Goal: Task Accomplishment & Management: Complete application form

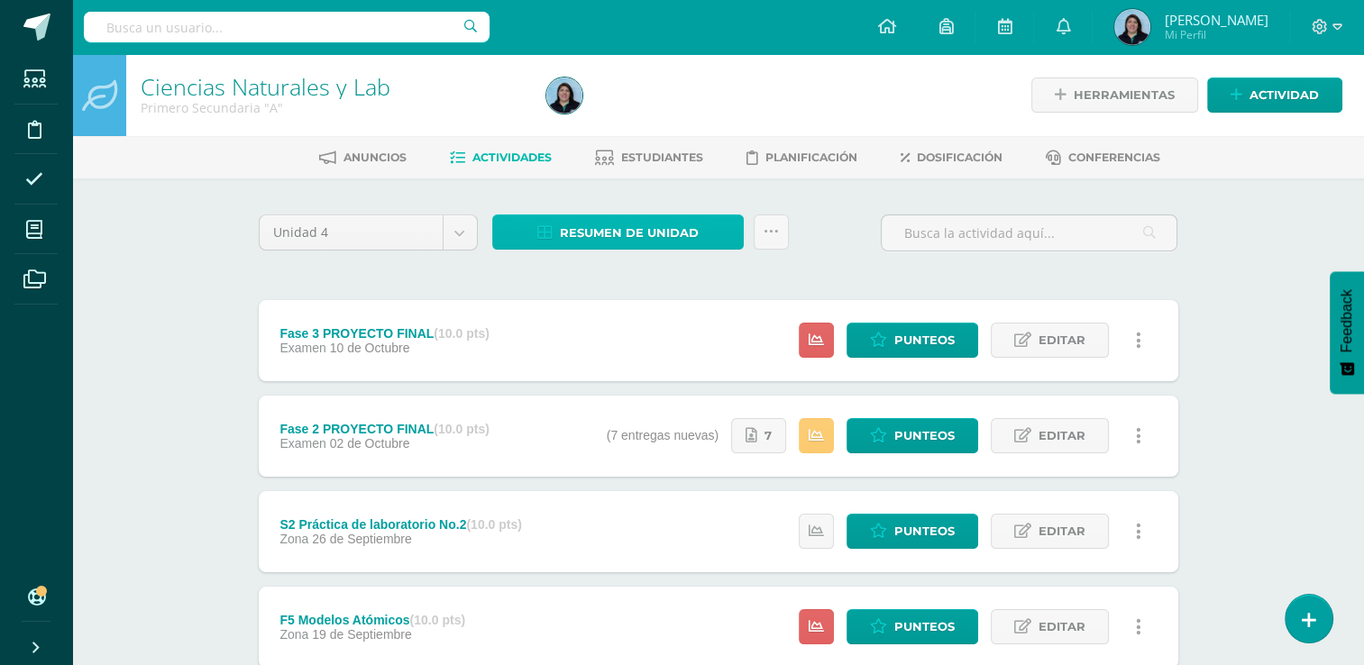
click at [628, 233] on span "Resumen de unidad" at bounding box center [629, 232] width 139 height 33
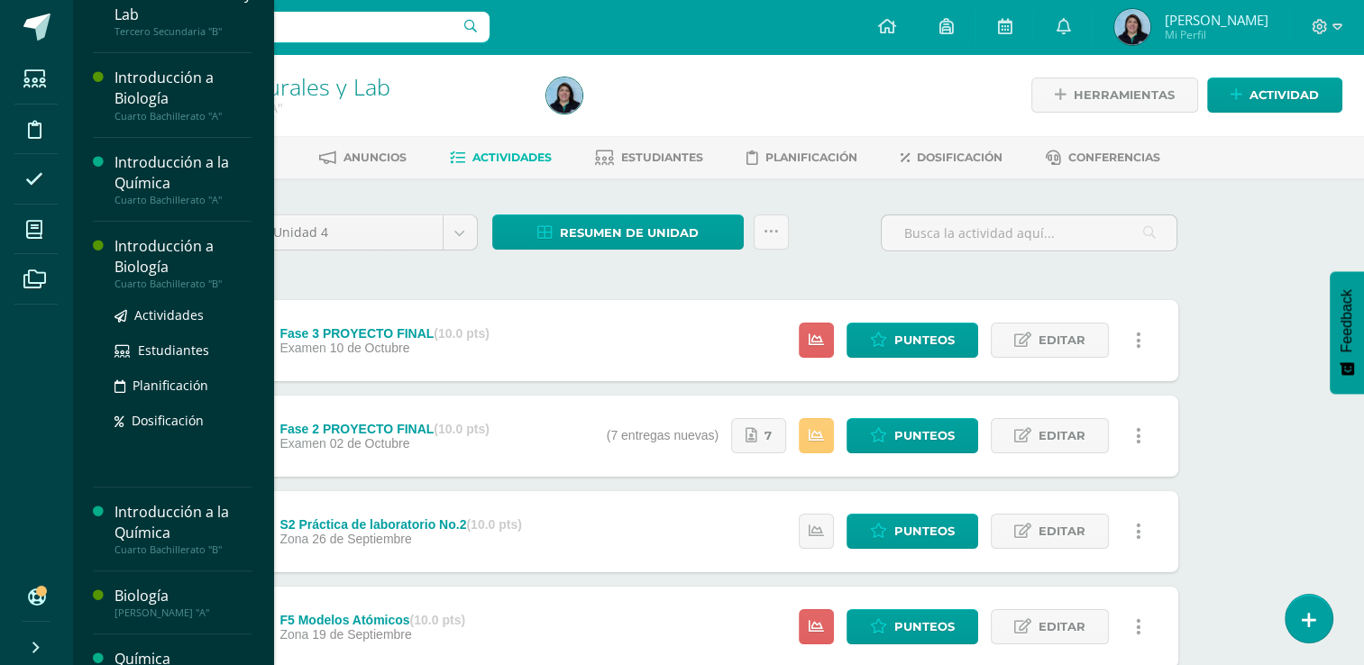
scroll to position [451, 0]
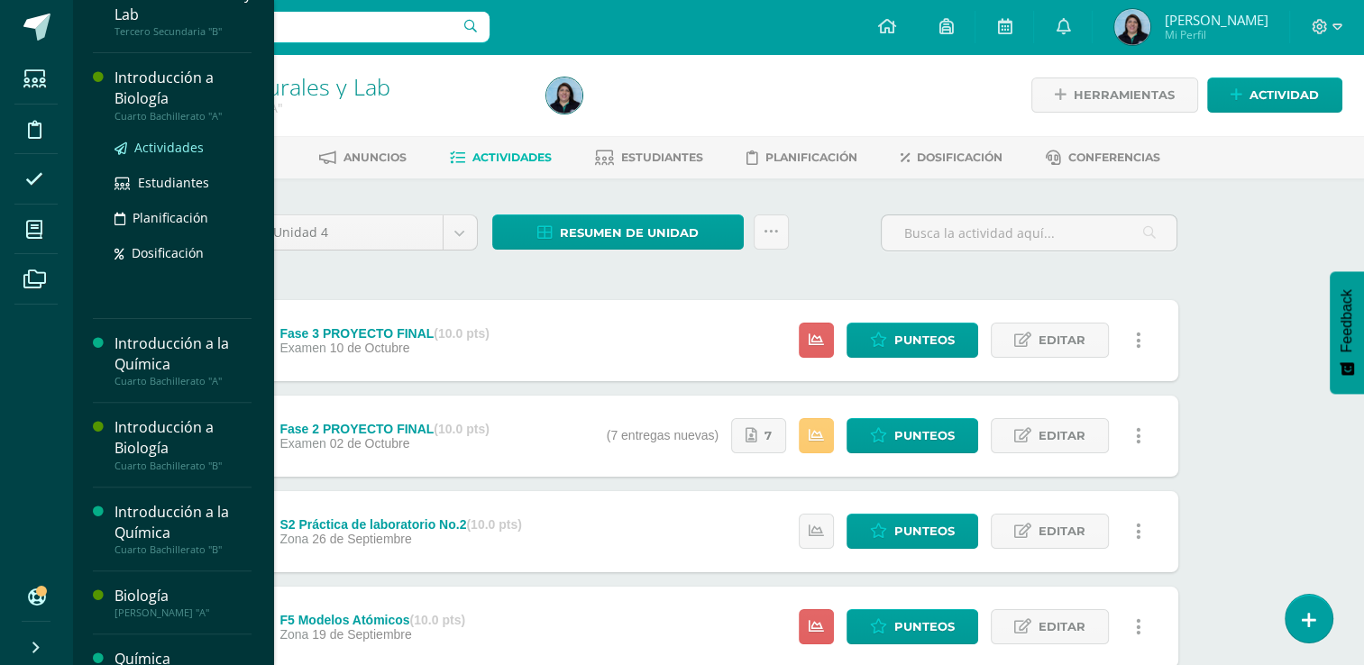
click at [173, 145] on span "Actividades" at bounding box center [168, 147] width 69 height 17
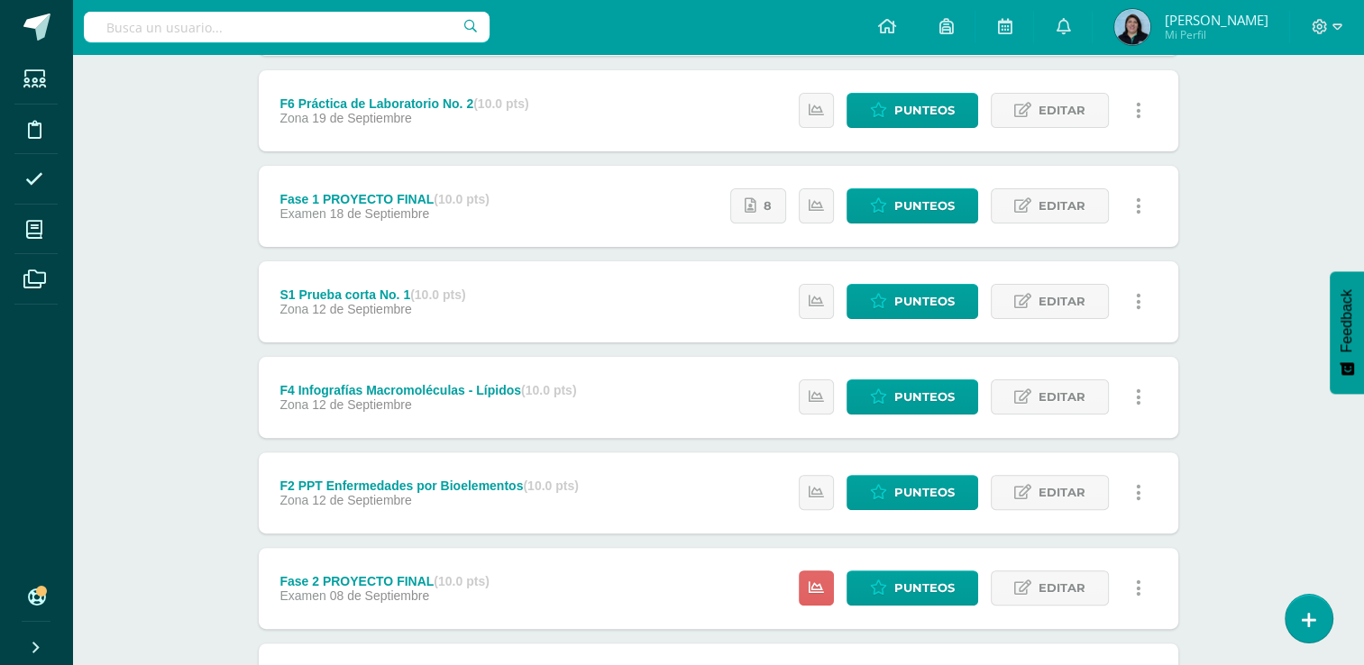
scroll to position [451, 0]
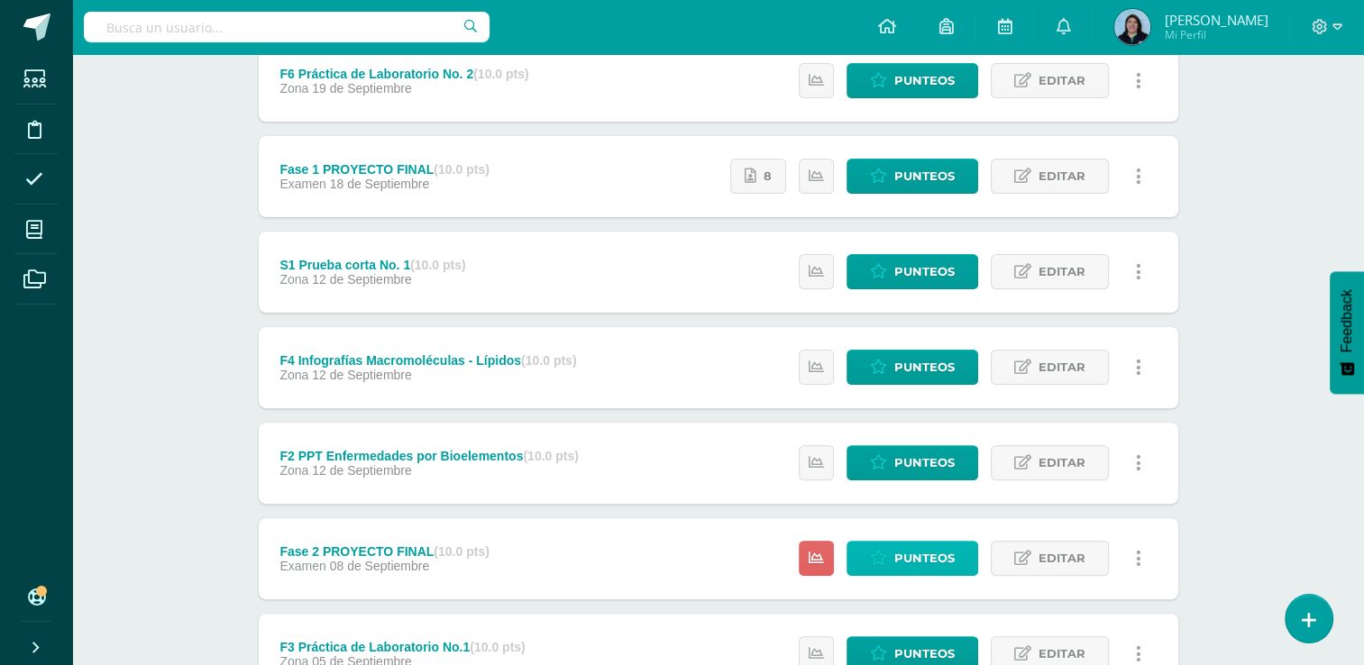
click at [931, 559] on span "Punteos" at bounding box center [924, 558] width 60 height 33
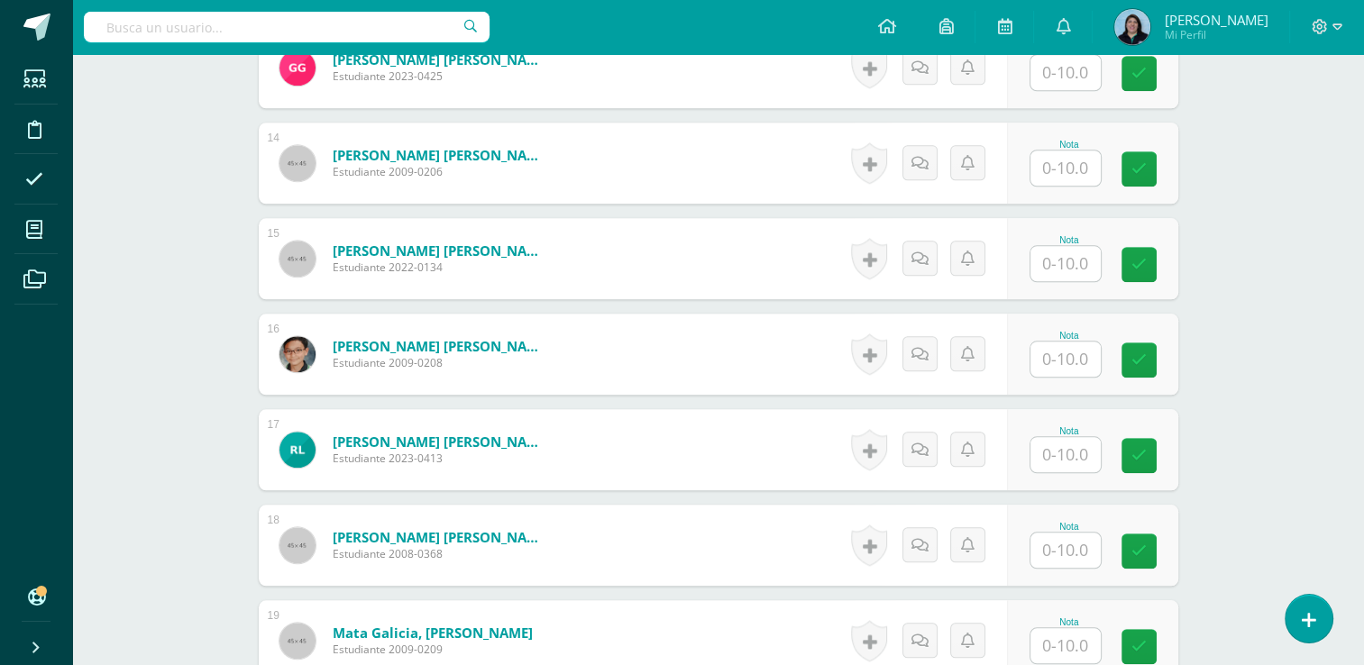
scroll to position [1715, 0]
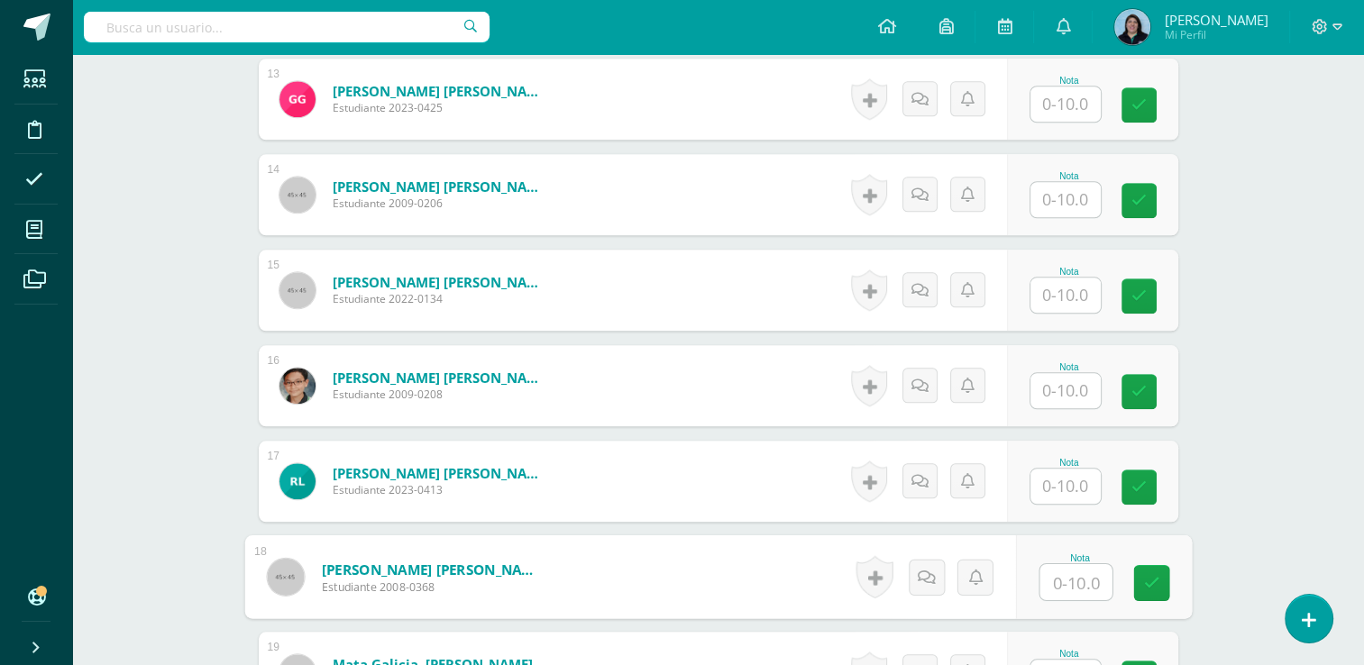
click at [1067, 582] on input "text" at bounding box center [1076, 582] width 72 height 36
type input "10"
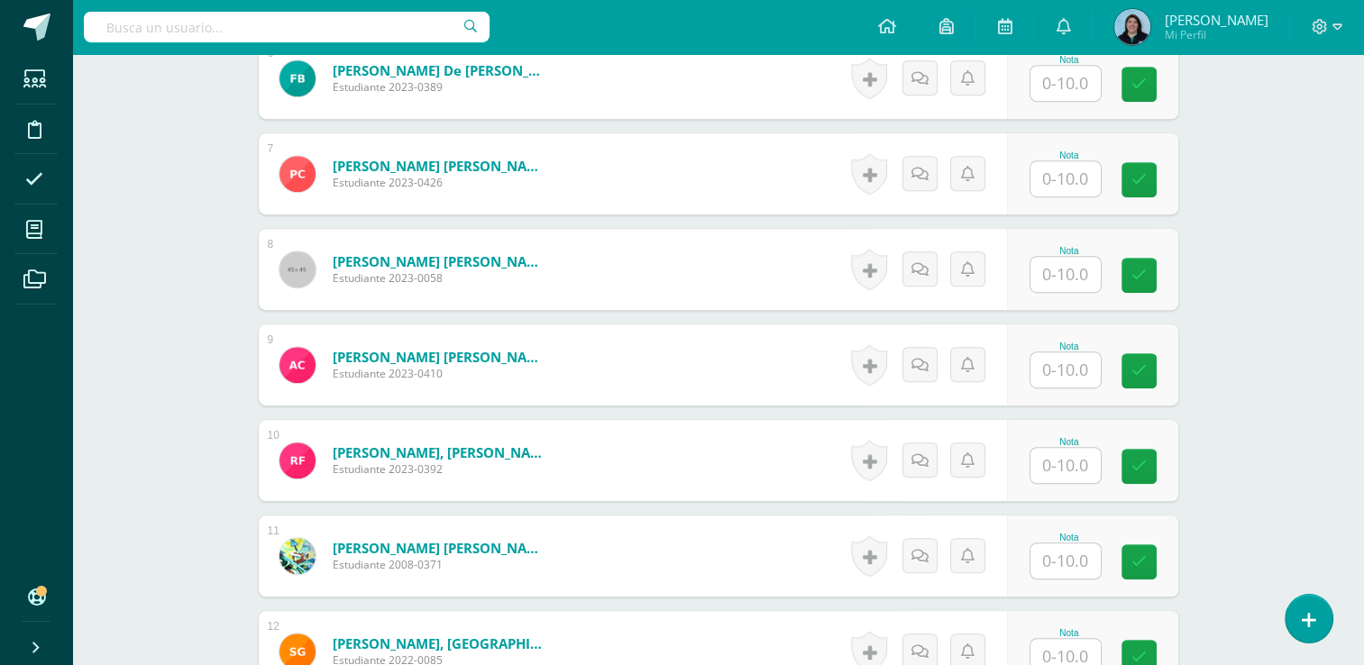
scroll to position [1021, 0]
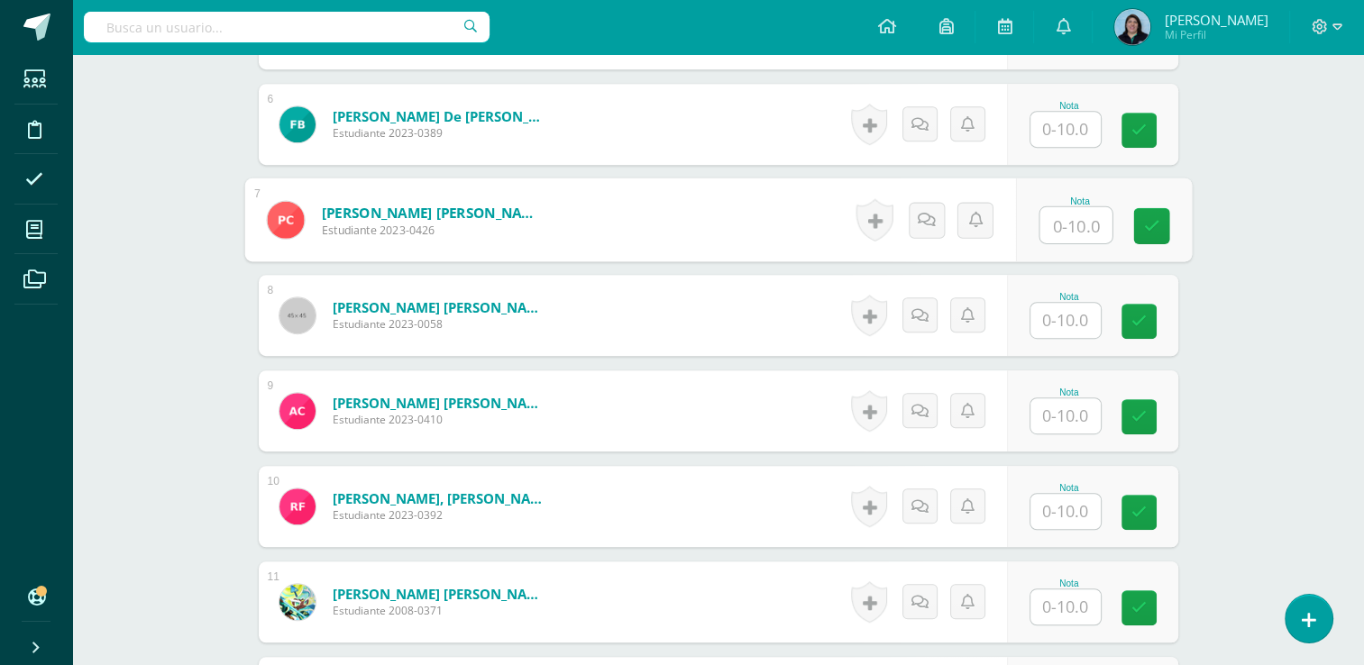
click at [1080, 222] on input "text" at bounding box center [1076, 225] width 72 height 36
type input "10"
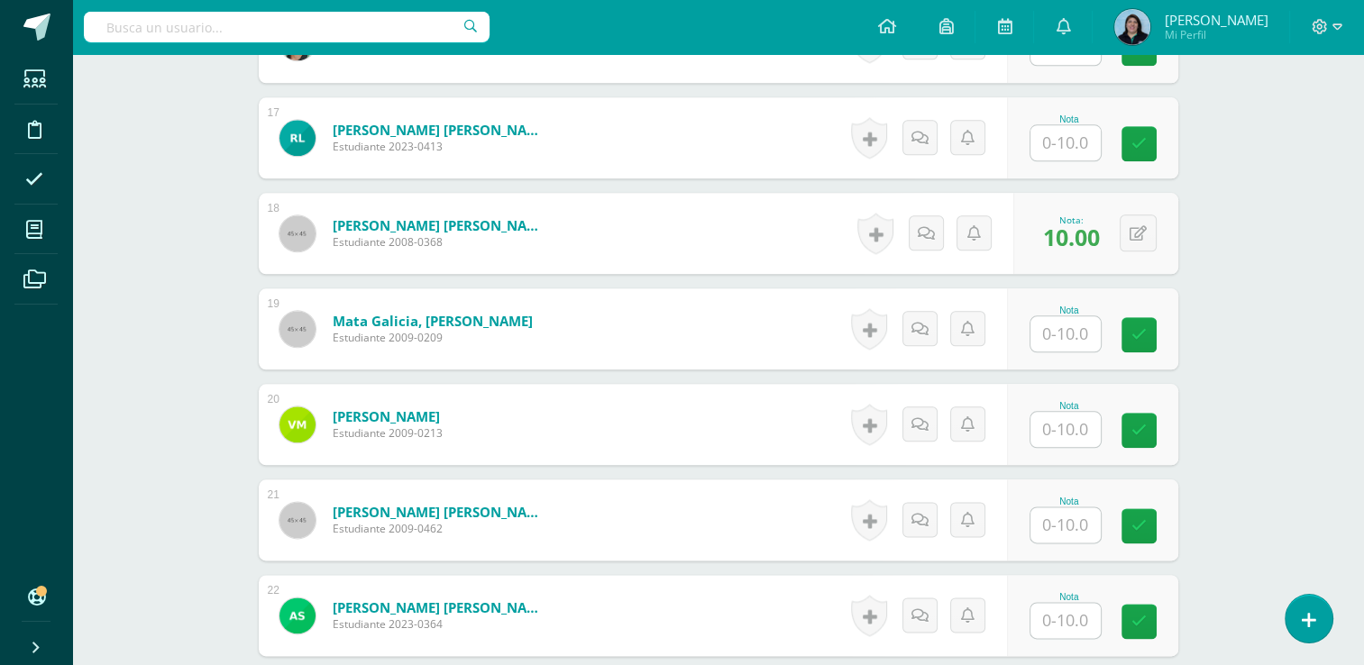
scroll to position [2283, 0]
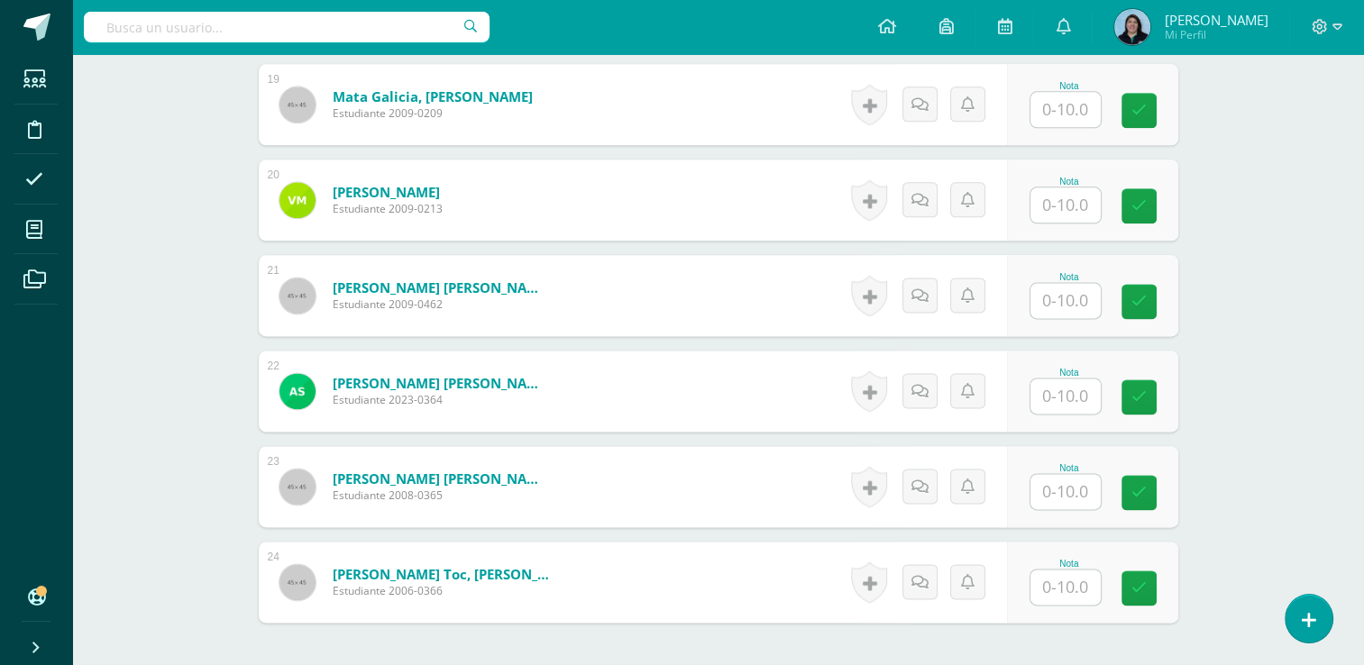
click at [1055, 485] on input "text" at bounding box center [1066, 491] width 70 height 35
type input "10"
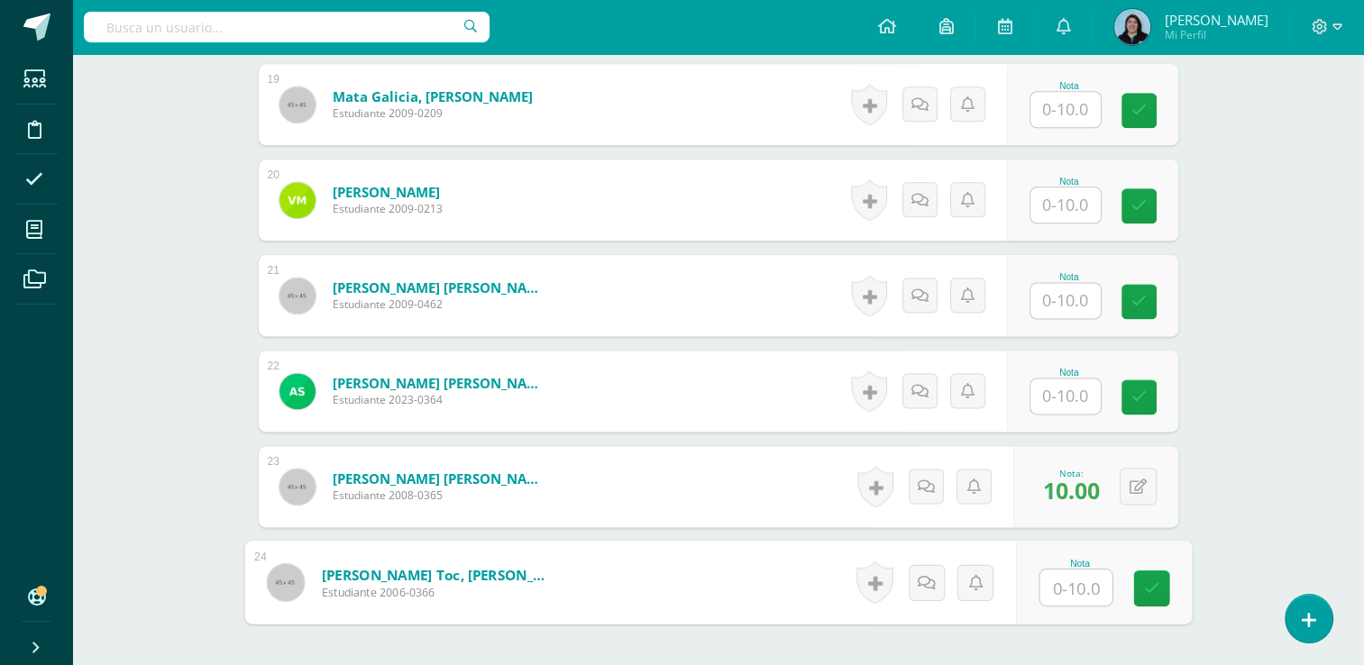
click at [1074, 291] on input "text" at bounding box center [1066, 300] width 70 height 35
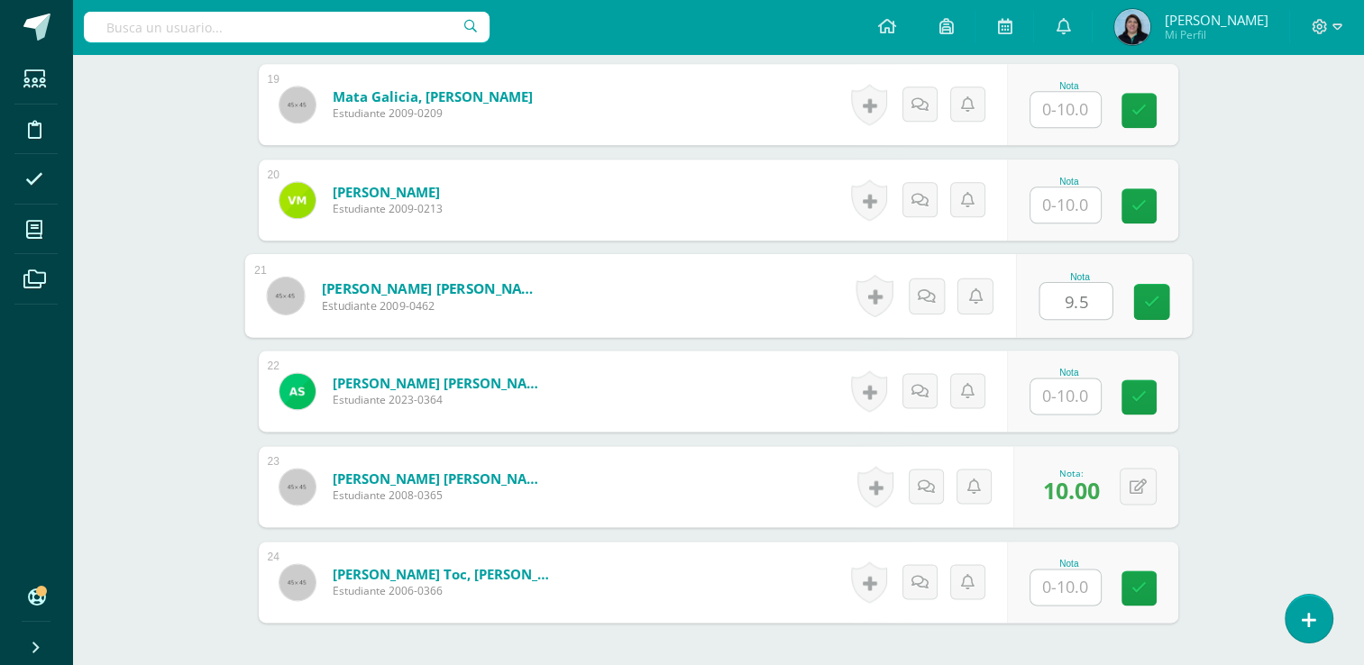
type input "9.5"
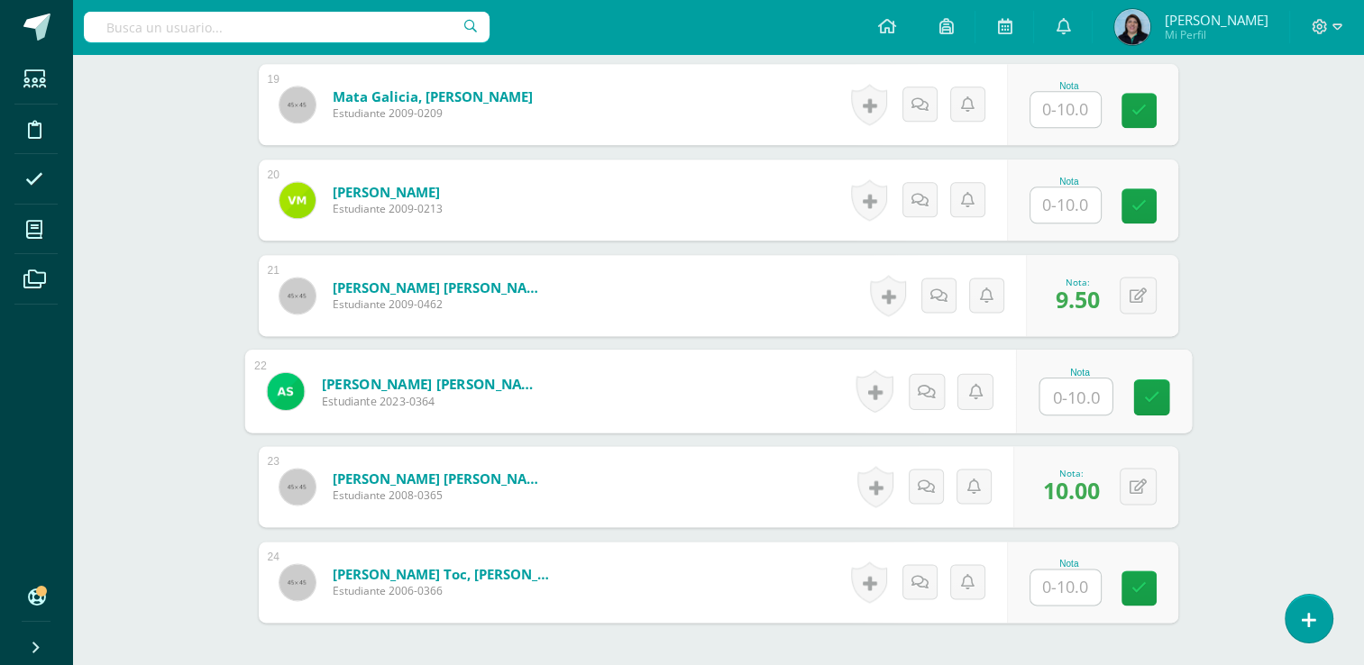
click at [1073, 586] on input "text" at bounding box center [1066, 587] width 70 height 35
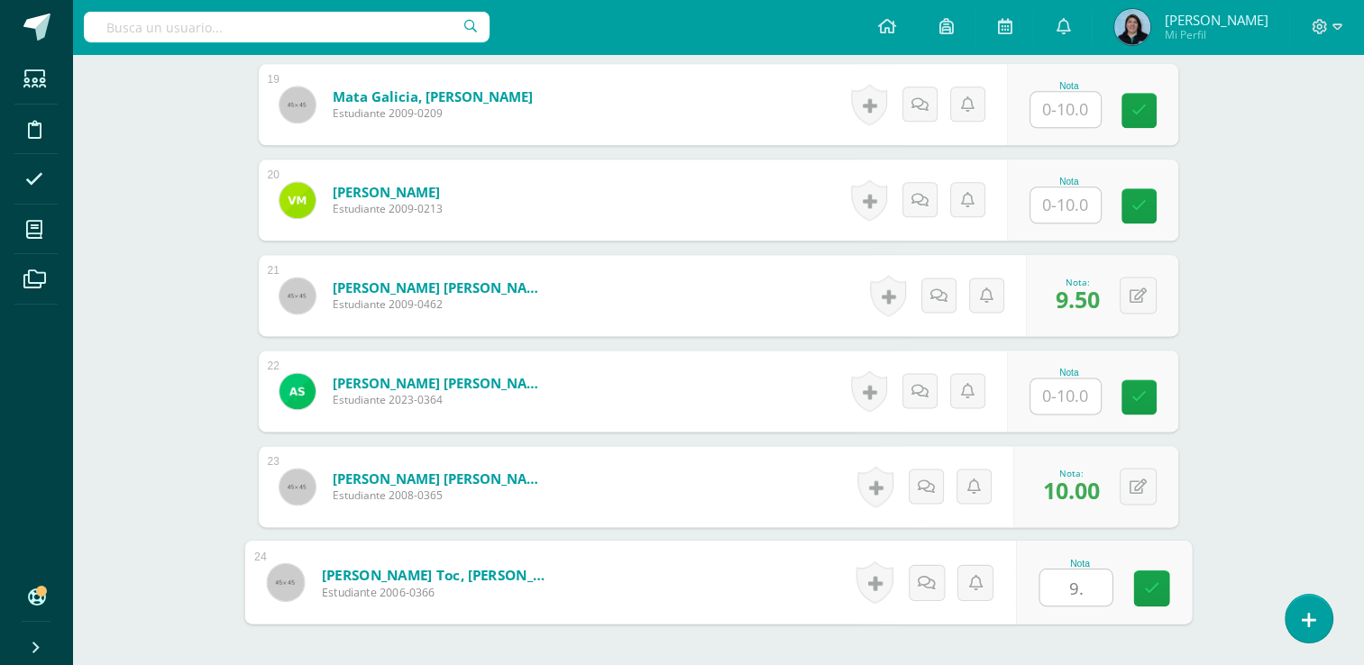
type input "9.5"
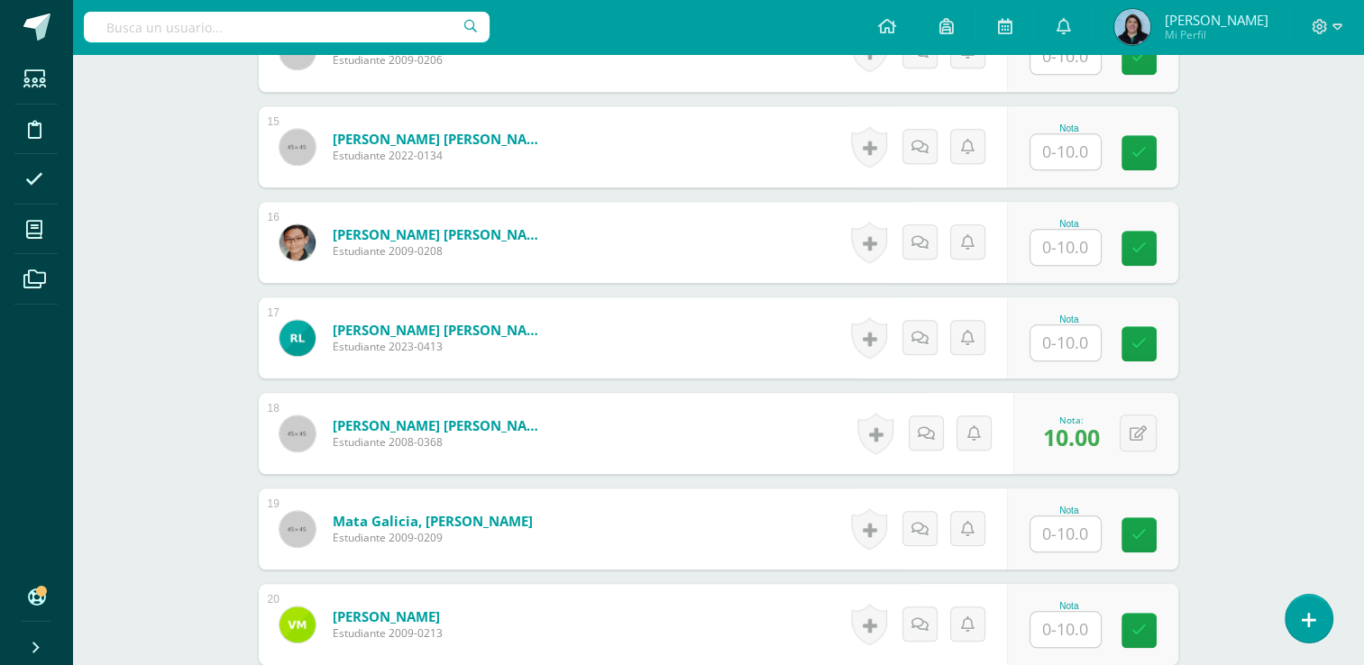
scroll to position [1742, 0]
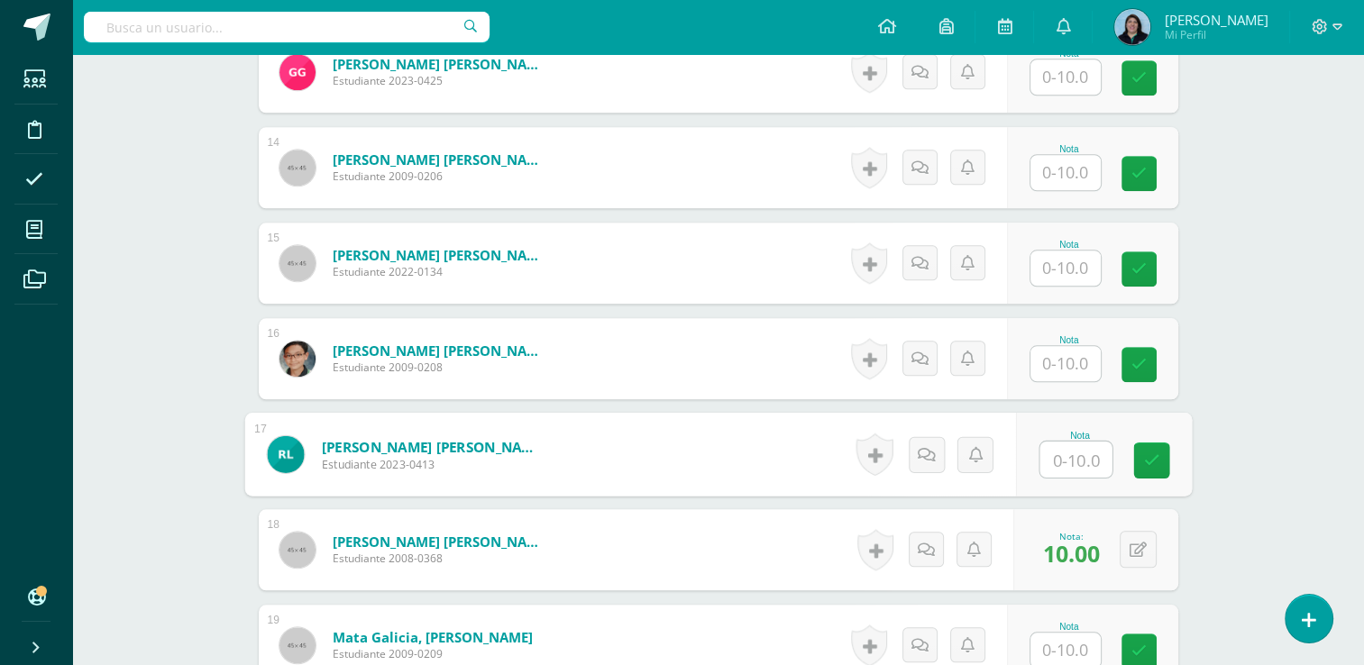
click at [1076, 459] on input "text" at bounding box center [1076, 460] width 72 height 36
type input "9.5"
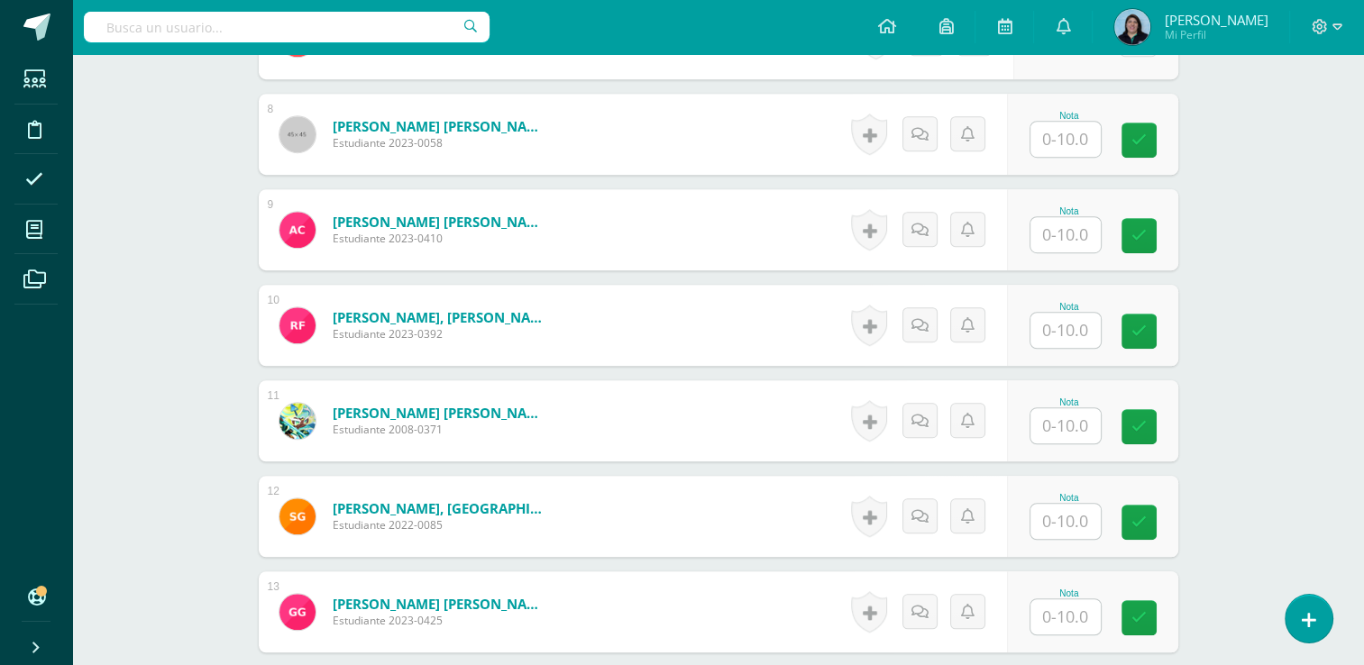
scroll to position [1201, 0]
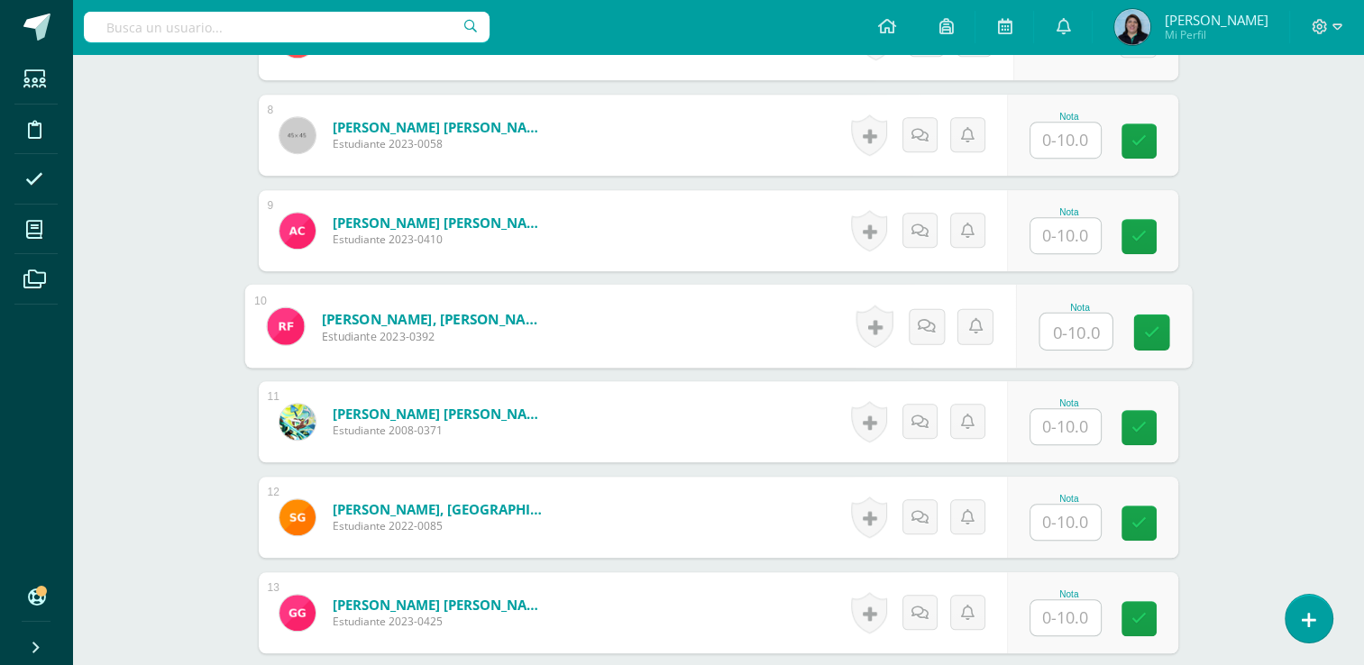
drag, startPoint x: 1055, startPoint y: 333, endPoint x: 1122, endPoint y: 311, distance: 70.1
click at [1057, 333] on input "text" at bounding box center [1076, 332] width 72 height 36
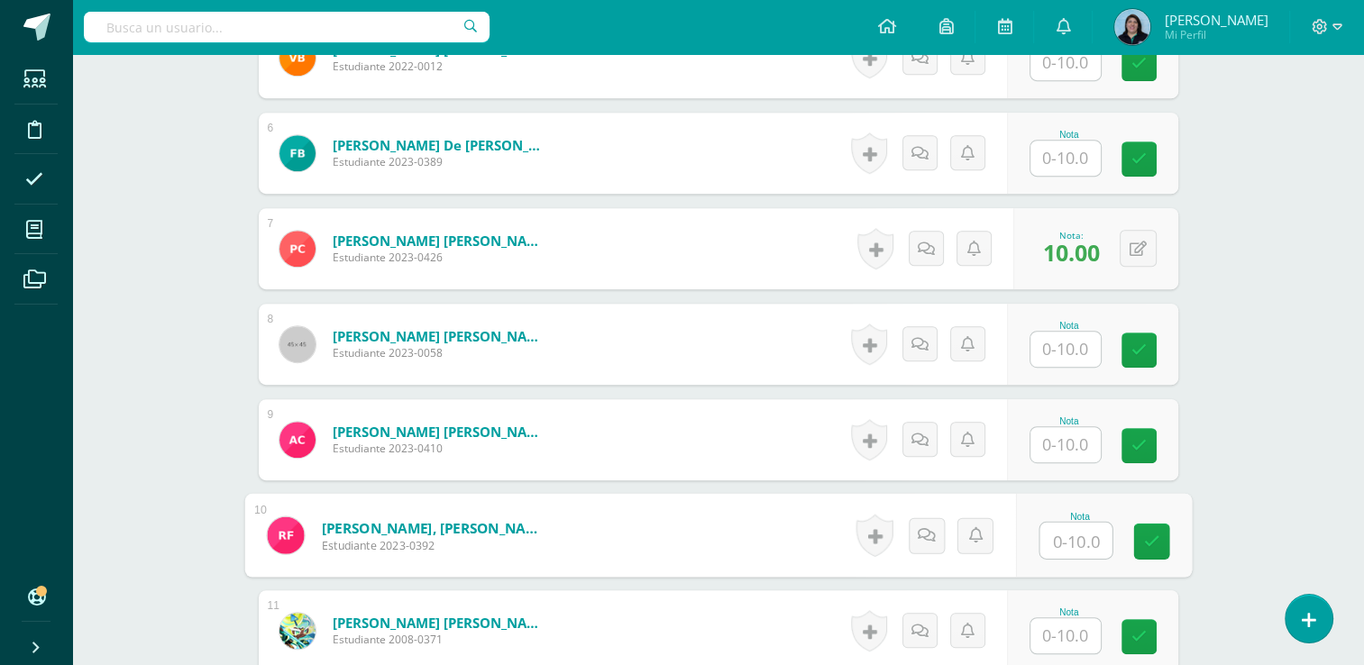
scroll to position [1172, 0]
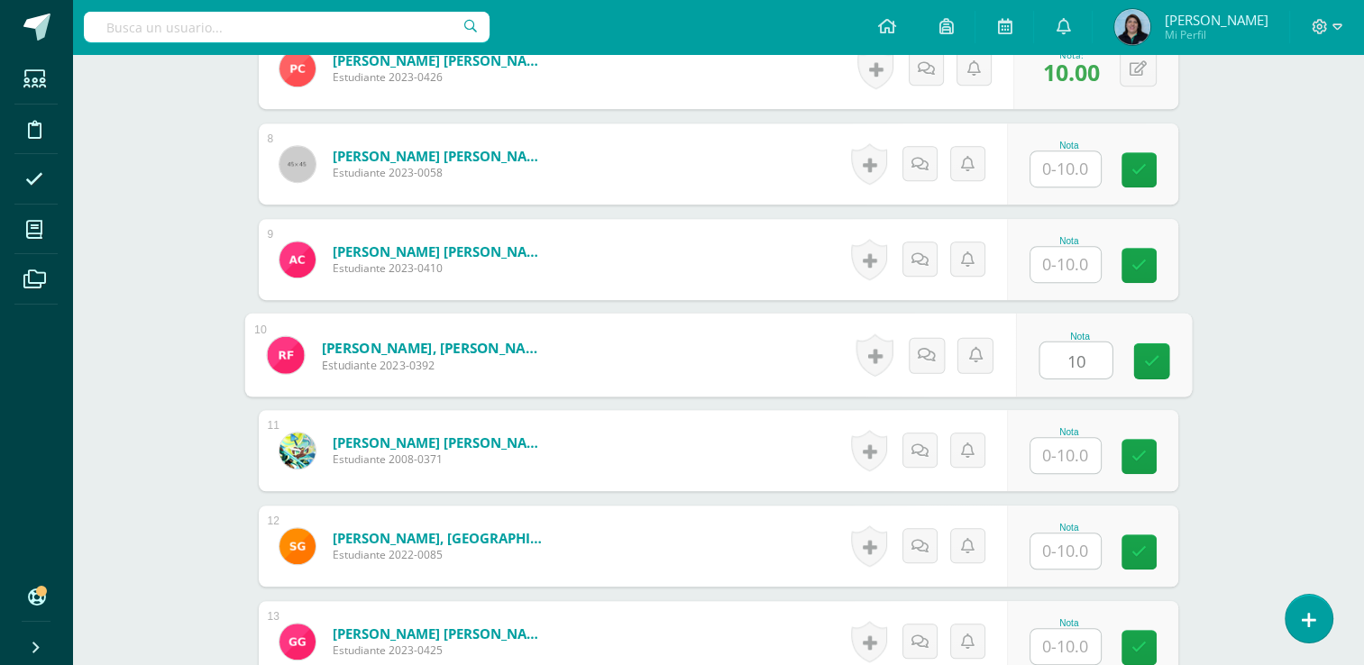
type input "10"
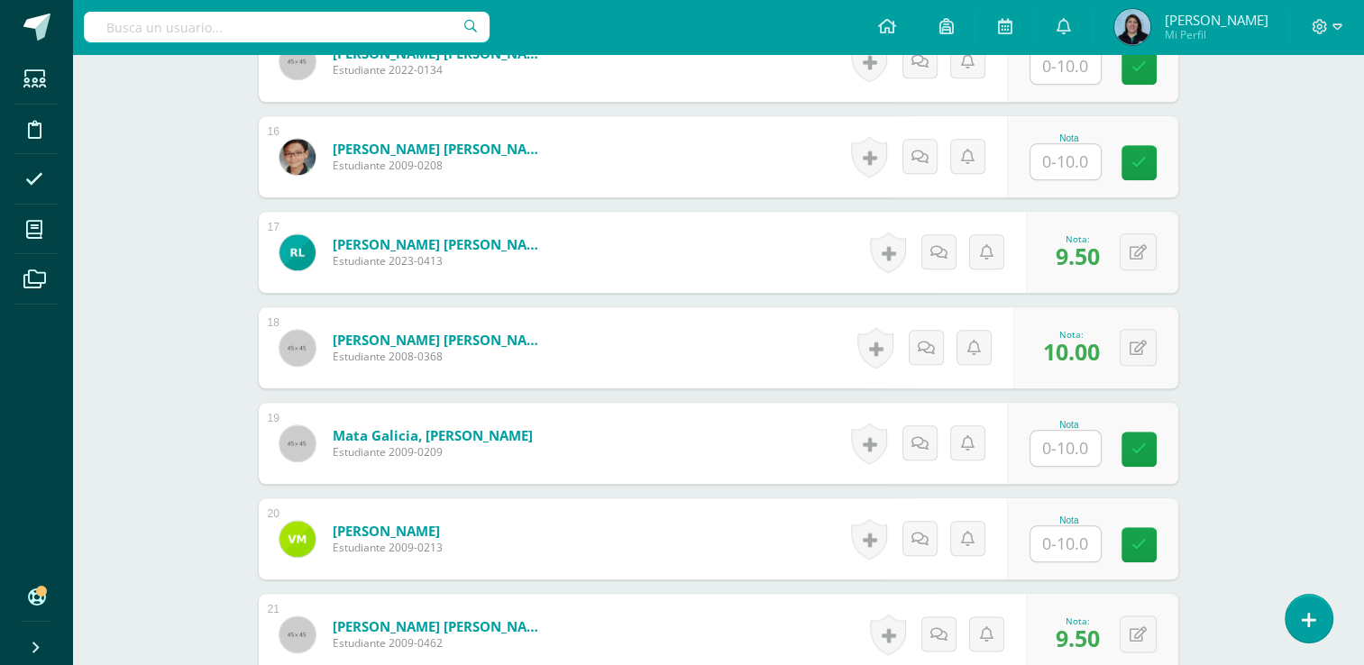
scroll to position [2164, 0]
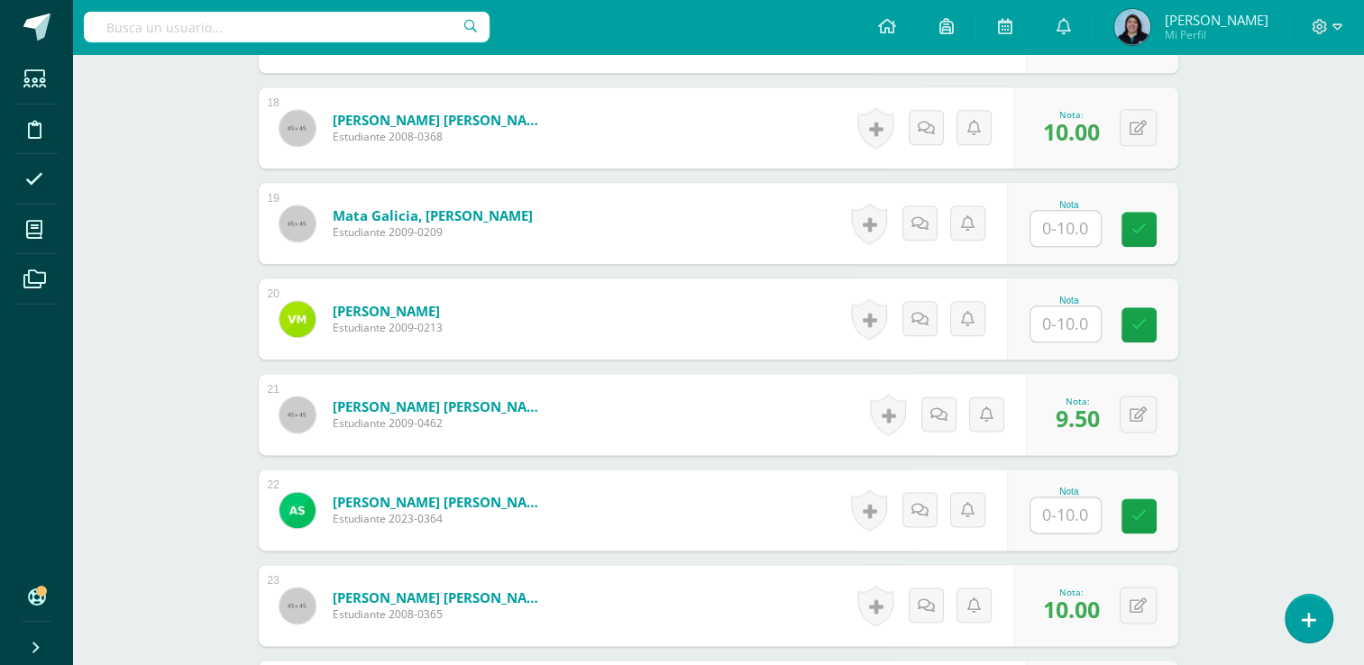
click at [1064, 521] on input "text" at bounding box center [1066, 515] width 70 height 35
type input "10"
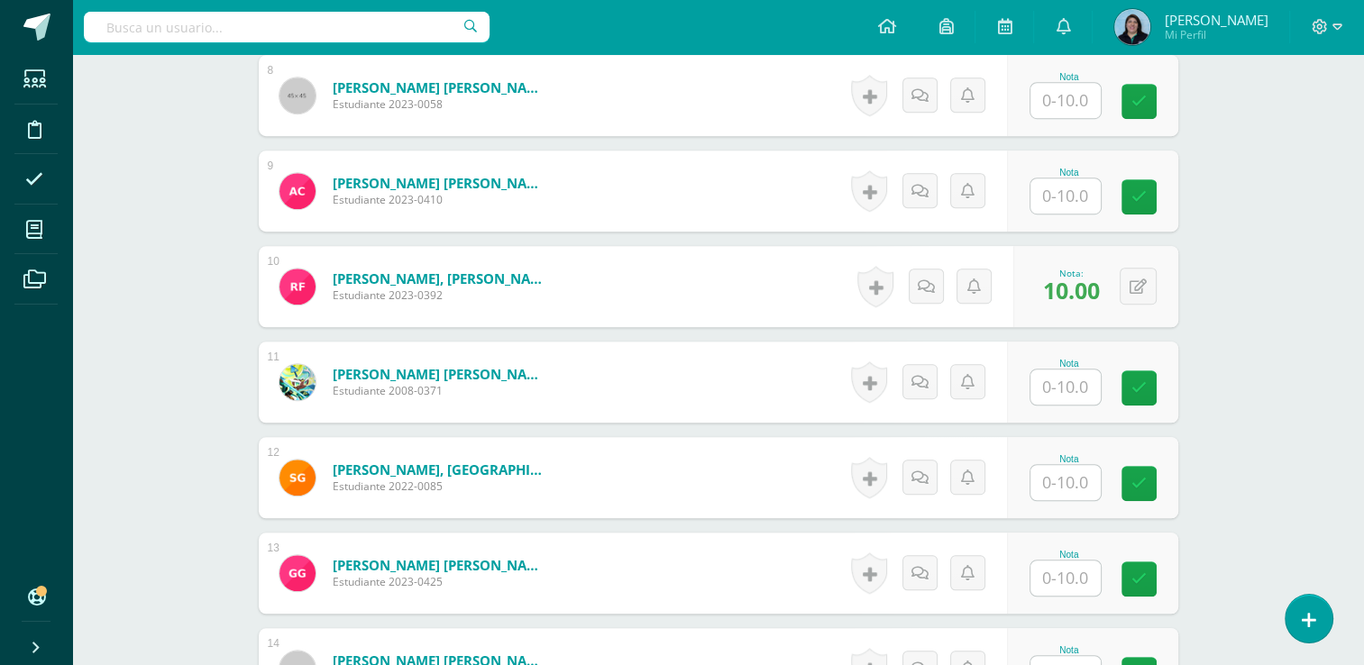
scroll to position [902, 0]
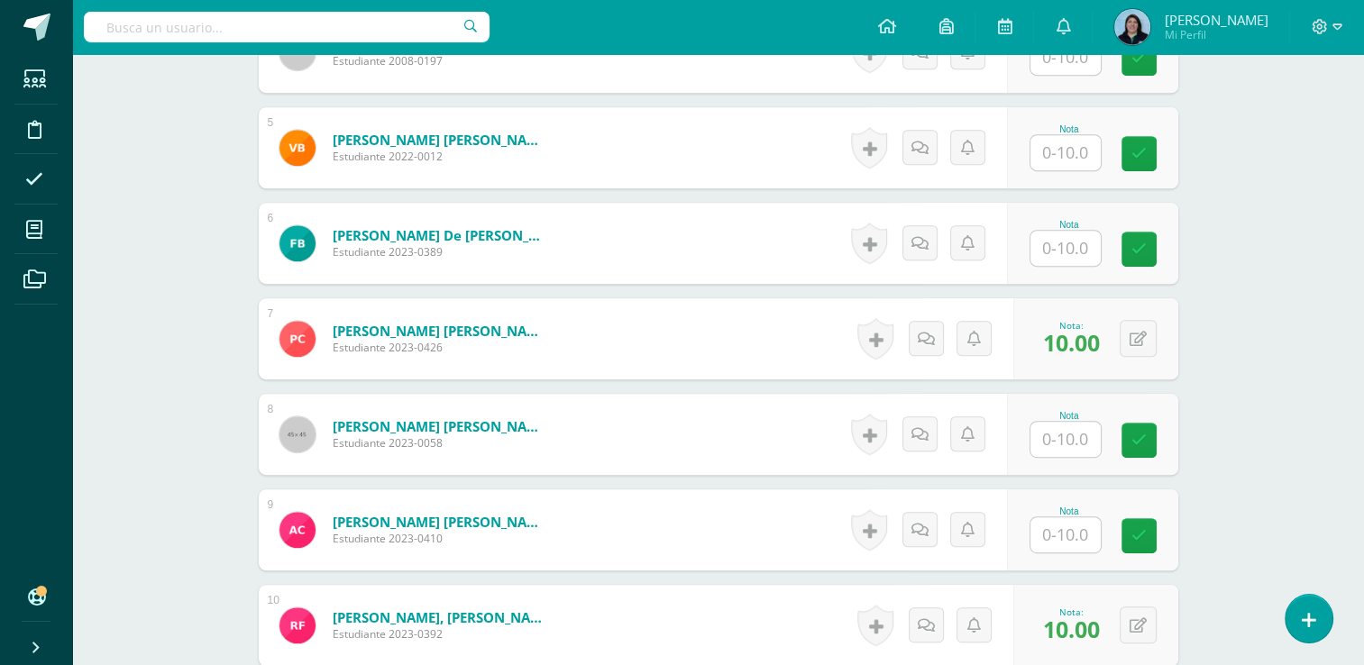
click at [1050, 439] on input "text" at bounding box center [1066, 439] width 70 height 35
type input "10"
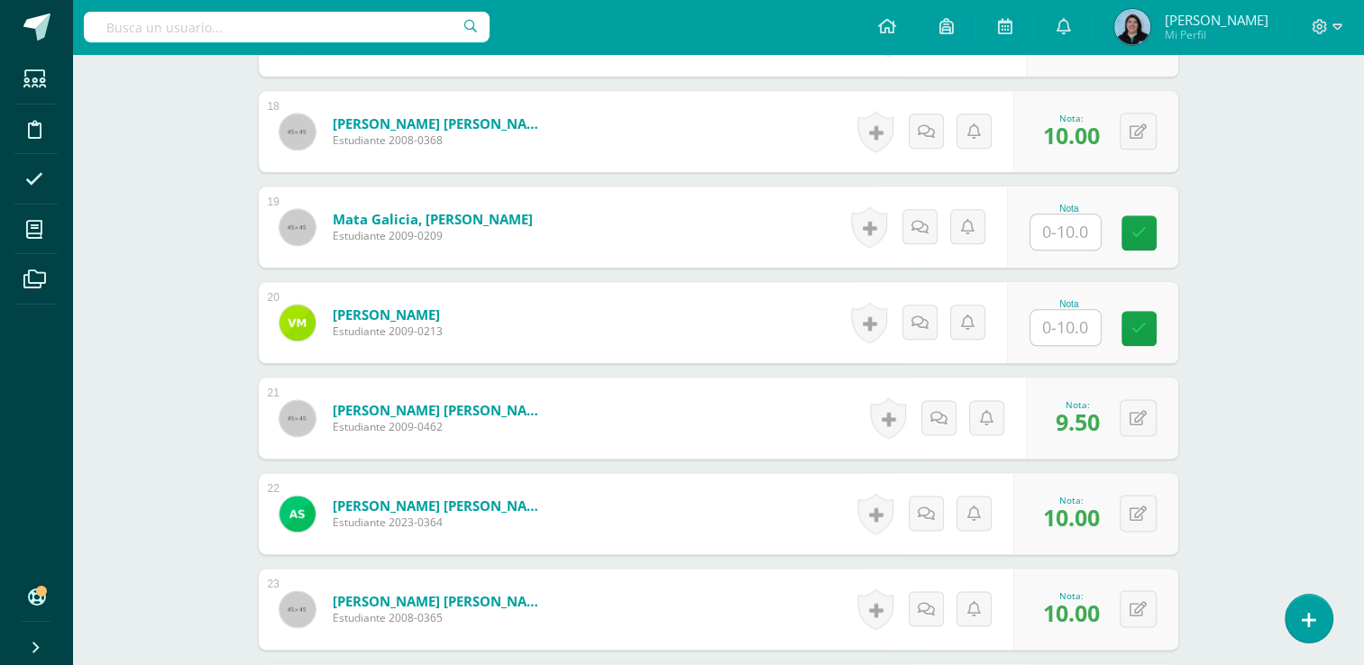
scroll to position [2344, 0]
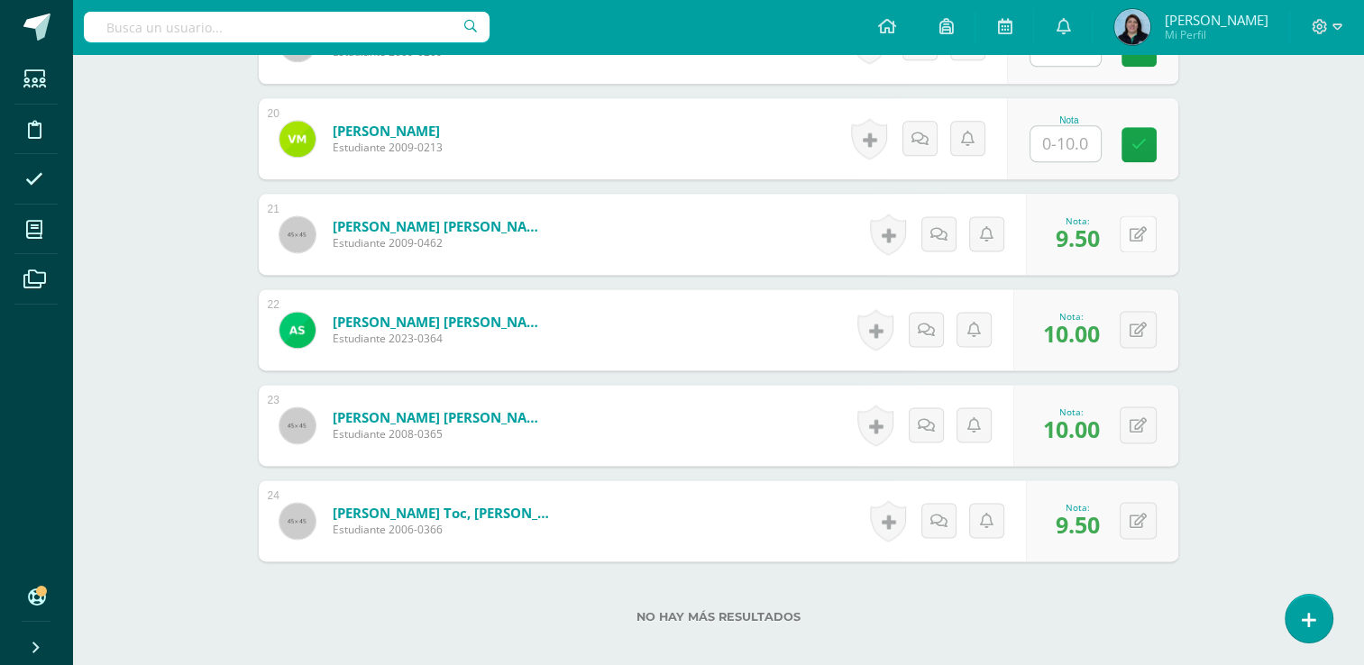
click at [1129, 237] on div "0 Logros Logros obtenidos Aún no hay logros agregados Nota: 9.50" at bounding box center [1102, 234] width 152 height 81
click at [1145, 238] on icon at bounding box center [1151, 233] width 18 height 15
type input "10"
click at [1147, 518] on button at bounding box center [1151, 521] width 38 height 38
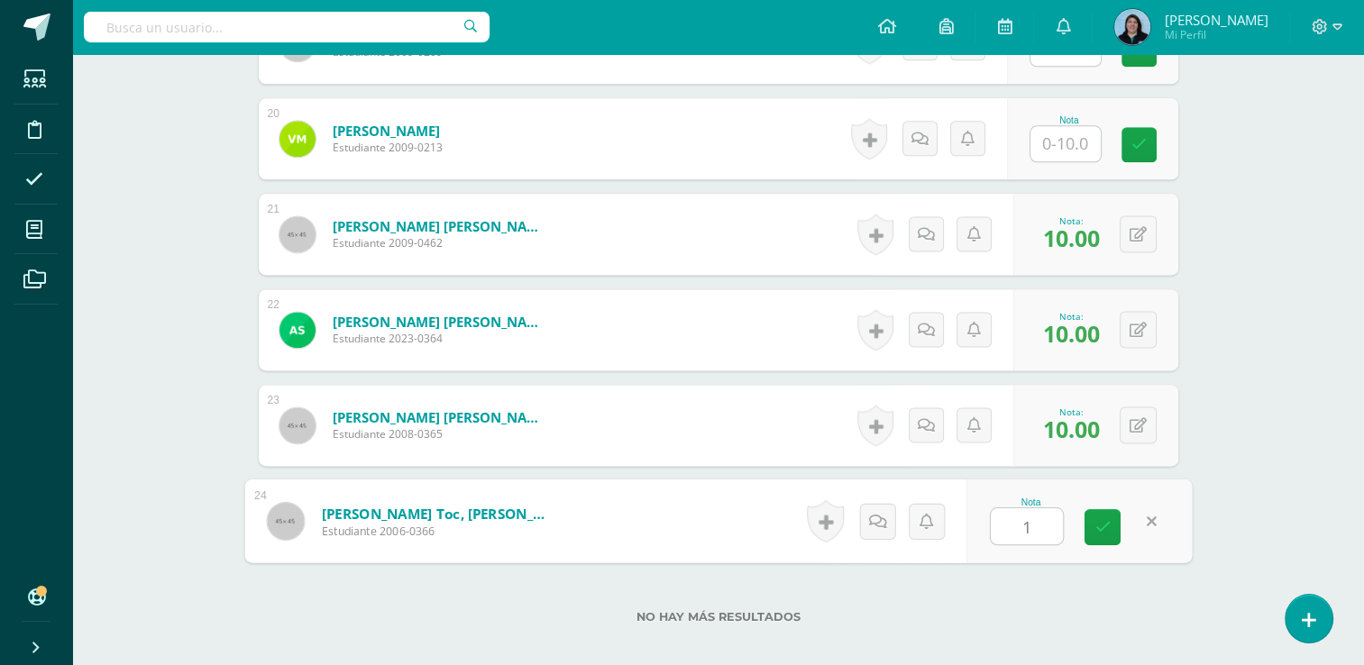
type input "10"
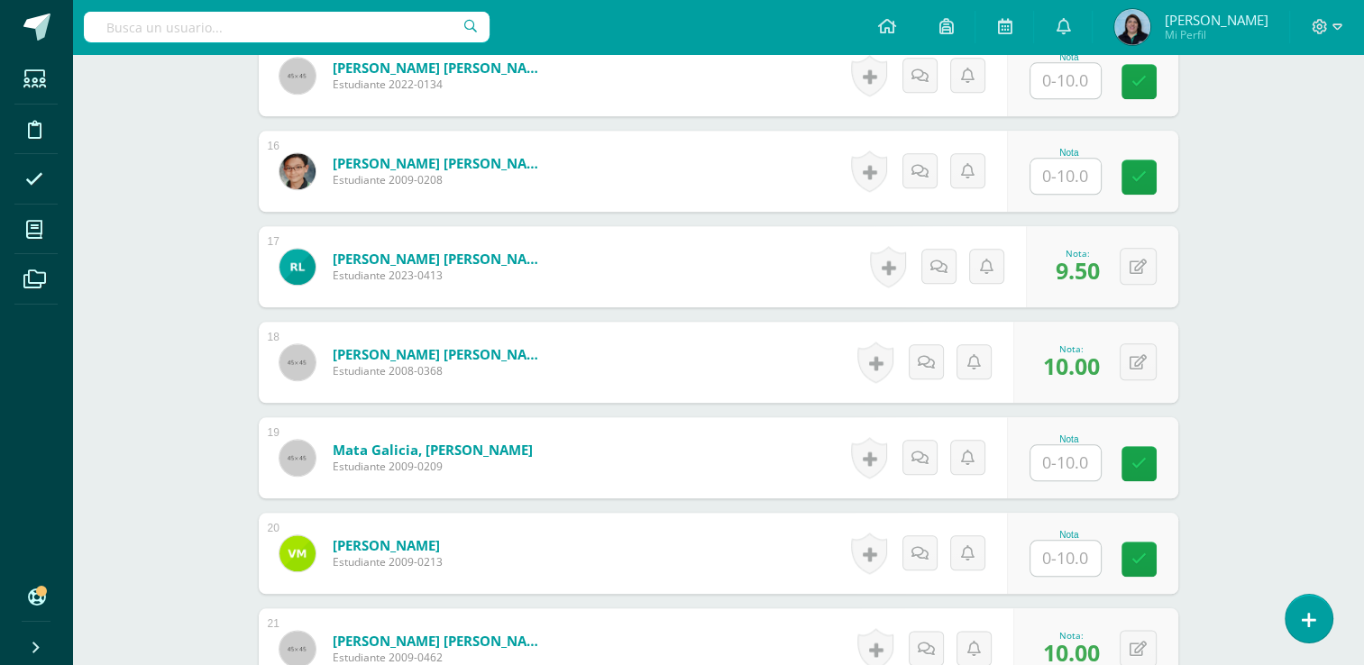
scroll to position [1713, 0]
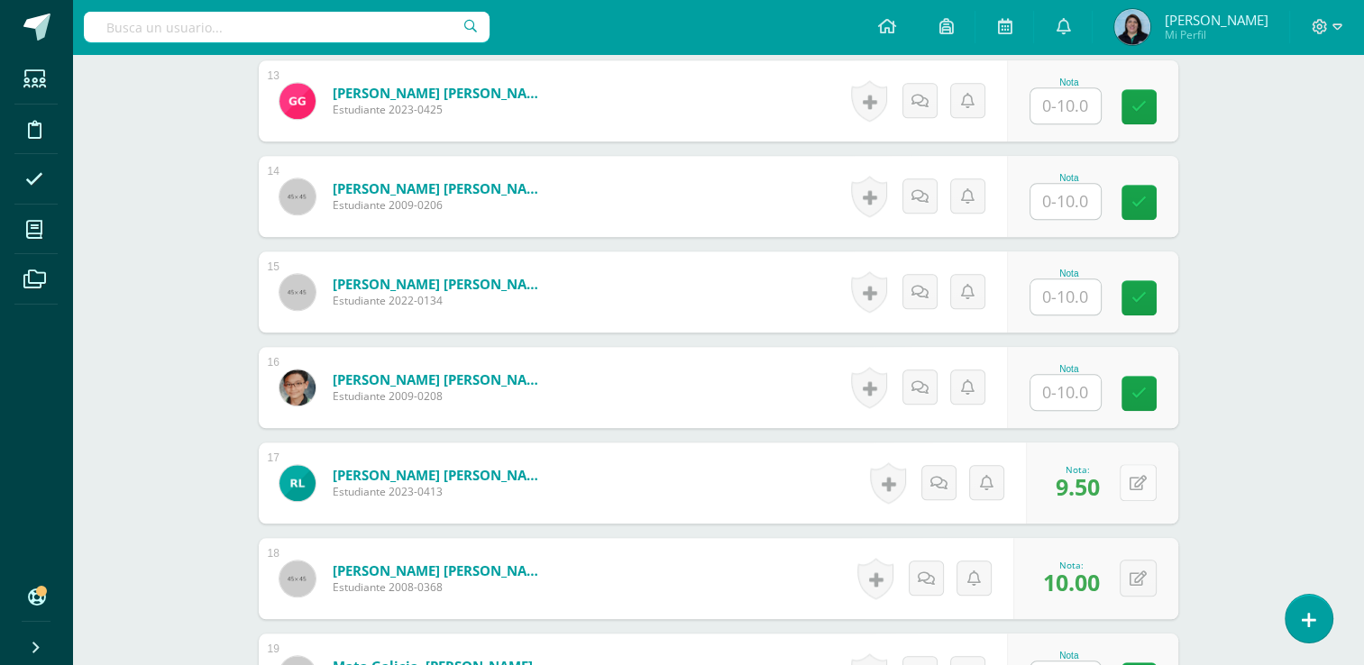
click at [1146, 477] on button at bounding box center [1138, 482] width 37 height 37
type input "10"
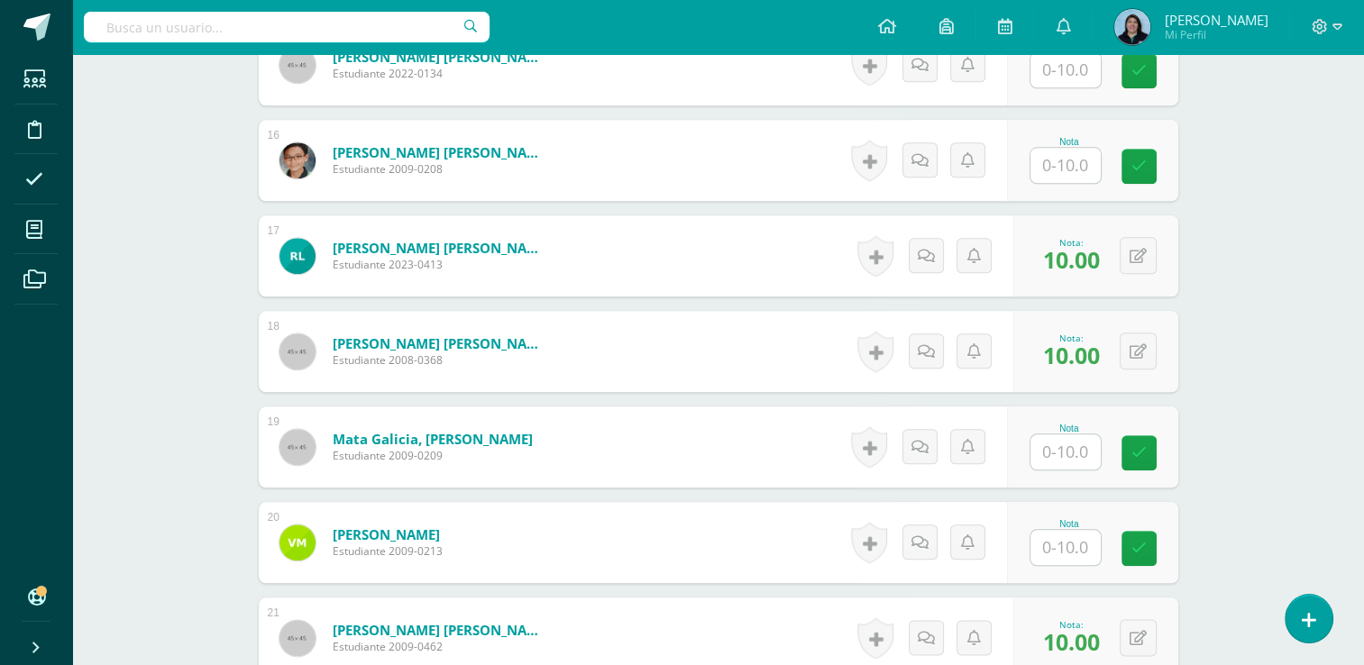
scroll to position [1893, 0]
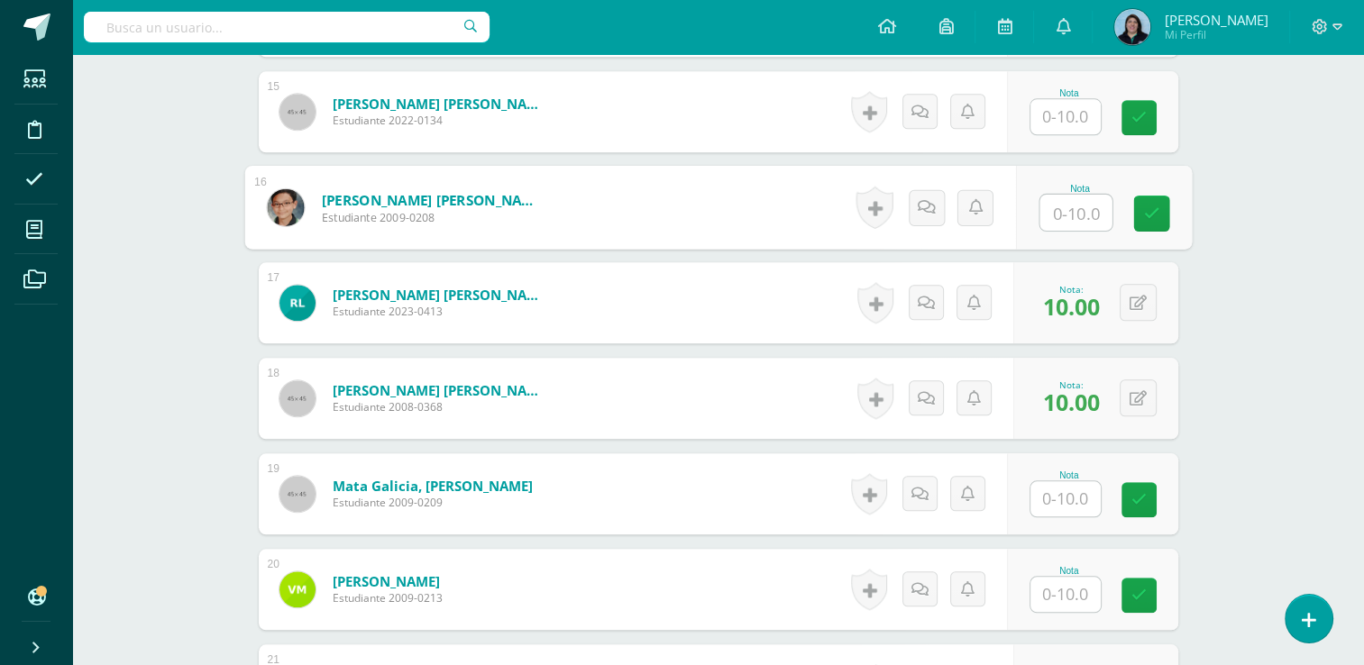
click at [1054, 211] on input "text" at bounding box center [1076, 213] width 72 height 36
type input "10"
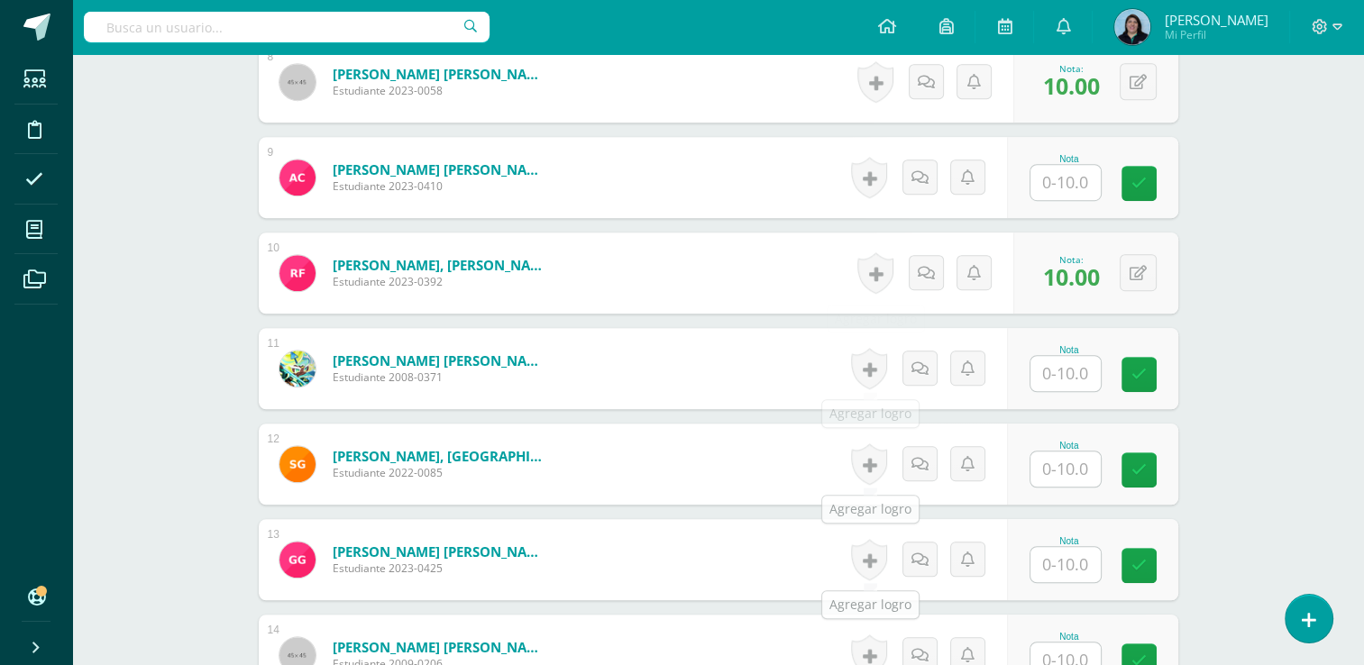
scroll to position [1172, 0]
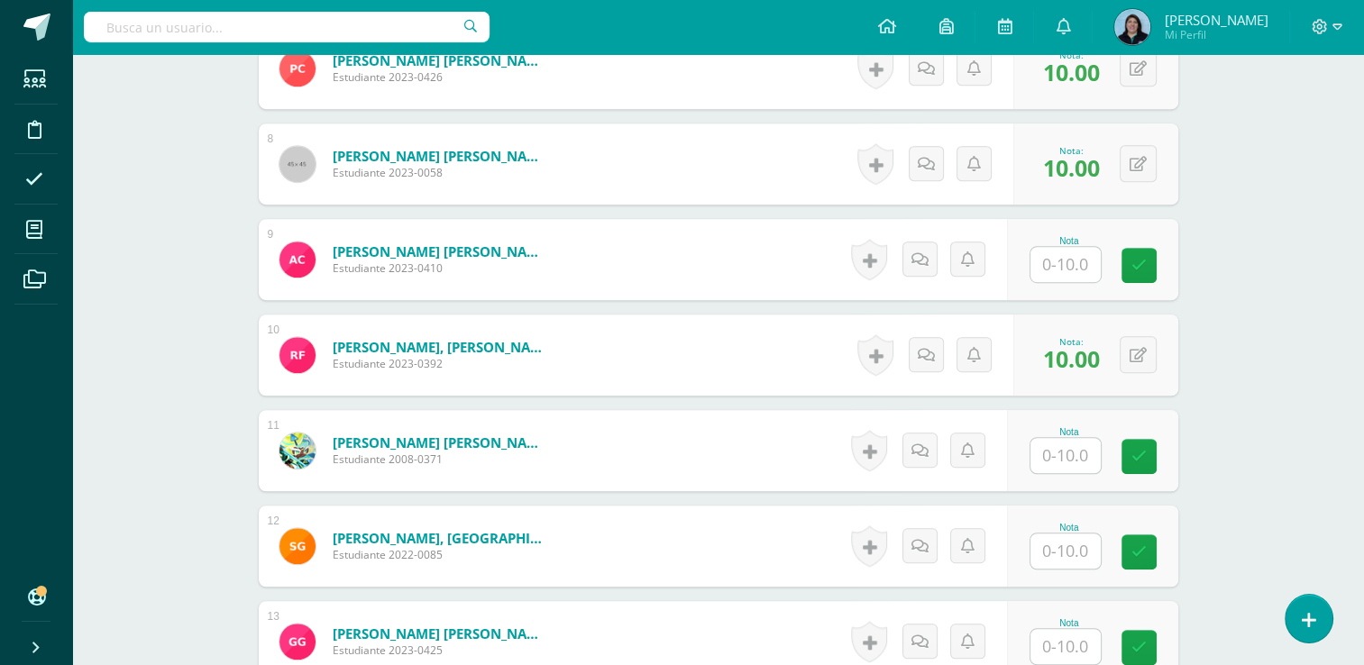
click at [1075, 265] on input "text" at bounding box center [1066, 264] width 70 height 35
type input "10"
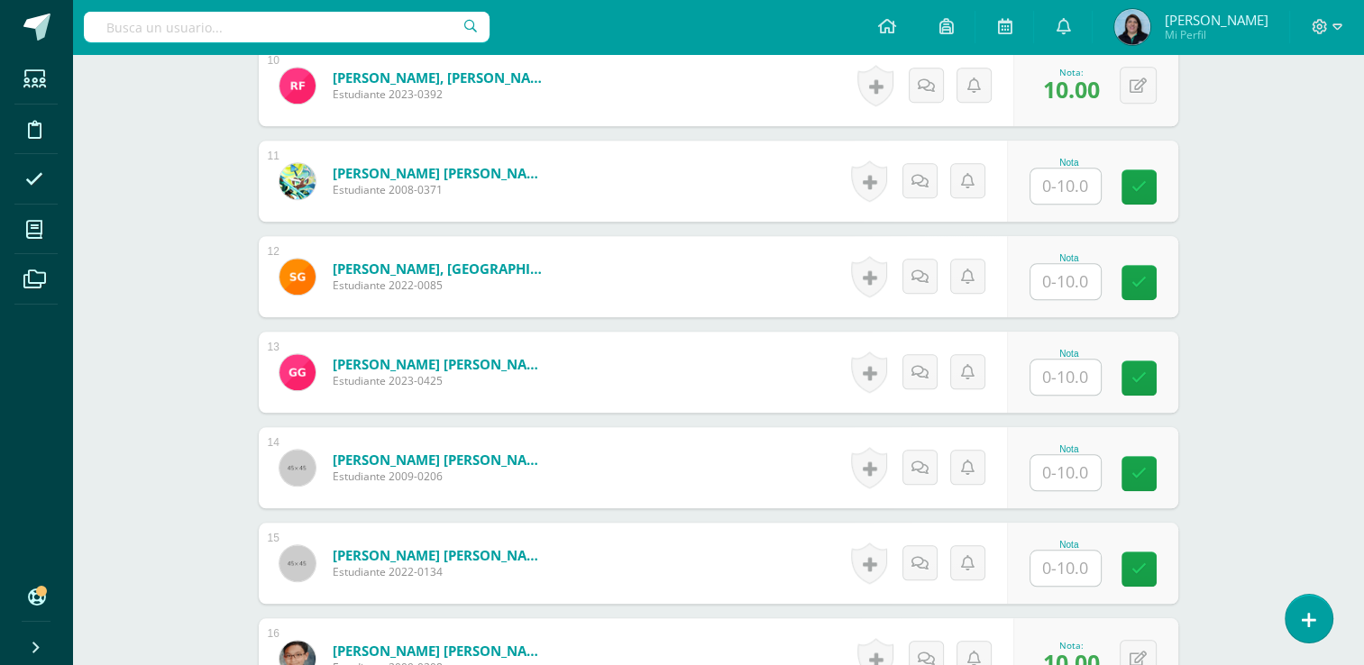
scroll to position [1443, 0]
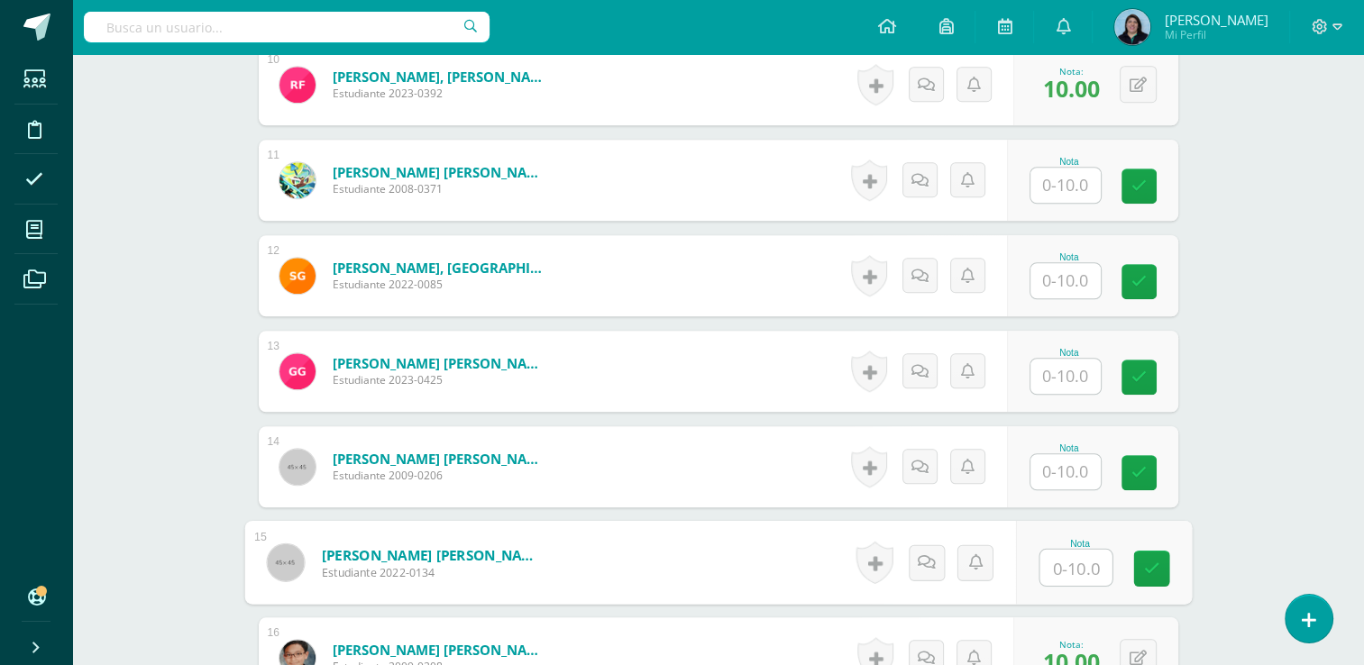
click at [1065, 564] on input "text" at bounding box center [1076, 568] width 72 height 36
type input "2"
click at [1138, 564] on button at bounding box center [1138, 562] width 37 height 37
click at [1096, 572] on icon at bounding box center [1103, 568] width 16 height 15
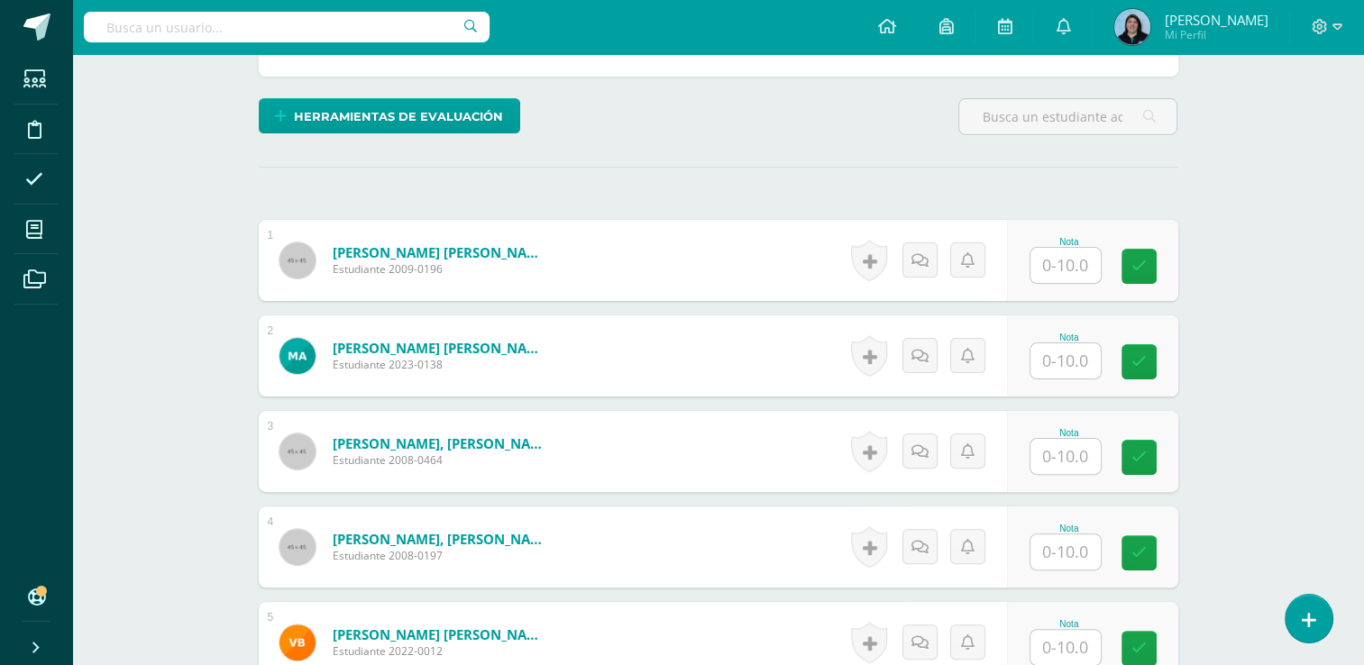
scroll to position [451, 0]
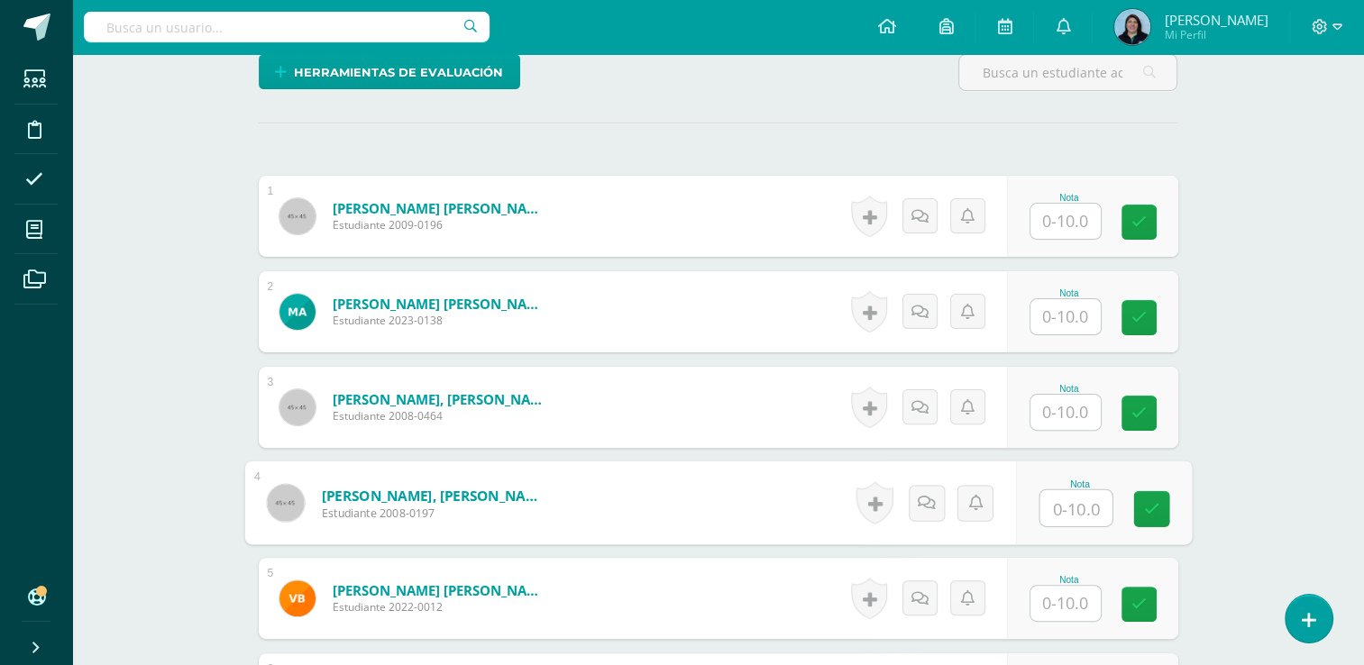
click at [1062, 500] on input "text" at bounding box center [1076, 509] width 72 height 36
type input "10"
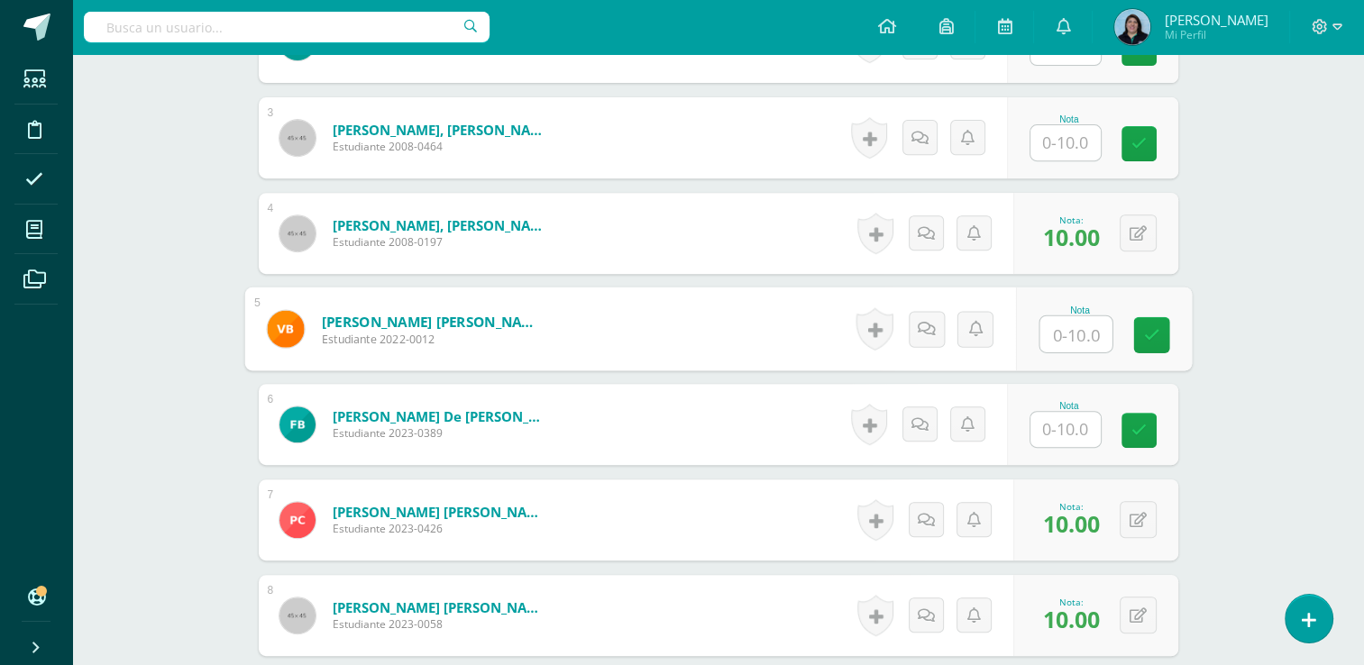
scroll to position [721, 0]
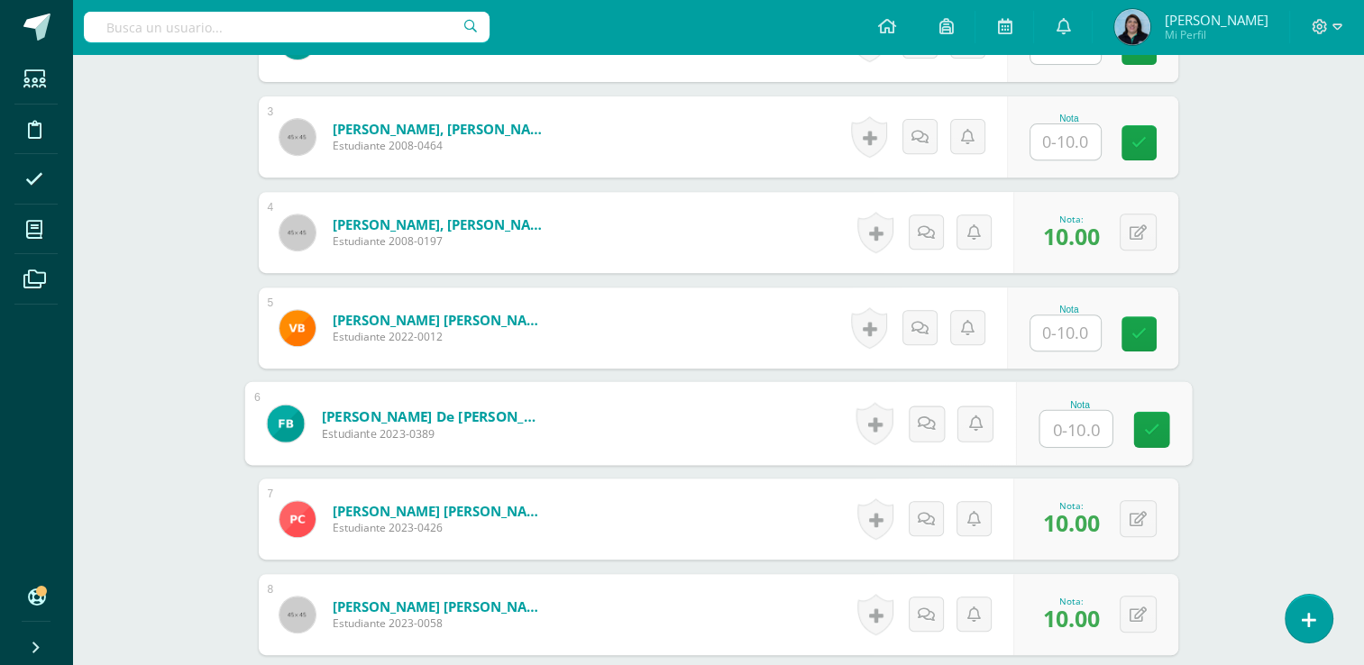
drag, startPoint x: 1064, startPoint y: 427, endPoint x: 1270, endPoint y: 394, distance: 209.2
click at [1064, 425] on input "text" at bounding box center [1076, 429] width 72 height 36
type input "10"
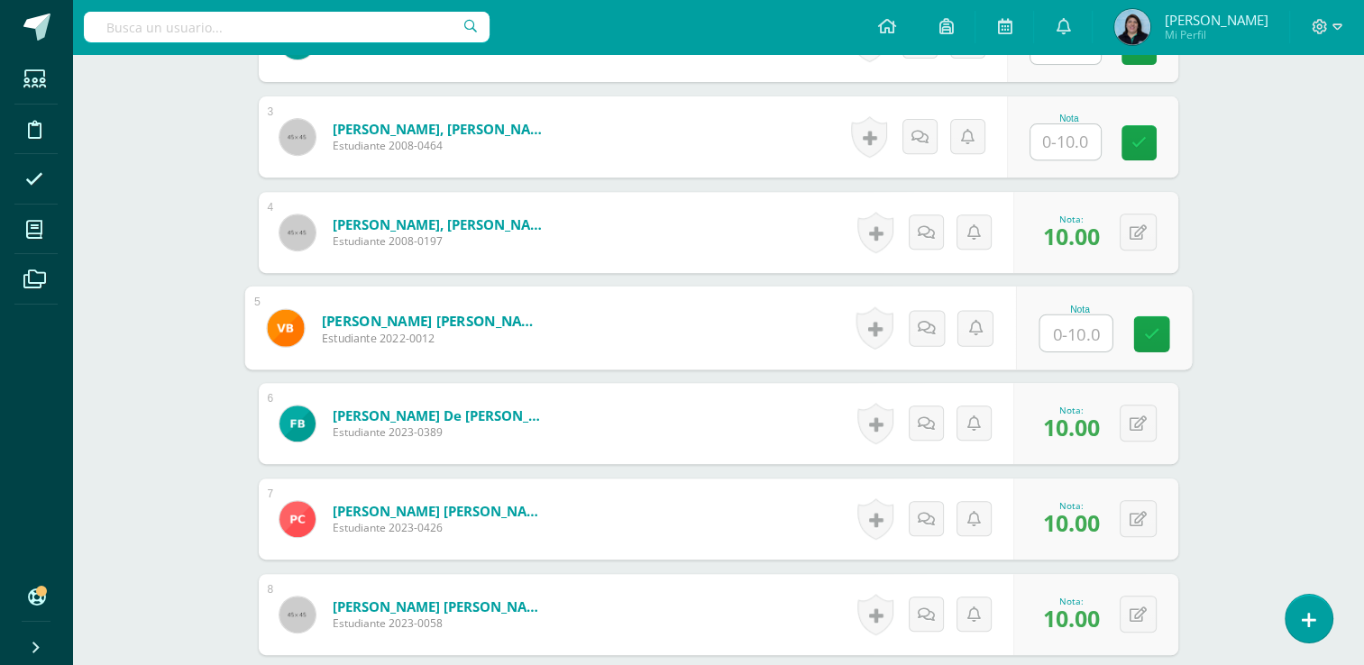
click at [1066, 328] on input "text" at bounding box center [1076, 334] width 72 height 36
type input "10"
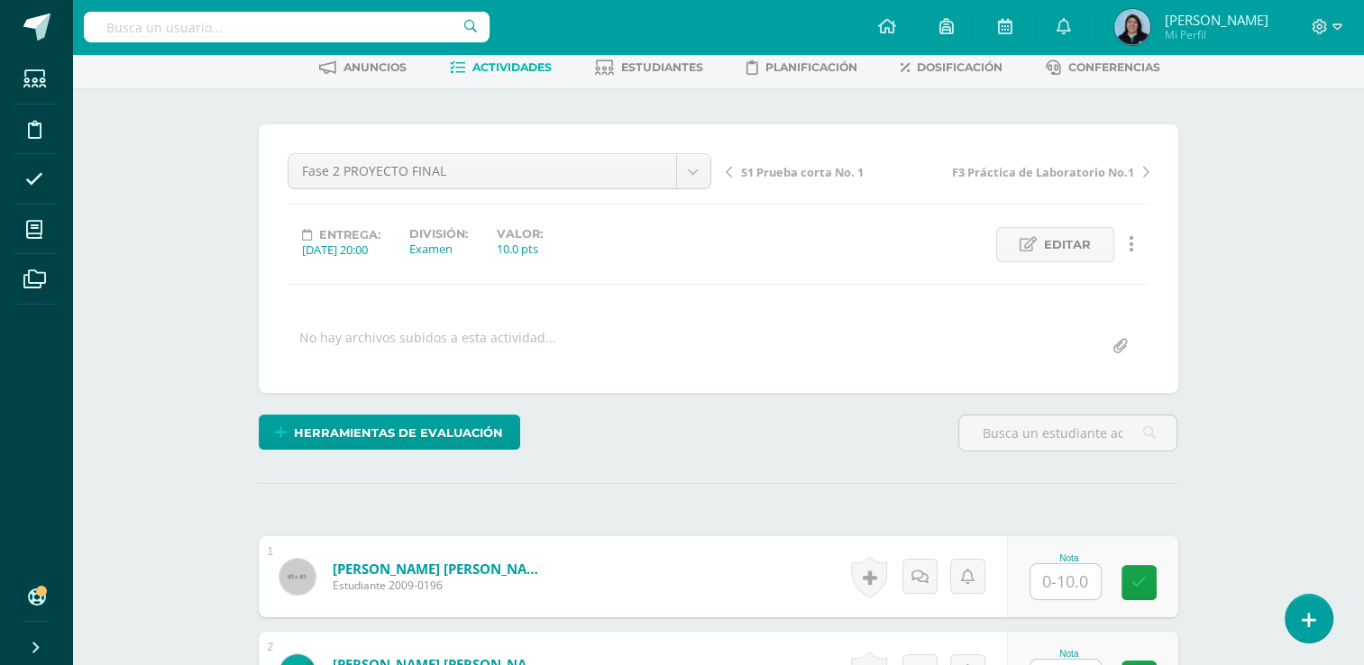
scroll to position [270, 0]
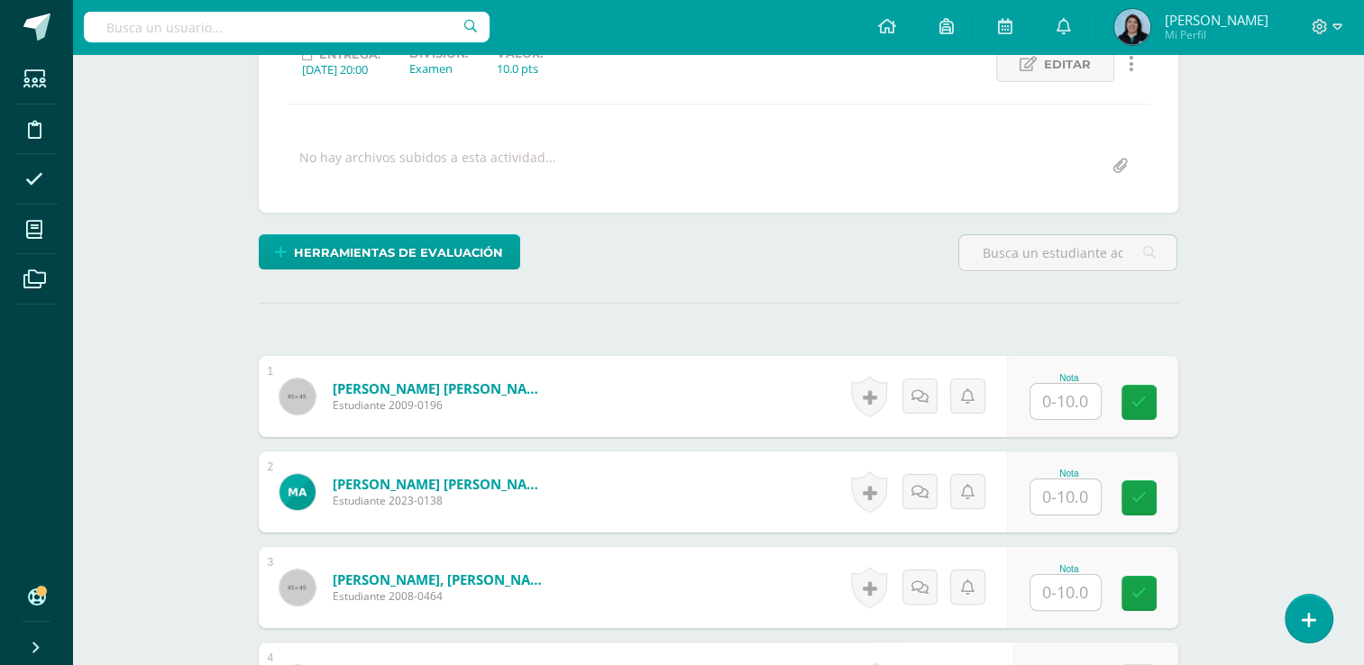
click at [1077, 399] on input "text" at bounding box center [1066, 401] width 70 height 35
type input "9"
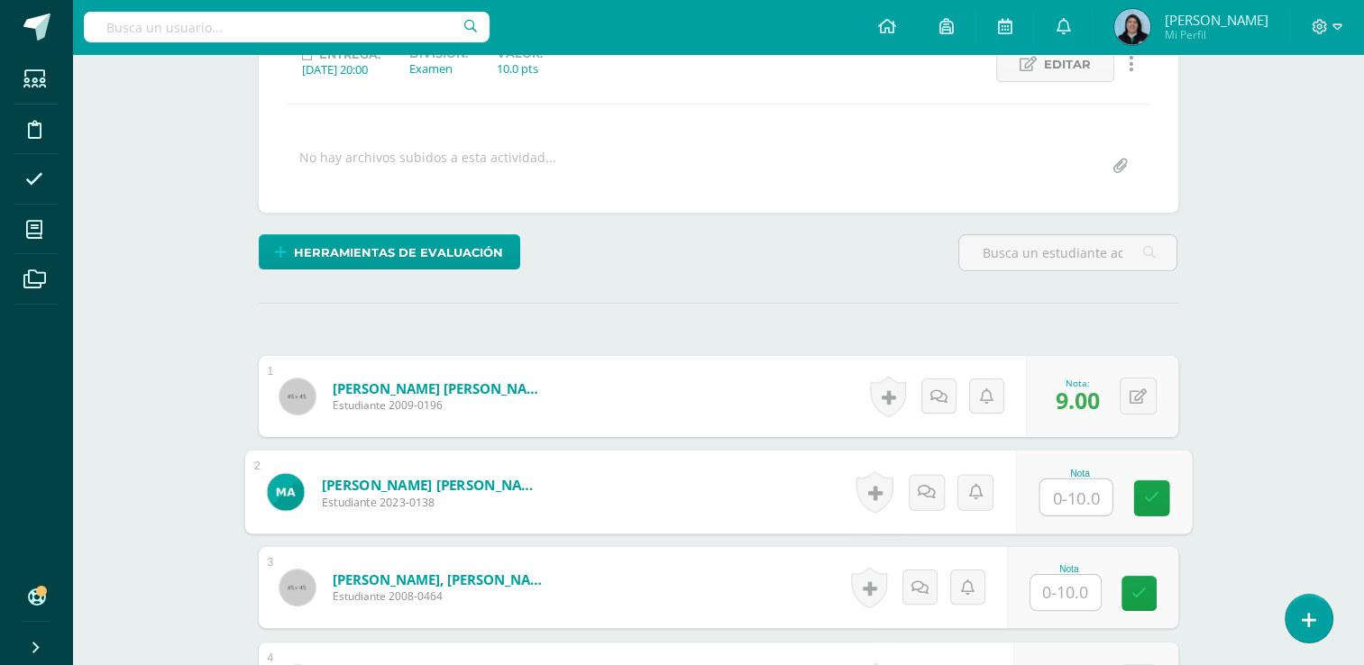
click at [1069, 587] on input "text" at bounding box center [1066, 592] width 70 height 35
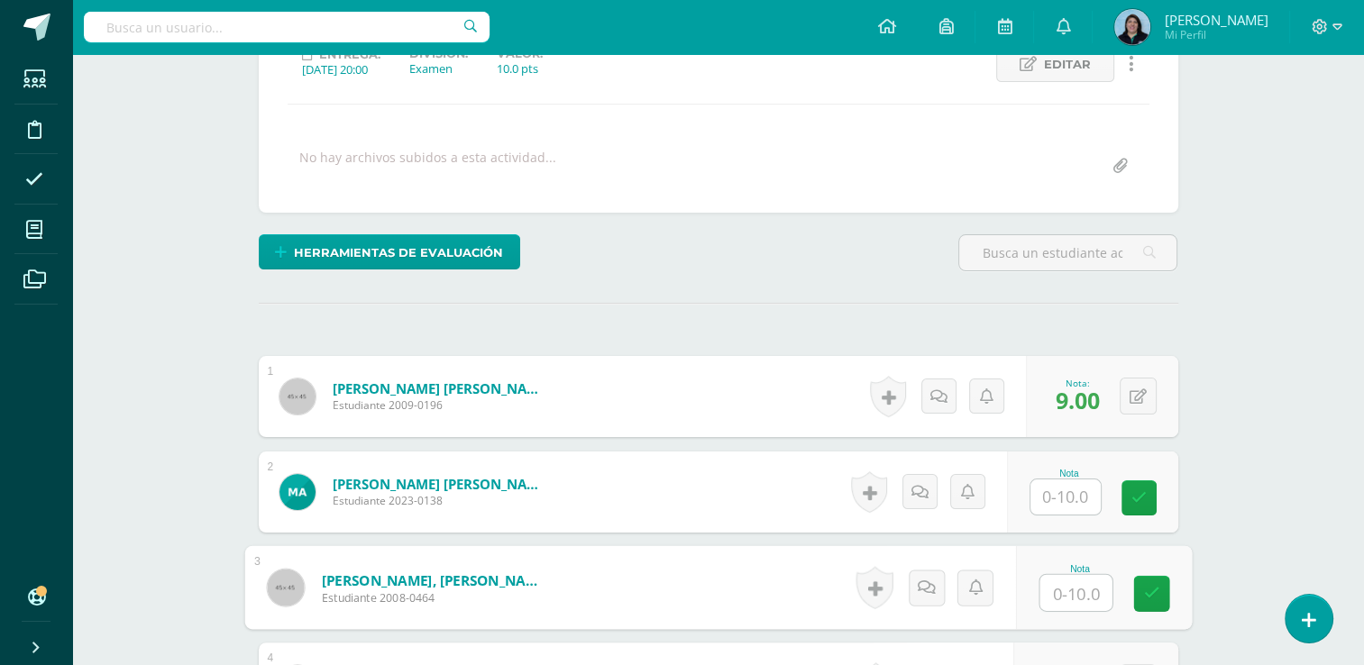
type input "9"
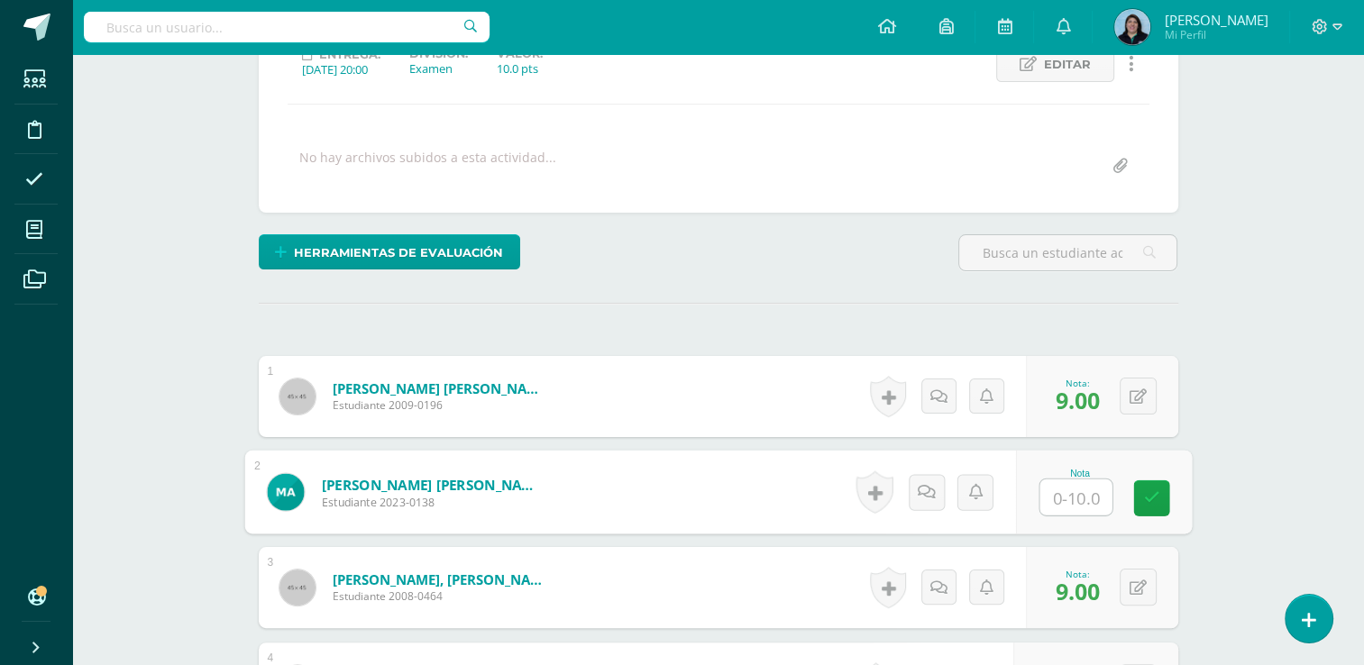
click at [1067, 492] on input "text" at bounding box center [1076, 498] width 72 height 36
type input "9"
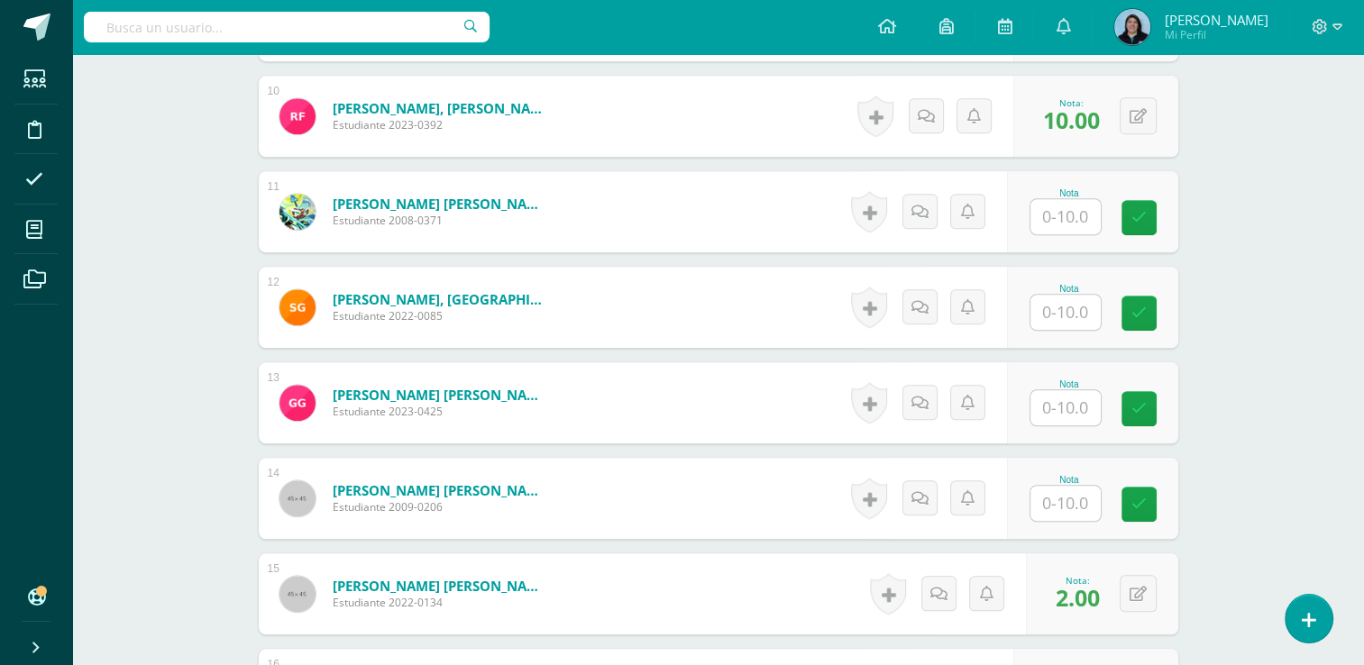
scroll to position [1443, 0]
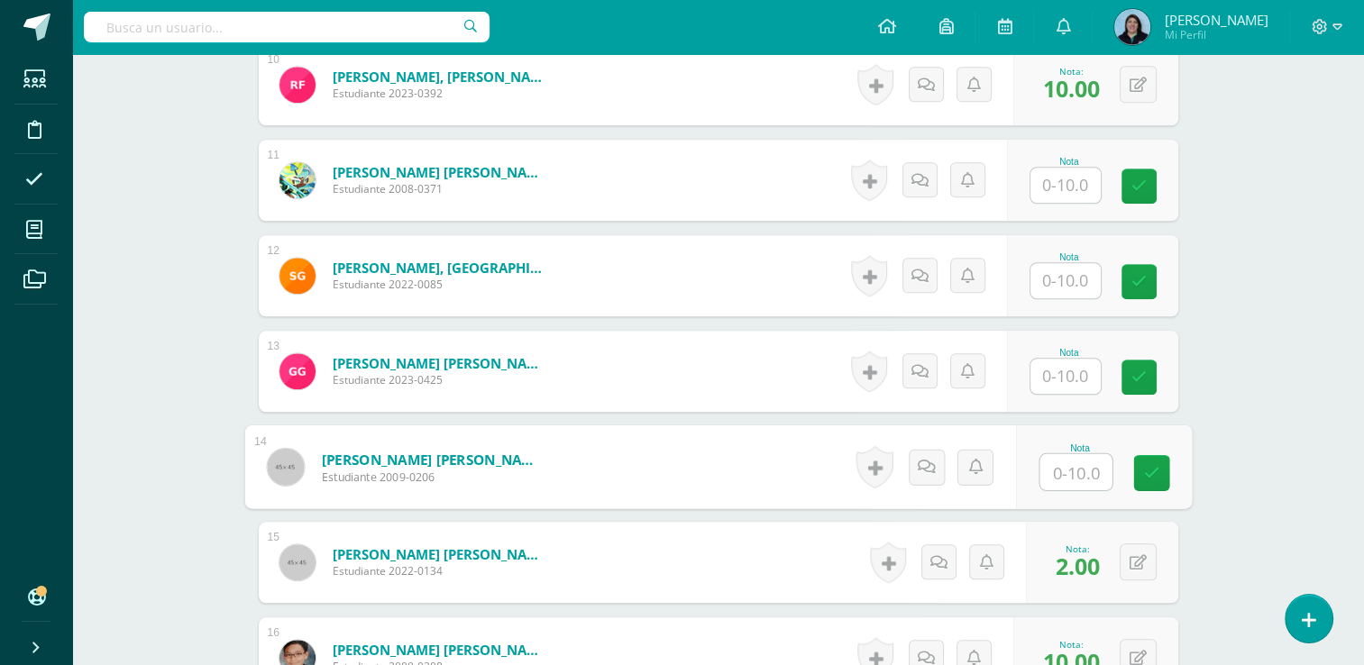
click at [1064, 467] on input "text" at bounding box center [1076, 472] width 72 height 36
type input "10"
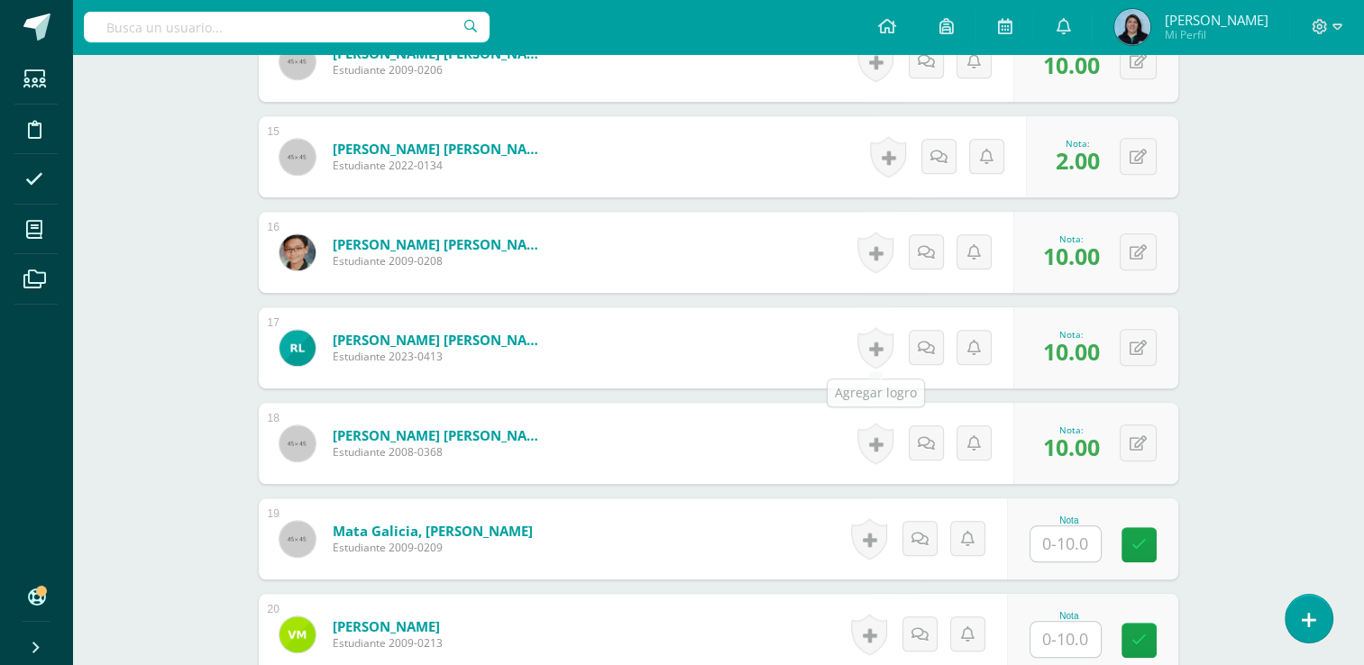
scroll to position [2074, 0]
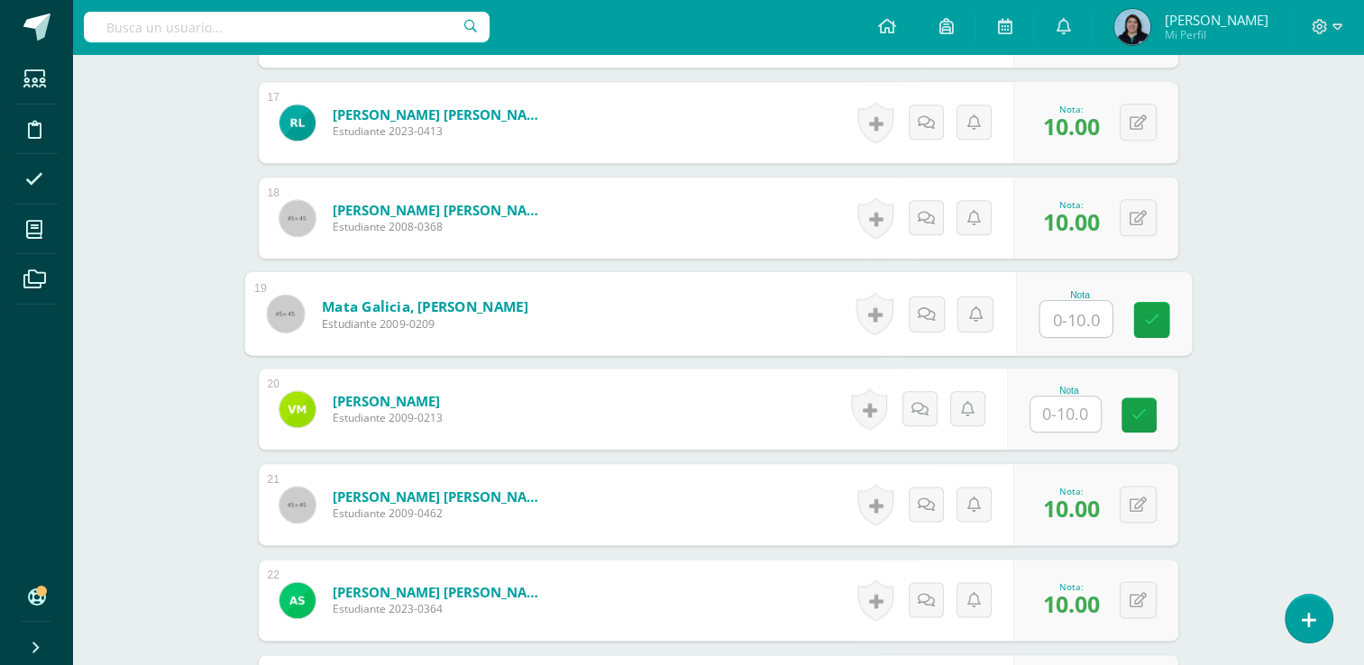
click at [1072, 319] on input "text" at bounding box center [1076, 319] width 72 height 36
type input "10"
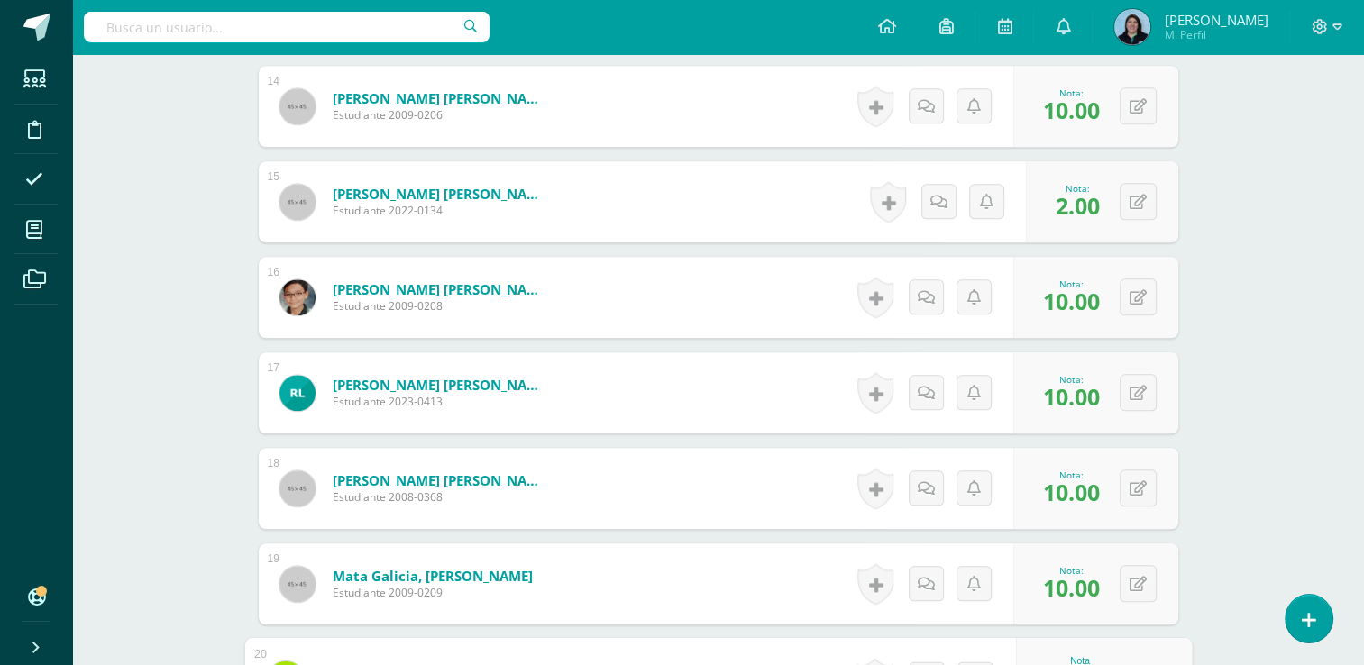
scroll to position [1623, 0]
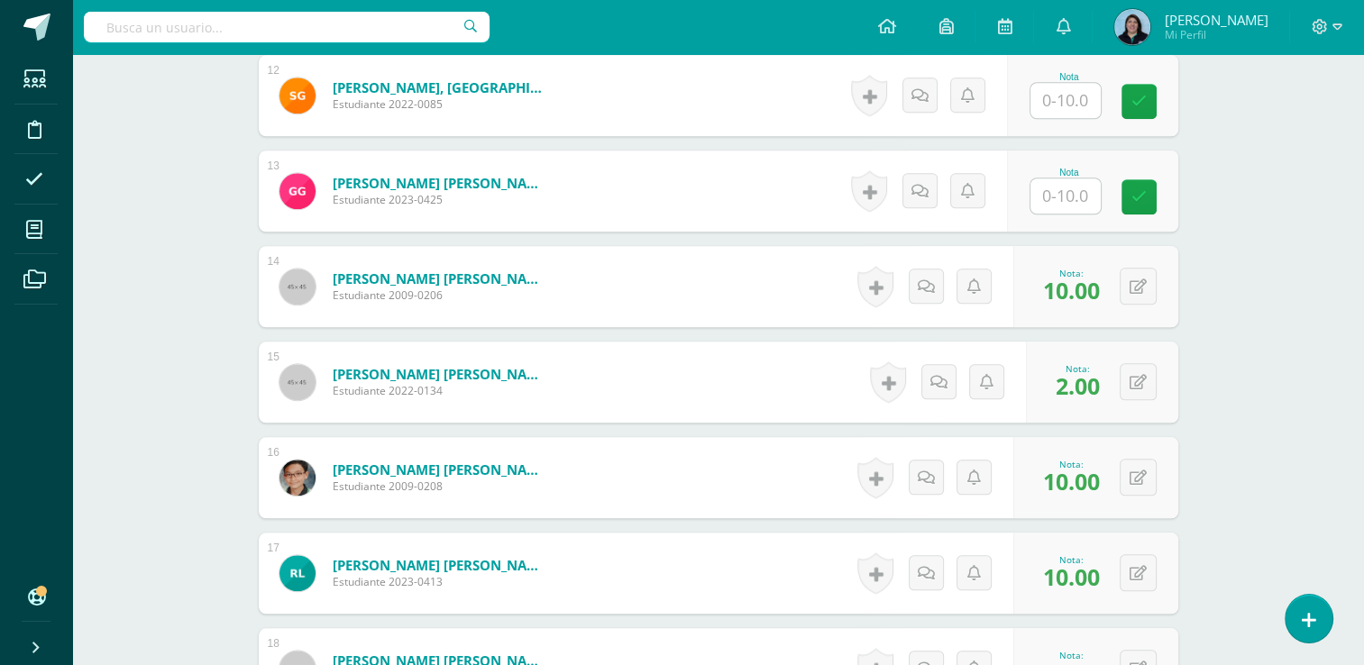
click at [1054, 191] on input "text" at bounding box center [1066, 196] width 70 height 35
type input "10"
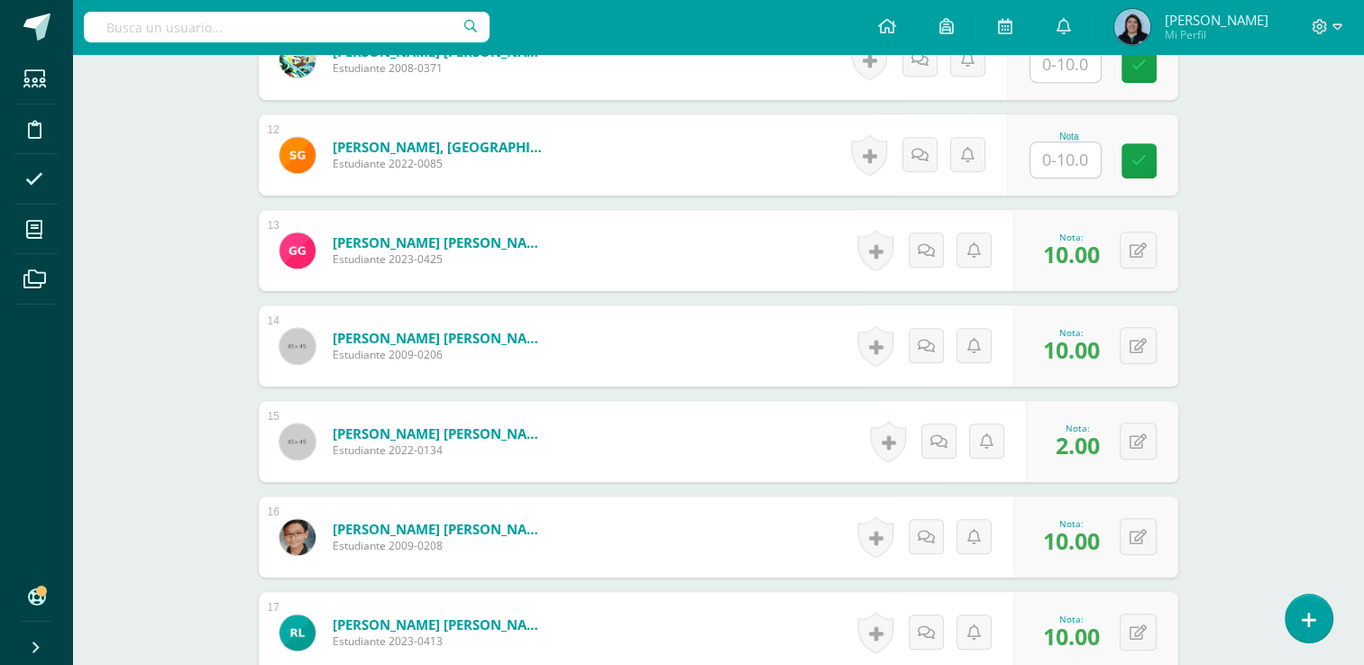
scroll to position [1533, 0]
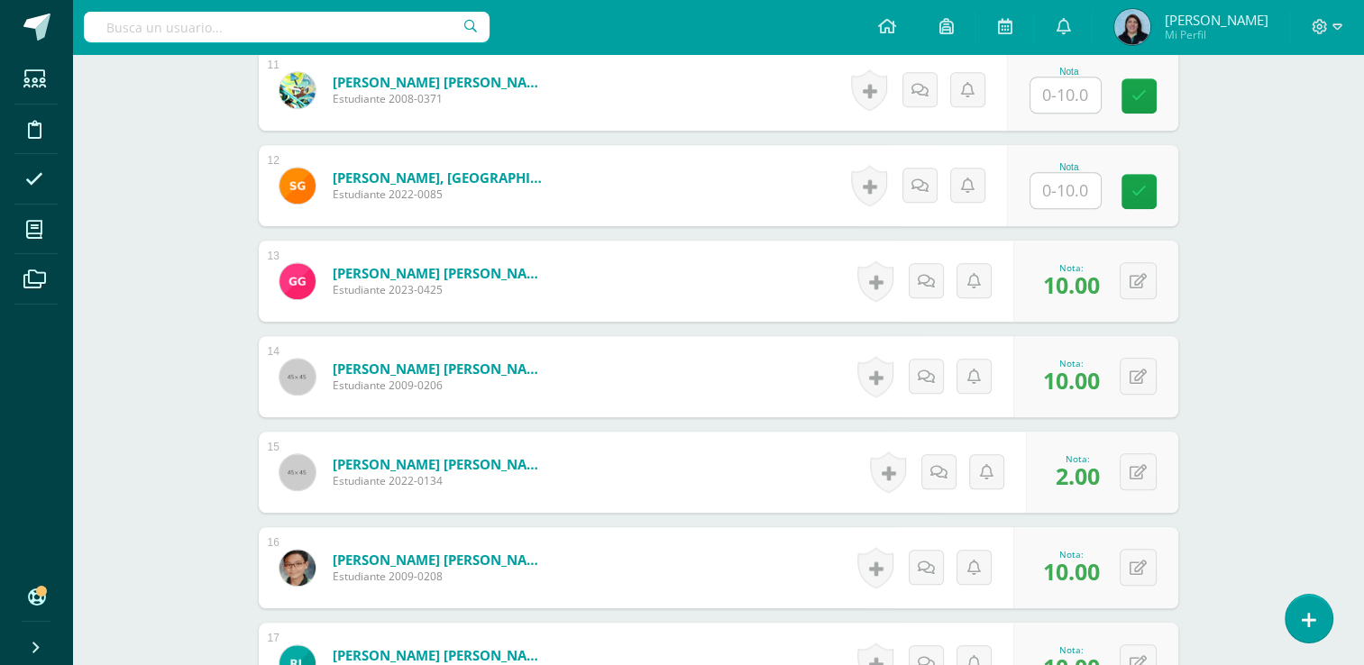
click at [1077, 173] on input "text" at bounding box center [1066, 190] width 70 height 35
type input "9"
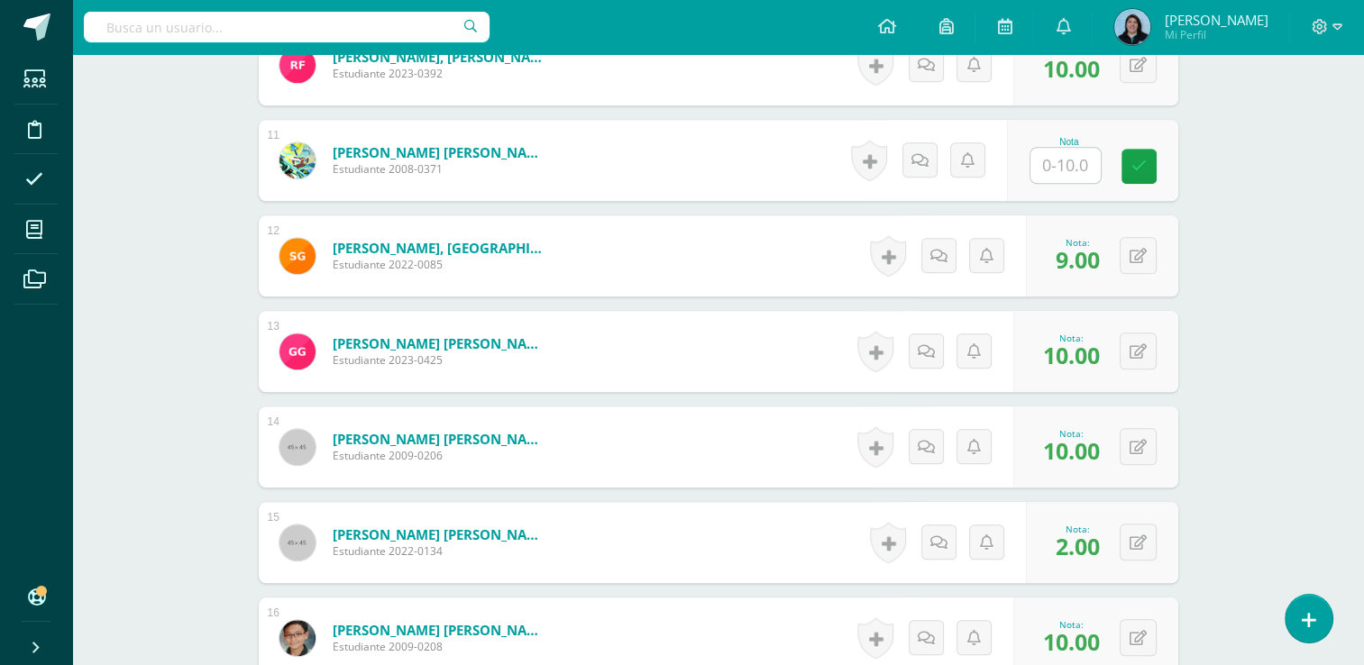
scroll to position [1352, 0]
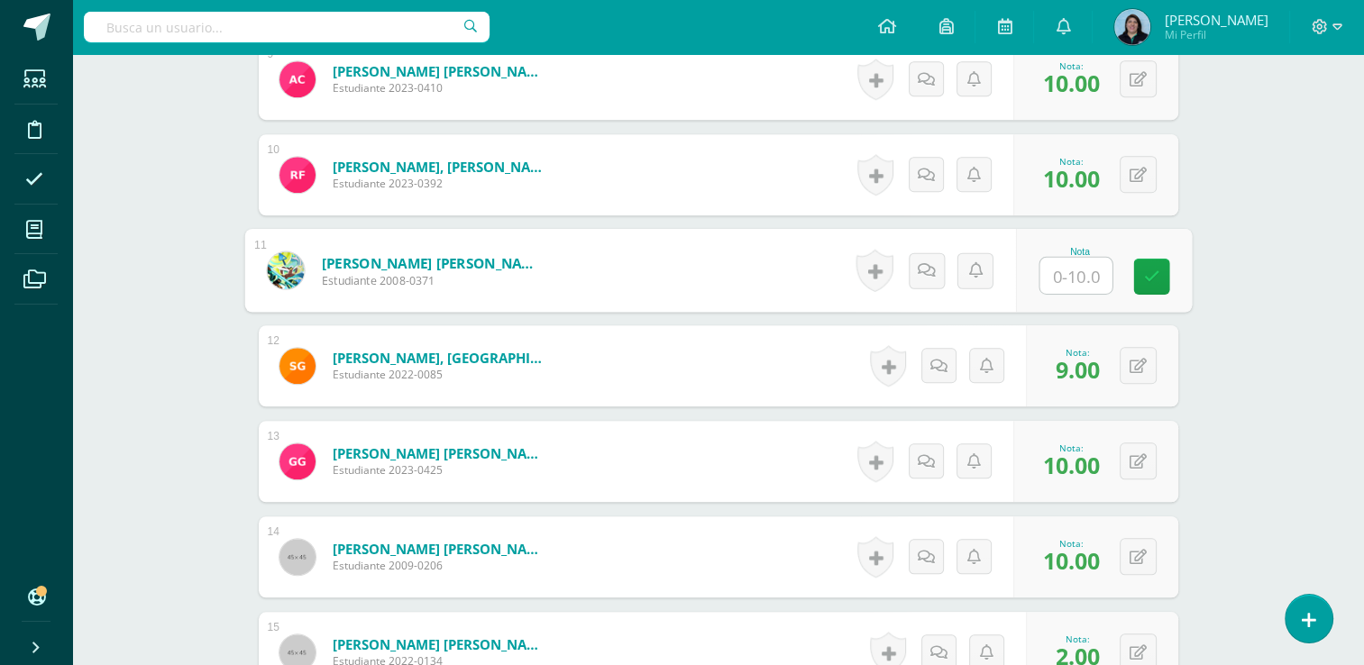
click at [1078, 265] on input "text" at bounding box center [1076, 276] width 72 height 36
type input "9"
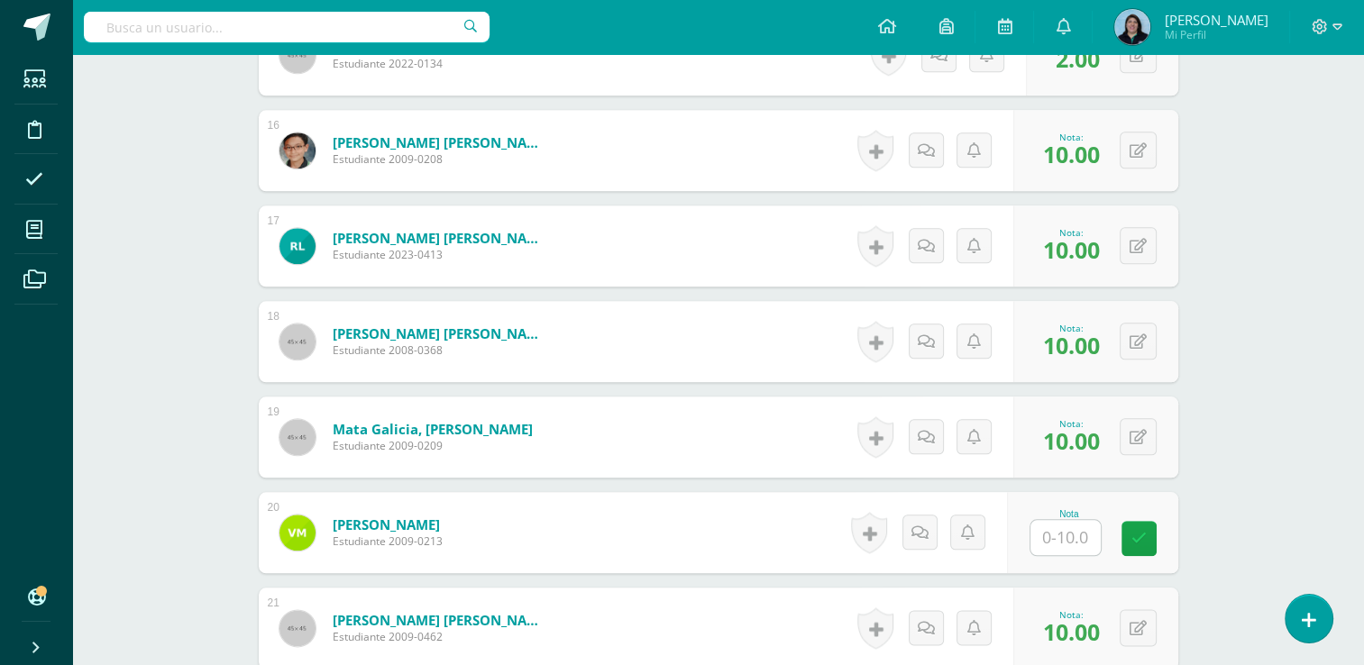
scroll to position [1984, 0]
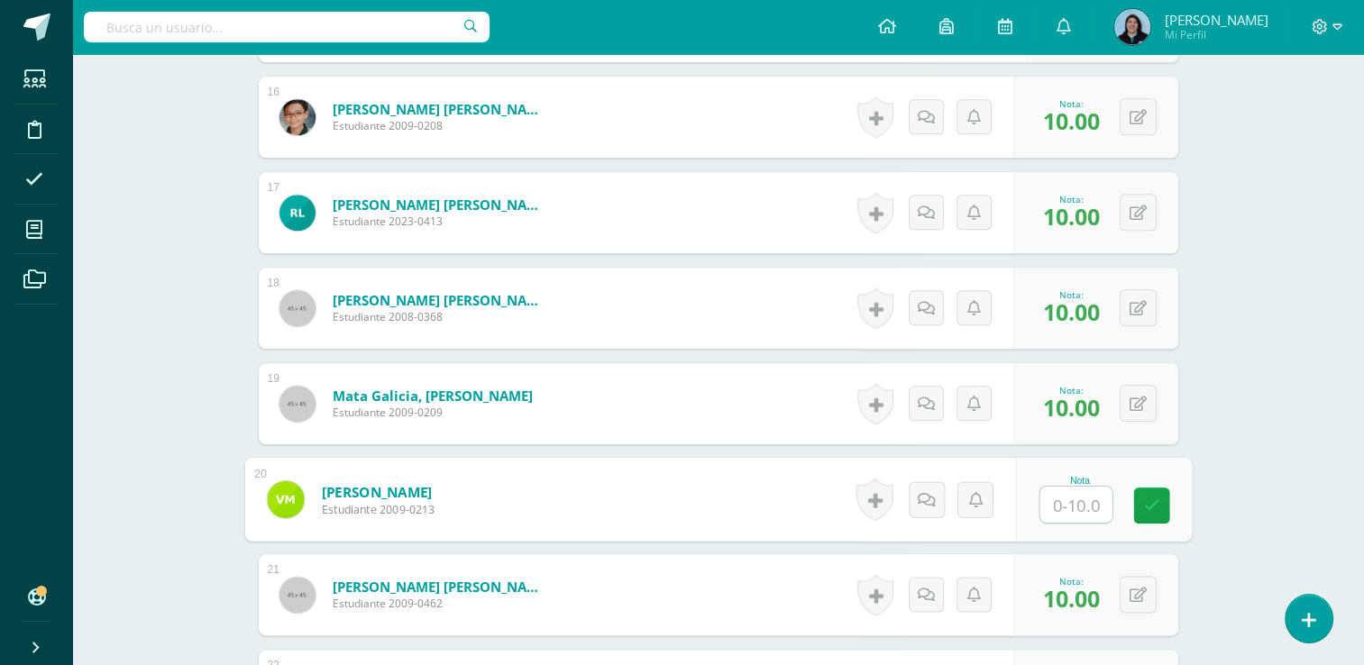
click at [1078, 500] on input "text" at bounding box center [1076, 505] width 72 height 36
type input "9"
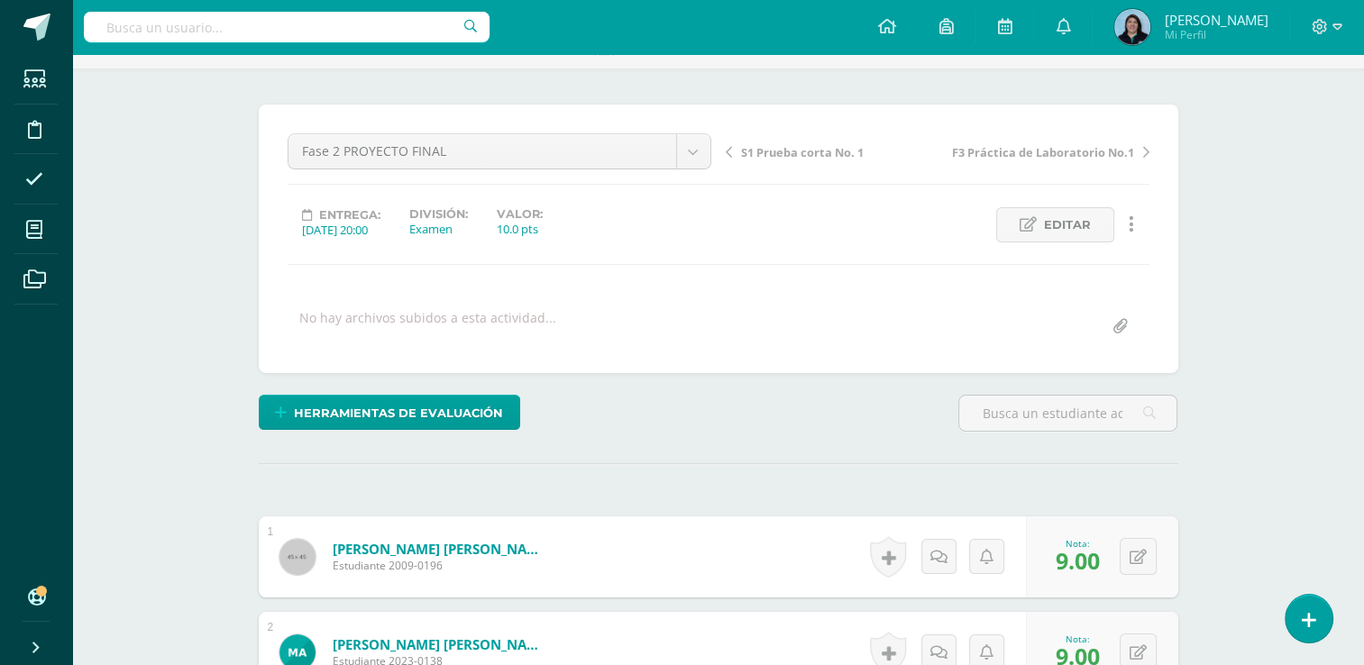
scroll to position [0, 0]
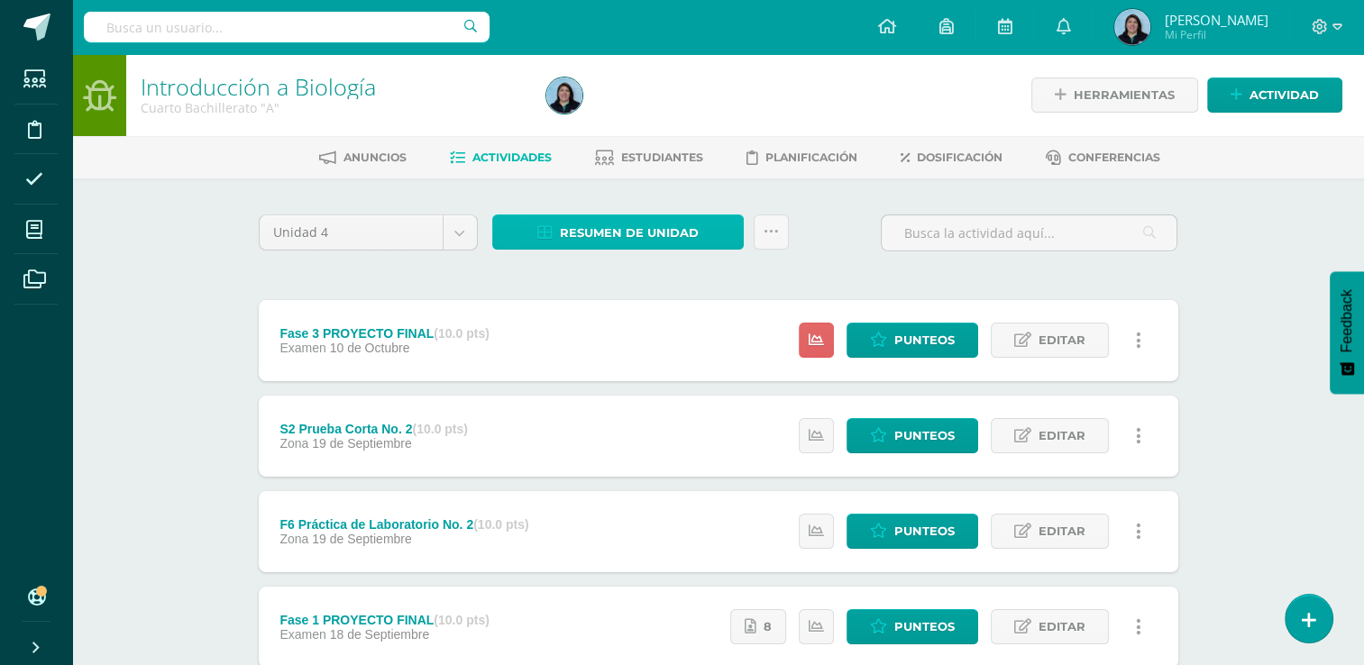
click at [667, 233] on span "Resumen de unidad" at bounding box center [629, 232] width 139 height 33
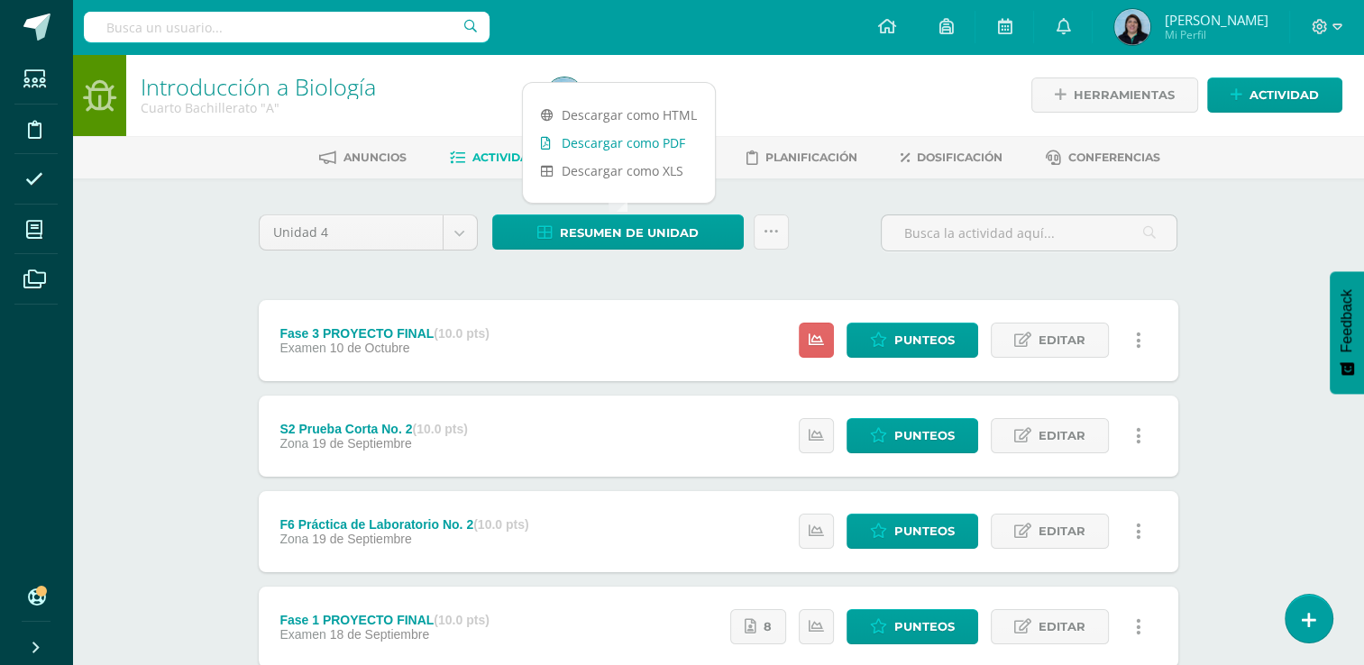
click at [603, 142] on link "Descargar como PDF" at bounding box center [619, 143] width 192 height 28
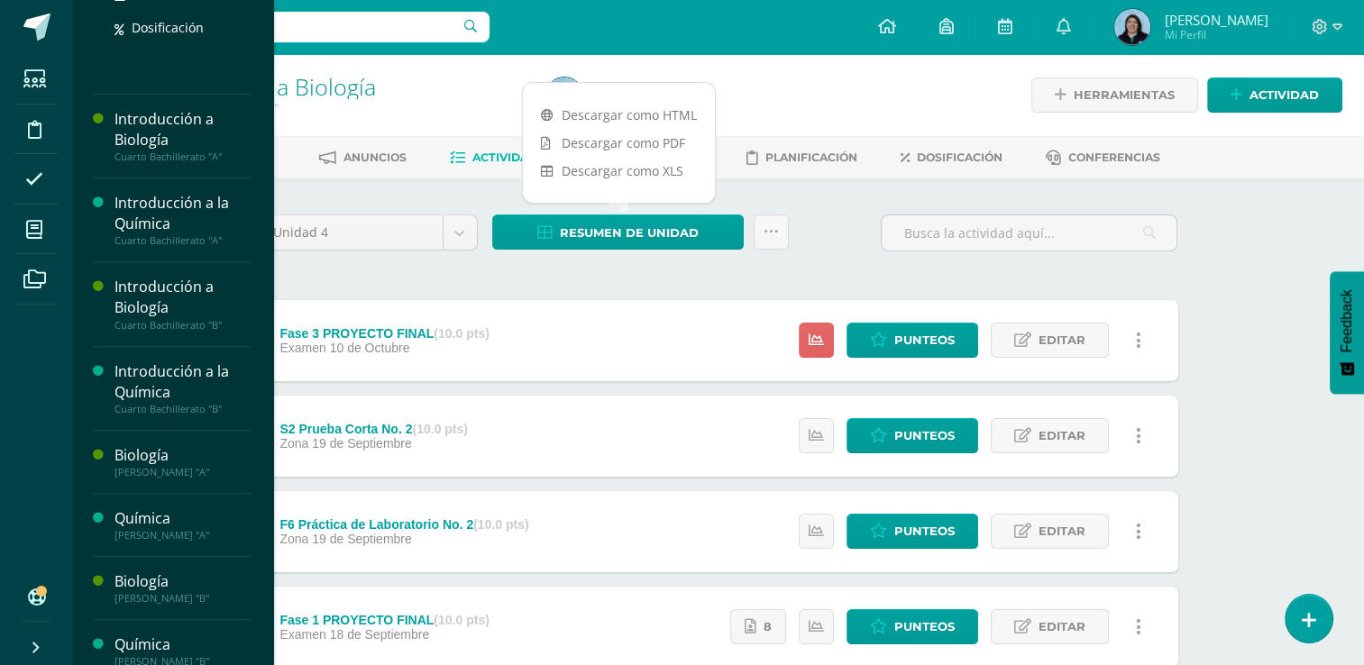
scroll to position [606, 0]
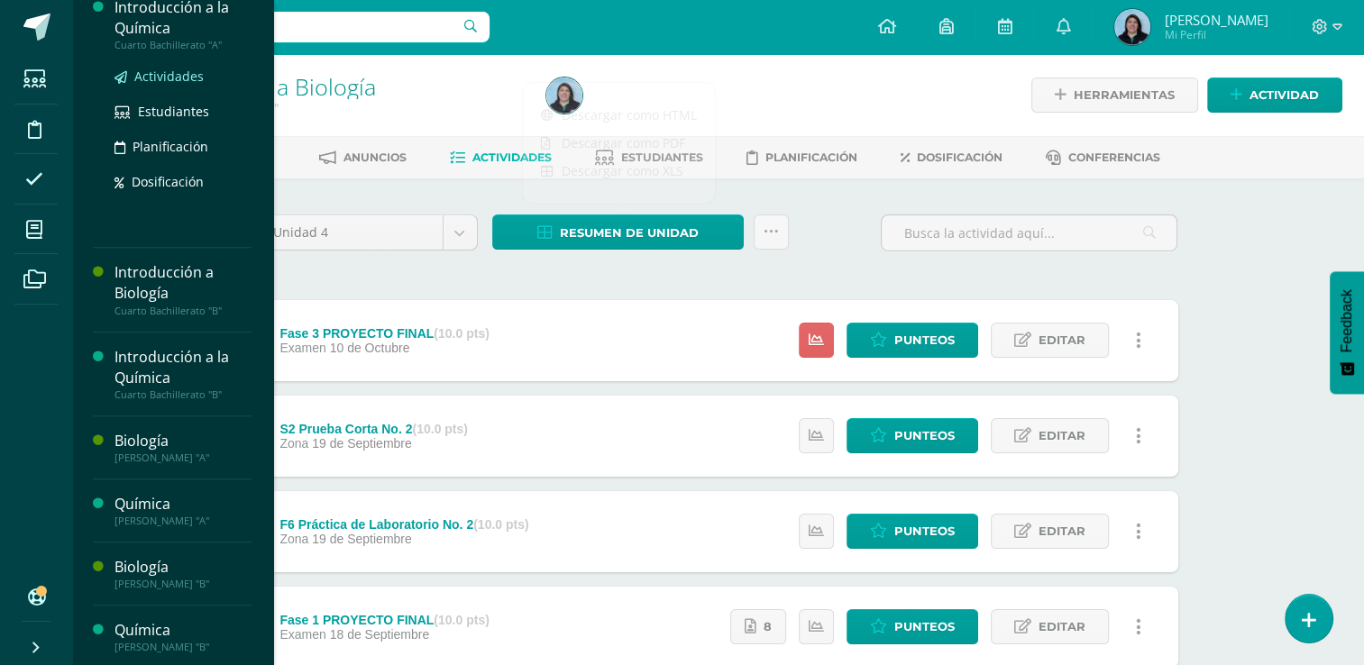
click at [166, 72] on span "Actividades" at bounding box center [168, 76] width 69 height 17
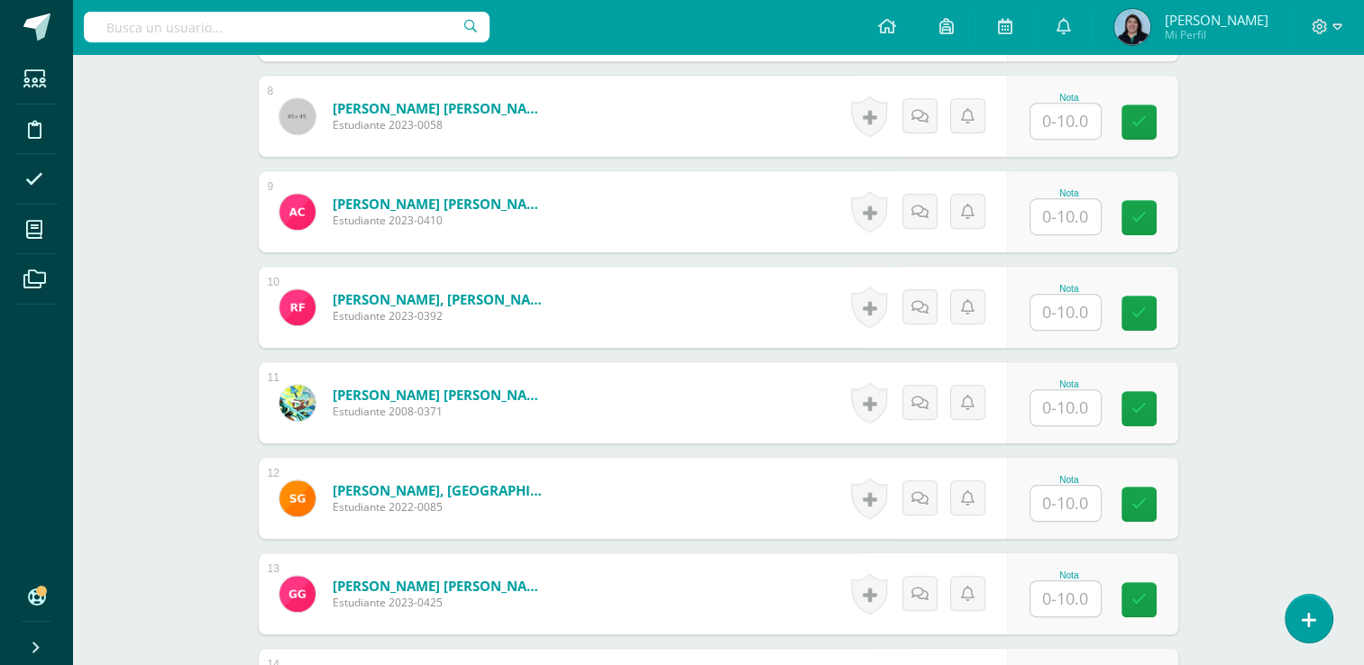
scroll to position [1264, 0]
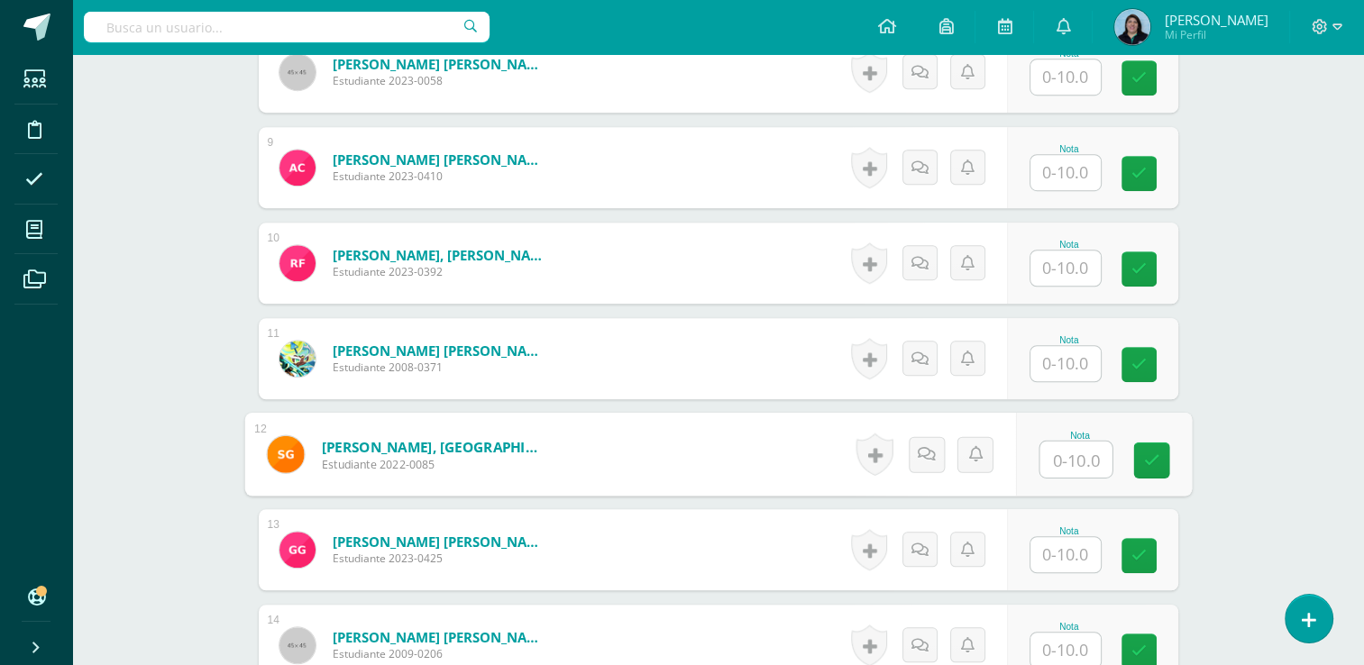
click at [1062, 453] on input "text" at bounding box center [1076, 460] width 72 height 36
type input "10"
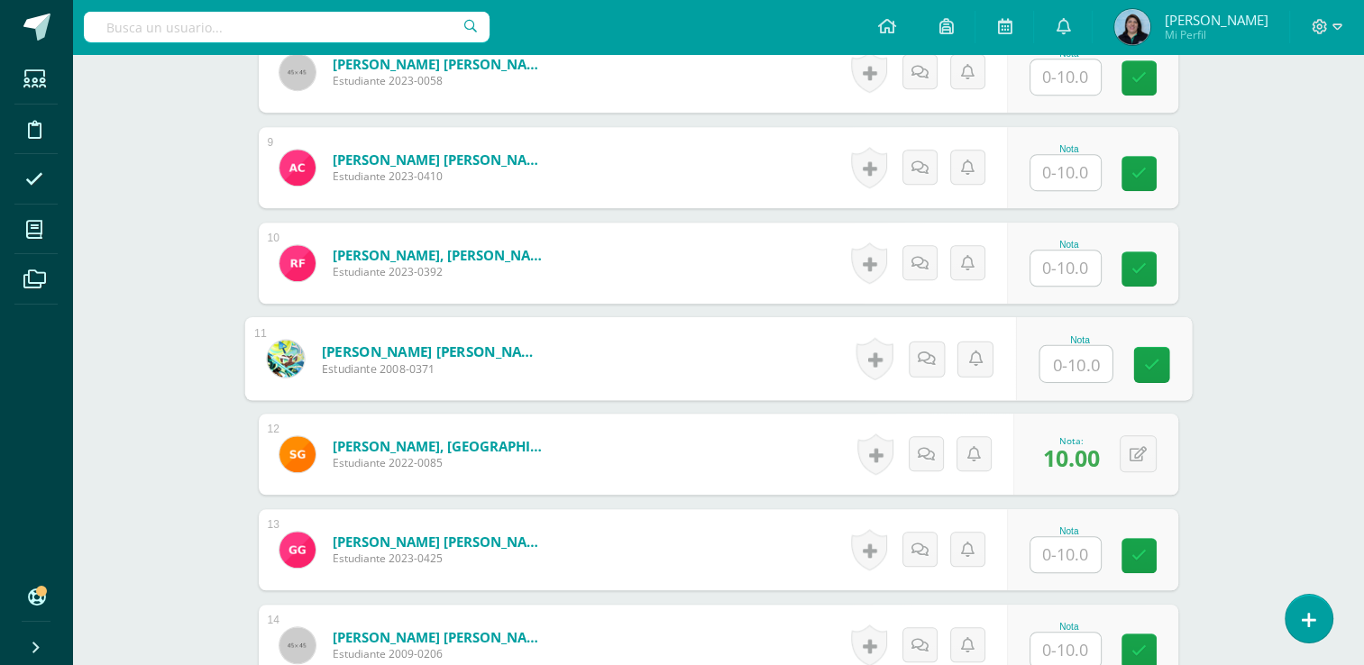
click at [1083, 359] on input "text" at bounding box center [1076, 364] width 72 height 36
type input "10"
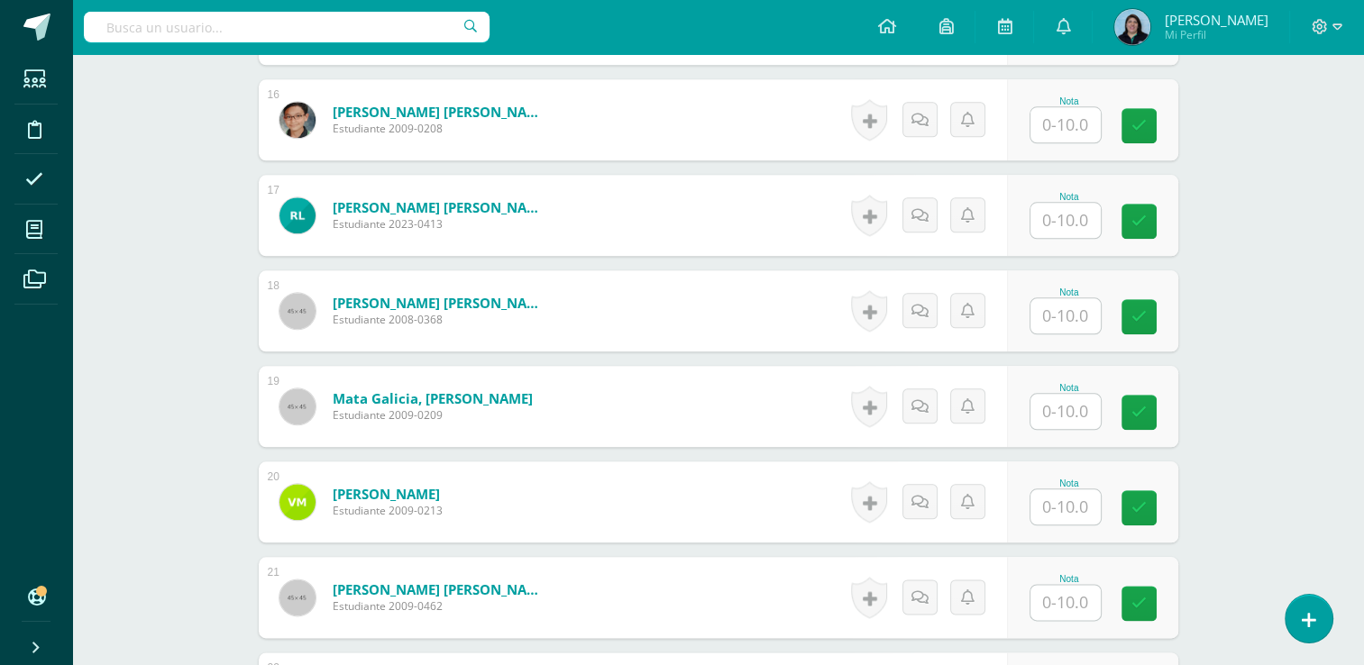
scroll to position [1985, 0]
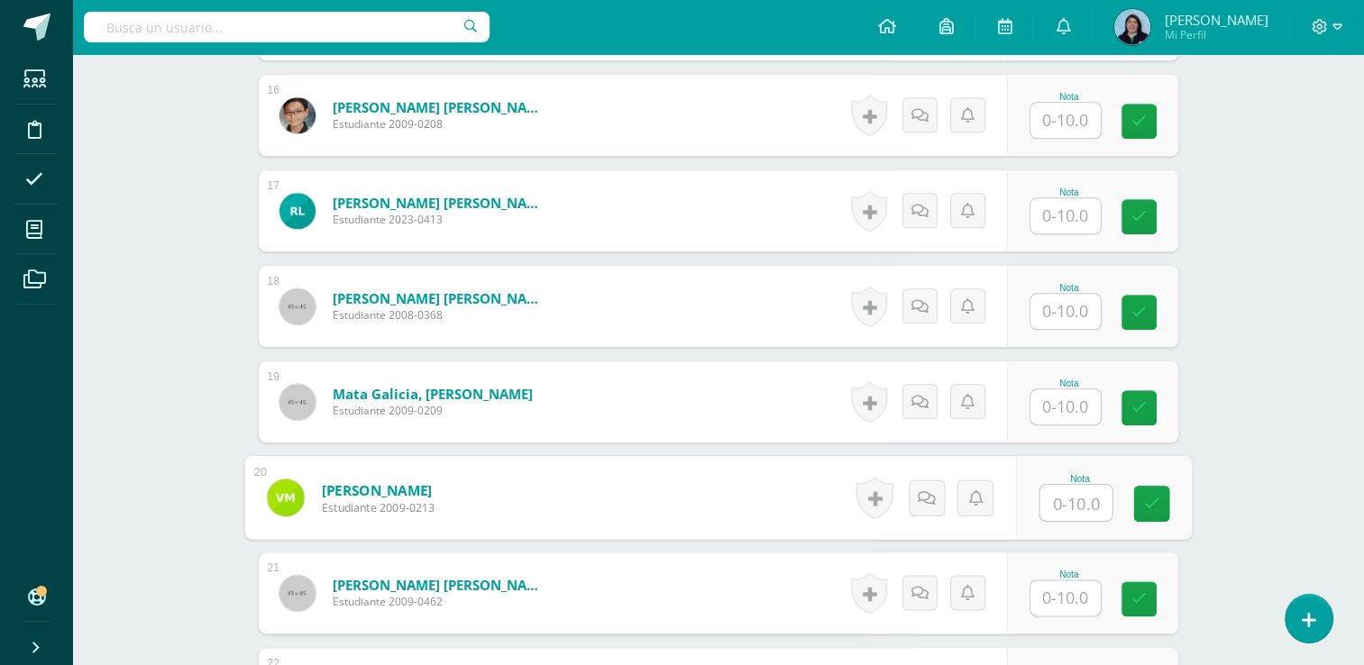
click at [1078, 494] on input "text" at bounding box center [1076, 503] width 72 height 36
type input "10"
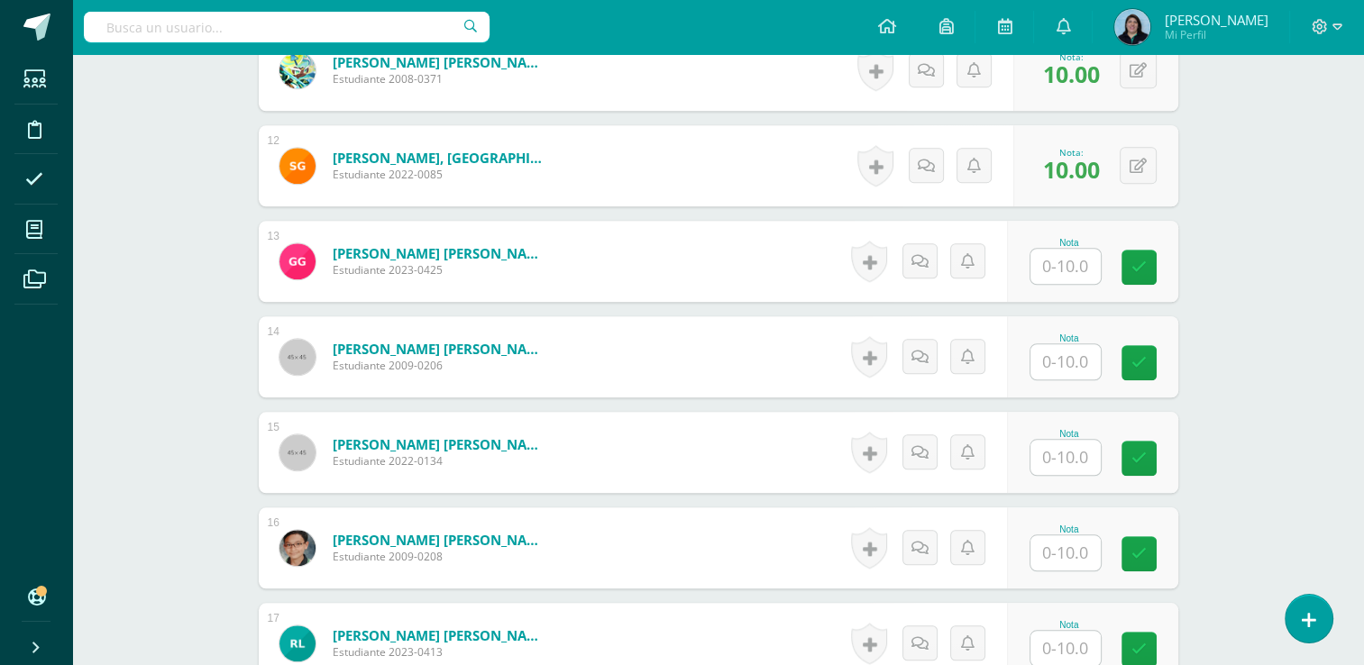
scroll to position [1535, 0]
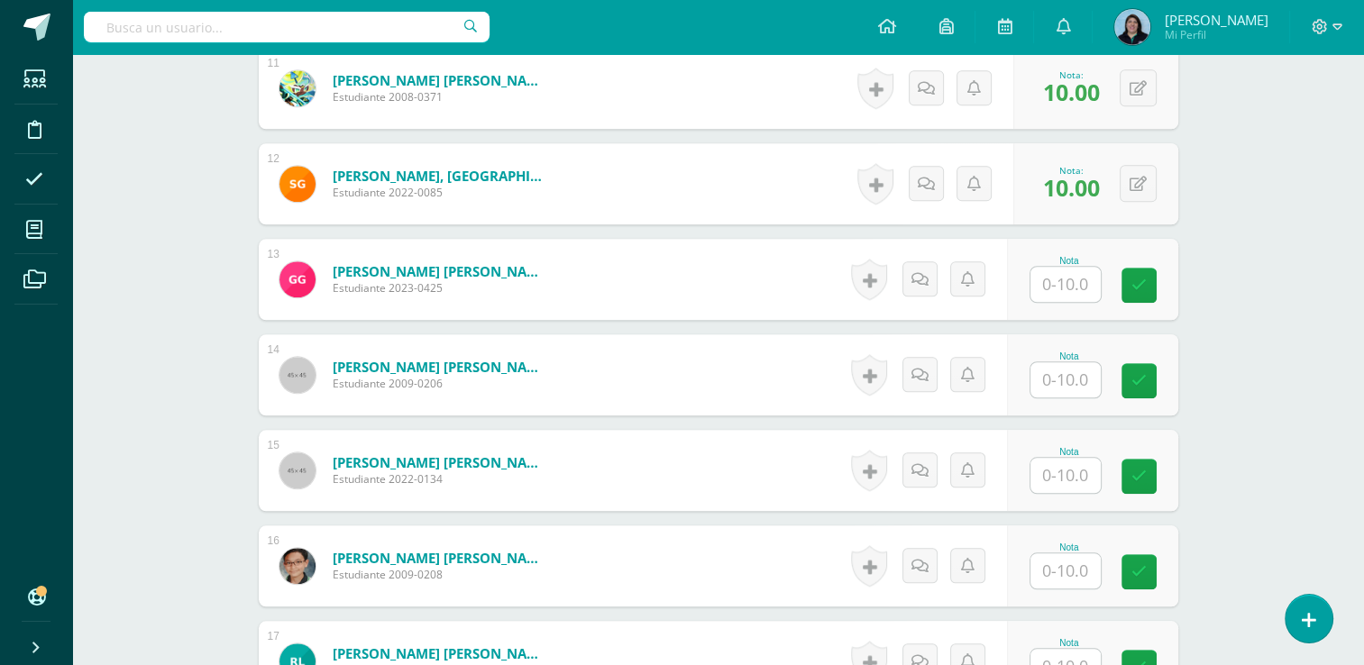
click at [1073, 382] on input "text" at bounding box center [1066, 379] width 70 height 35
type input "10"
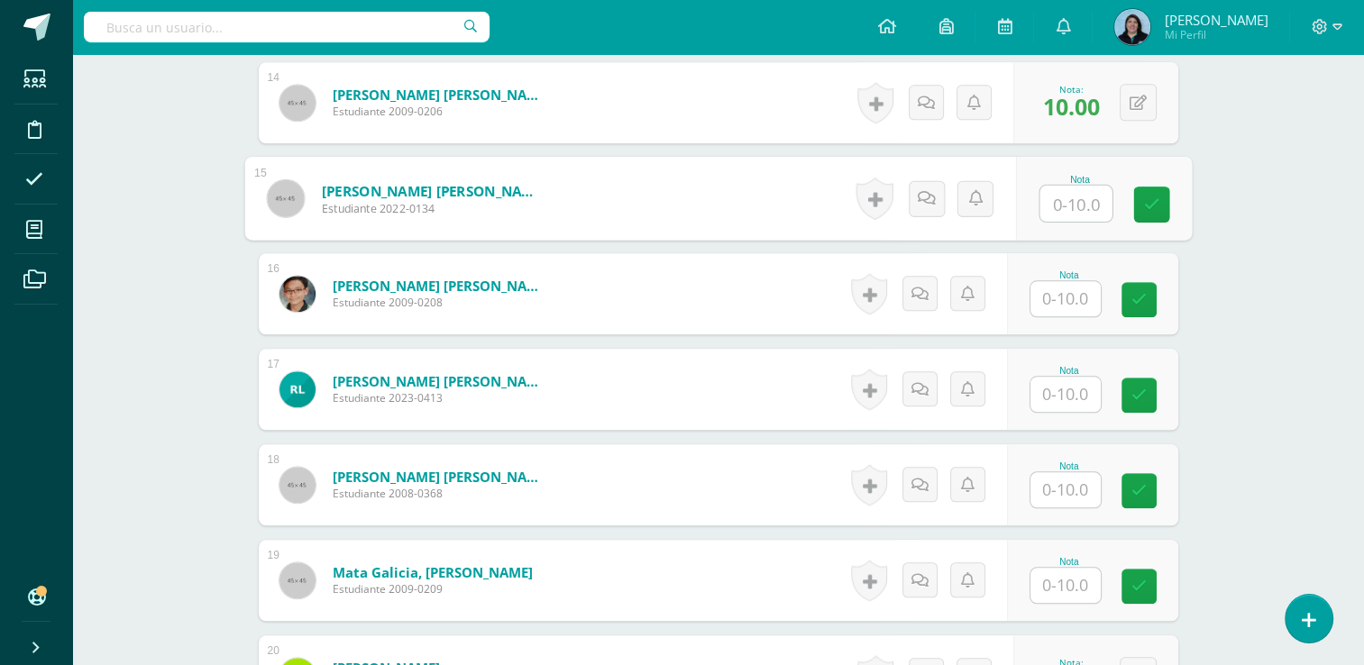
scroll to position [1985, 0]
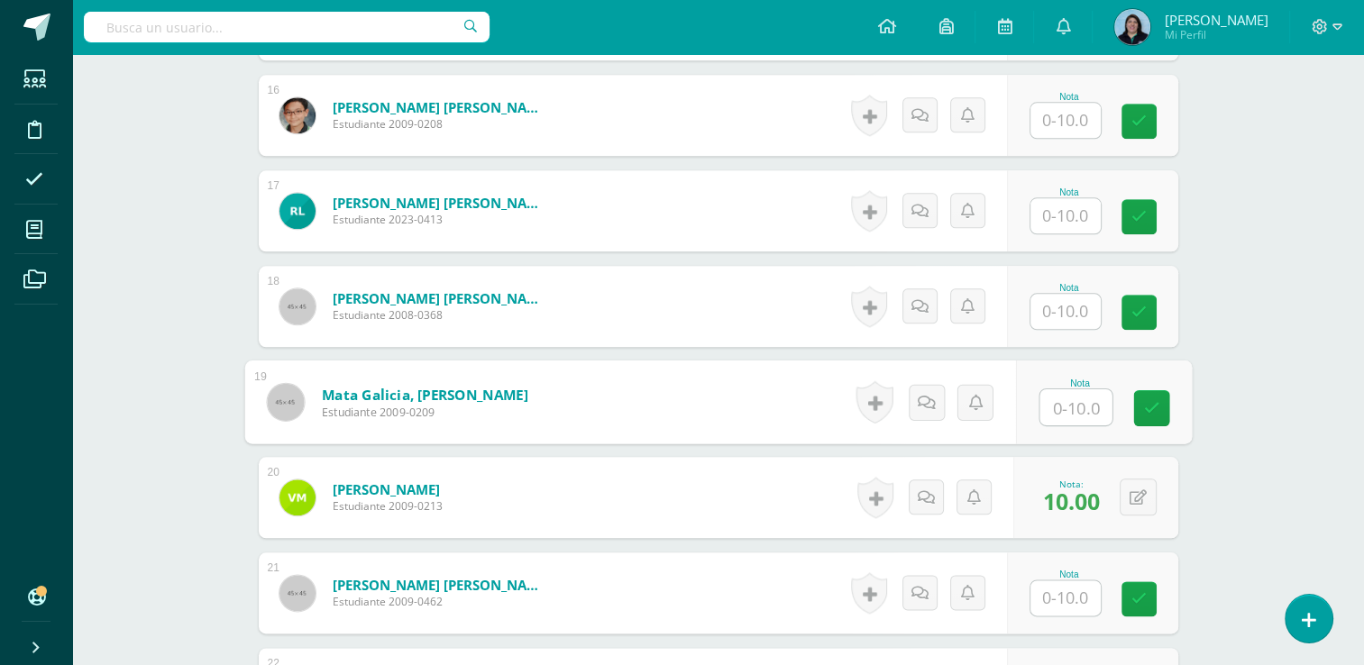
click at [1064, 405] on input "text" at bounding box center [1076, 408] width 72 height 36
type input "10"
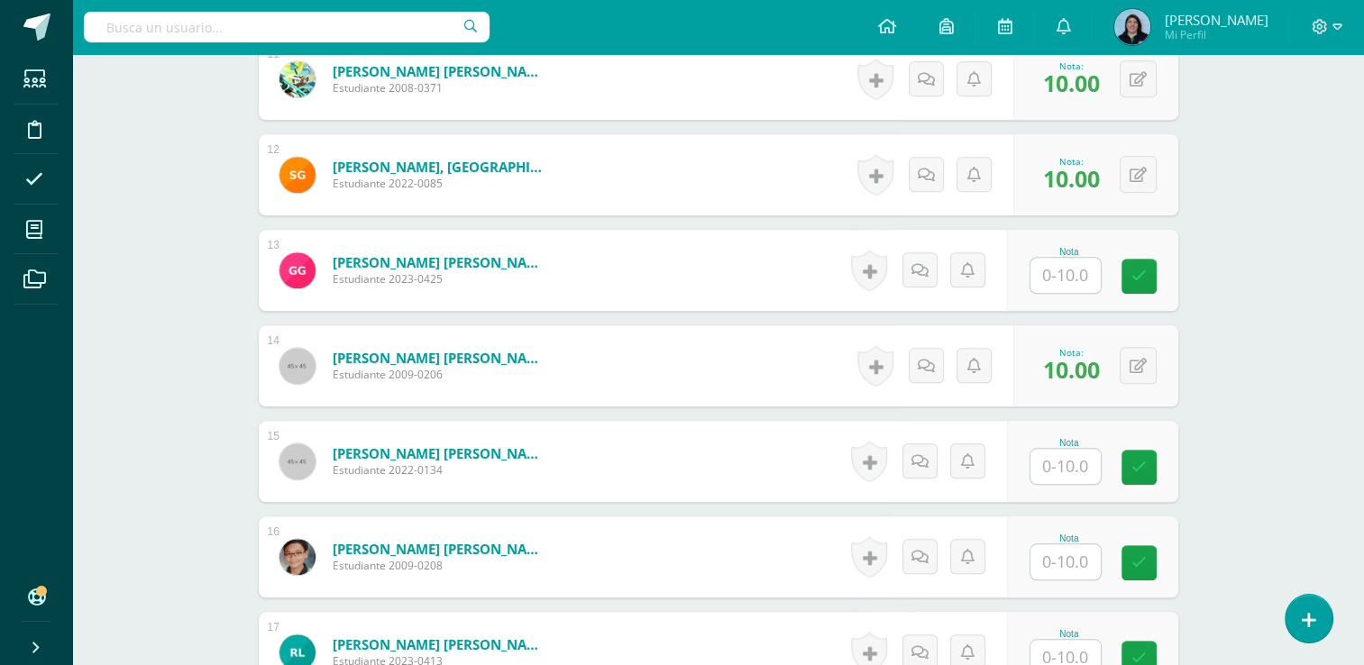
scroll to position [1535, 0]
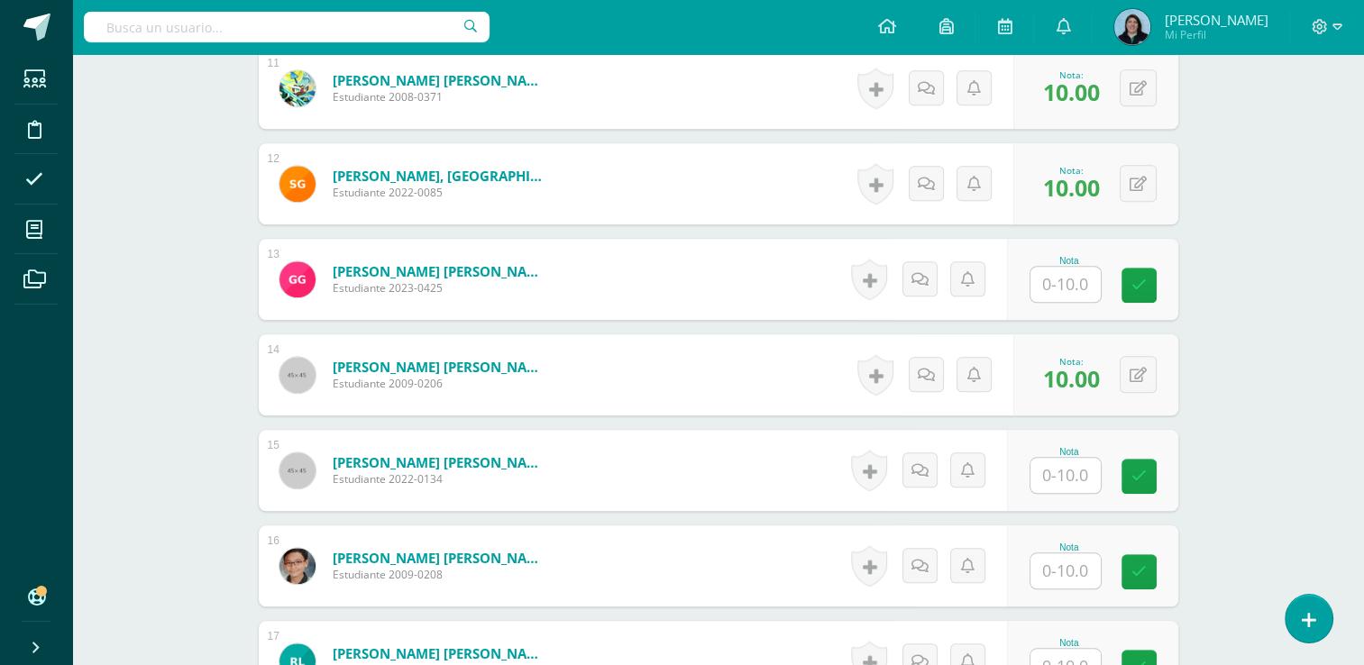
click at [1067, 282] on input "text" at bounding box center [1066, 284] width 70 height 35
type input "10"
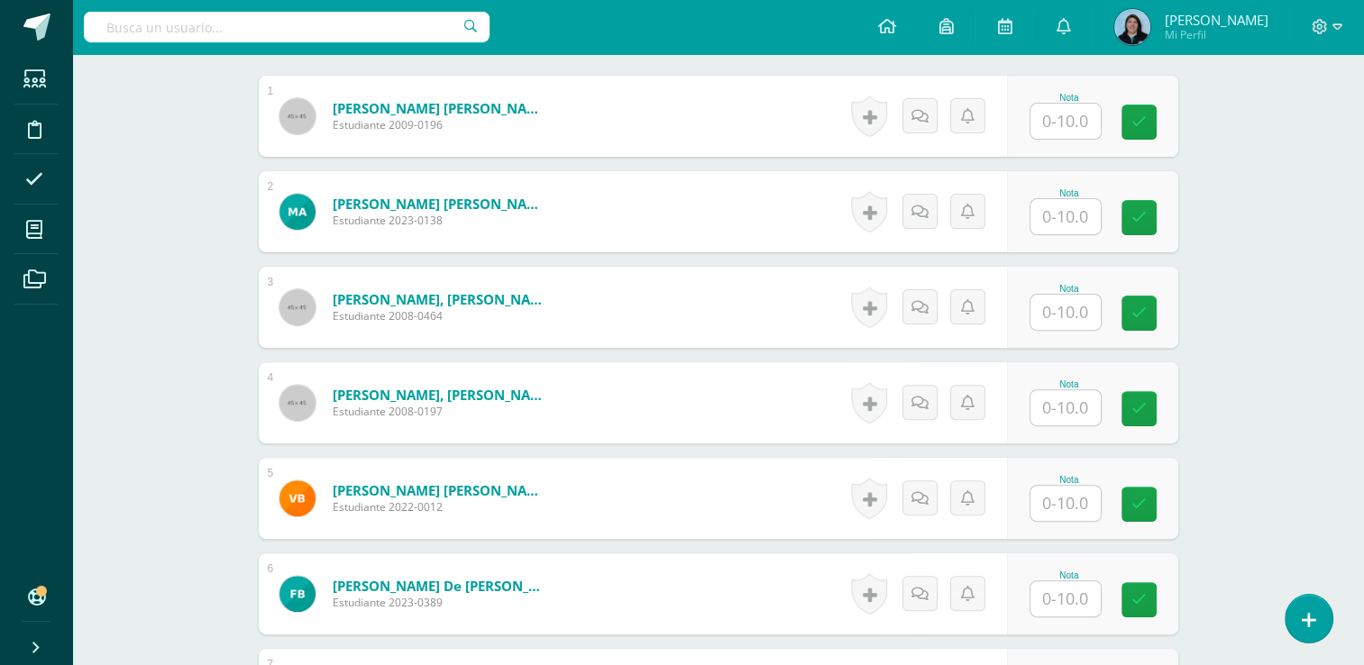
scroll to position [453, 0]
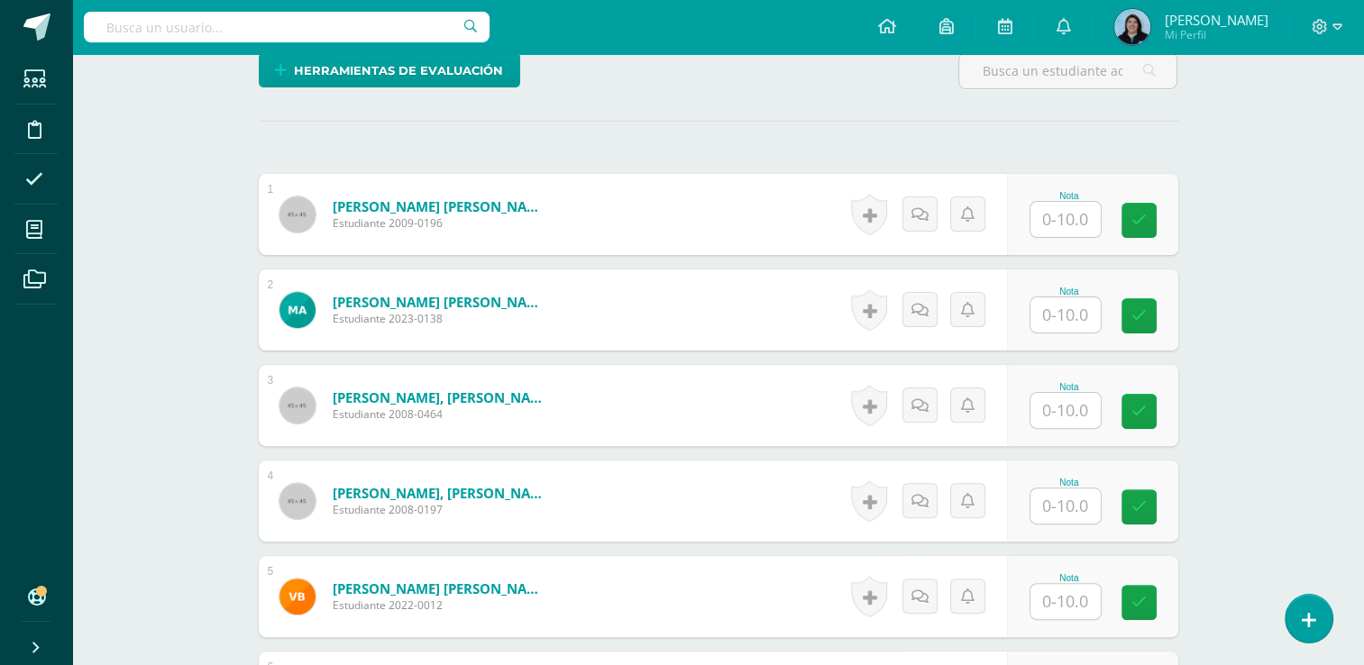
click at [1071, 191] on div "Nota" at bounding box center [1069, 196] width 79 height 10
drag, startPoint x: 1063, startPoint y: 215, endPoint x: 1122, endPoint y: 215, distance: 58.6
click at [1066, 215] on input "text" at bounding box center [1066, 219] width 70 height 35
type input "9"
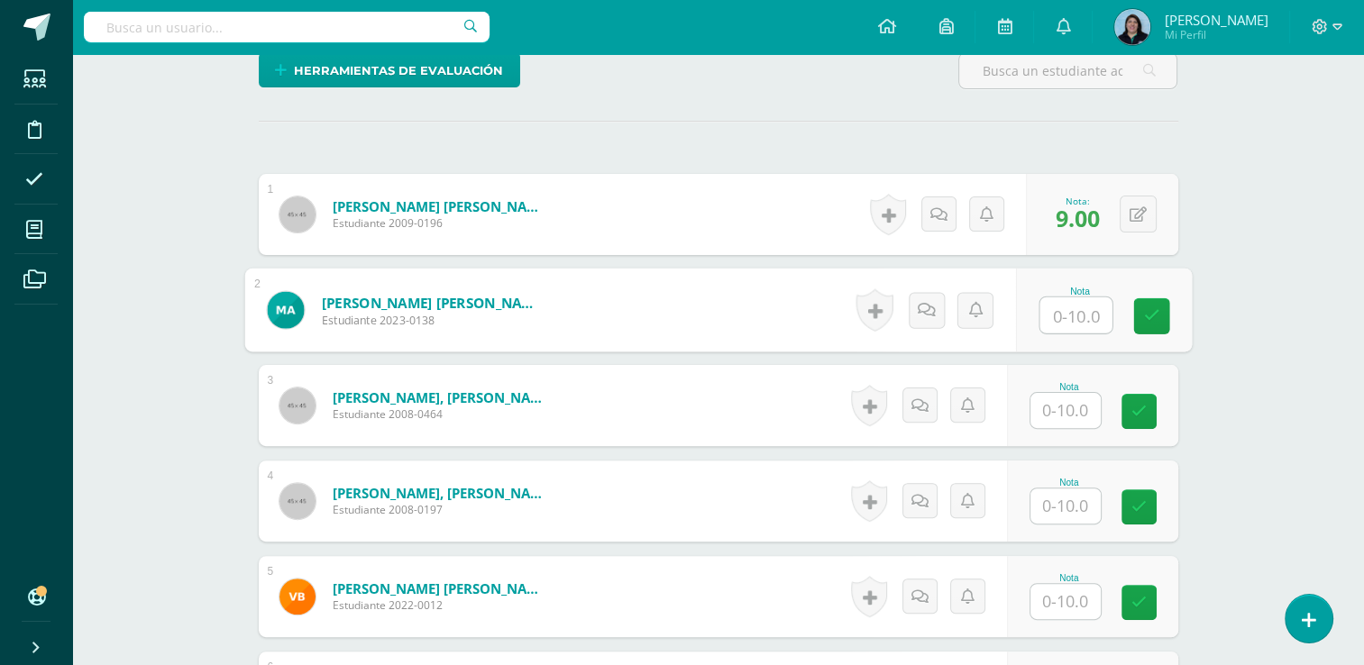
click at [1075, 413] on input "text" at bounding box center [1066, 410] width 70 height 35
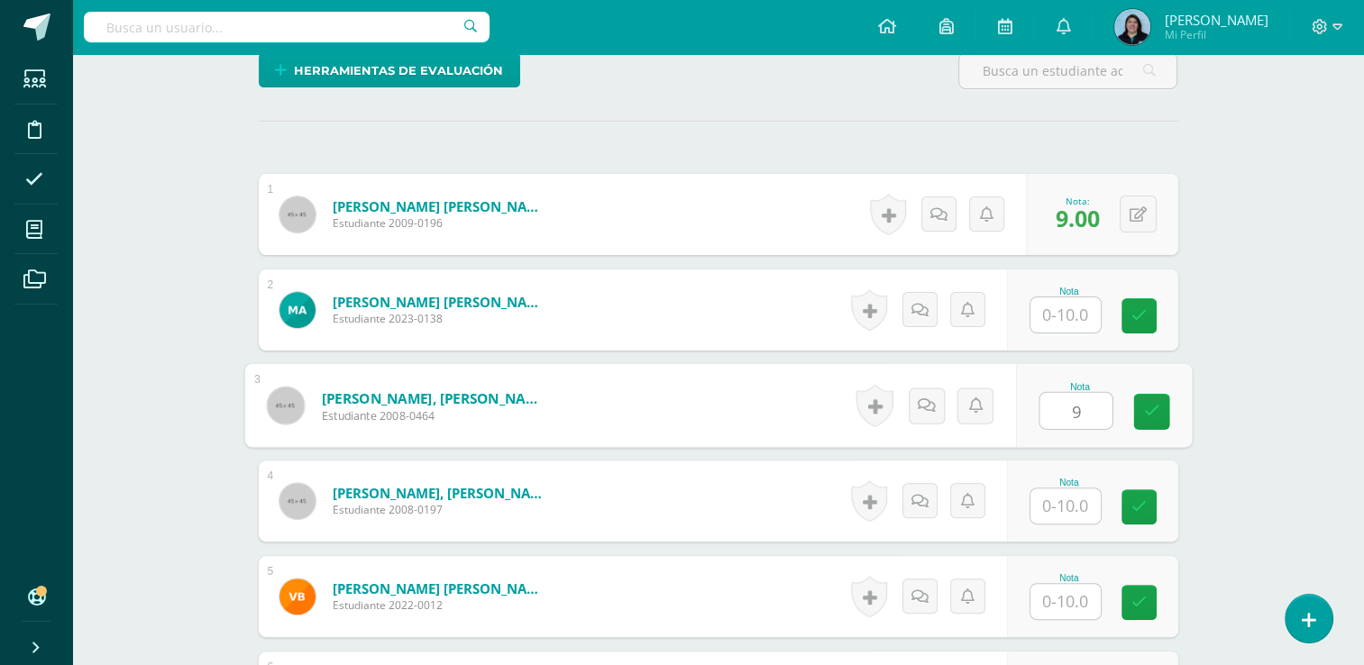
type input "9"
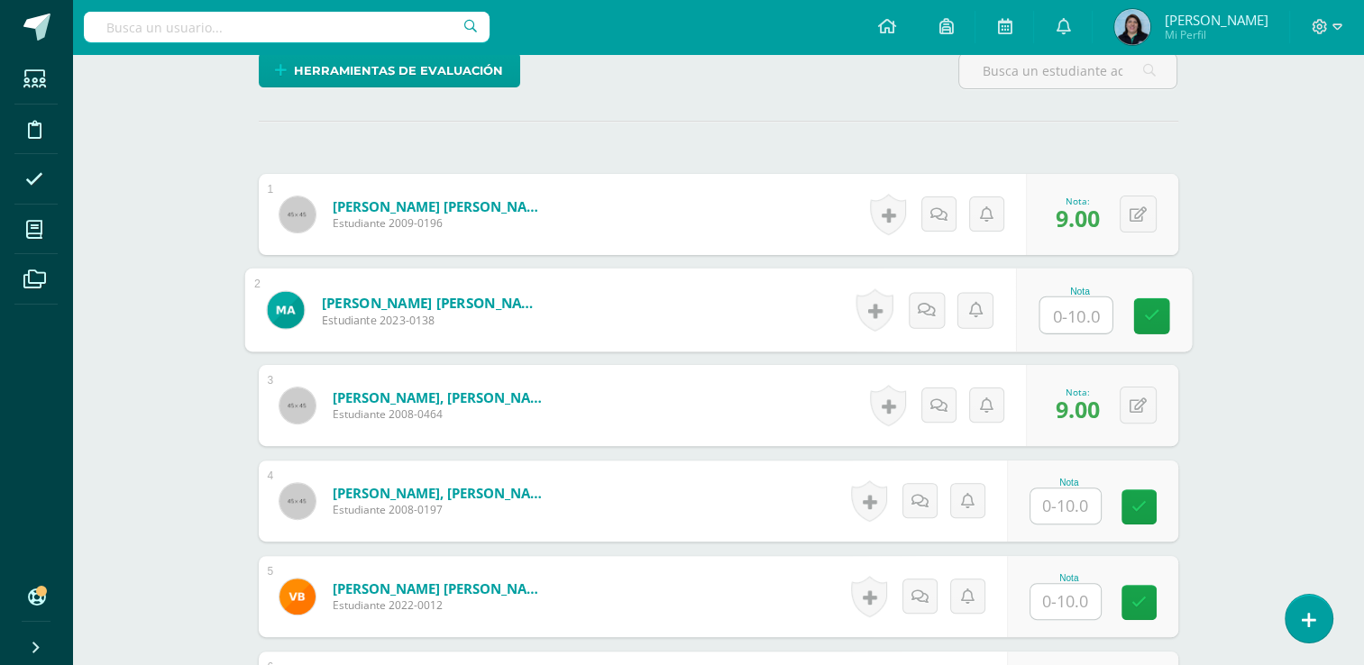
click at [1064, 319] on input "text" at bounding box center [1076, 316] width 72 height 36
type input "8"
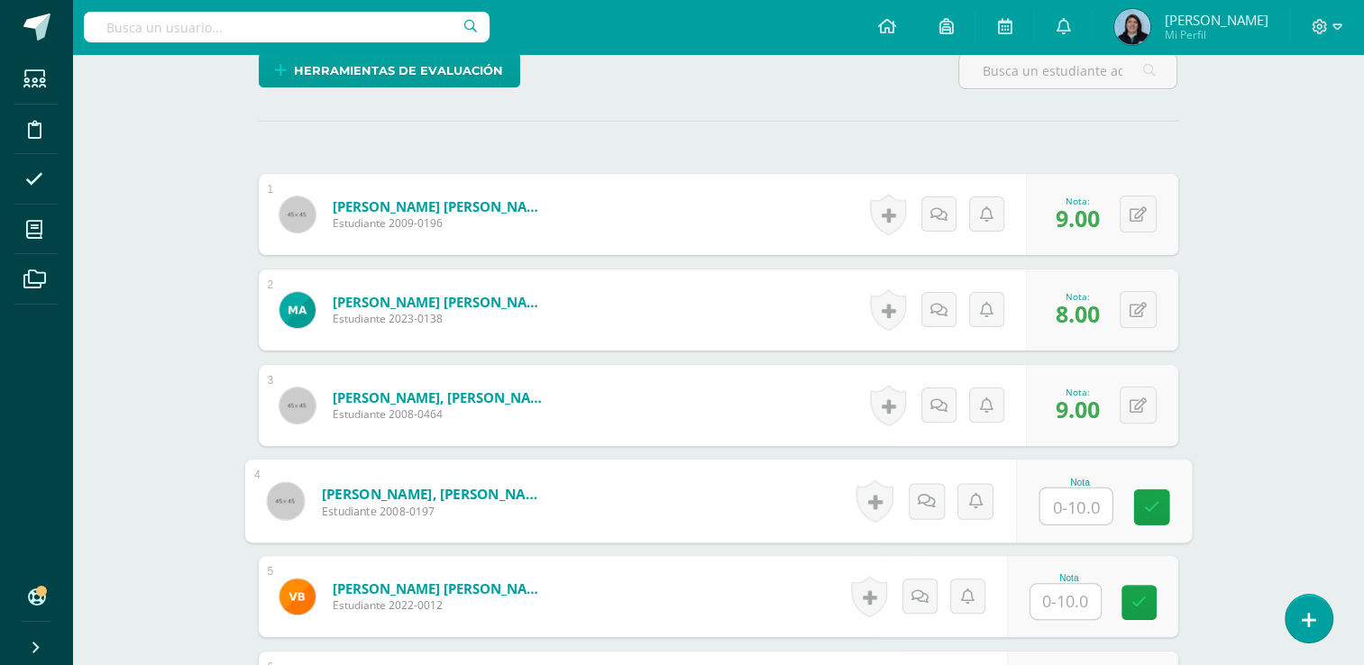
click at [1069, 502] on input "text" at bounding box center [1076, 507] width 72 height 36
type input "10"
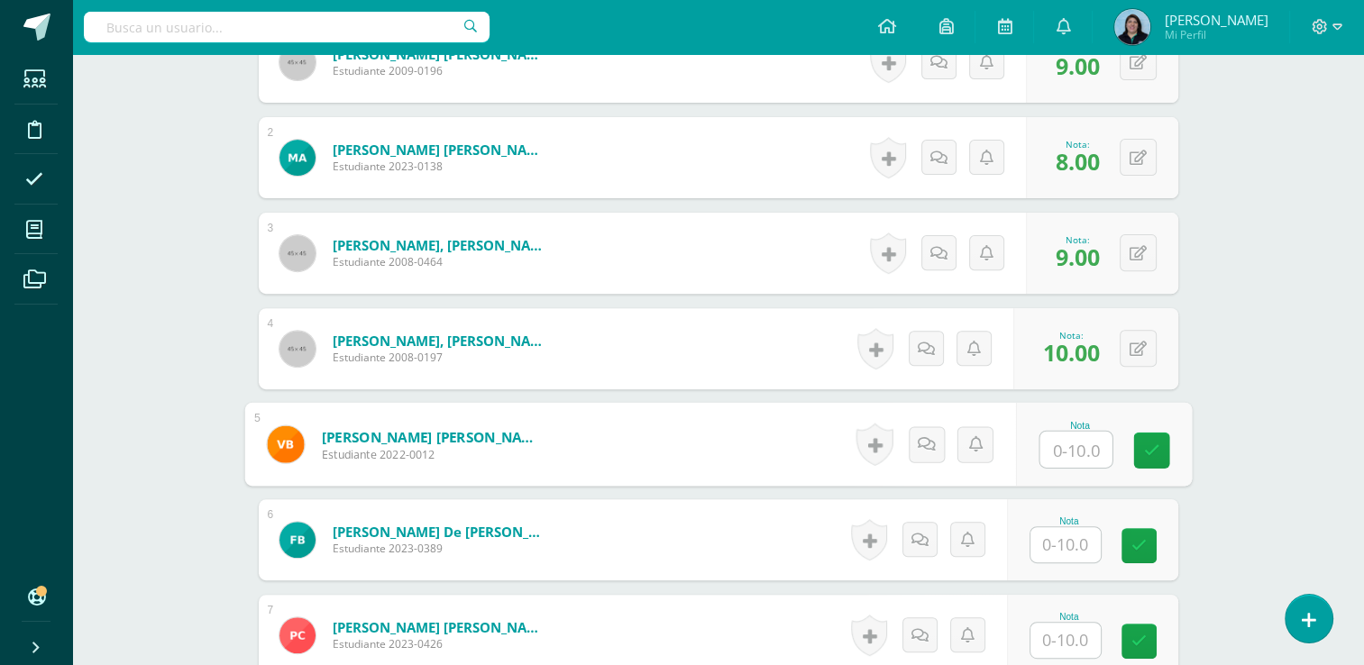
scroll to position [633, 0]
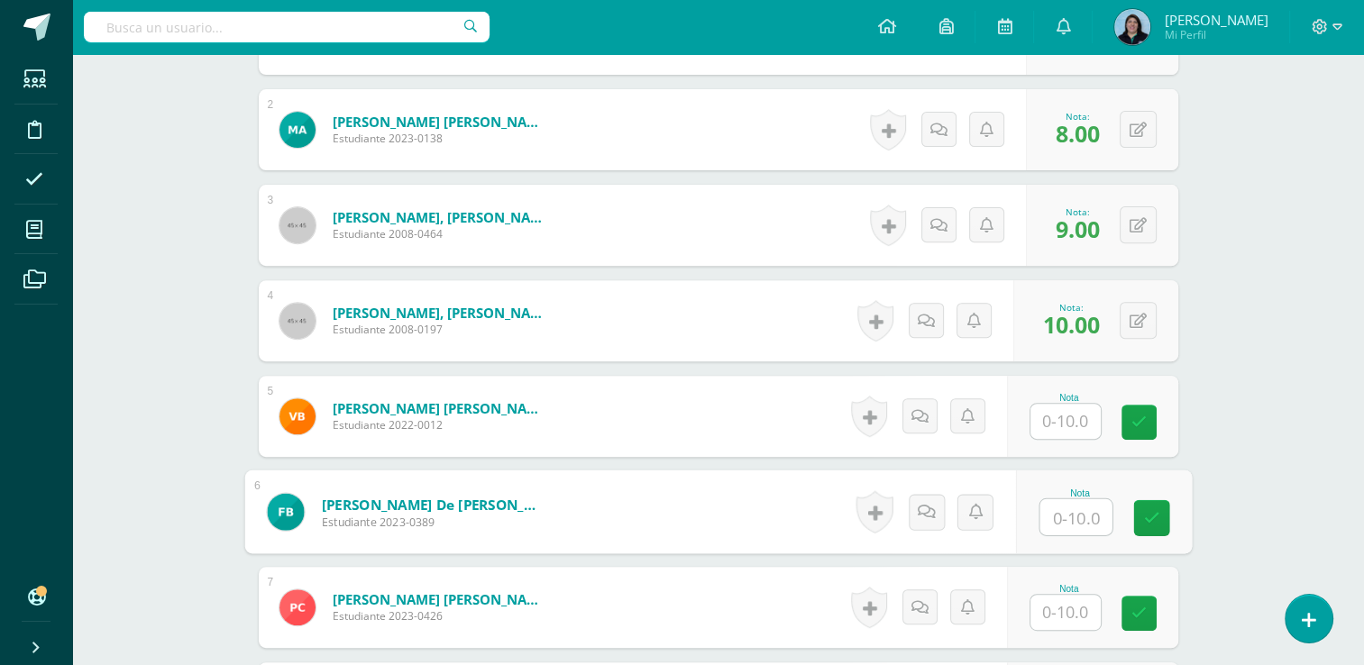
click at [1066, 510] on input "text" at bounding box center [1076, 518] width 72 height 36
type input "10"
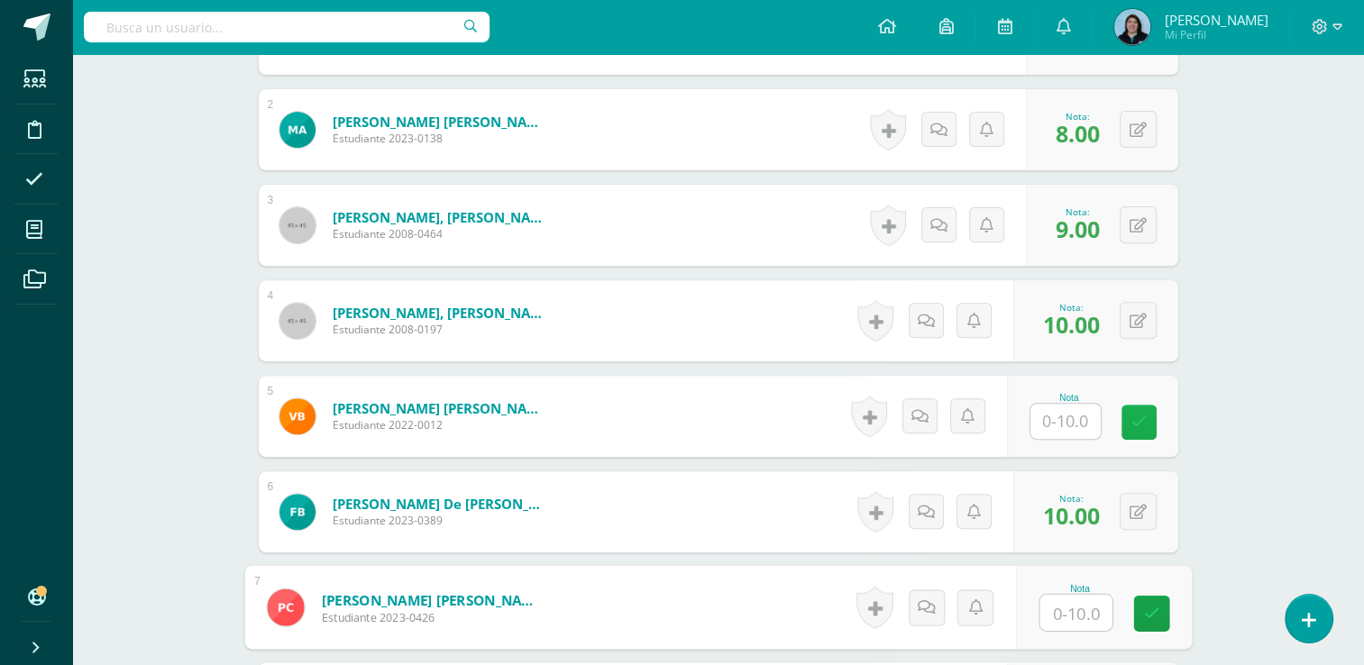
drag, startPoint x: 1071, startPoint y: 414, endPoint x: 1150, endPoint y: 404, distance: 79.1
click at [1068, 414] on input "text" at bounding box center [1066, 421] width 70 height 35
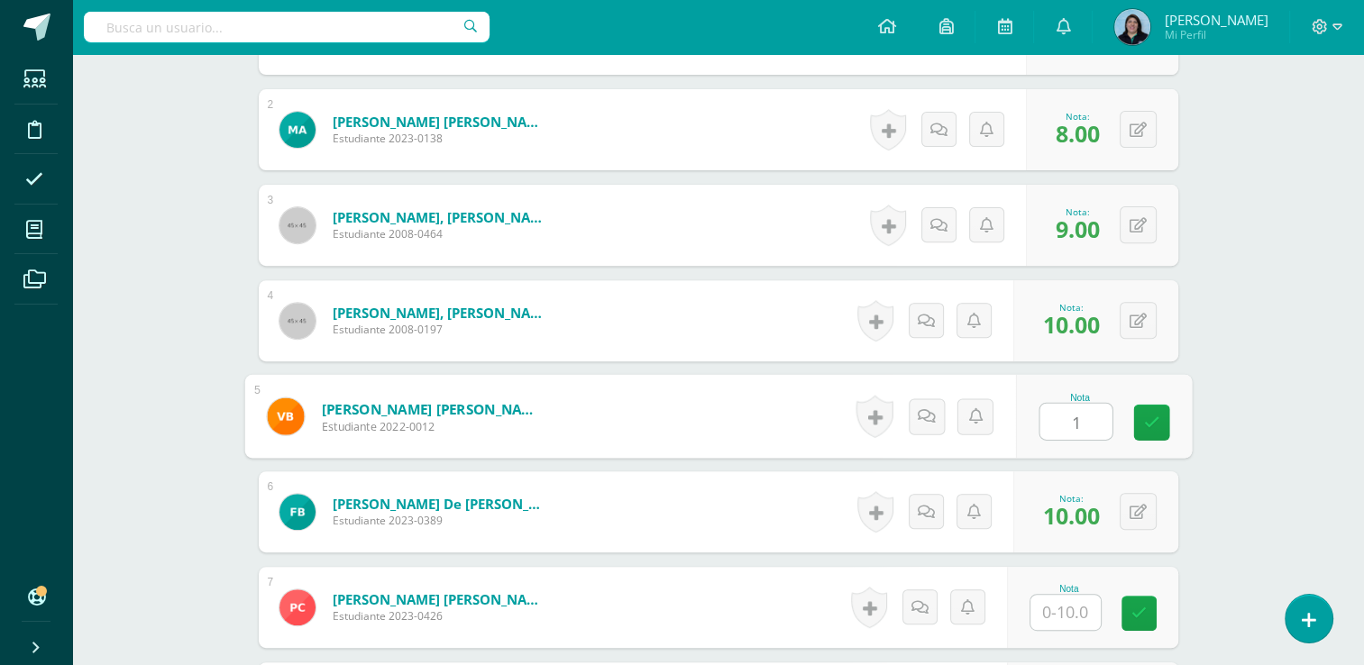
type input "10"
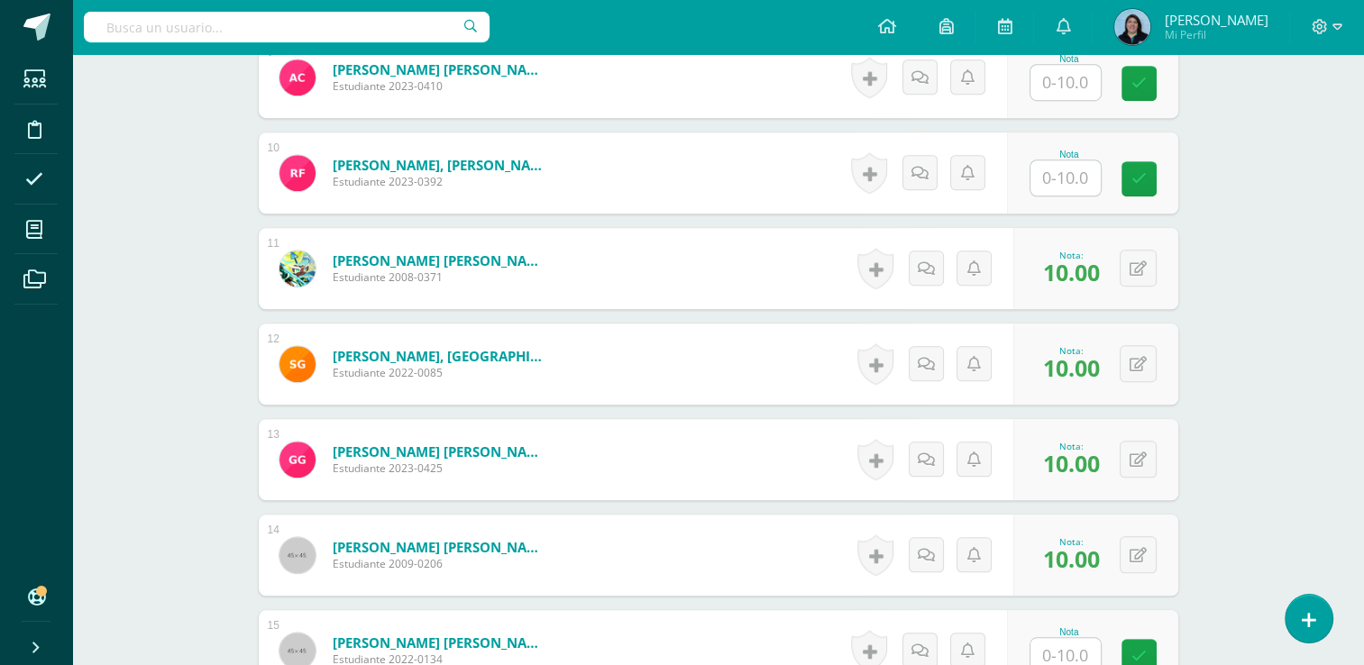
scroll to position [1715, 0]
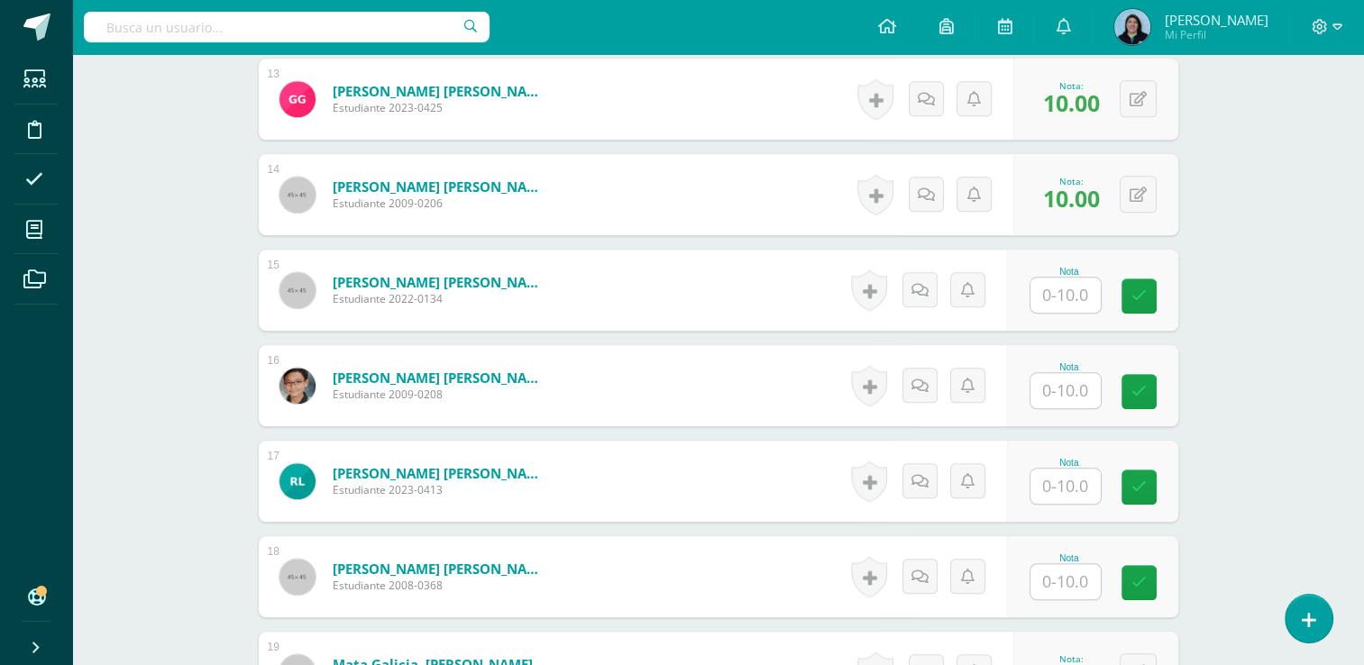
click at [1057, 391] on input "text" at bounding box center [1066, 390] width 70 height 35
type input "8"
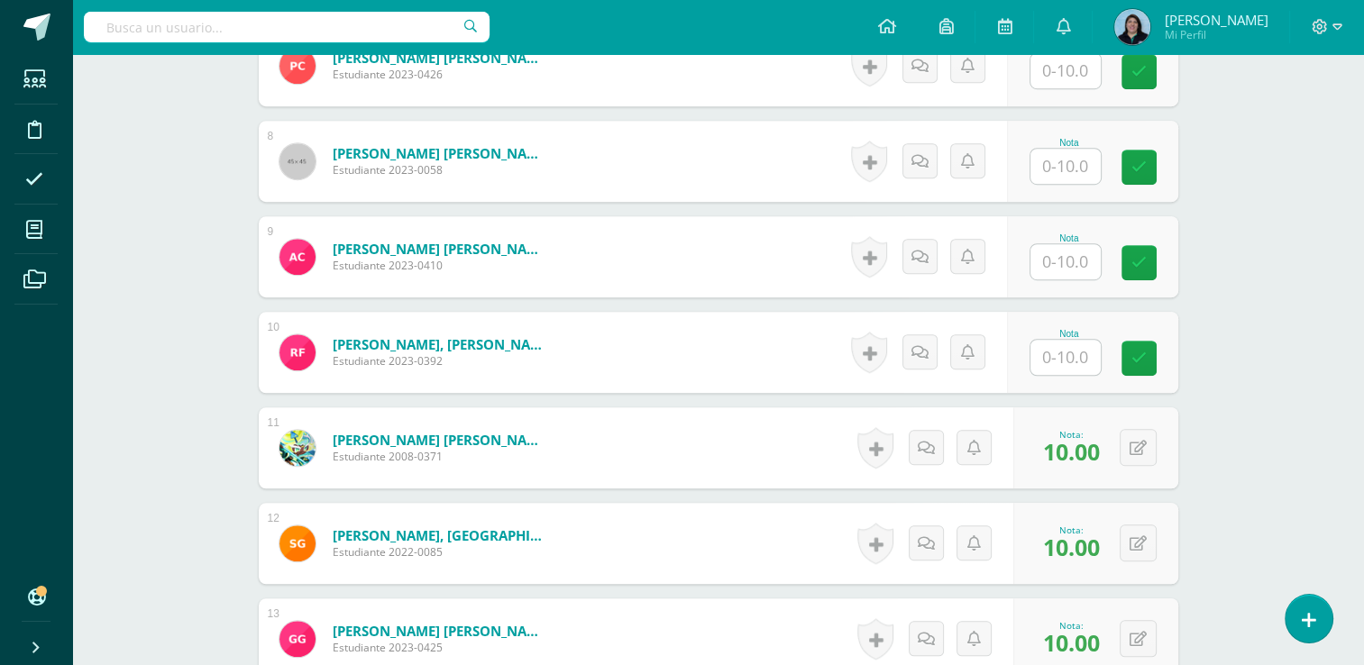
scroll to position [1084, 0]
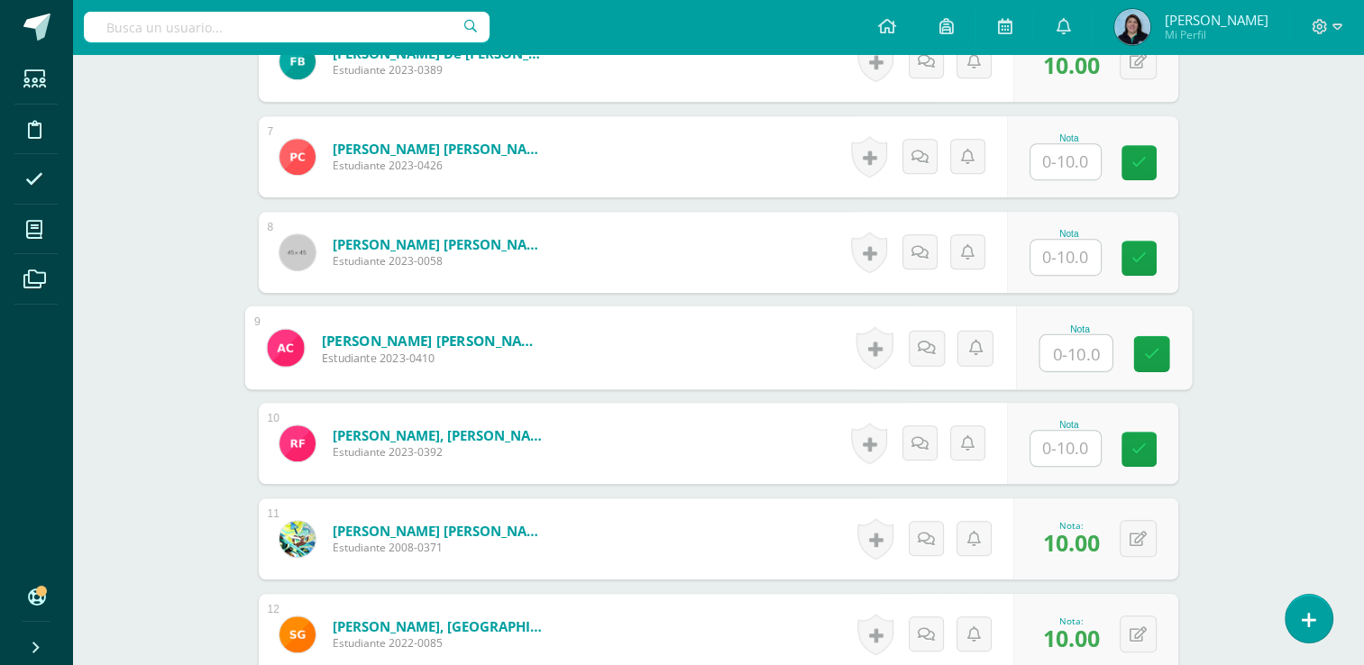
click at [1075, 345] on input "text" at bounding box center [1076, 353] width 72 height 36
type input "8"
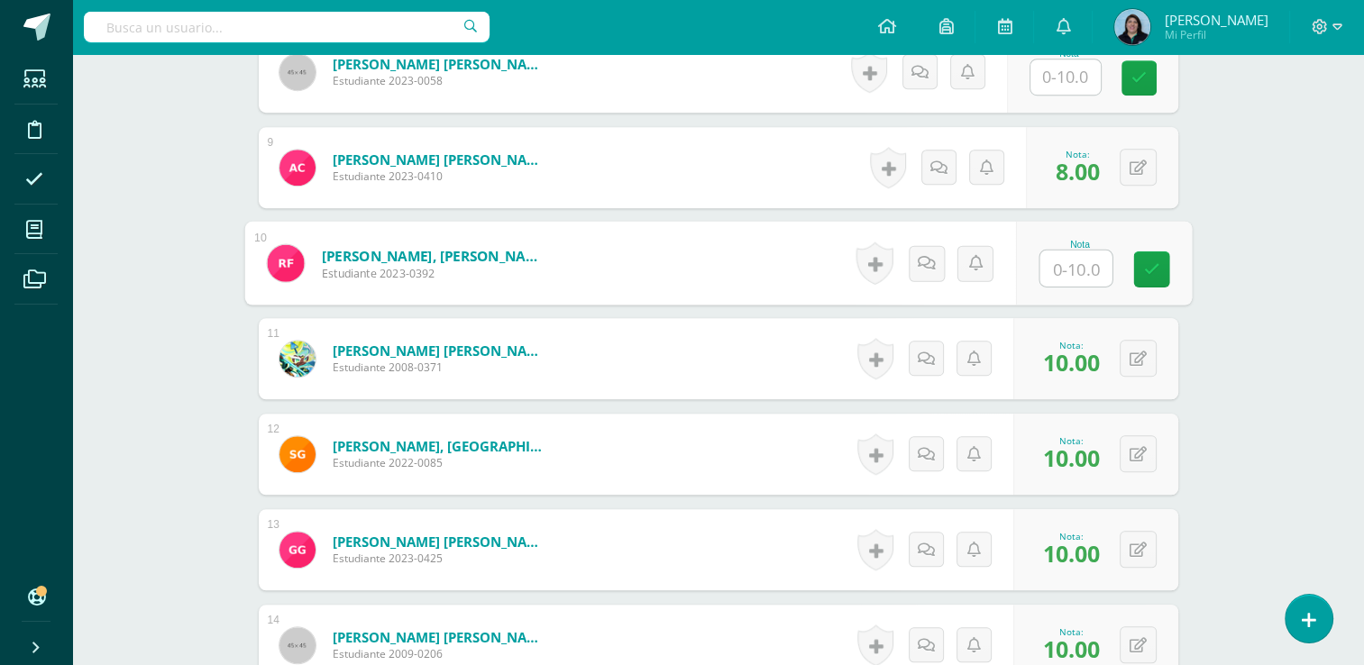
scroll to position [1444, 0]
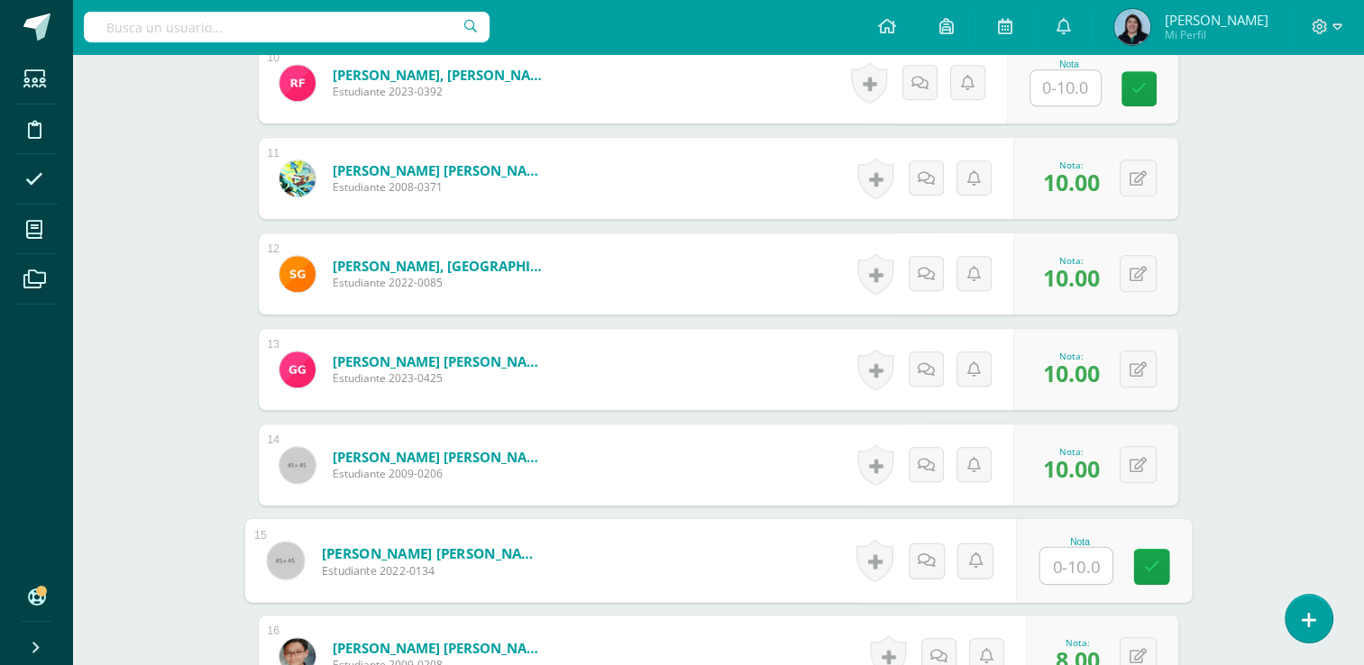
click at [1064, 566] on input "text" at bounding box center [1076, 566] width 72 height 36
type input "3"
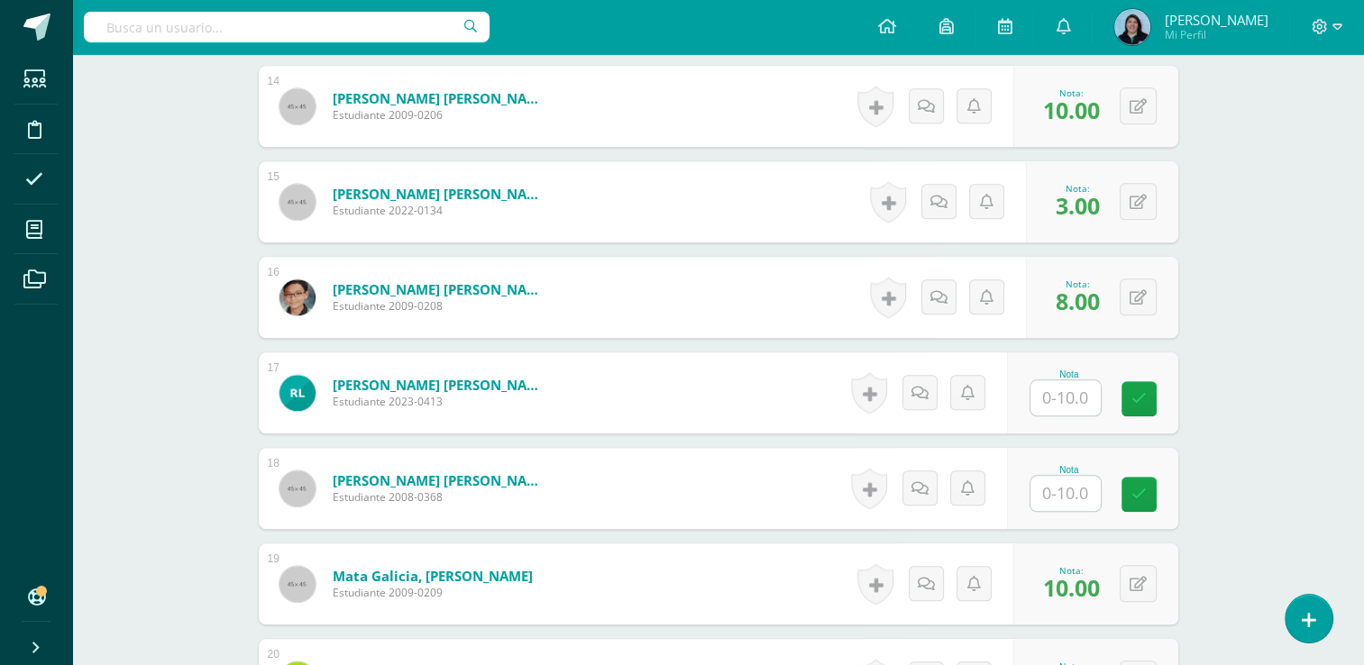
scroll to position [1805, 0]
click at [1054, 491] on input "text" at bounding box center [1066, 491] width 70 height 35
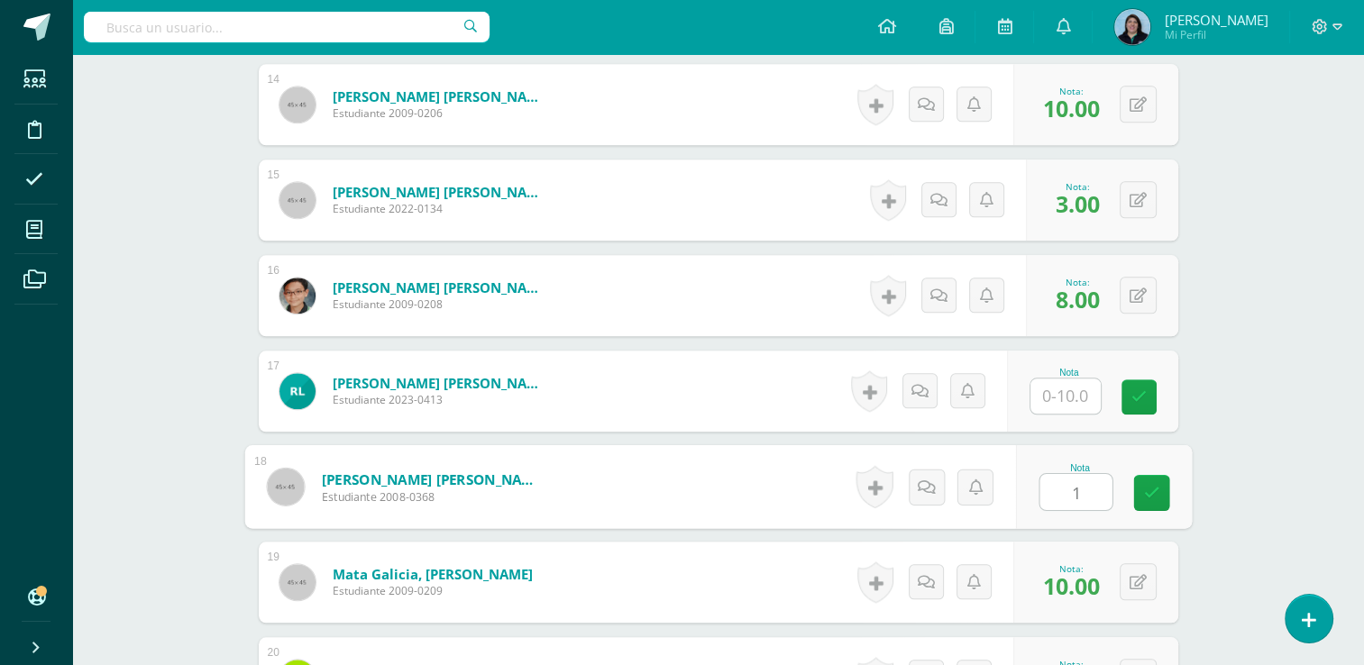
type input "10"
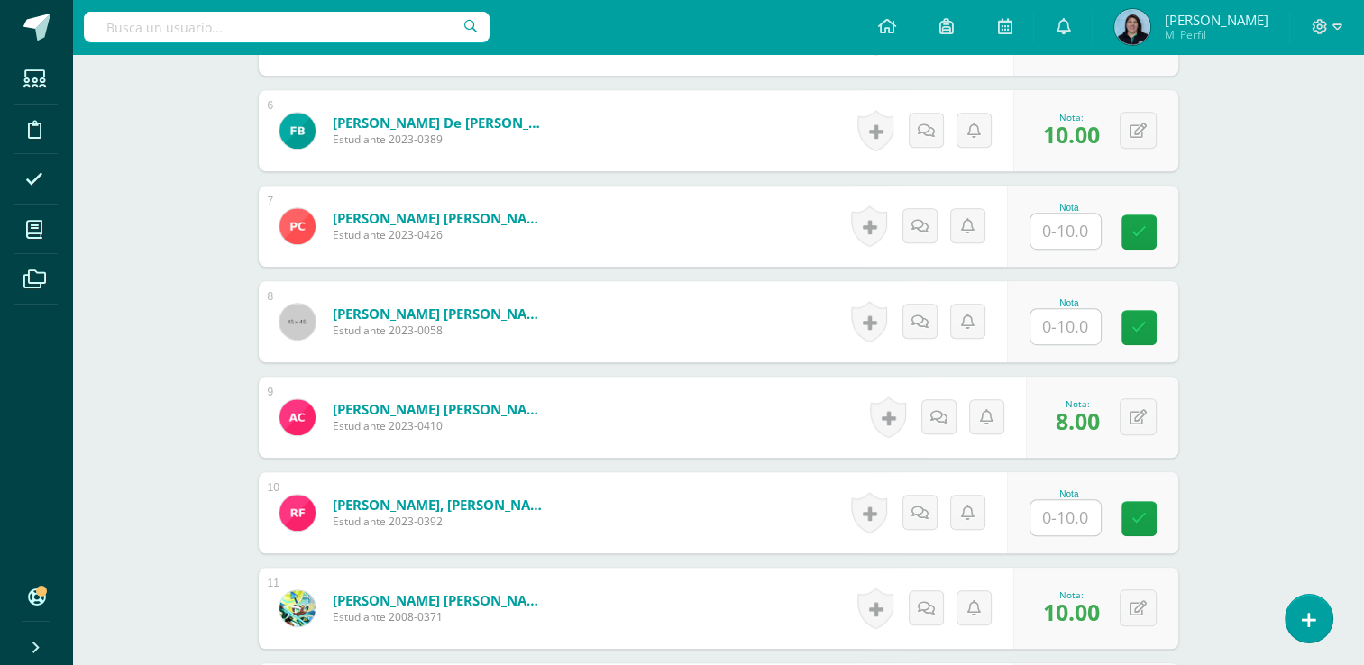
scroll to position [994, 0]
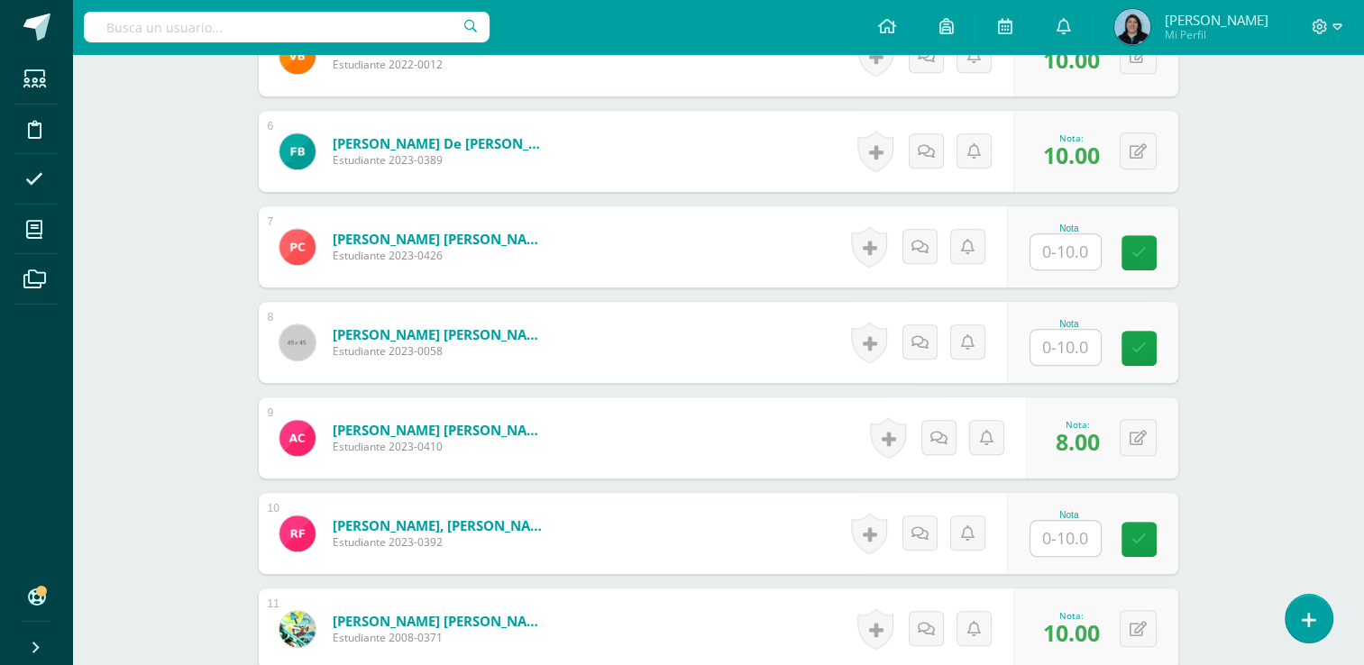
click at [1078, 251] on input "text" at bounding box center [1066, 251] width 70 height 35
type input "10"
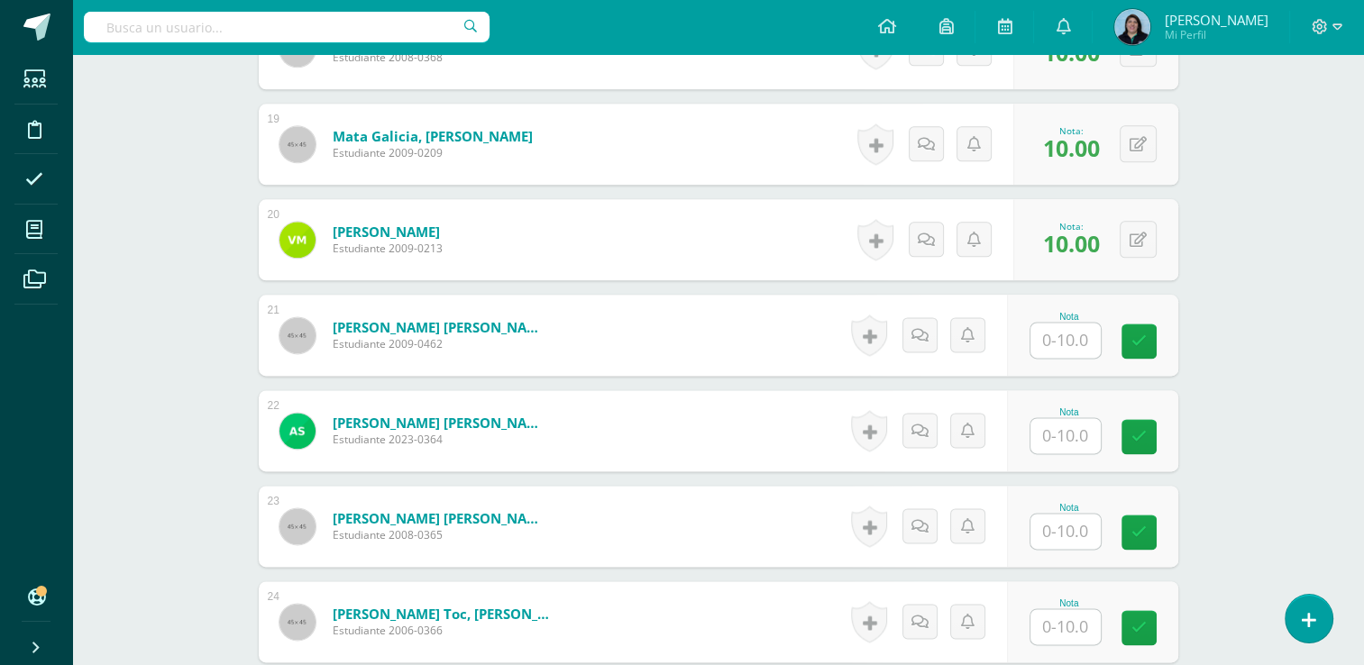
scroll to position [2346, 0]
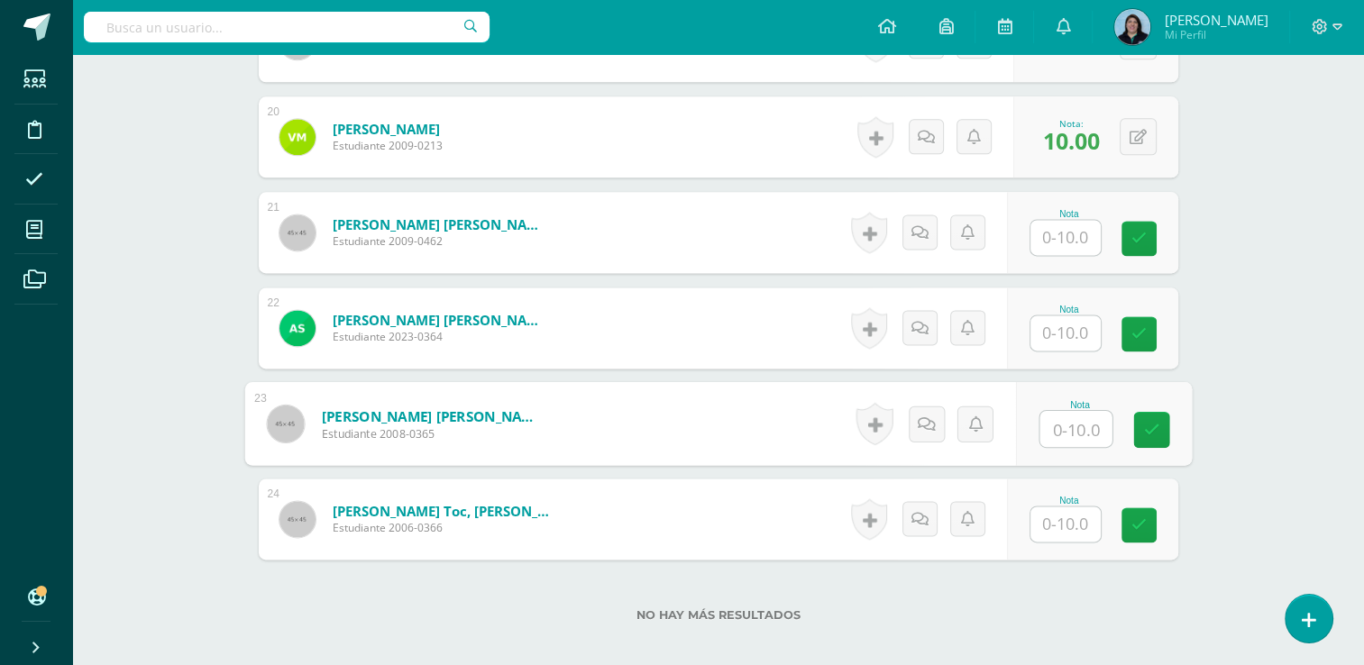
click at [1069, 423] on input "text" at bounding box center [1076, 429] width 72 height 36
type input "10"
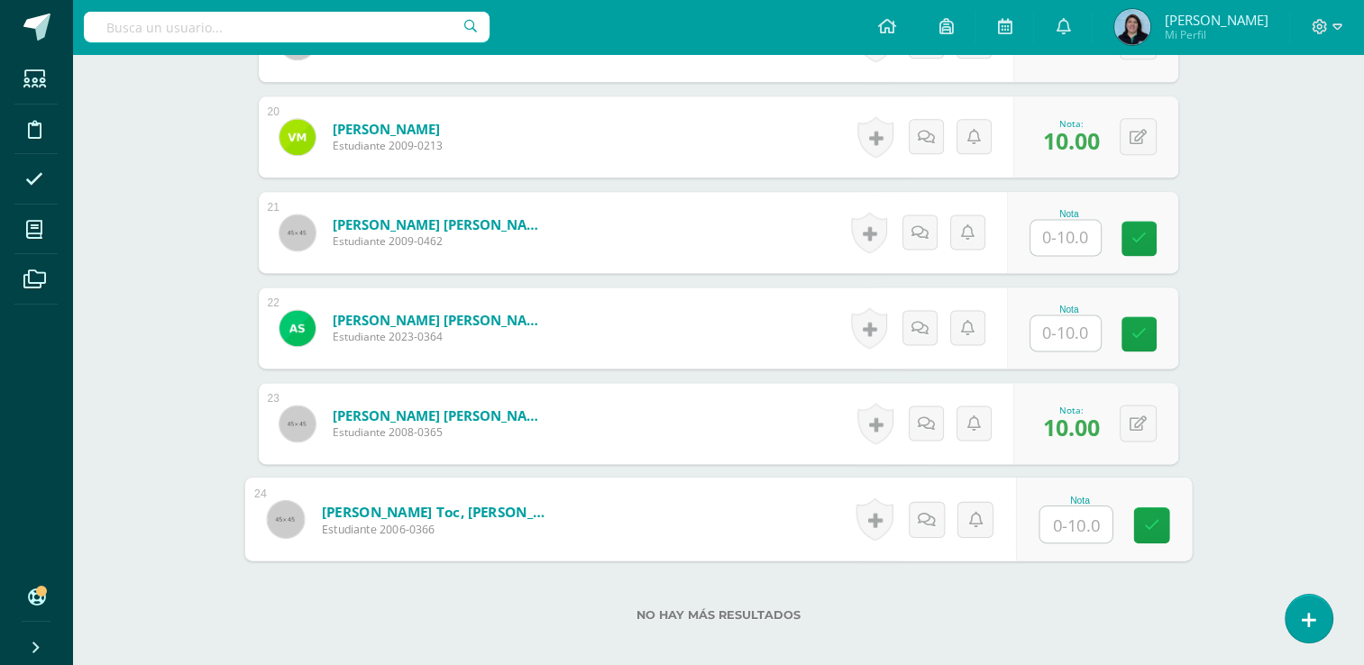
click at [1081, 235] on input "text" at bounding box center [1066, 237] width 70 height 35
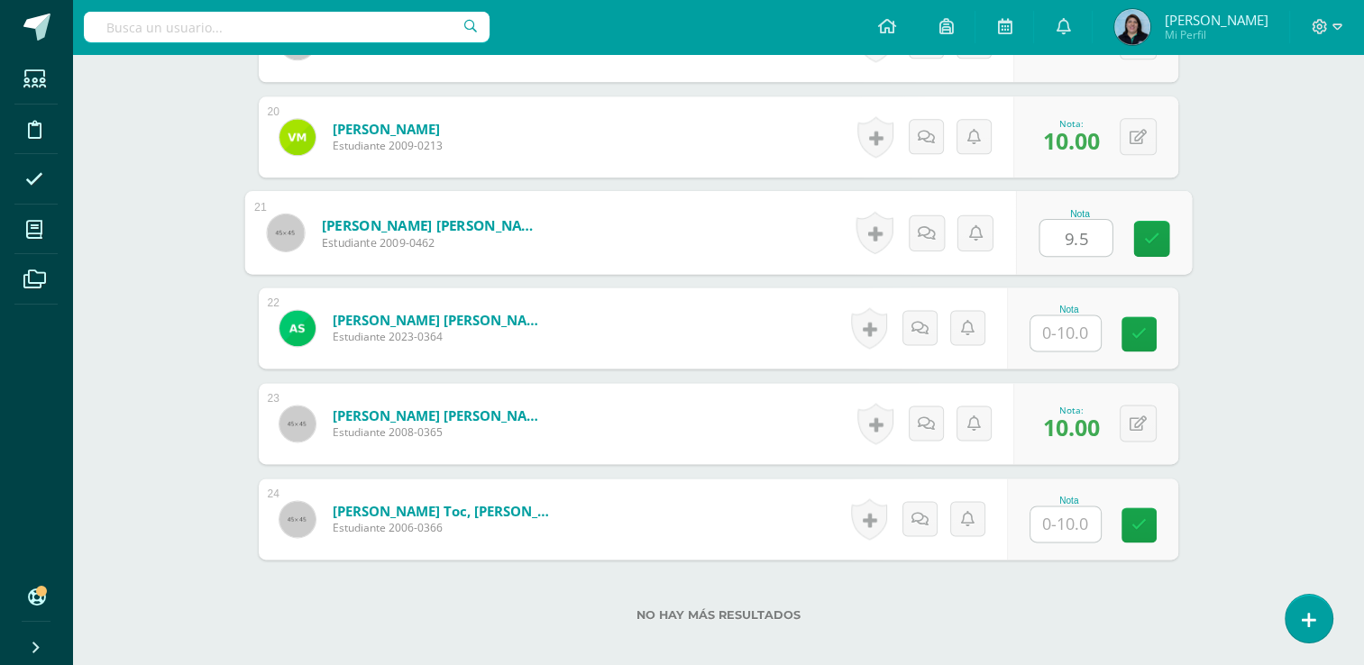
type input "9.5"
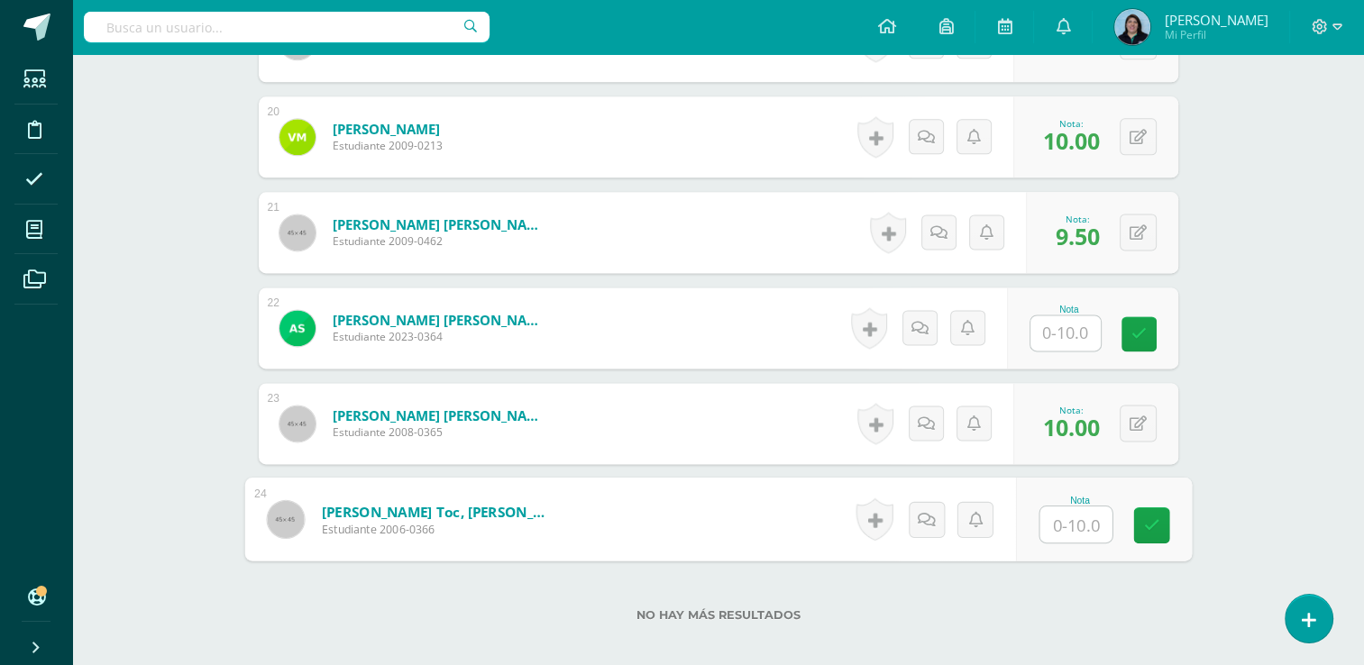
click at [1051, 536] on input "text" at bounding box center [1076, 525] width 72 height 36
type input "9.5"
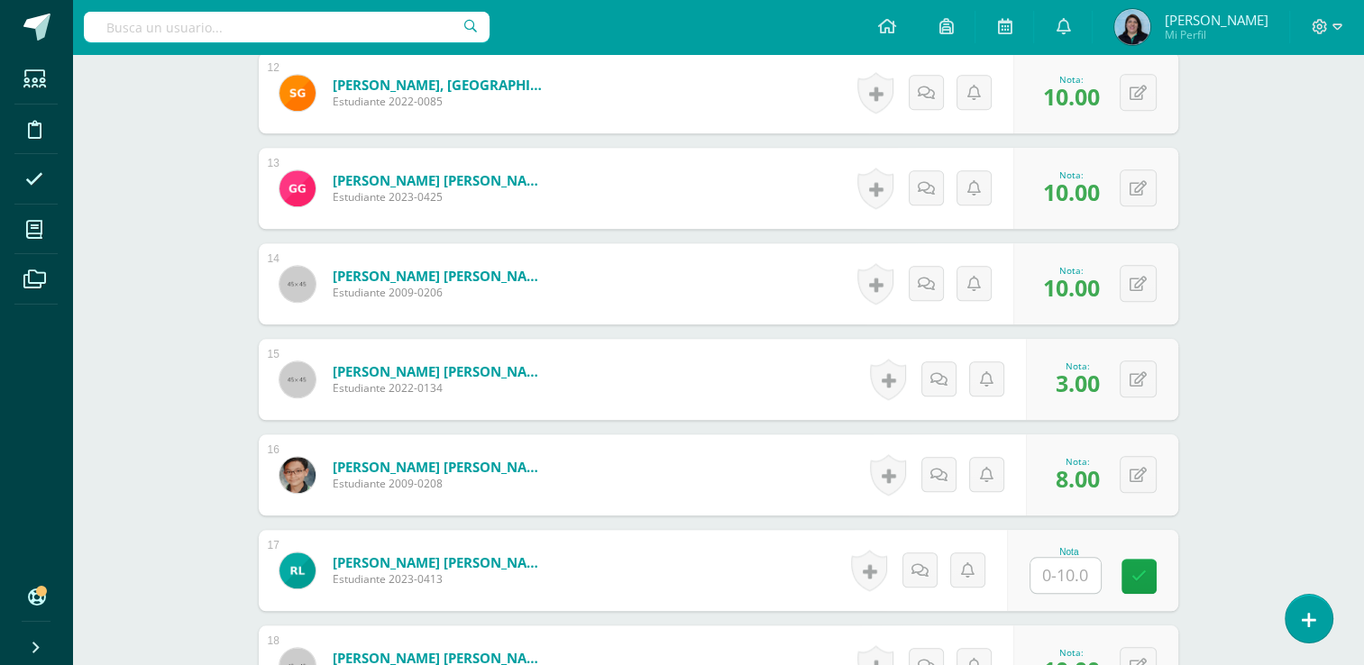
scroll to position [1715, 0]
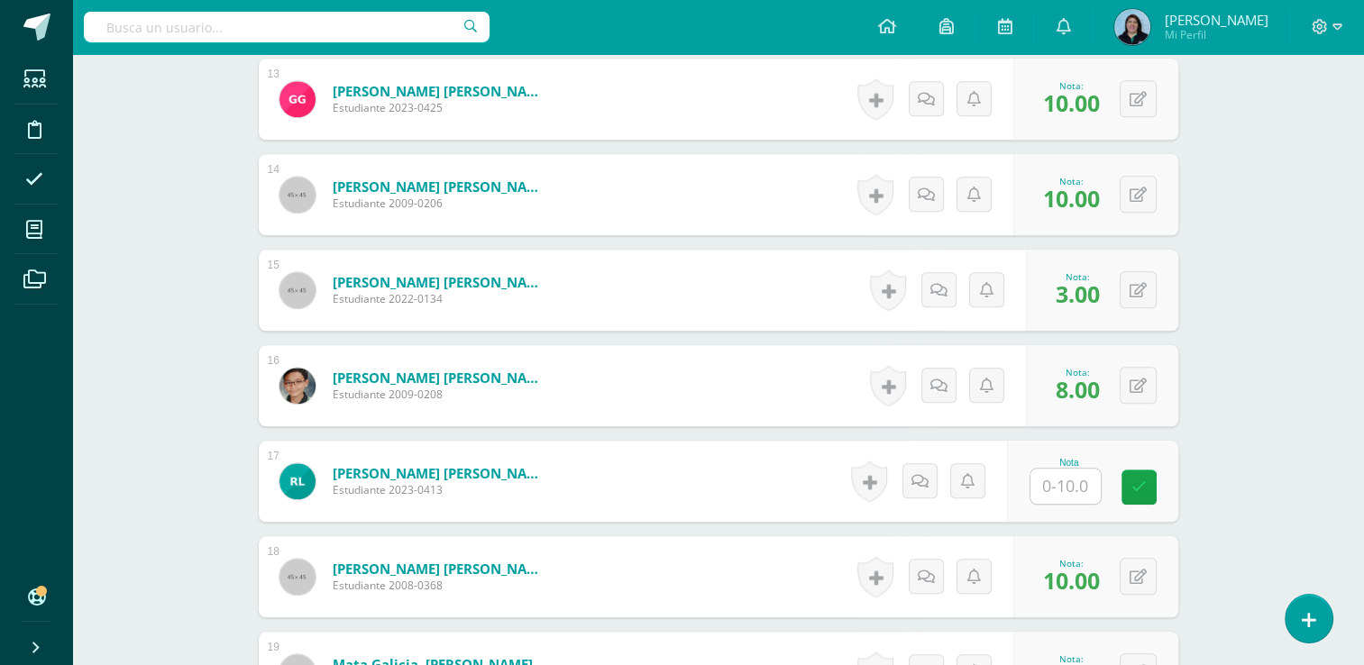
click at [1065, 492] on input "text" at bounding box center [1066, 486] width 70 height 35
type input "9.5"
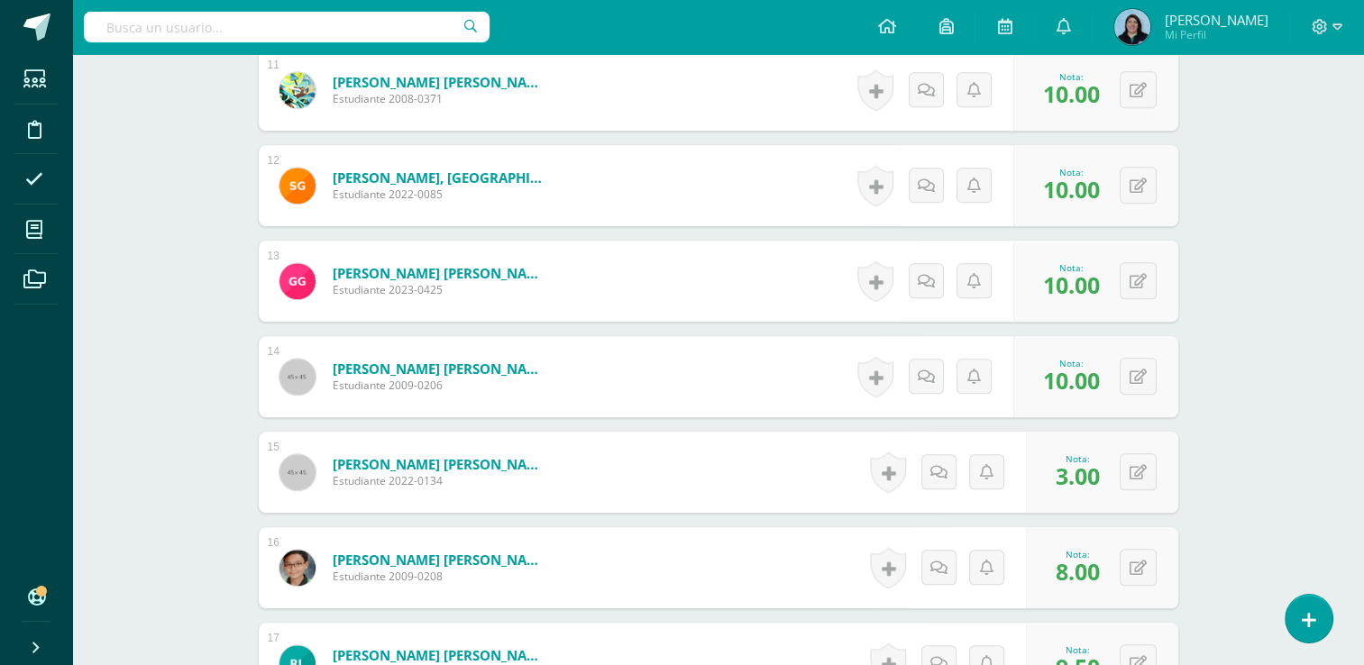
scroll to position [1354, 0]
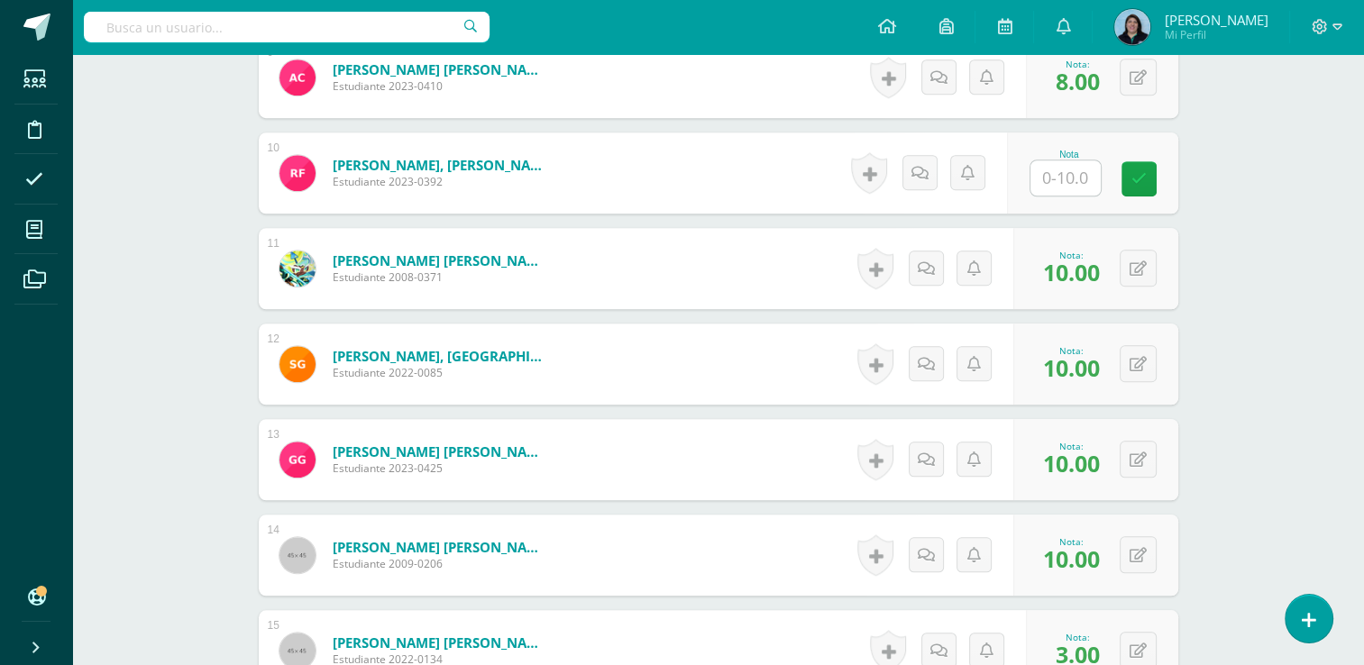
click at [1061, 177] on input "text" at bounding box center [1066, 177] width 70 height 35
type input "8"
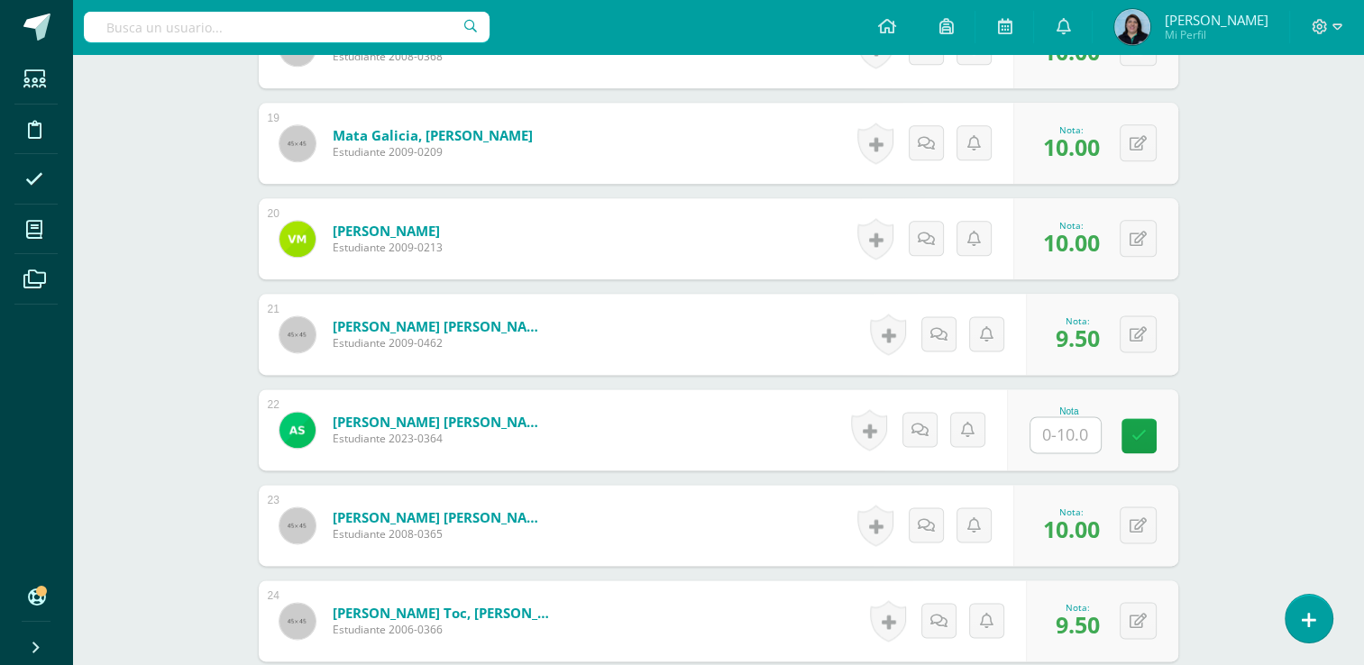
scroll to position [2256, 0]
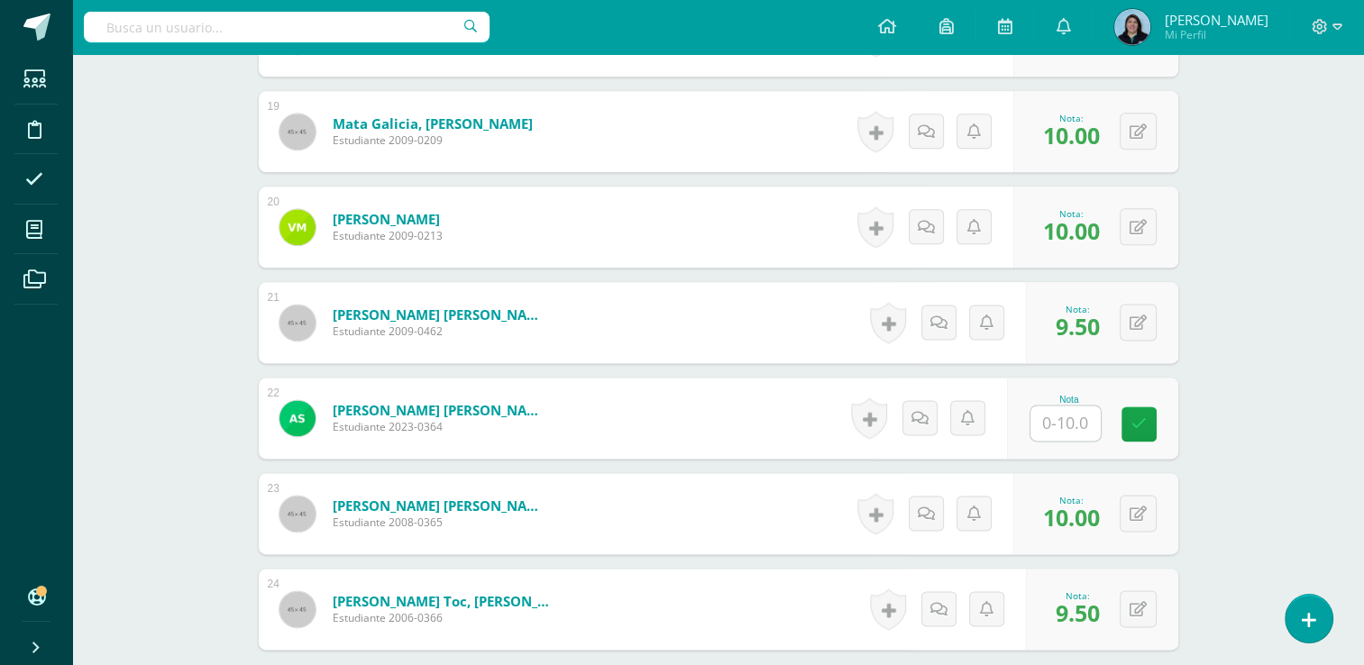
click at [1057, 441] on div "Nota" at bounding box center [1092, 418] width 171 height 81
click at [1064, 426] on input "text" at bounding box center [1066, 423] width 70 height 35
type input "8"
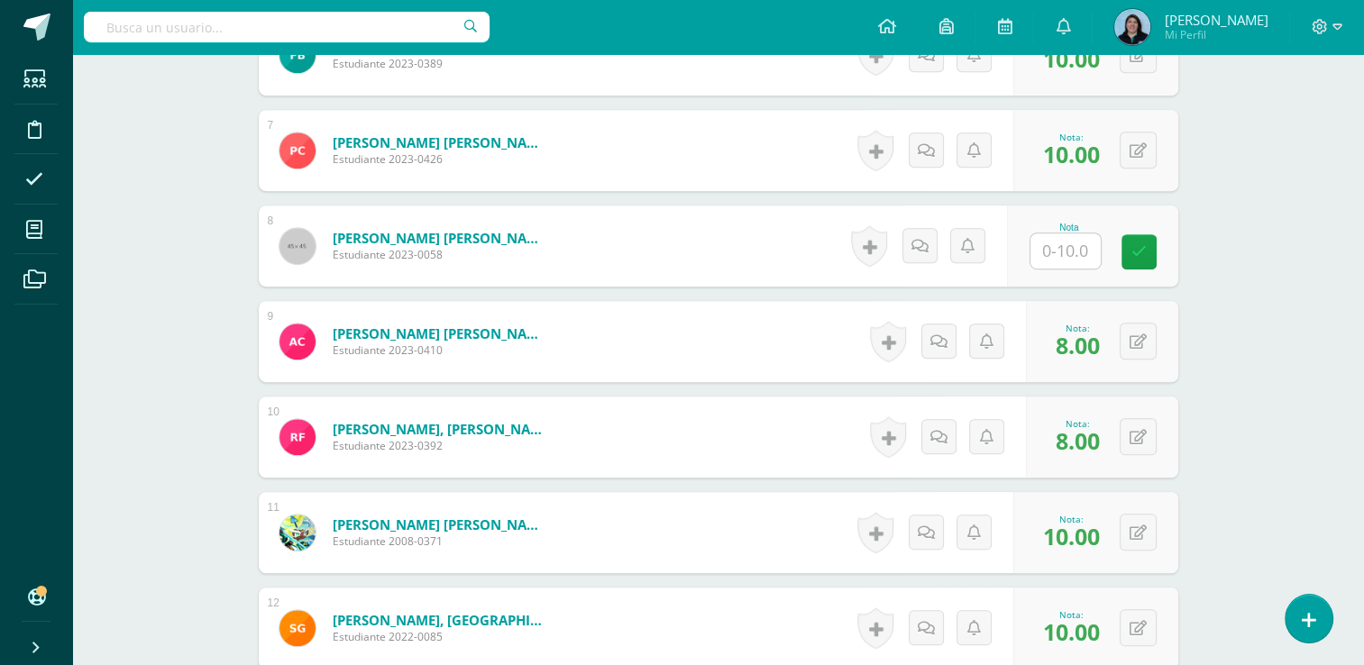
scroll to position [903, 0]
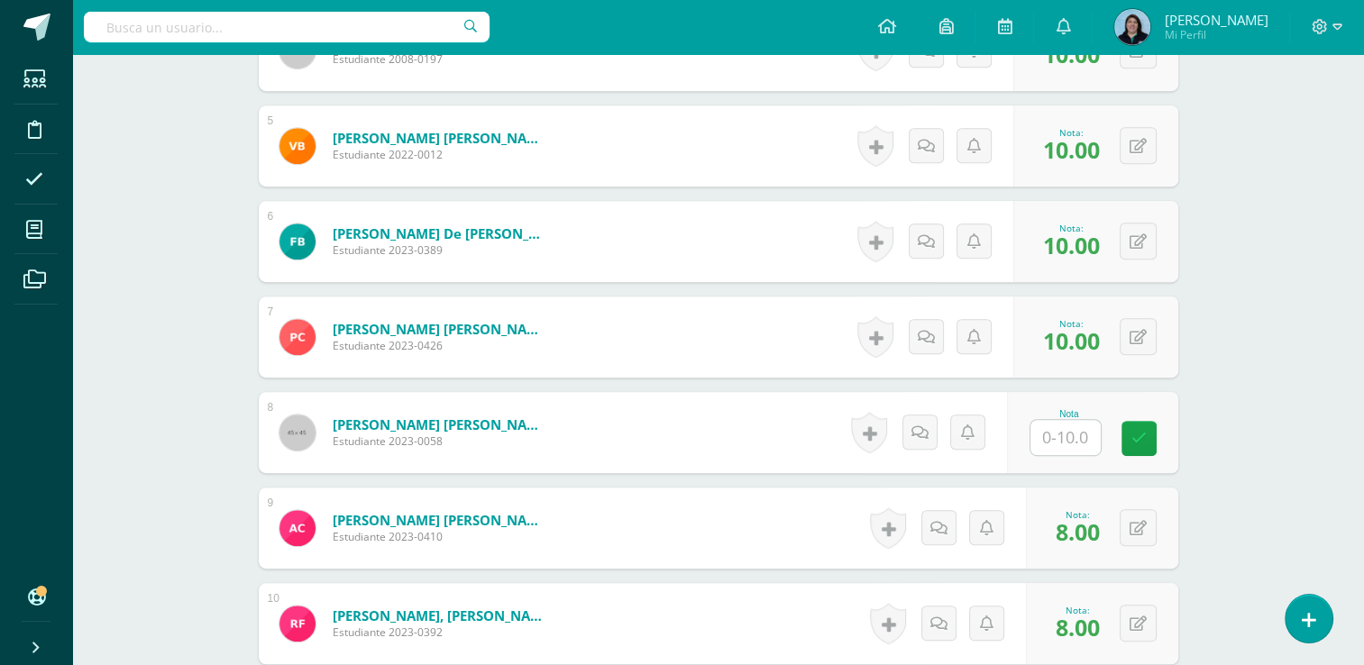
click at [1072, 435] on input "text" at bounding box center [1066, 437] width 70 height 35
type input "8"
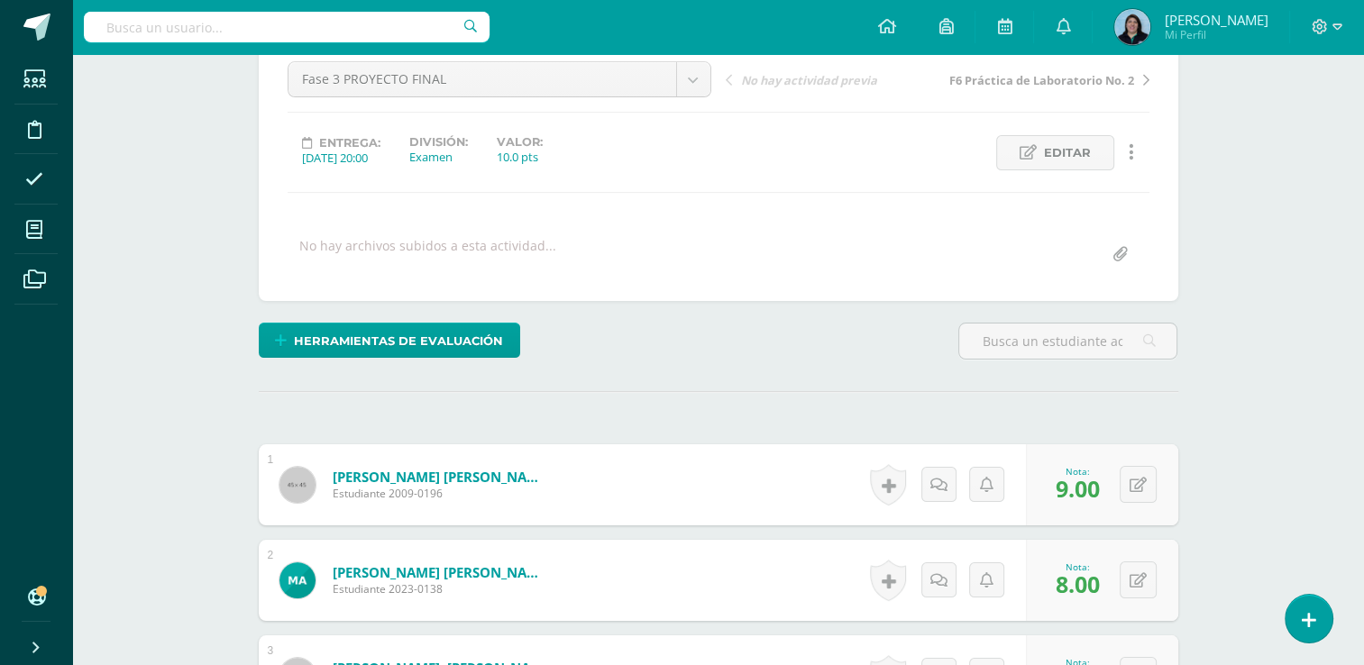
scroll to position [0, 0]
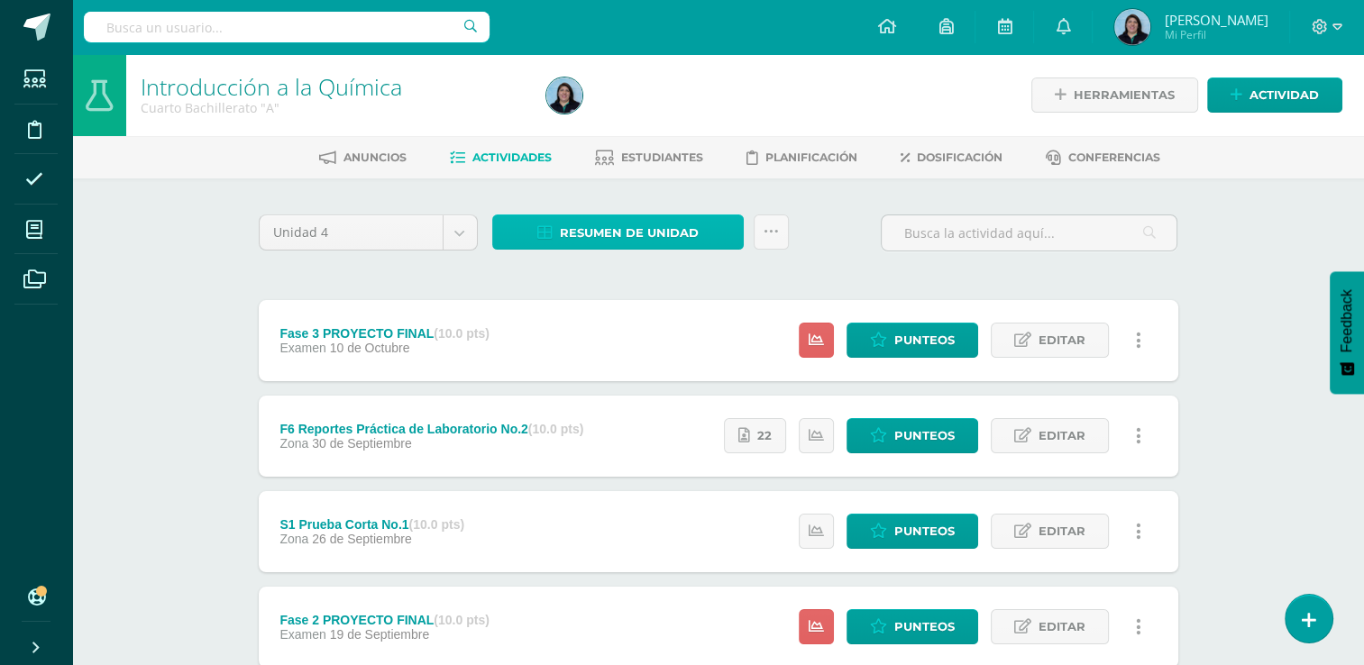
click at [651, 229] on span "Resumen de unidad" at bounding box center [629, 232] width 139 height 33
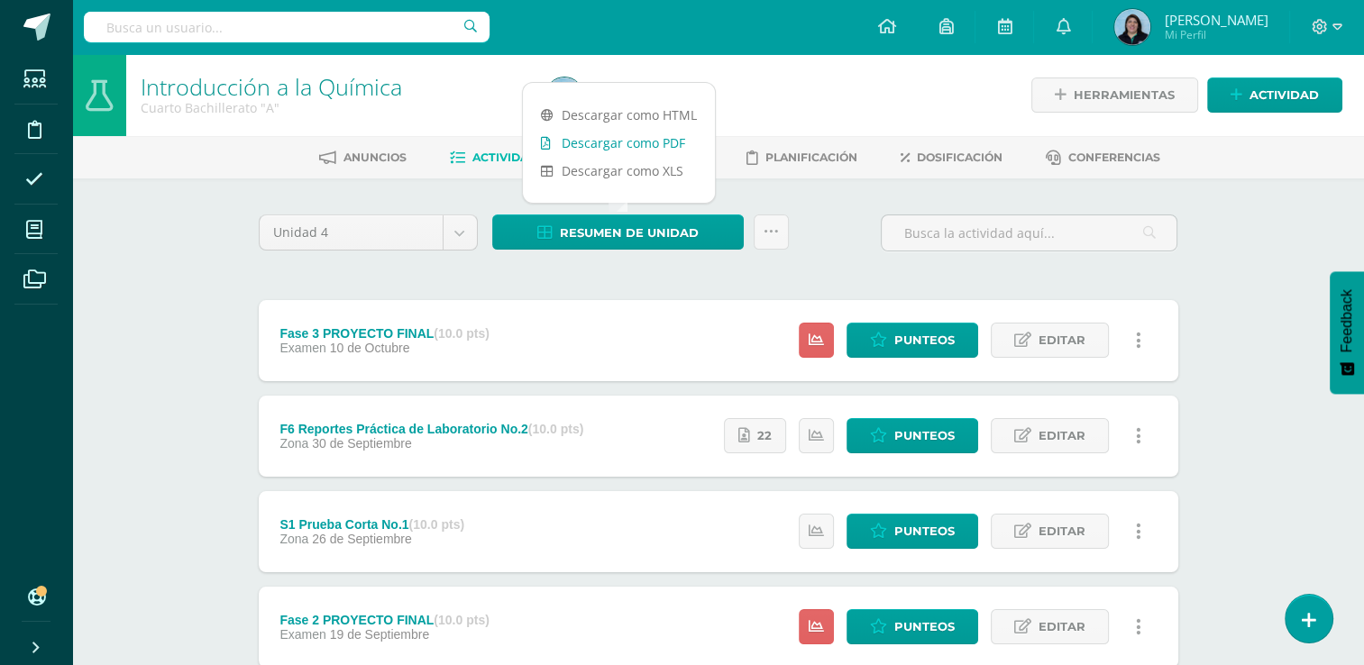
click at [649, 145] on link "Descargar como PDF" at bounding box center [619, 143] width 192 height 28
click at [647, 142] on link "Descargar como PDF" at bounding box center [619, 143] width 192 height 28
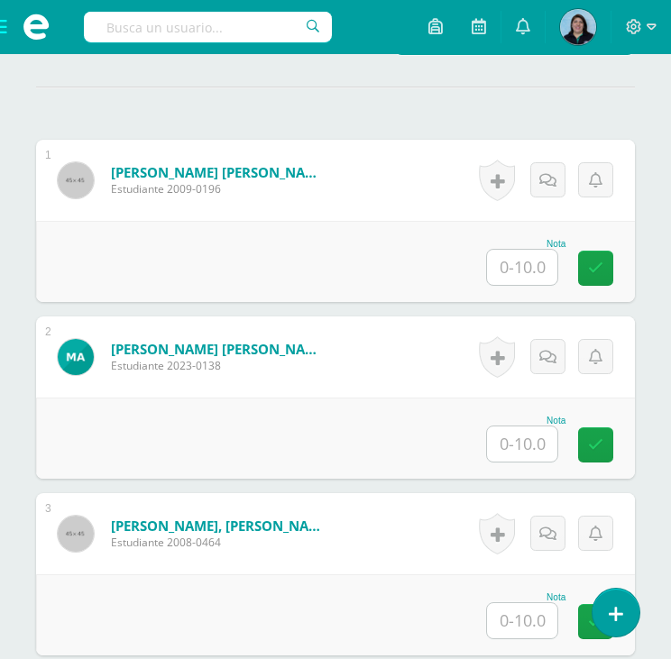
scroll to position [632, 0]
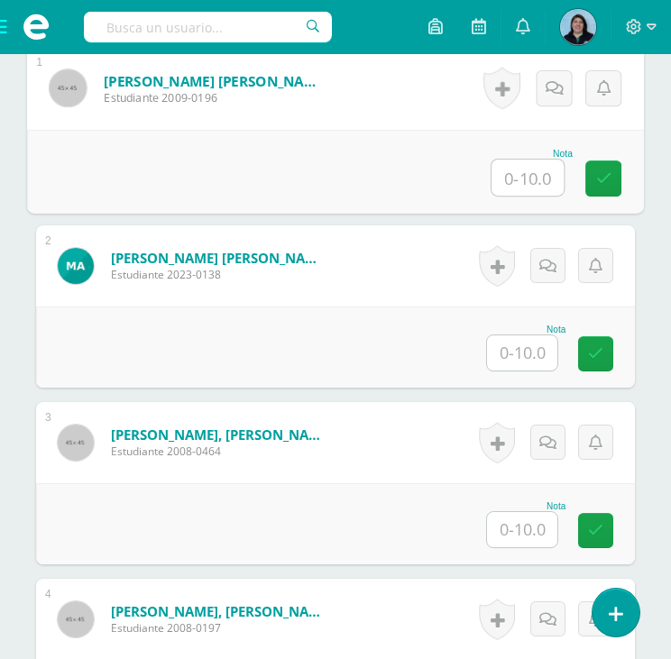
click at [531, 174] on input "text" at bounding box center [527, 178] width 72 height 36
type input "9"
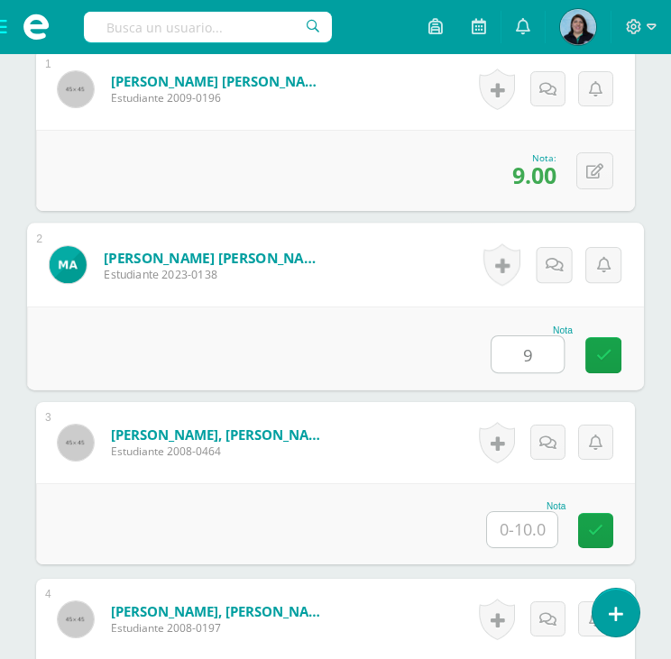
type input "9"
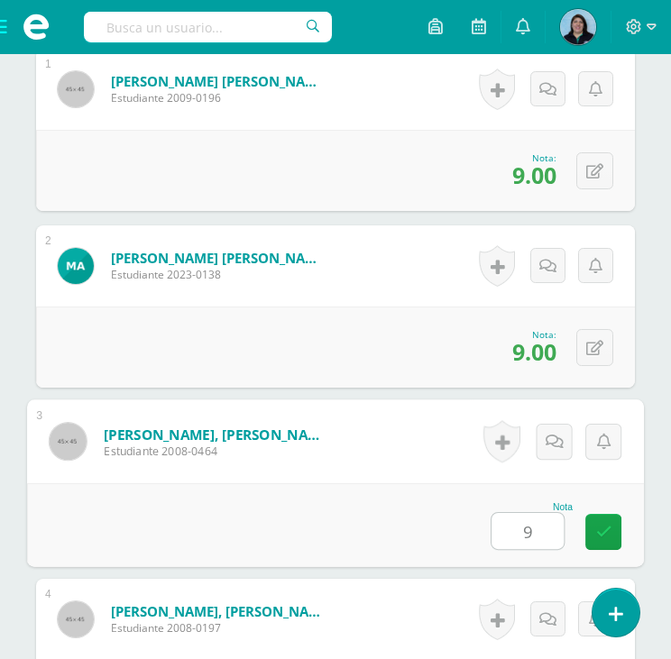
type input "9"
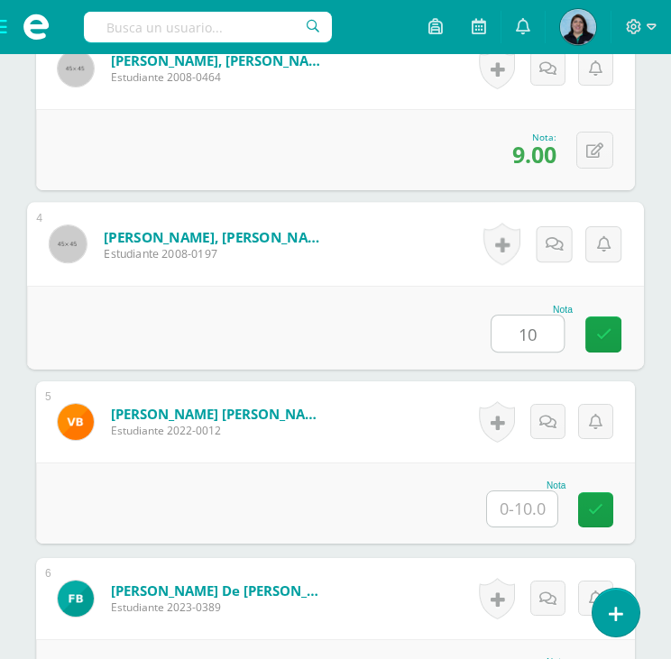
type input "10"
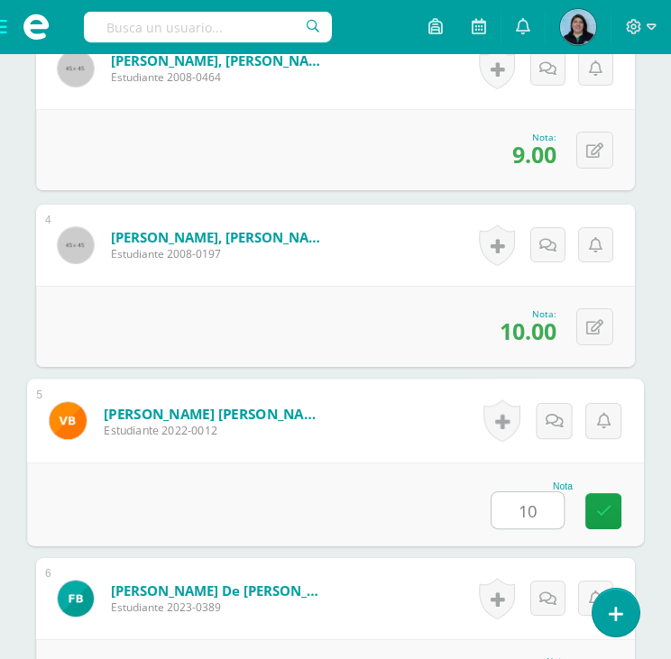
type input "10"
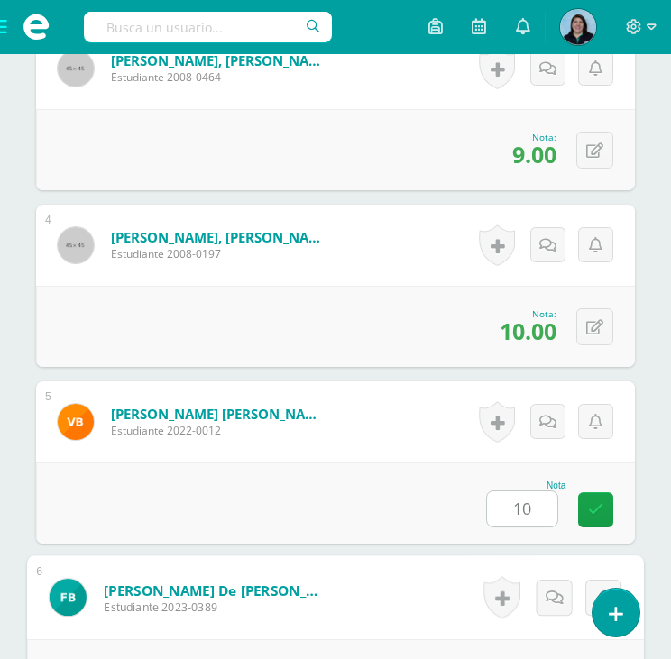
scroll to position [1360, 0]
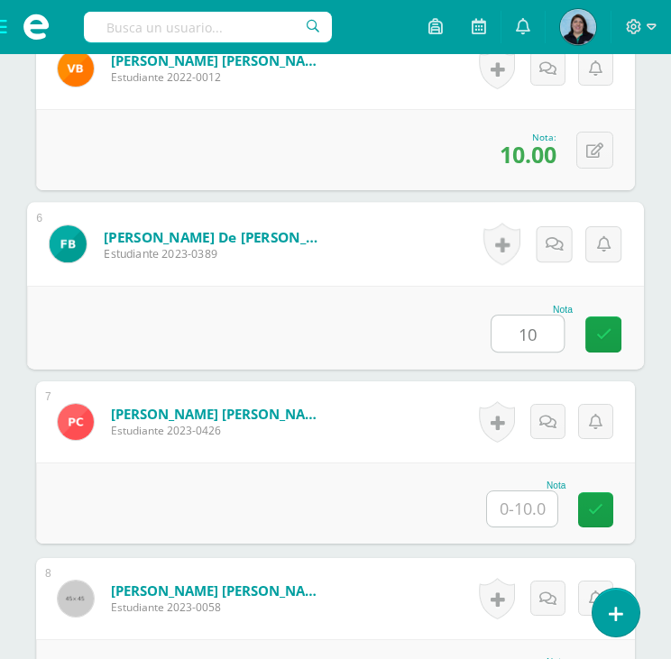
type input "10"
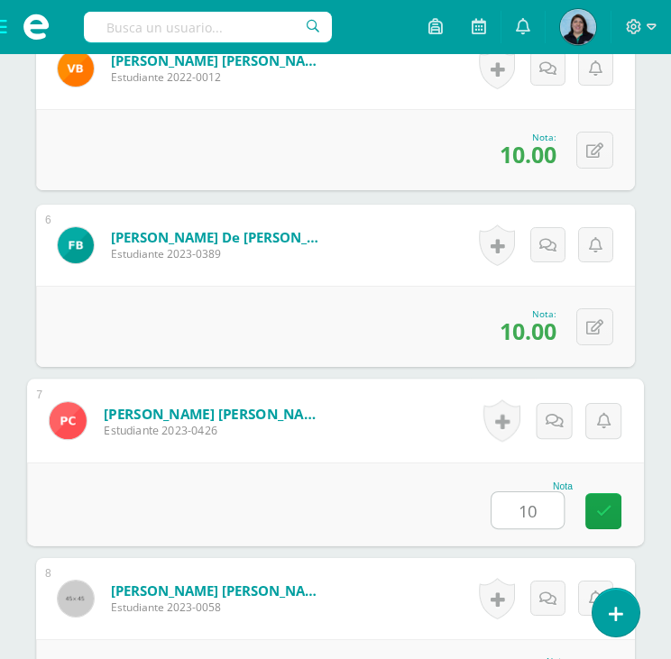
type input "10"
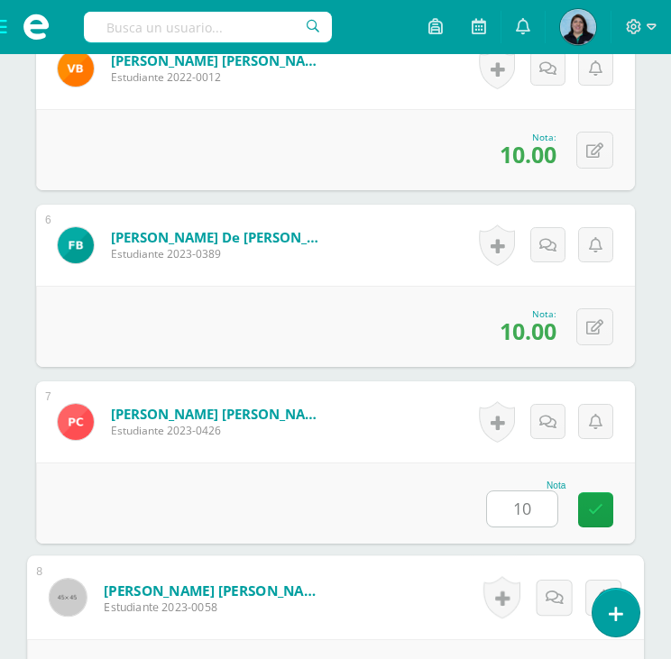
scroll to position [1713, 0]
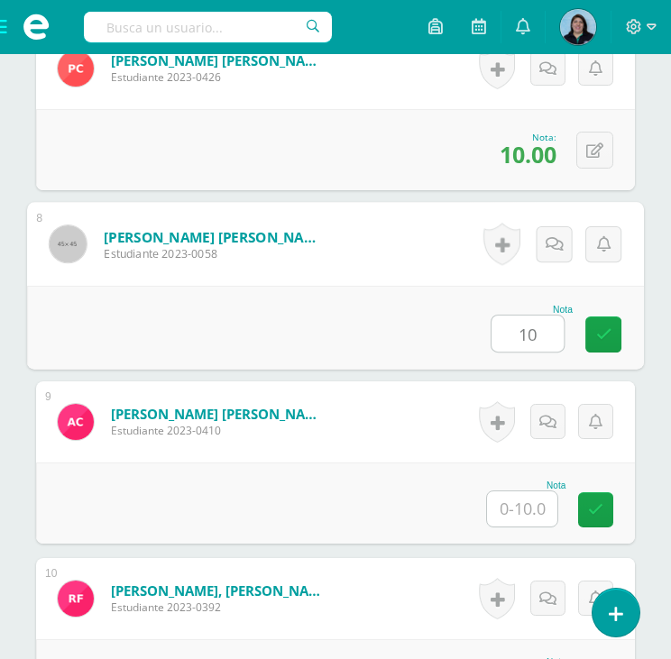
type input "10"
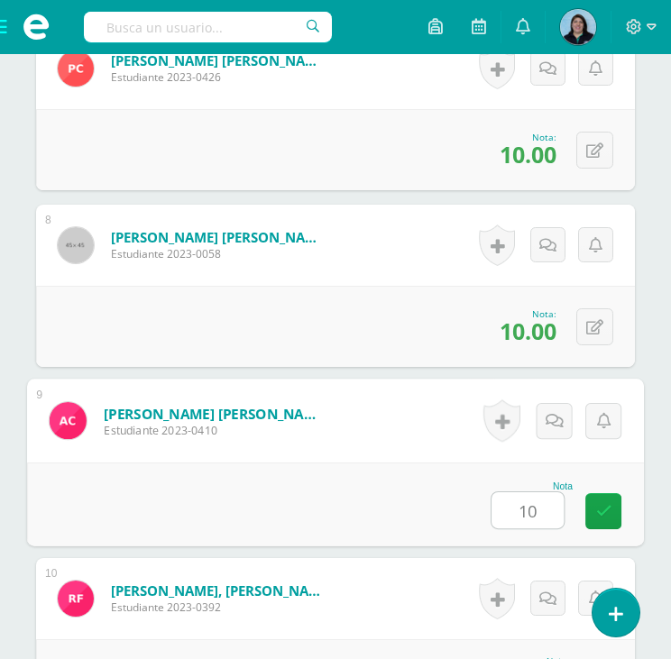
type input "10"
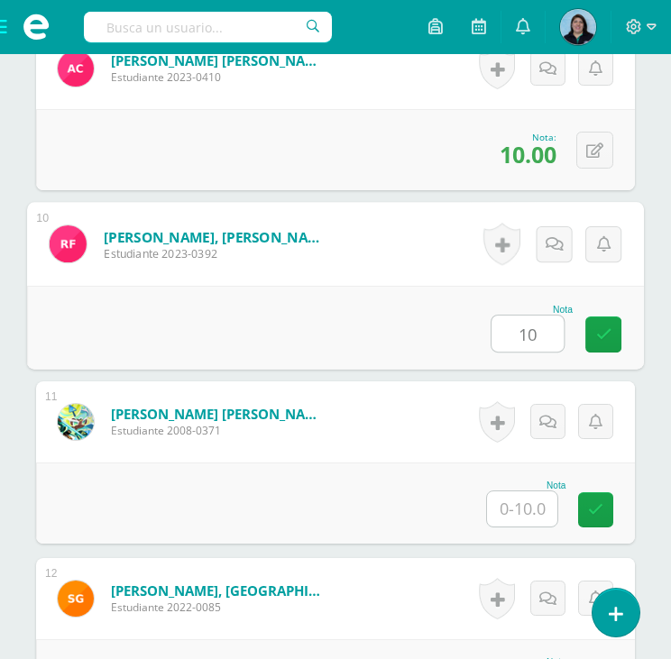
type input "10"
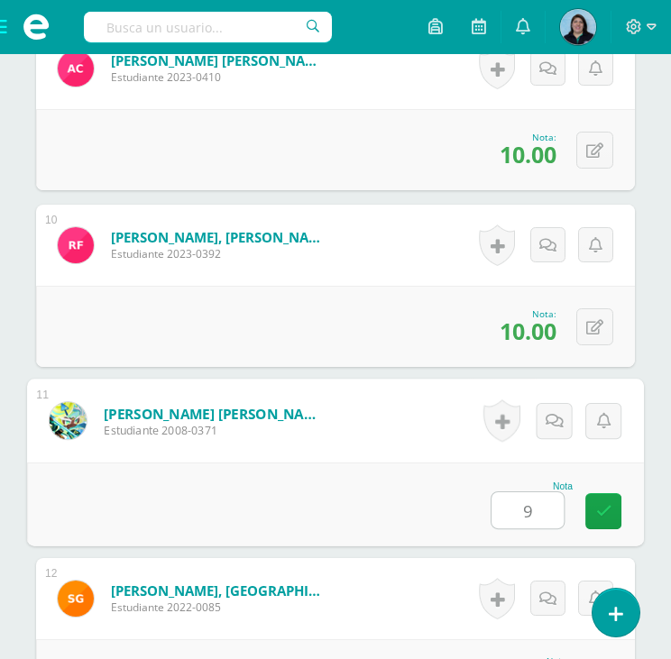
type input "9"
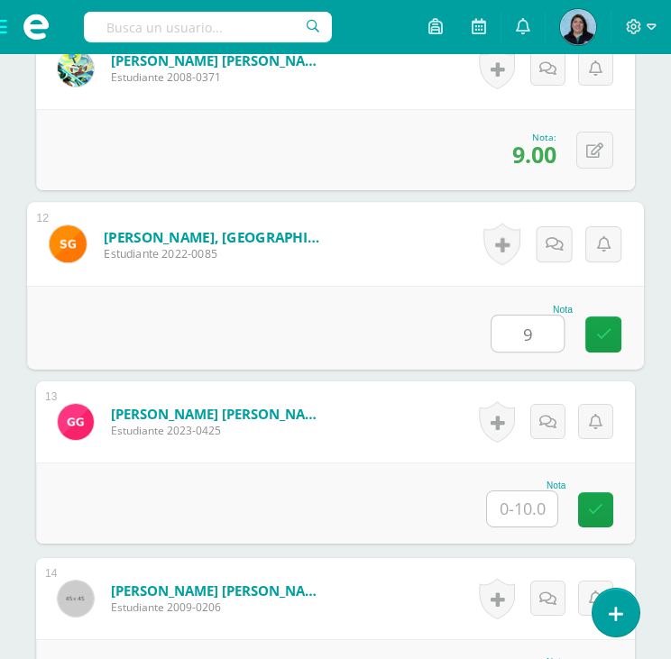
type input "9"
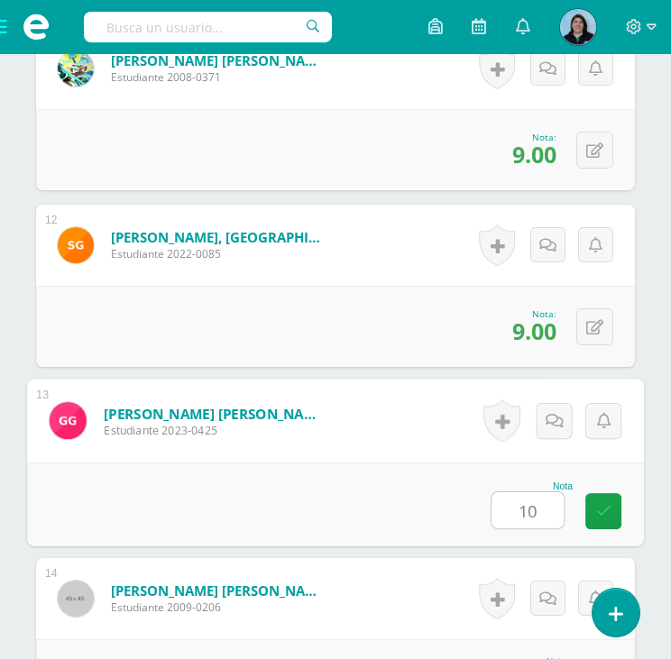
type input "10"
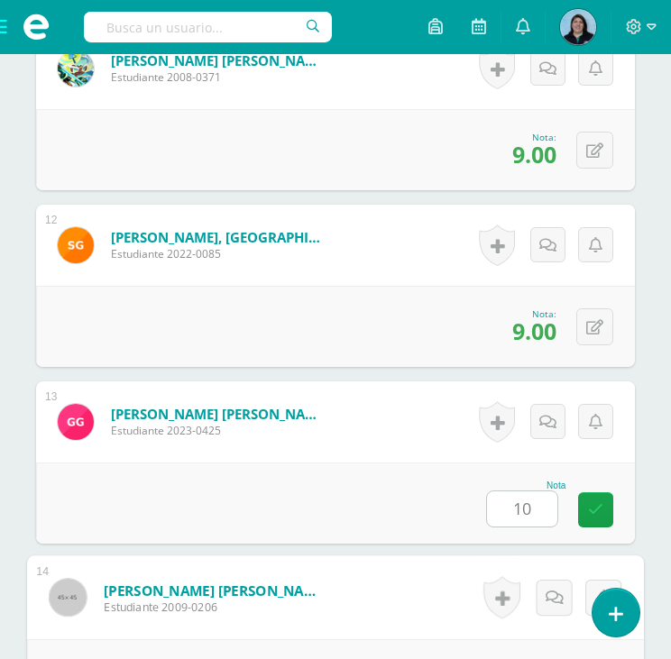
scroll to position [2774, 0]
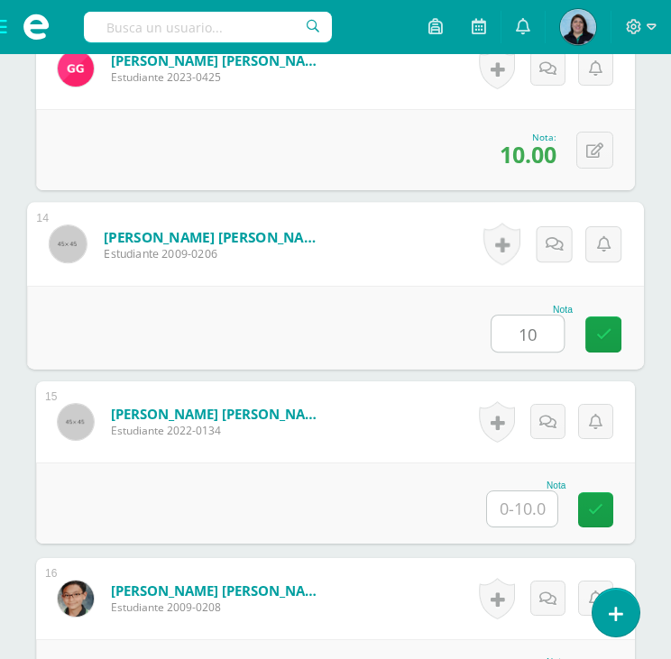
type input "10"
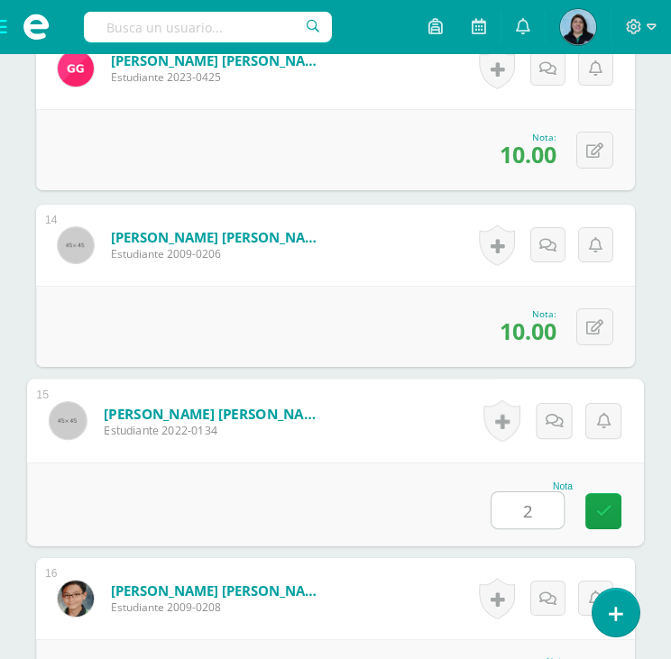
type input "2"
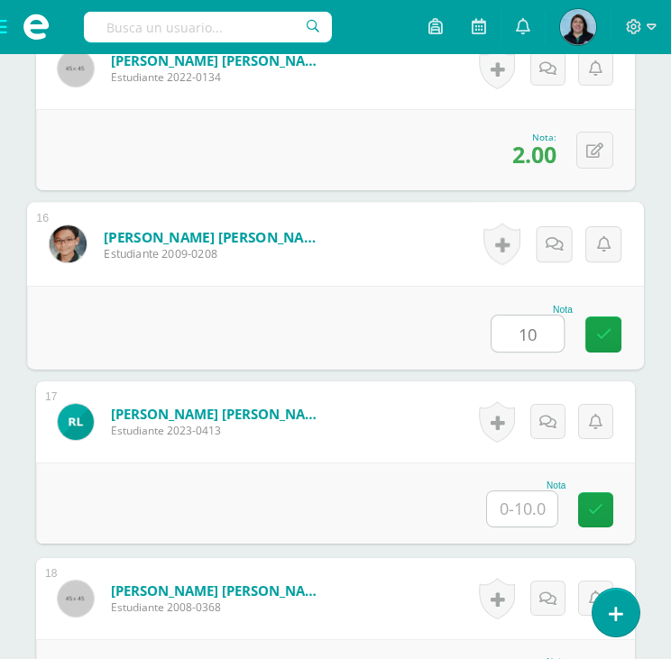
type input "10"
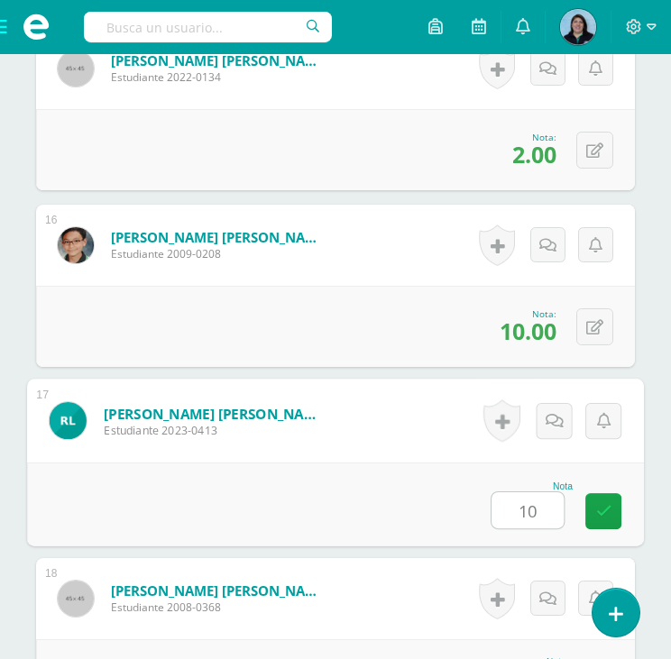
type input "10"
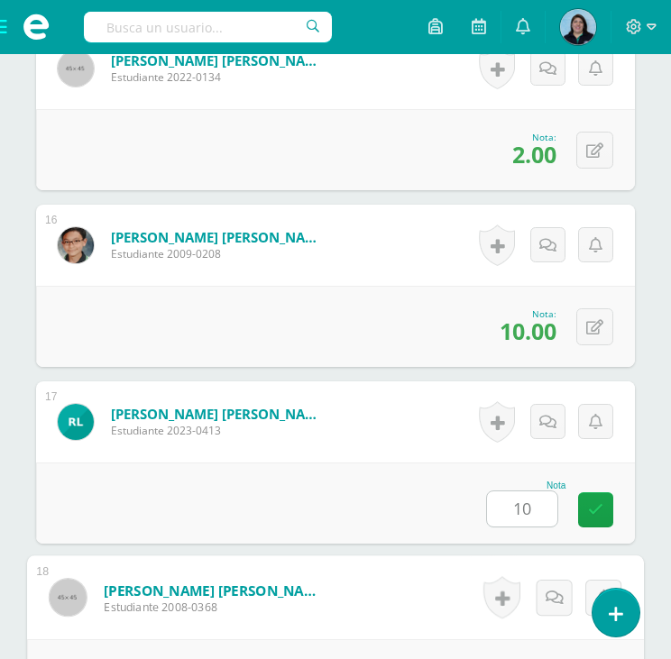
scroll to position [3480, 0]
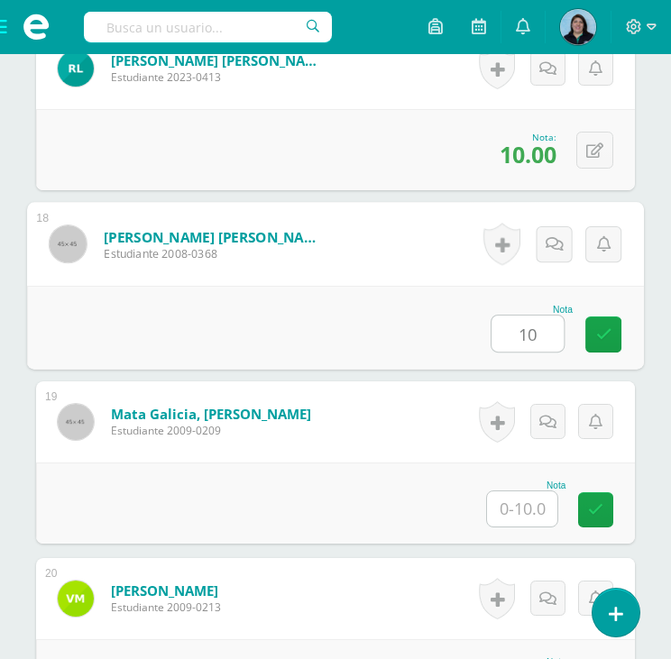
type input "10"
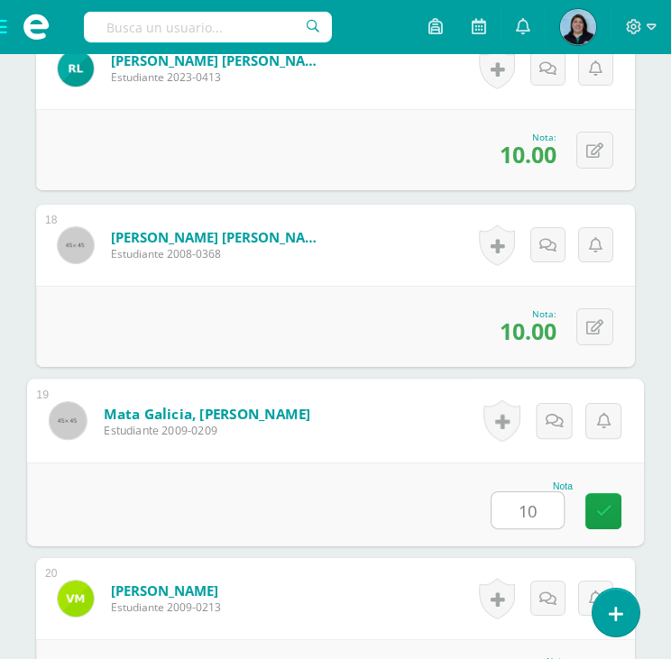
type input "10"
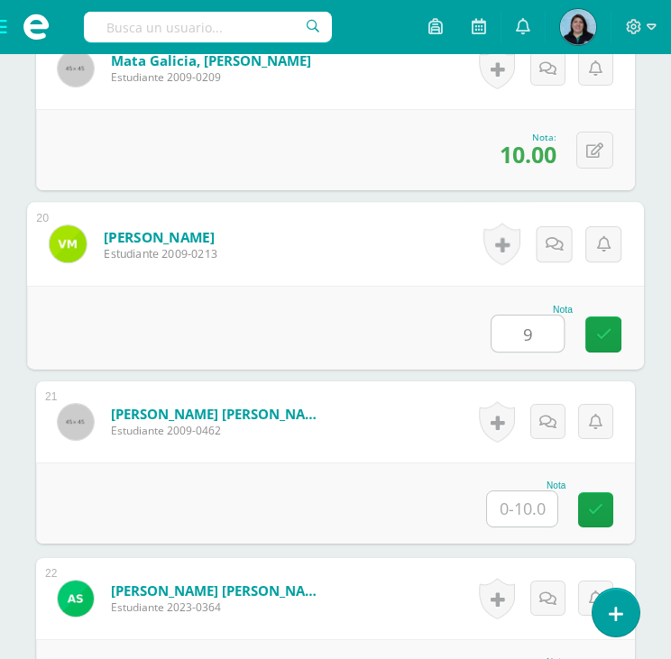
type input "9"
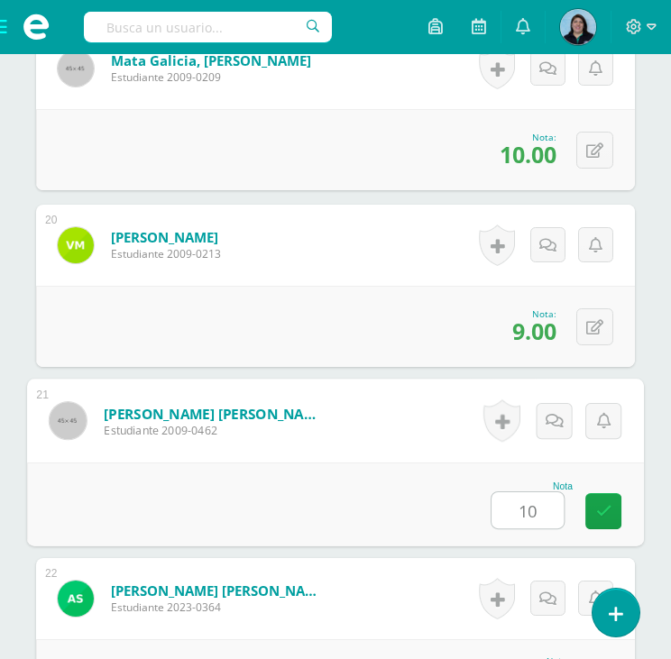
type input "10"
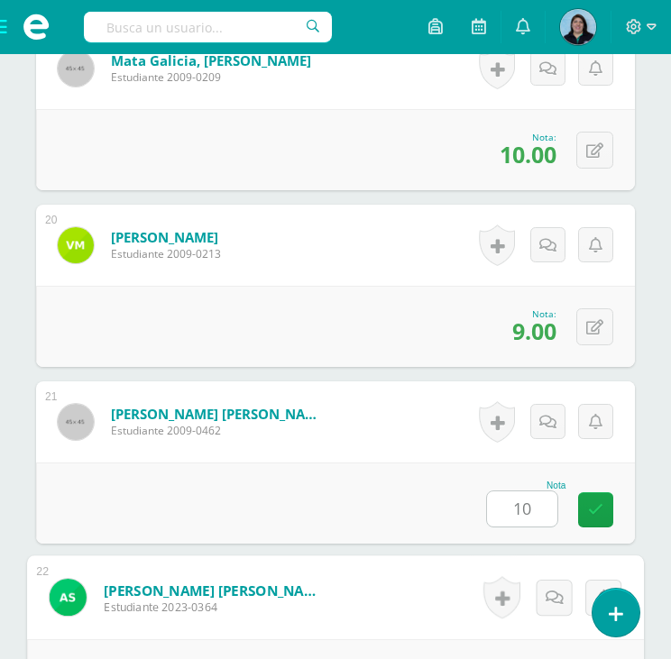
scroll to position [4187, 0]
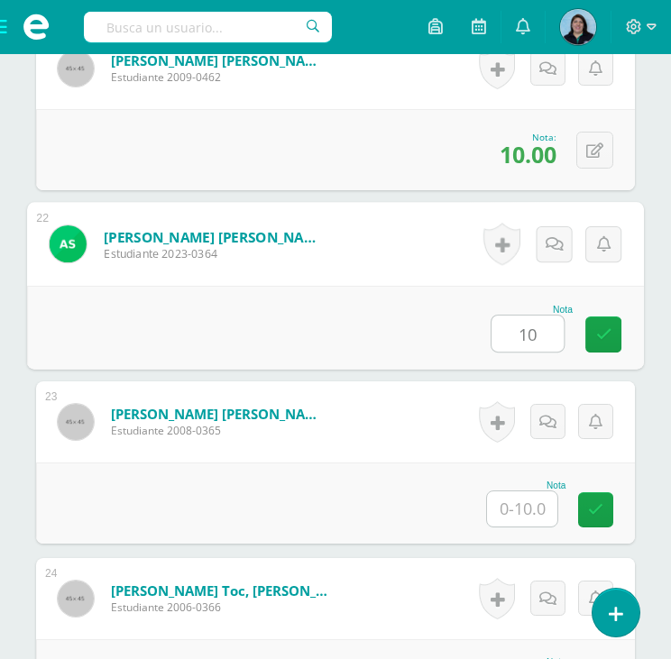
type input "10"
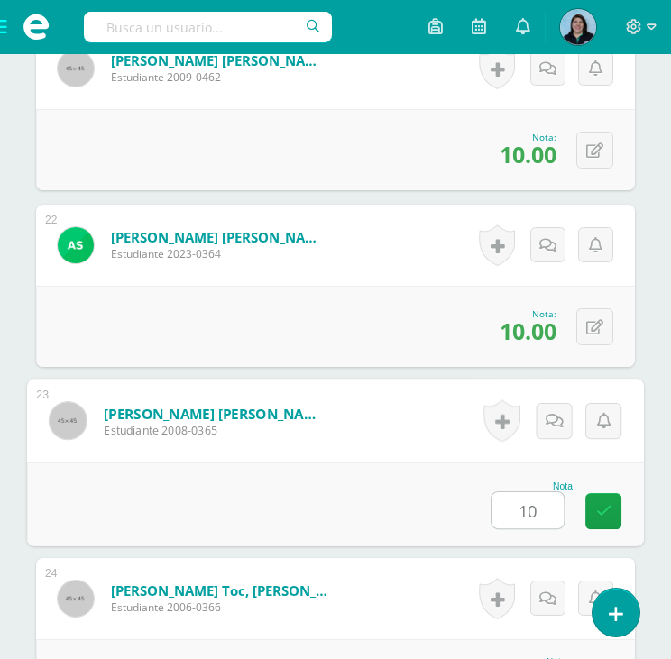
type input "10"
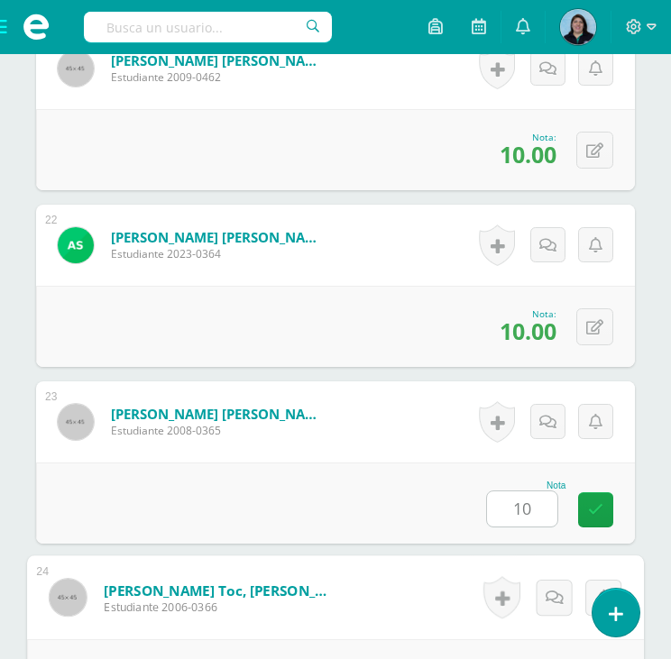
scroll to position [4454, 0]
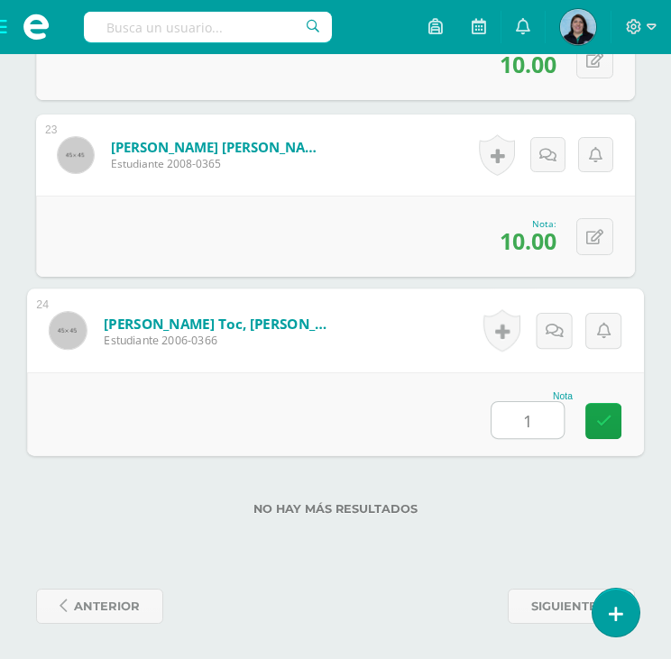
type input "10"
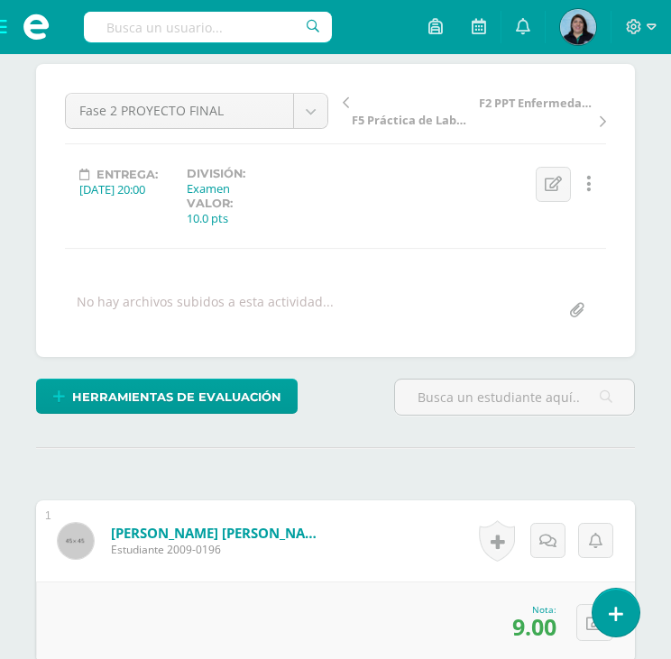
scroll to position [0, 0]
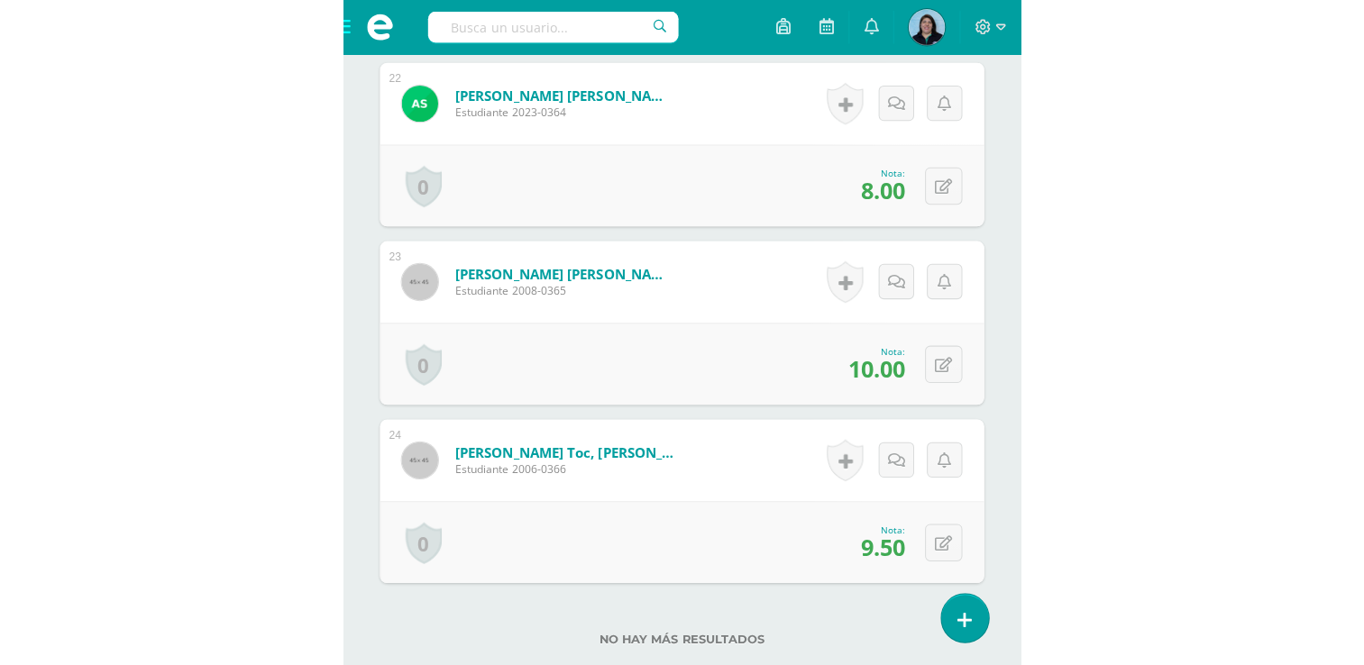
scroll to position [2445, 0]
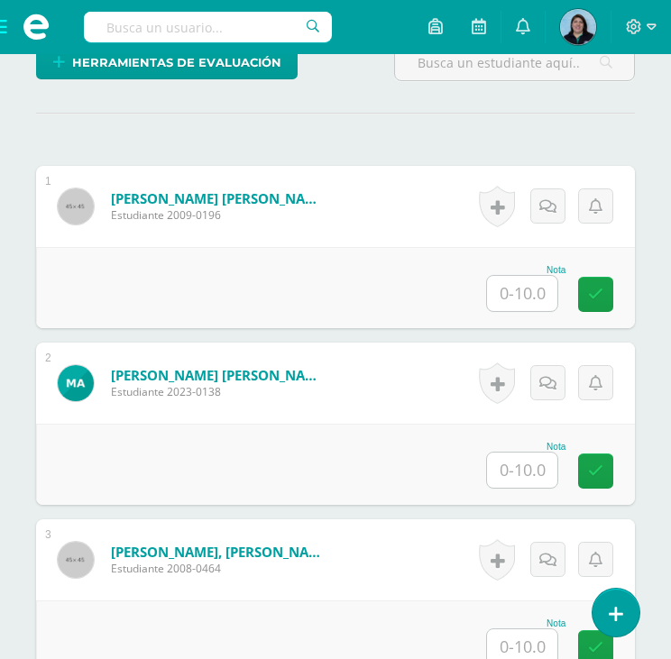
scroll to position [633, 0]
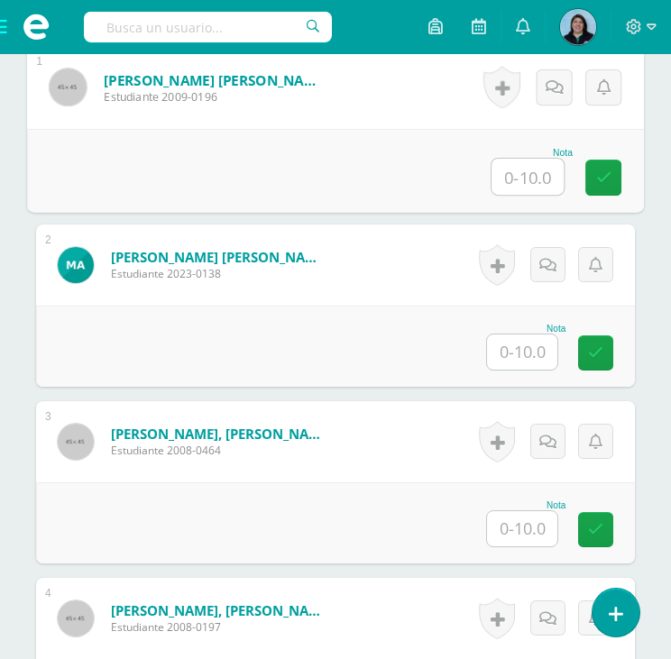
click at [526, 170] on input "text" at bounding box center [527, 177] width 72 height 36
type input "9"
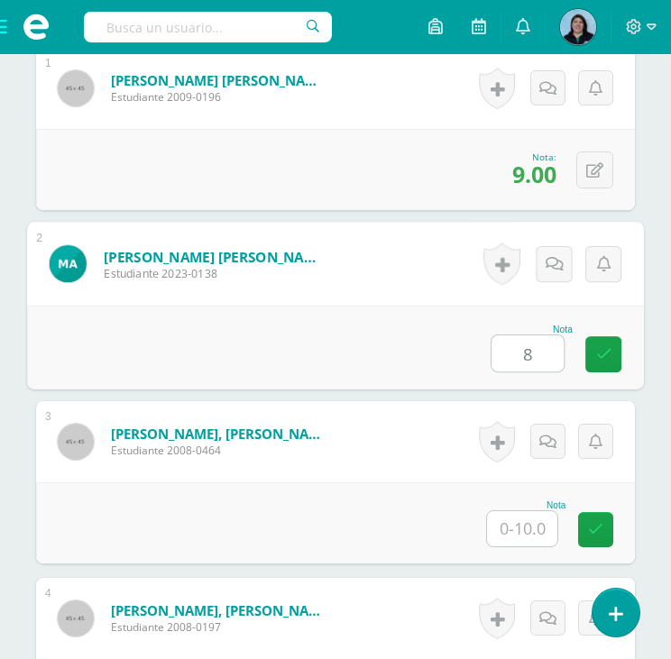
type input "8"
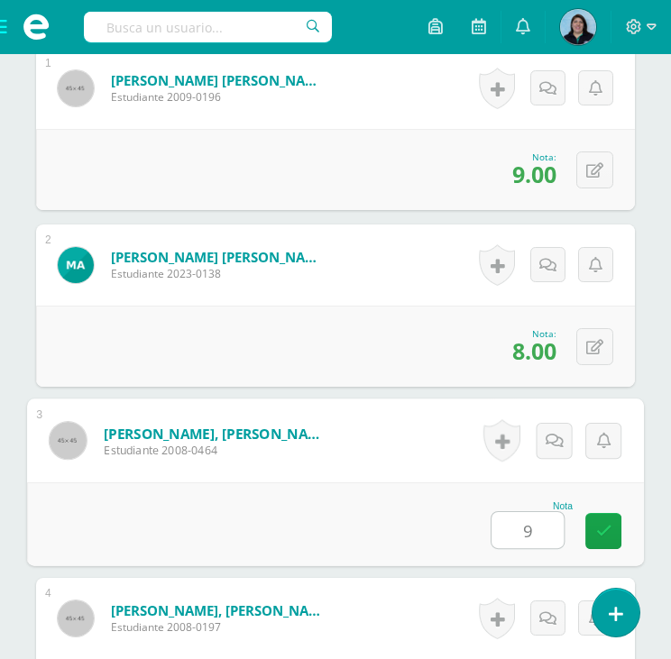
type input "9"
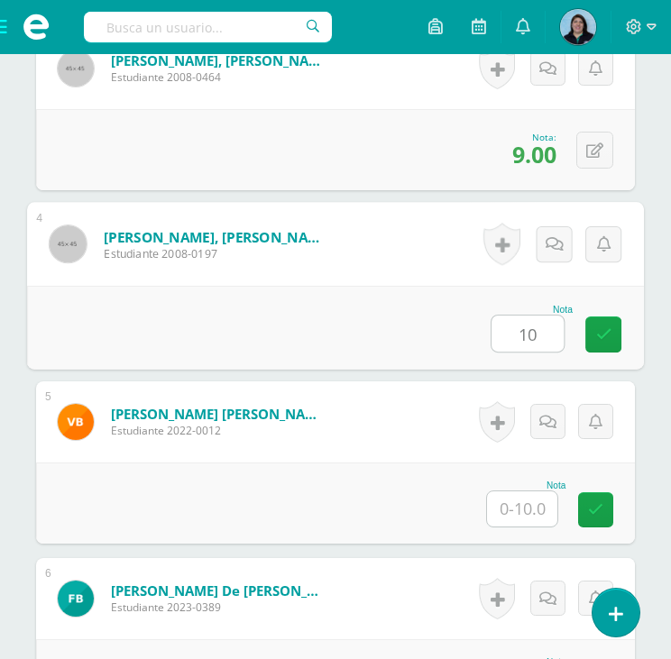
type input "10"
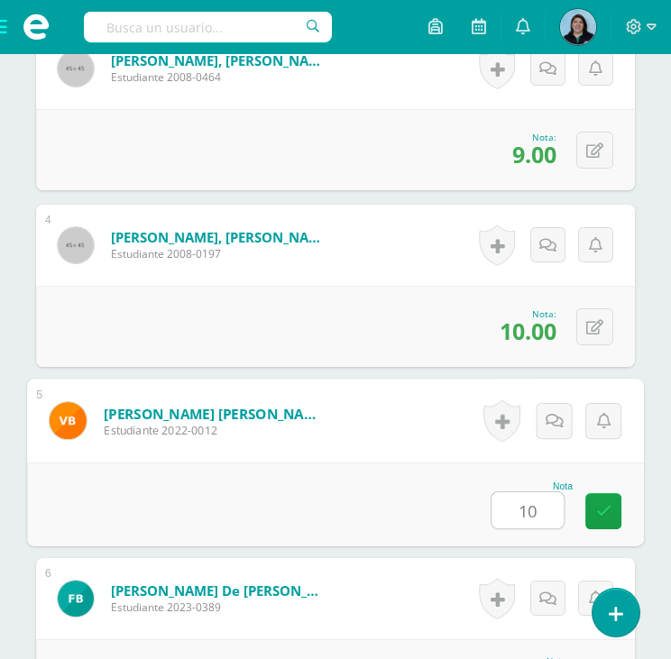
type input "10"
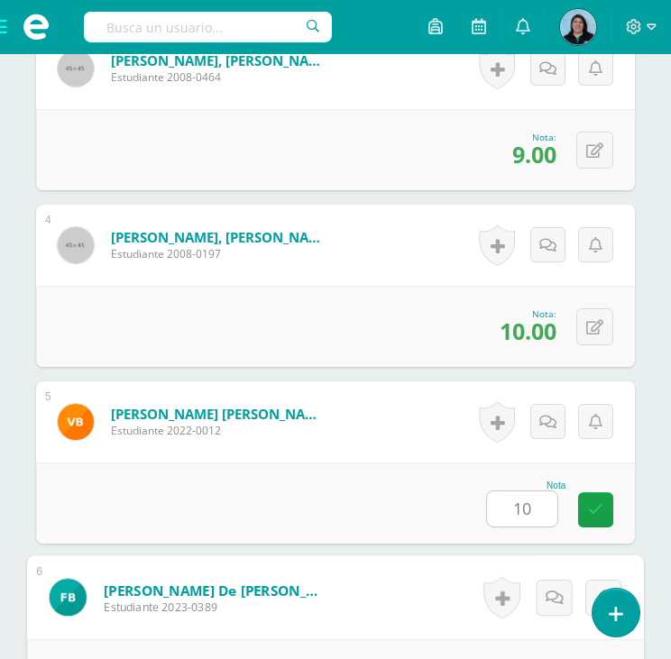
scroll to position [1360, 0]
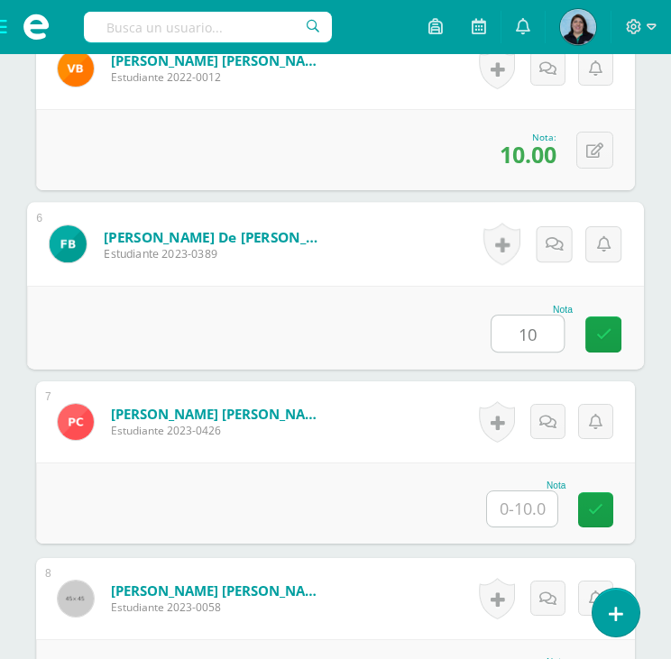
type input "10"
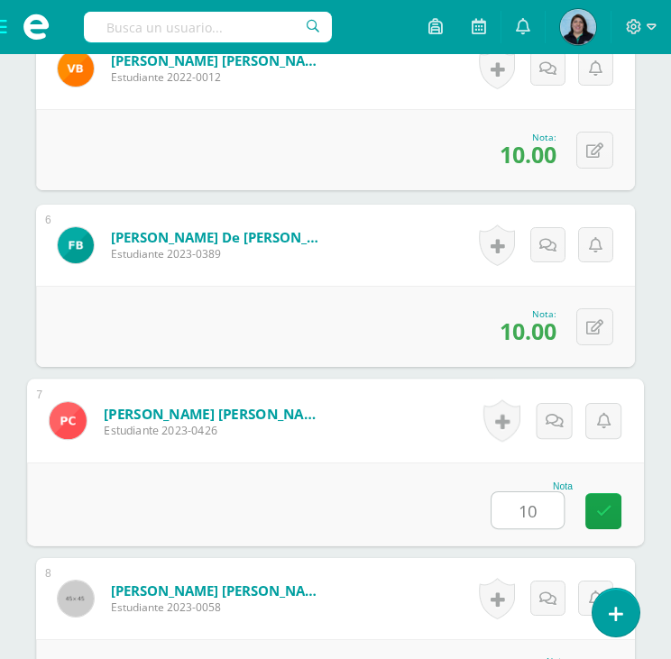
type input "10"
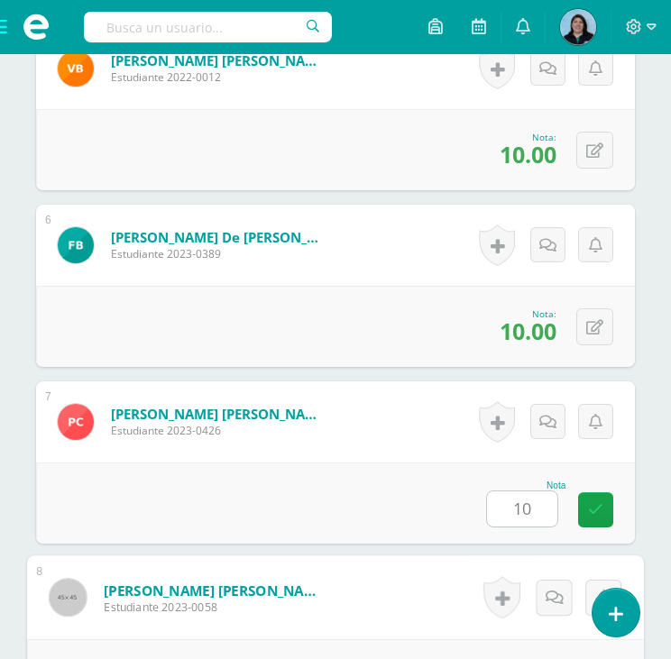
scroll to position [1713, 0]
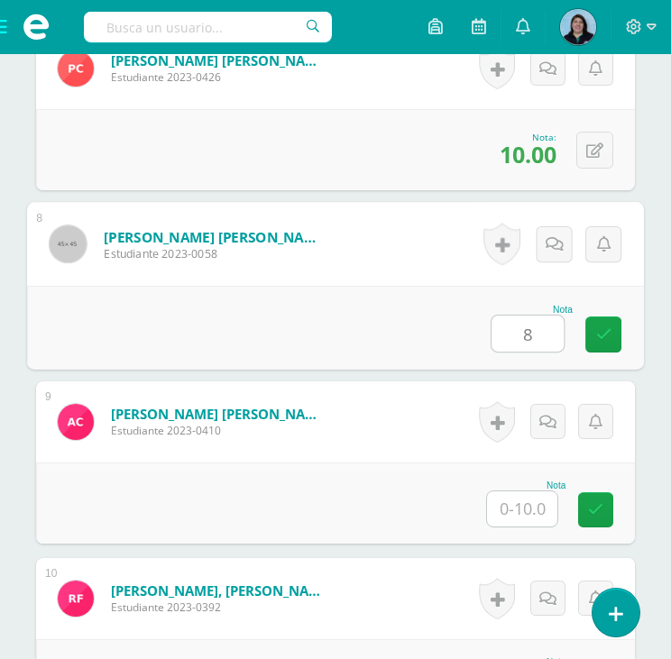
type input "8"
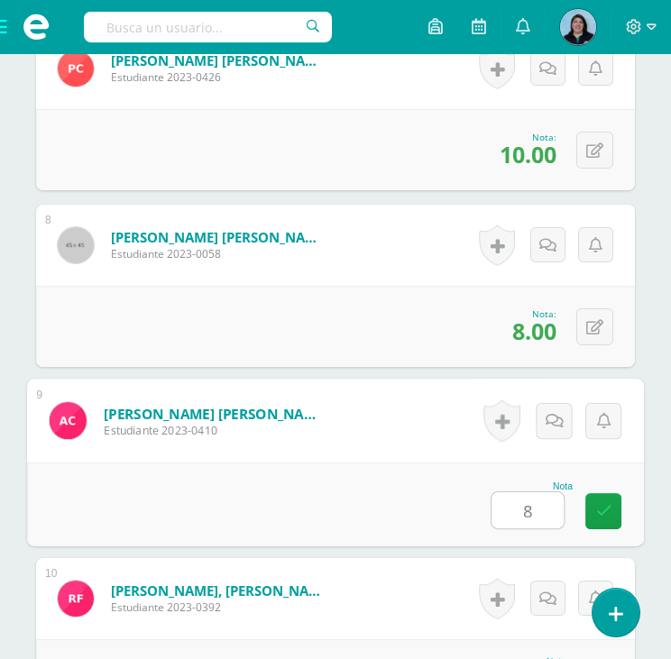
type input "8"
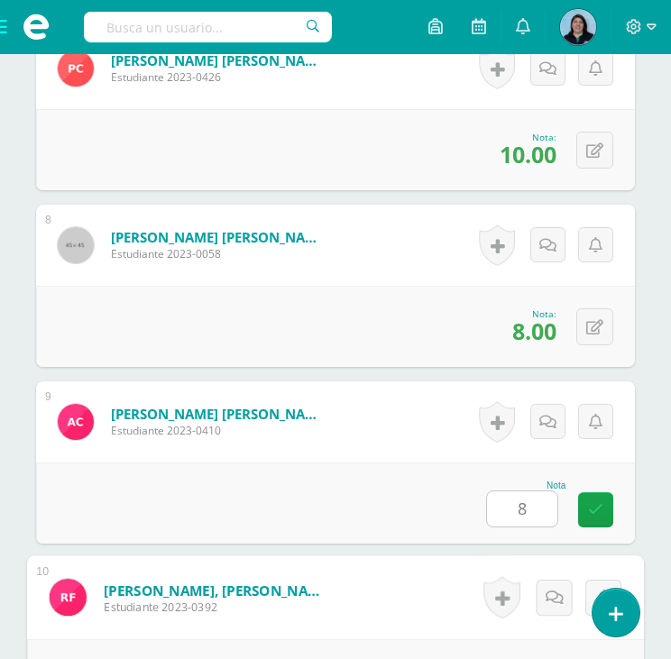
scroll to position [2067, 0]
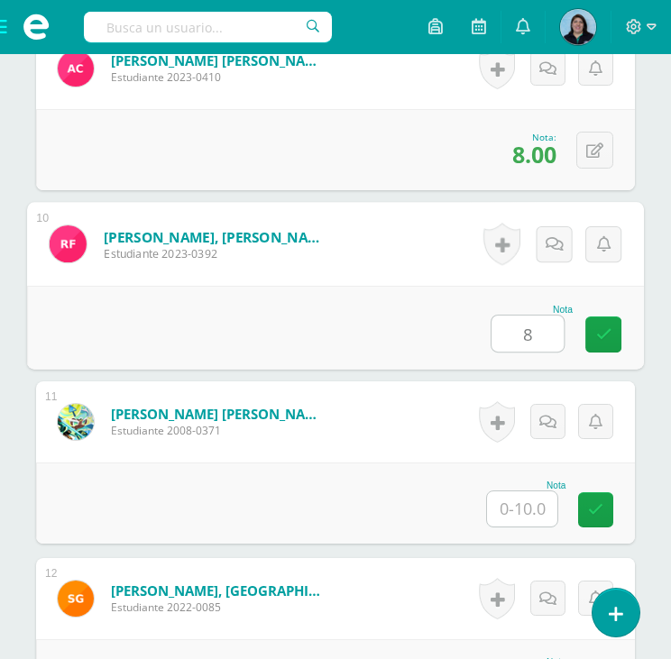
type input "8"
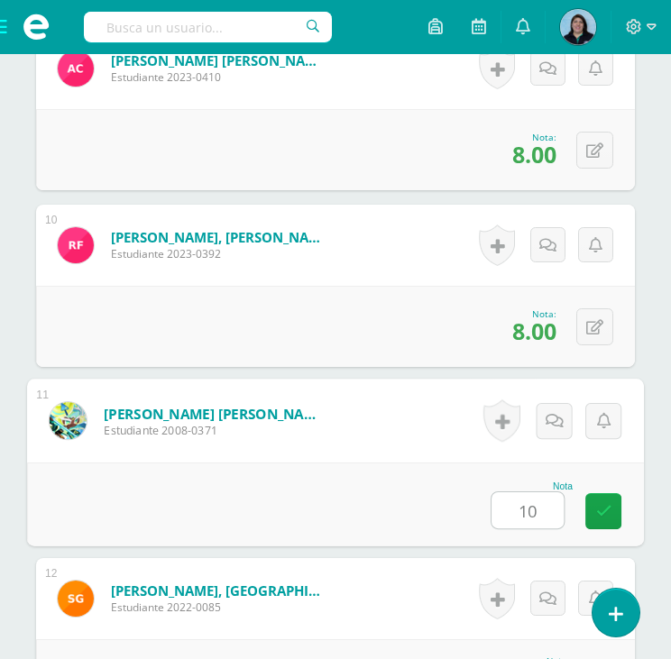
type input "10"
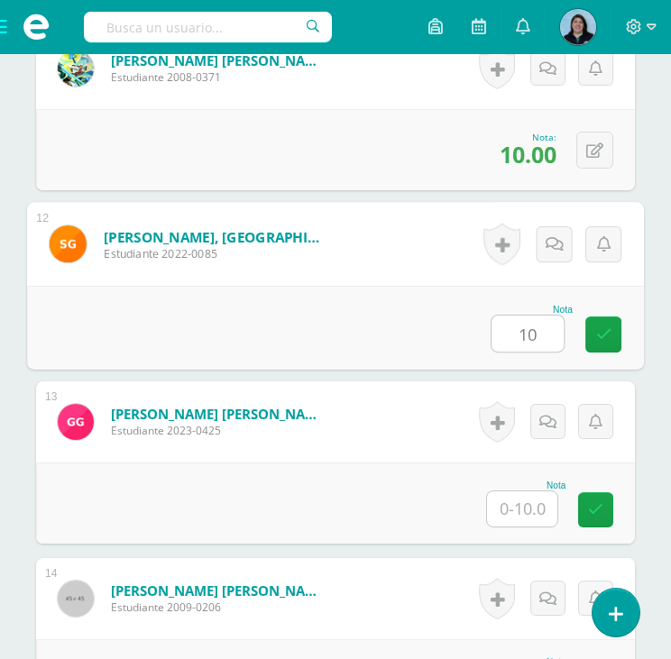
type input "10"
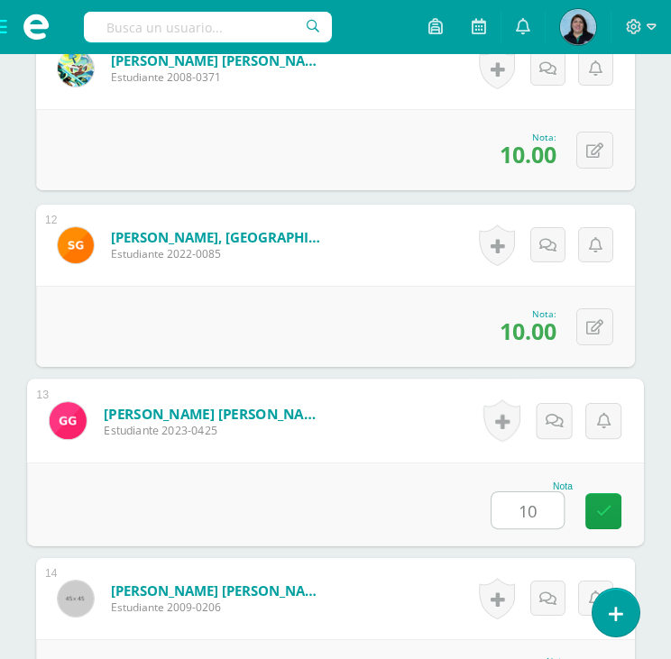
type input "10"
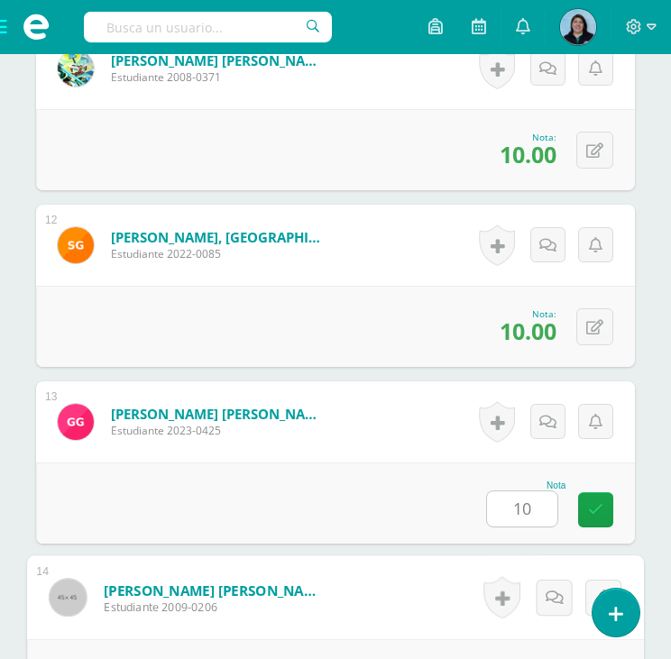
scroll to position [2774, 0]
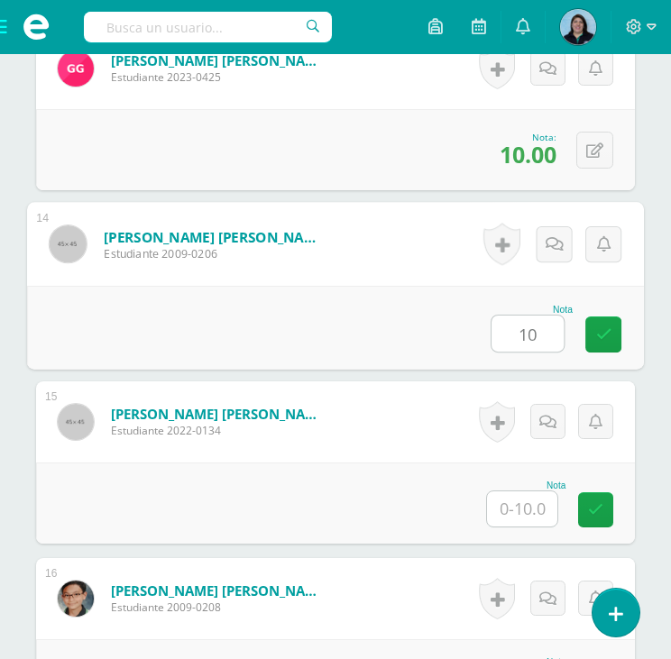
type input "10"
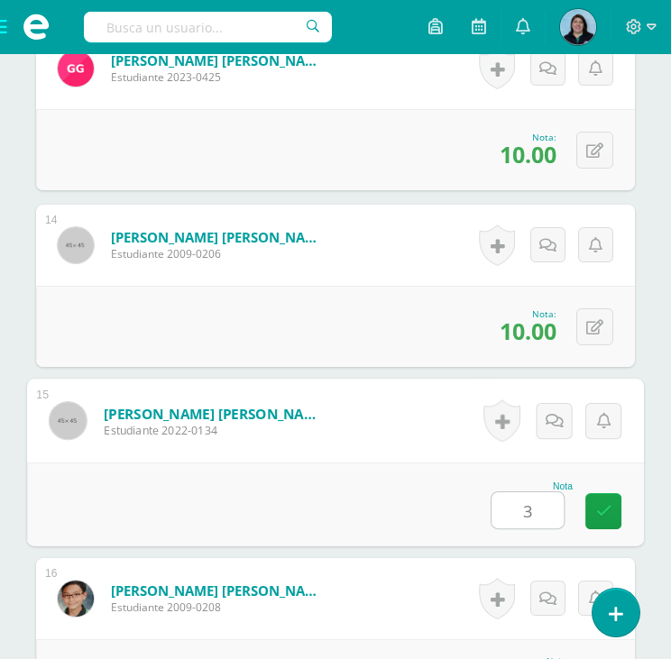
type input "3"
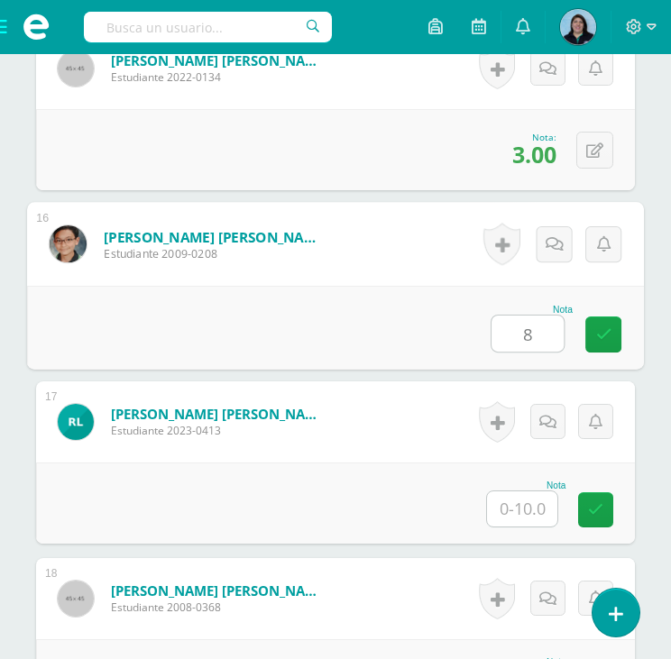
type input "8"
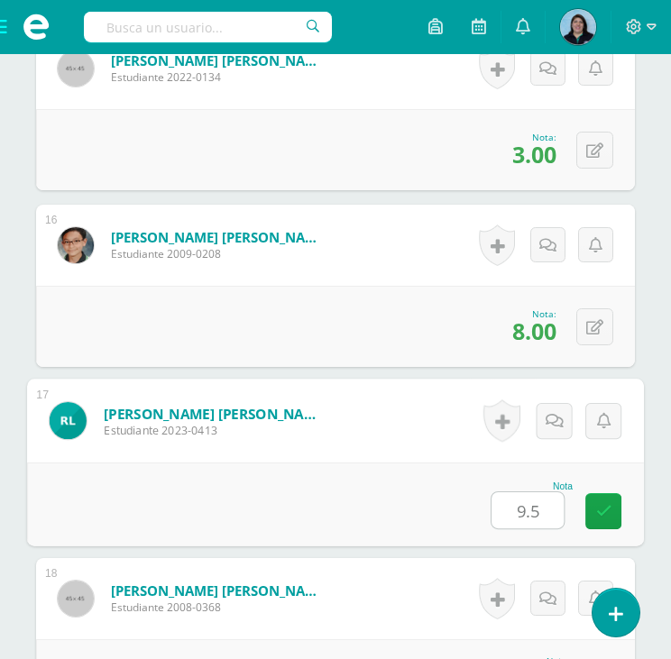
type input "9.5"
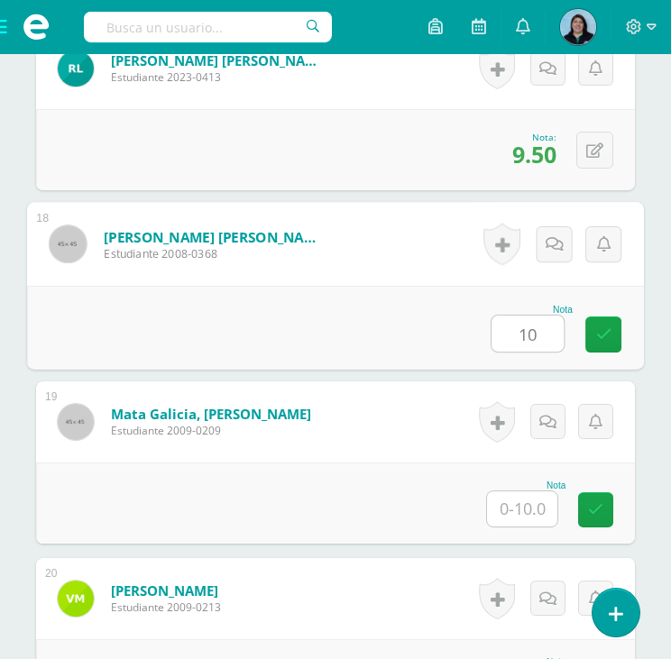
type input "10"
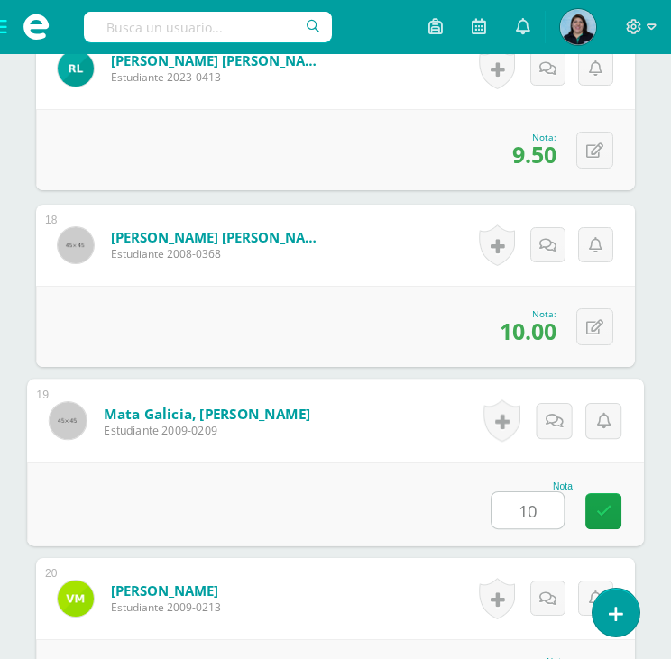
type input "10"
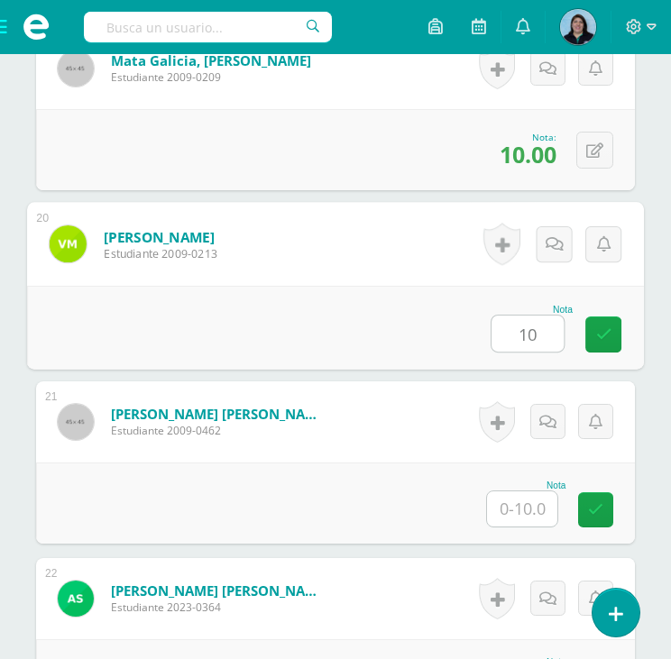
type input "10"
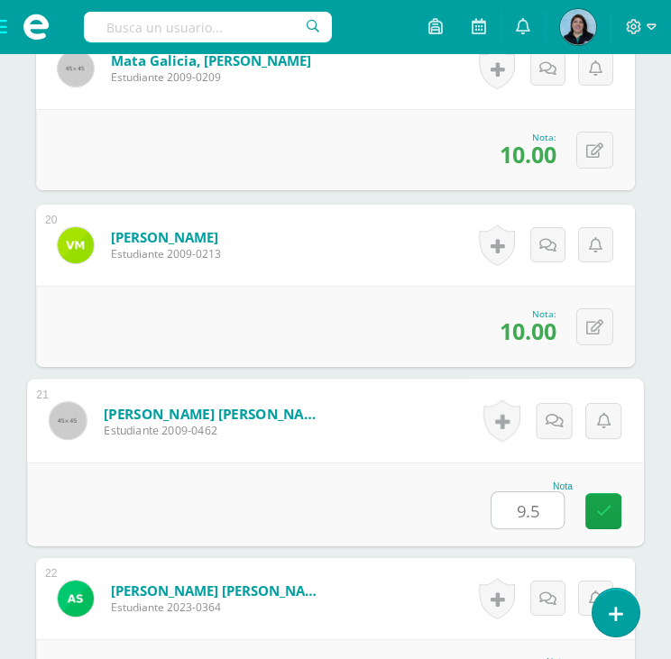
type input "9.5"
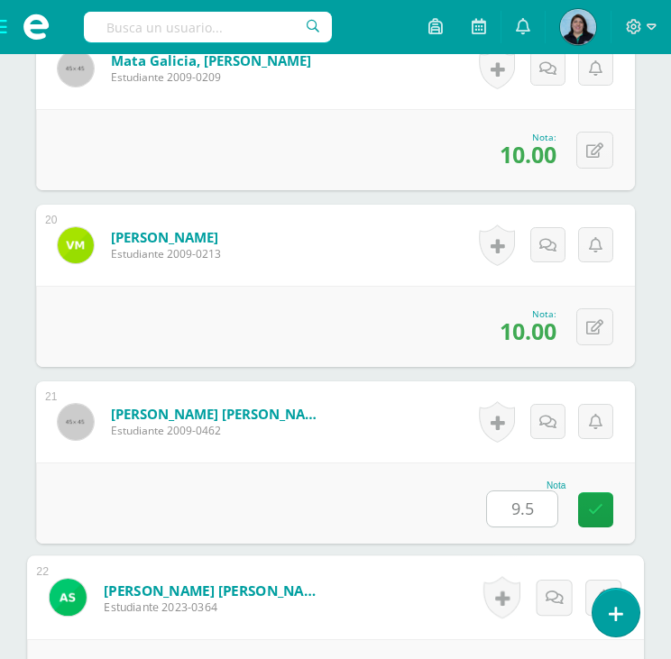
scroll to position [4187, 0]
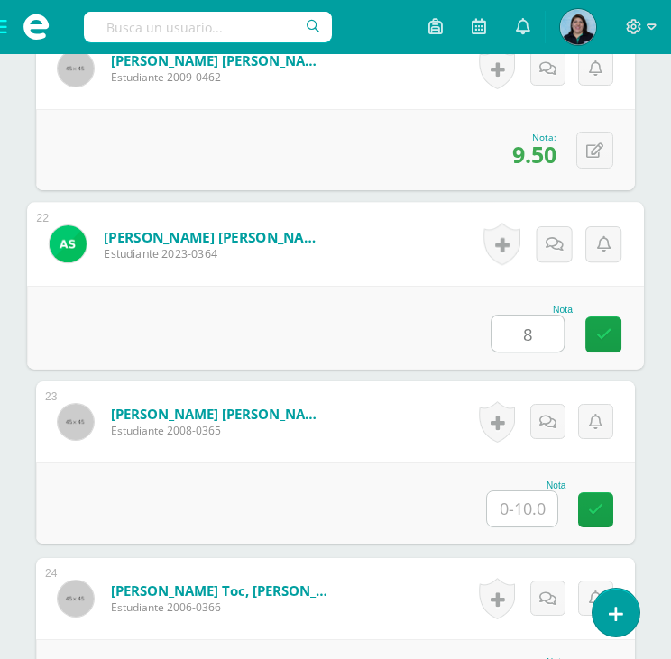
type input "8"
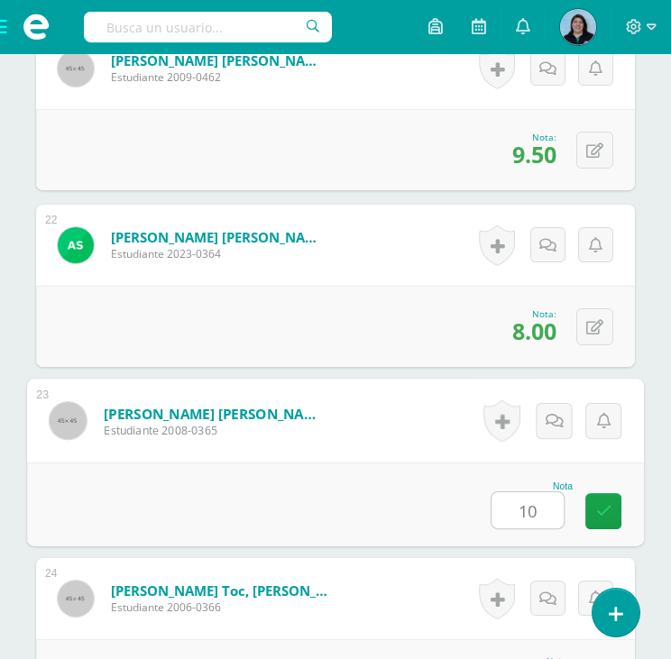
type input "10"
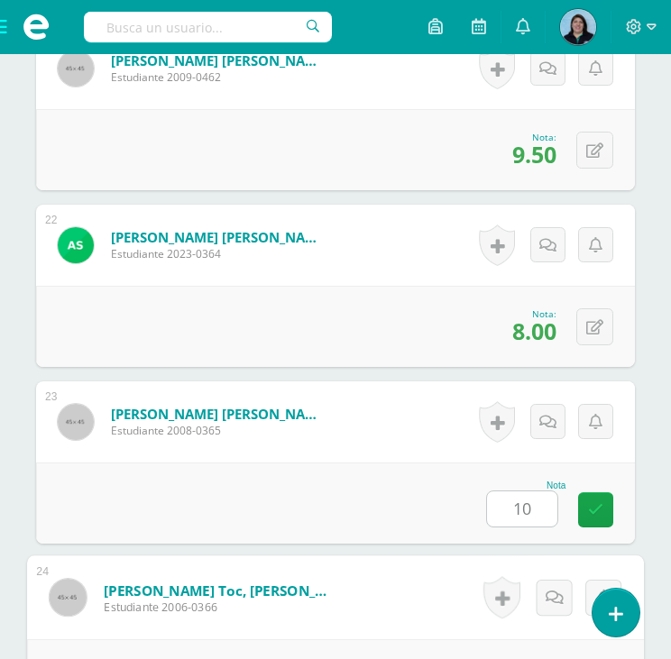
scroll to position [4454, 0]
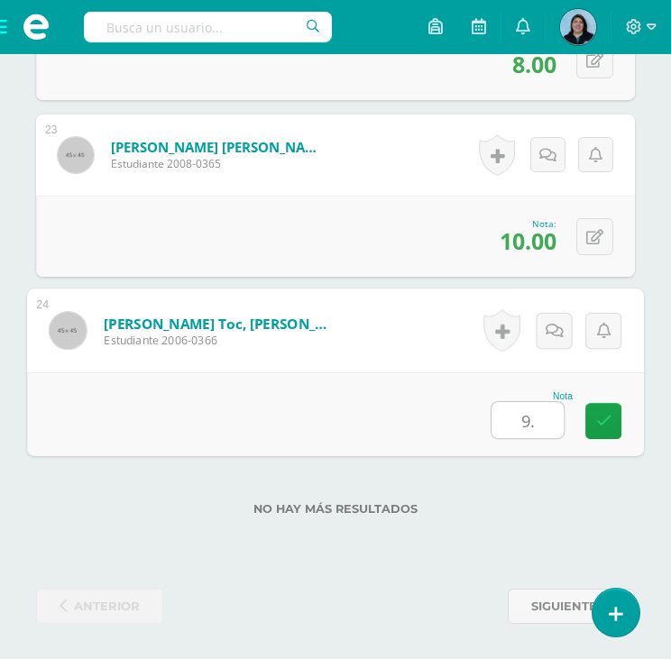
type input "9.5"
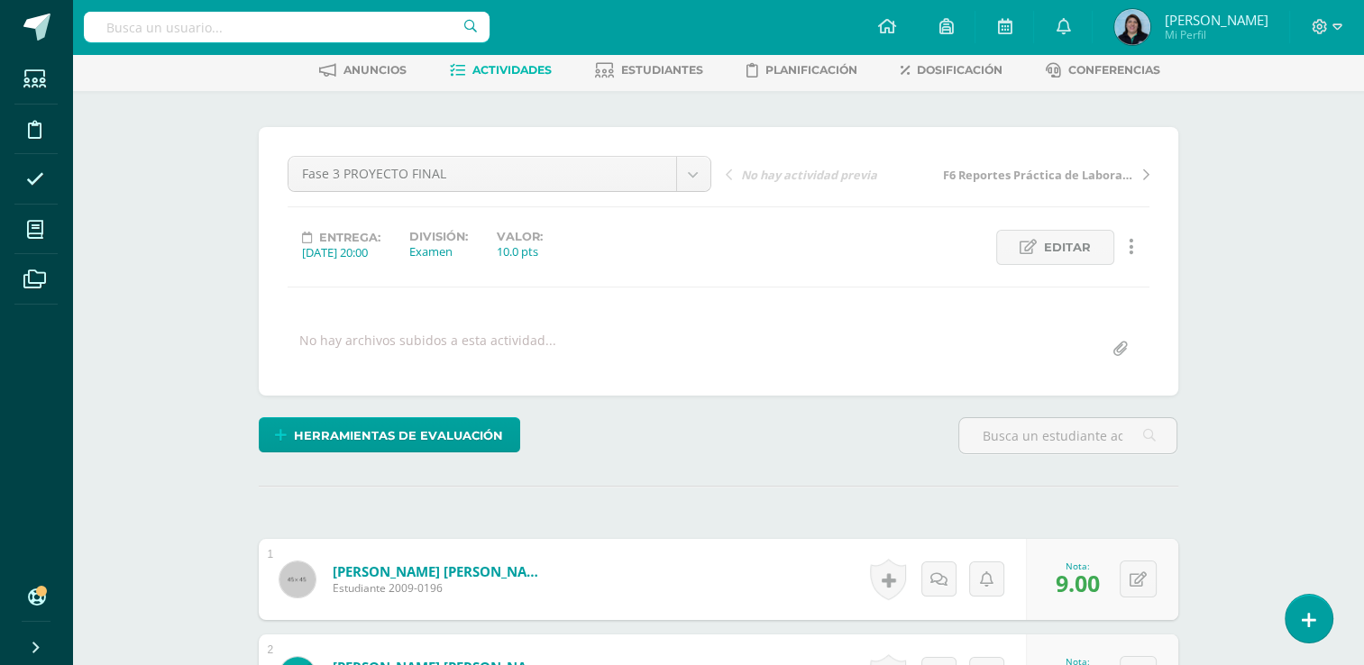
scroll to position [0, 0]
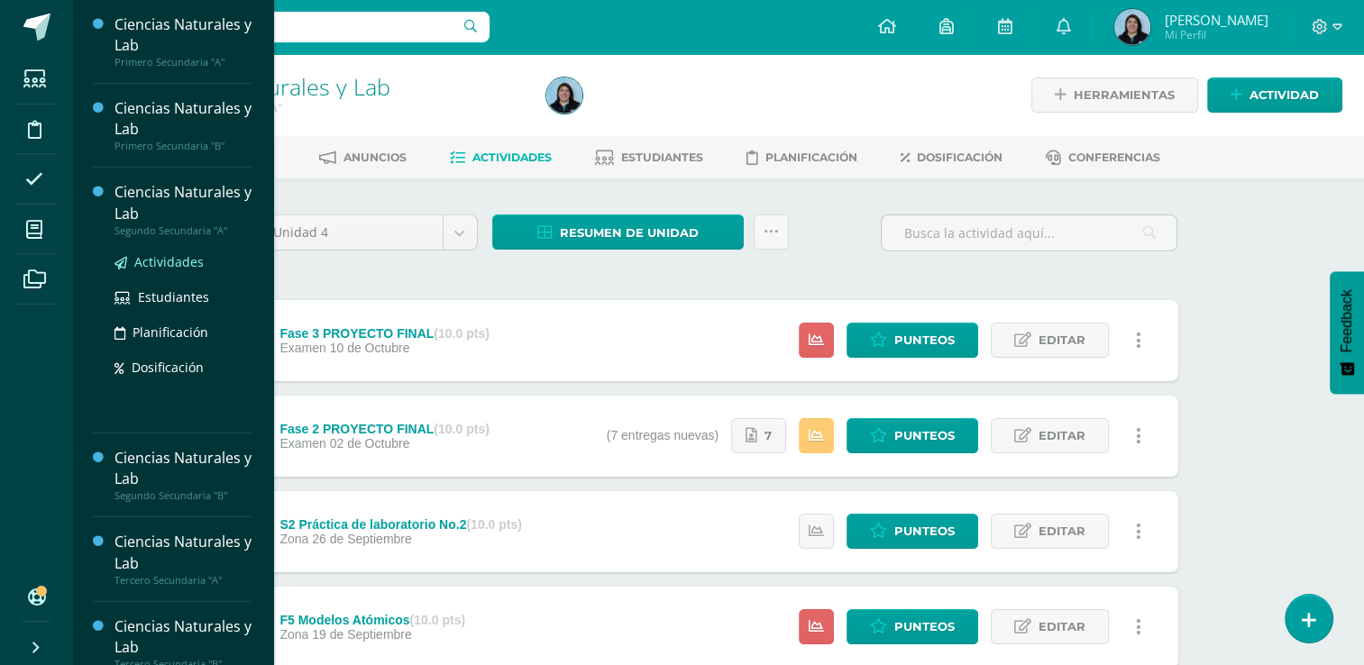
click at [188, 261] on span "Actividades" at bounding box center [168, 261] width 69 height 17
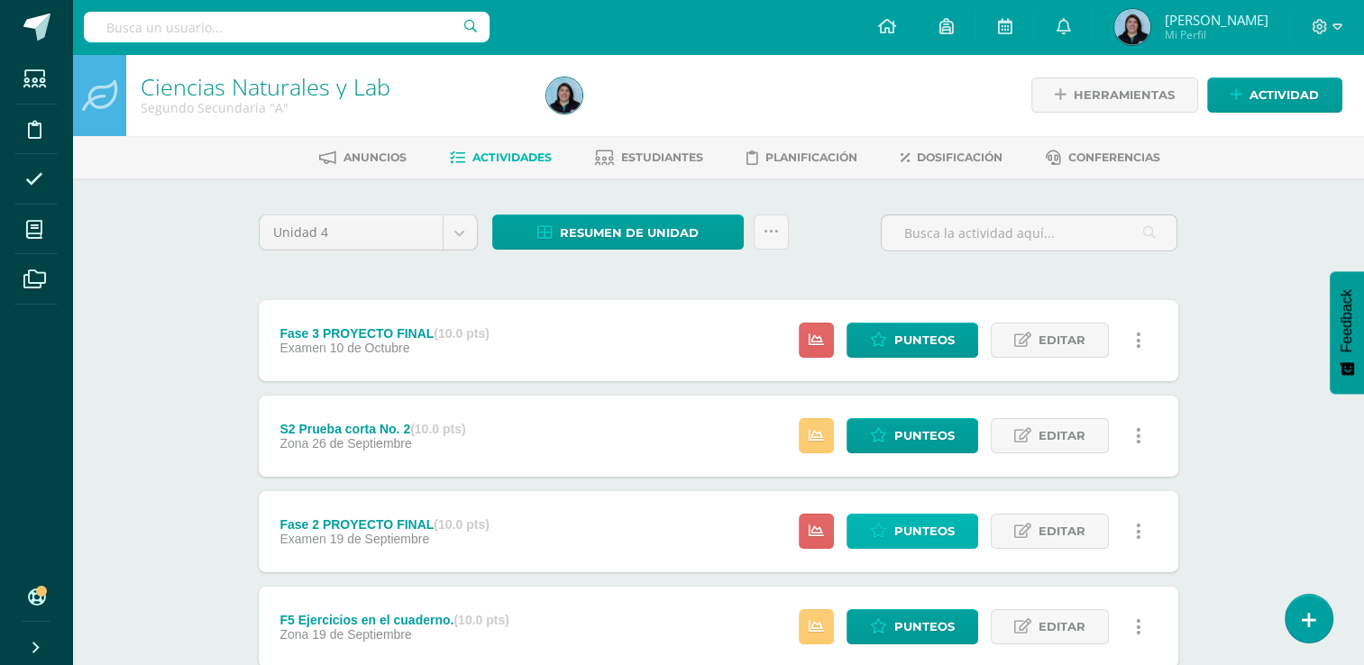
click at [903, 532] on span "Punteos" at bounding box center [924, 531] width 60 height 33
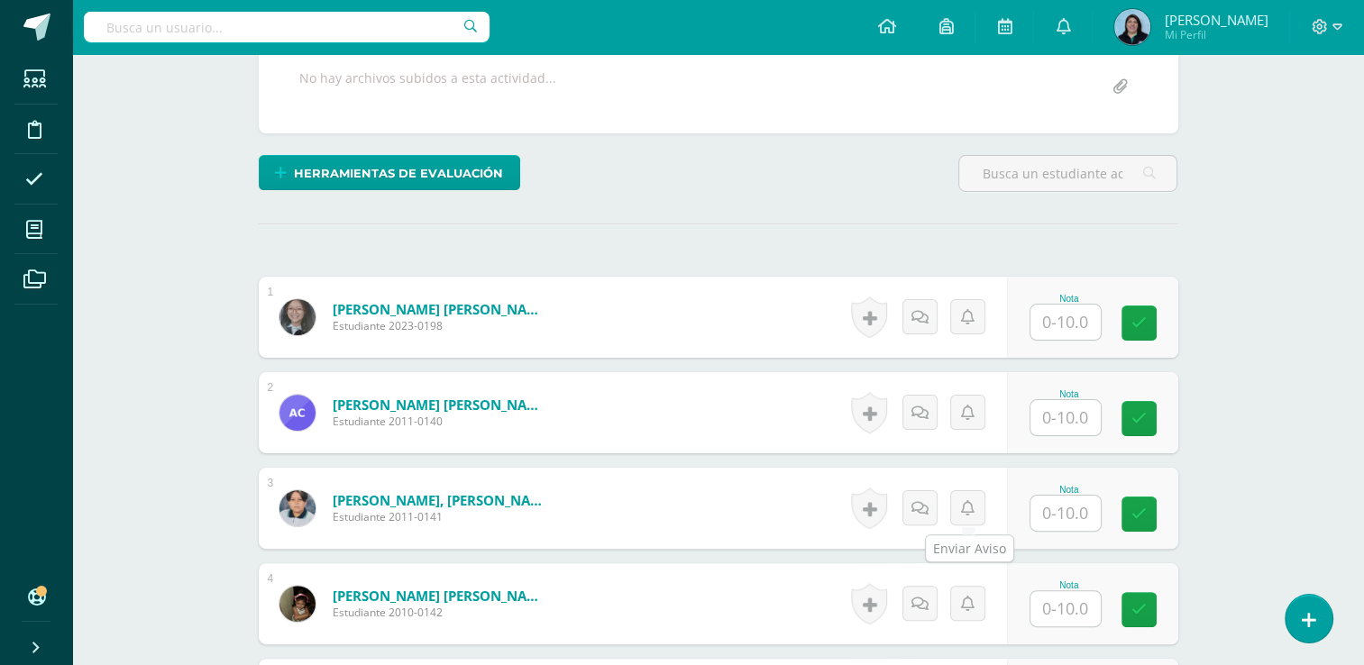
scroll to position [351, 0]
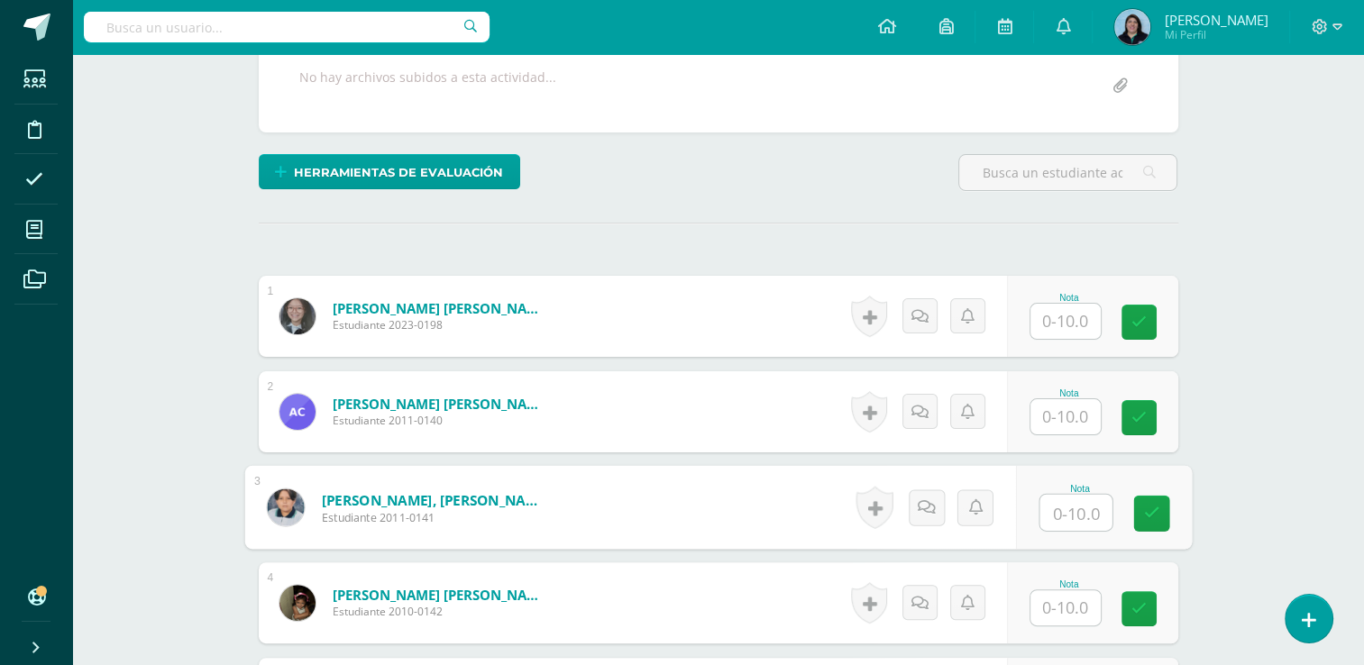
click at [1065, 511] on input "text" at bounding box center [1076, 513] width 72 height 36
type input "8"
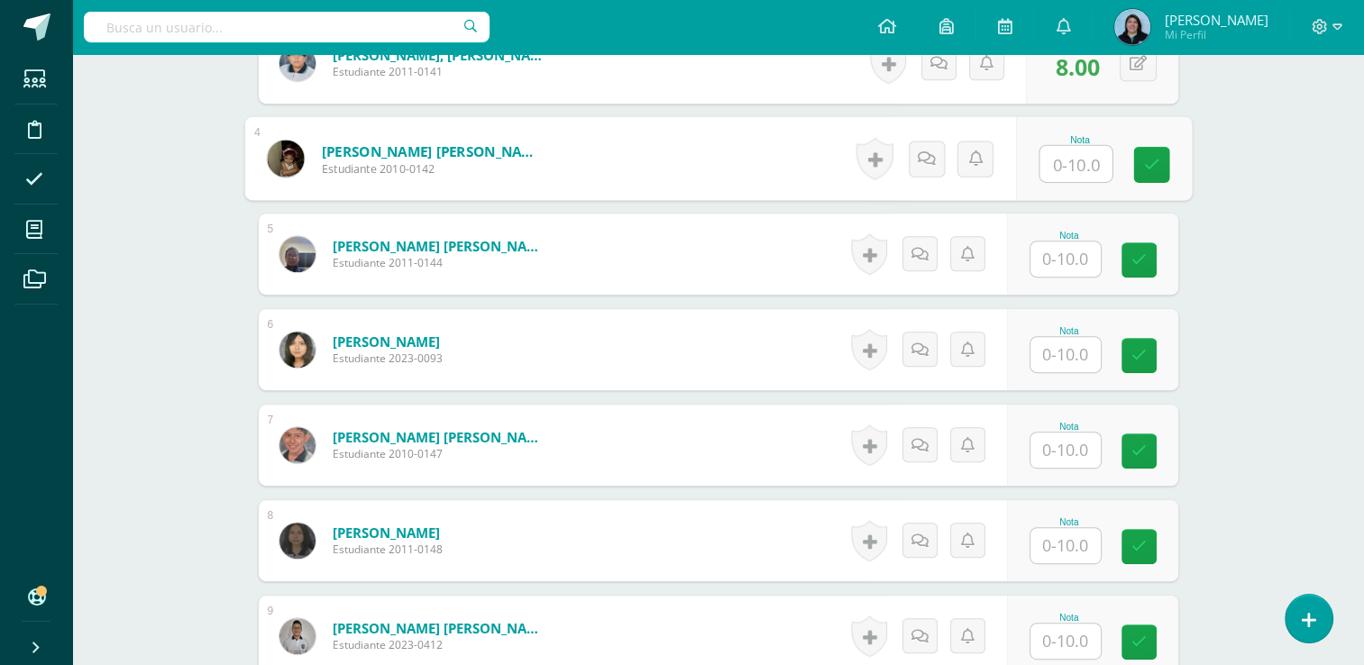
scroll to position [982, 0]
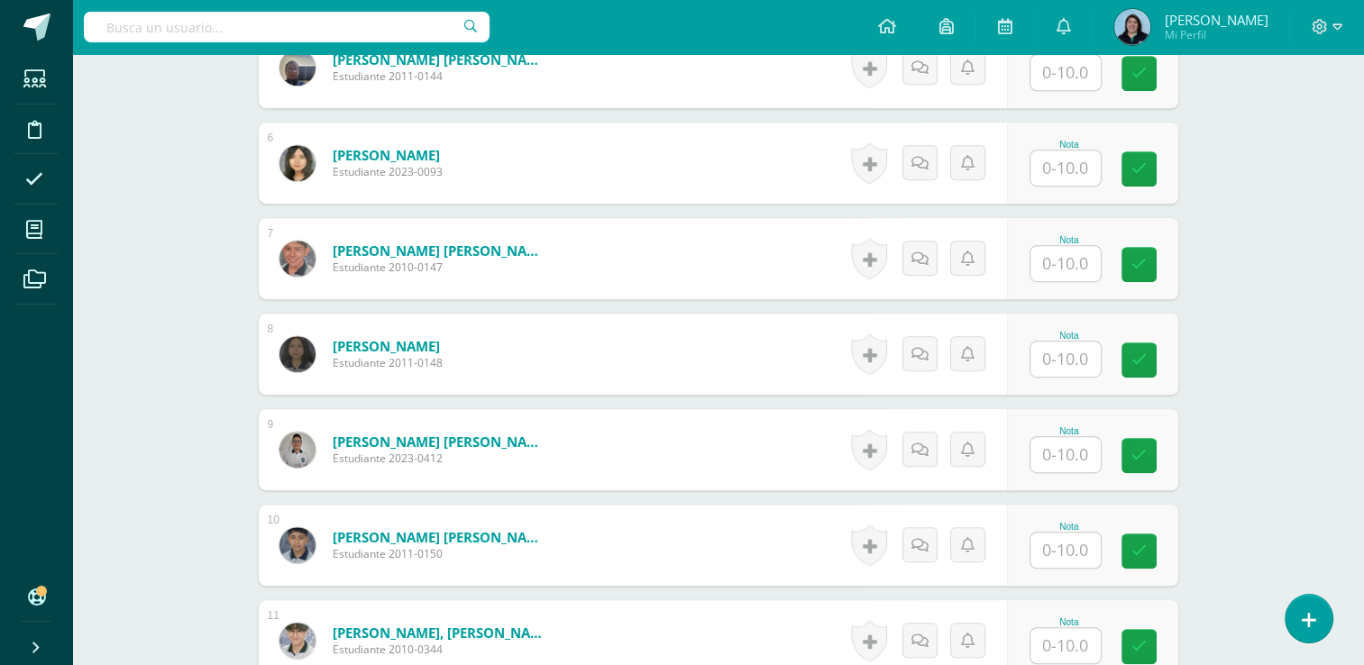
click at [1070, 555] on input "text" at bounding box center [1066, 550] width 70 height 35
type input "8"
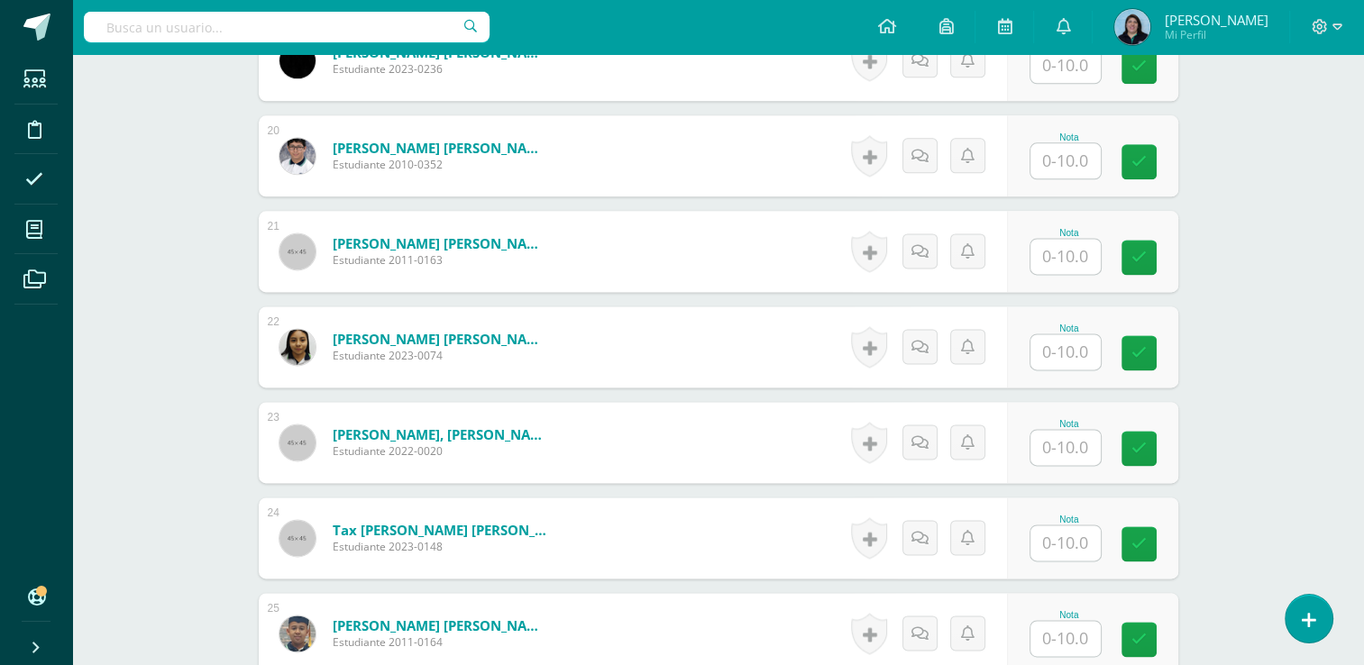
scroll to position [2425, 0]
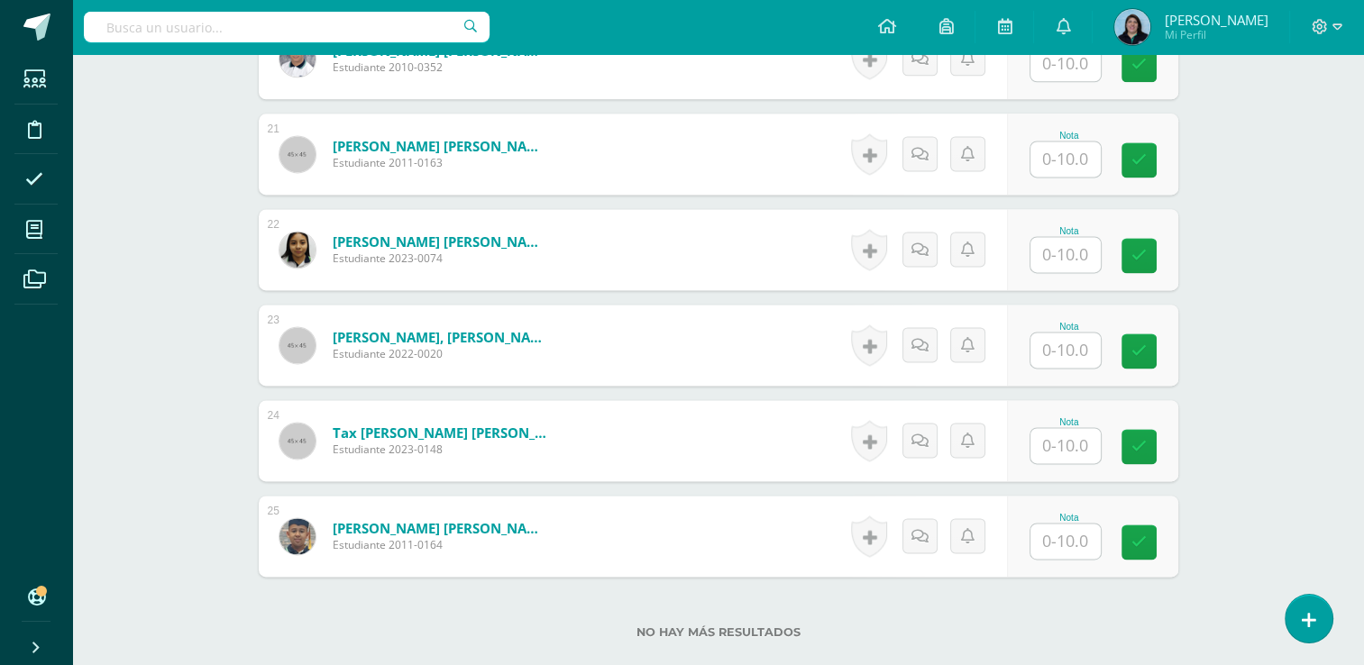
click at [1049, 441] on input "text" at bounding box center [1066, 445] width 70 height 35
type input "8"
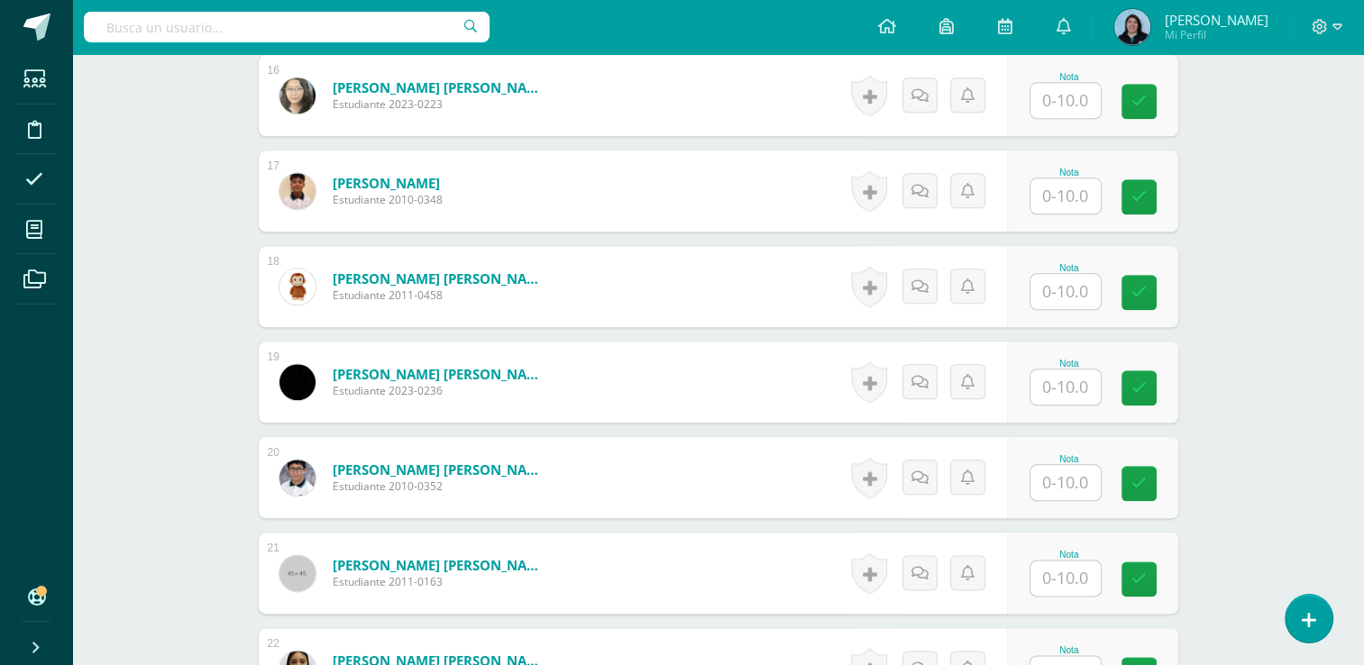
scroll to position [1974, 0]
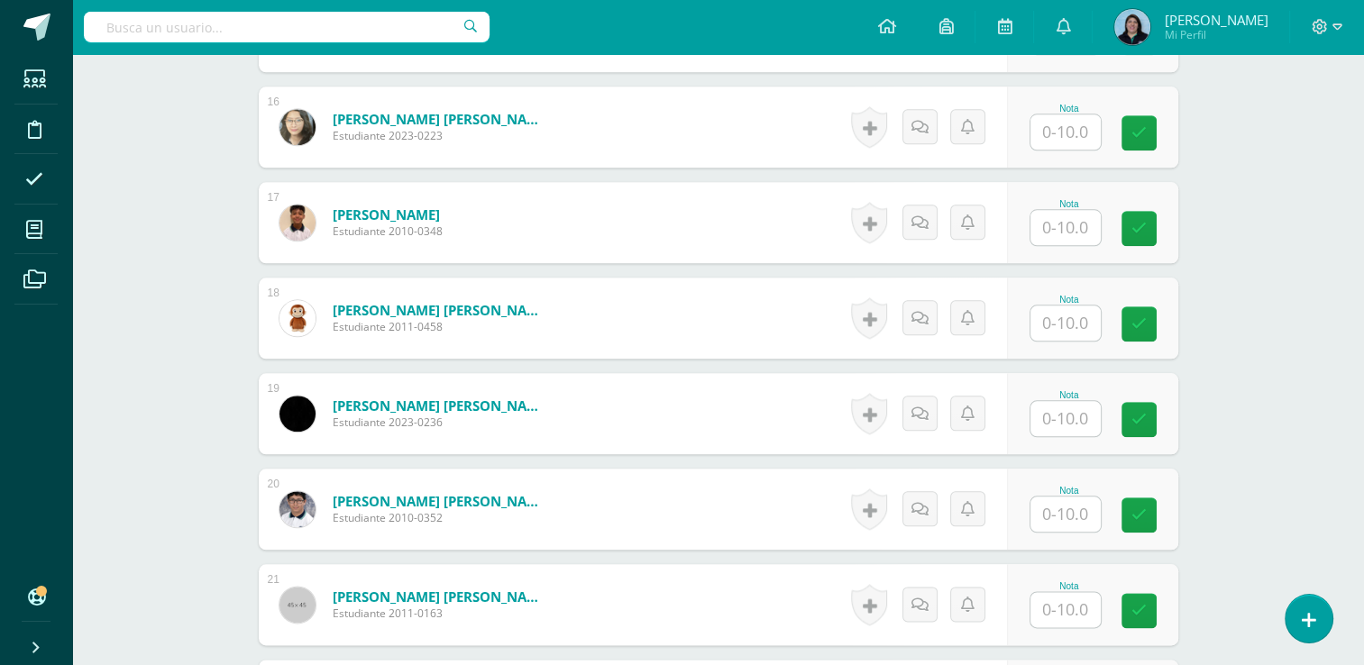
drag, startPoint x: 1084, startPoint y: 313, endPoint x: 1096, endPoint y: 311, distance: 12.8
click at [1084, 313] on input "text" at bounding box center [1066, 323] width 70 height 35
type input "8"
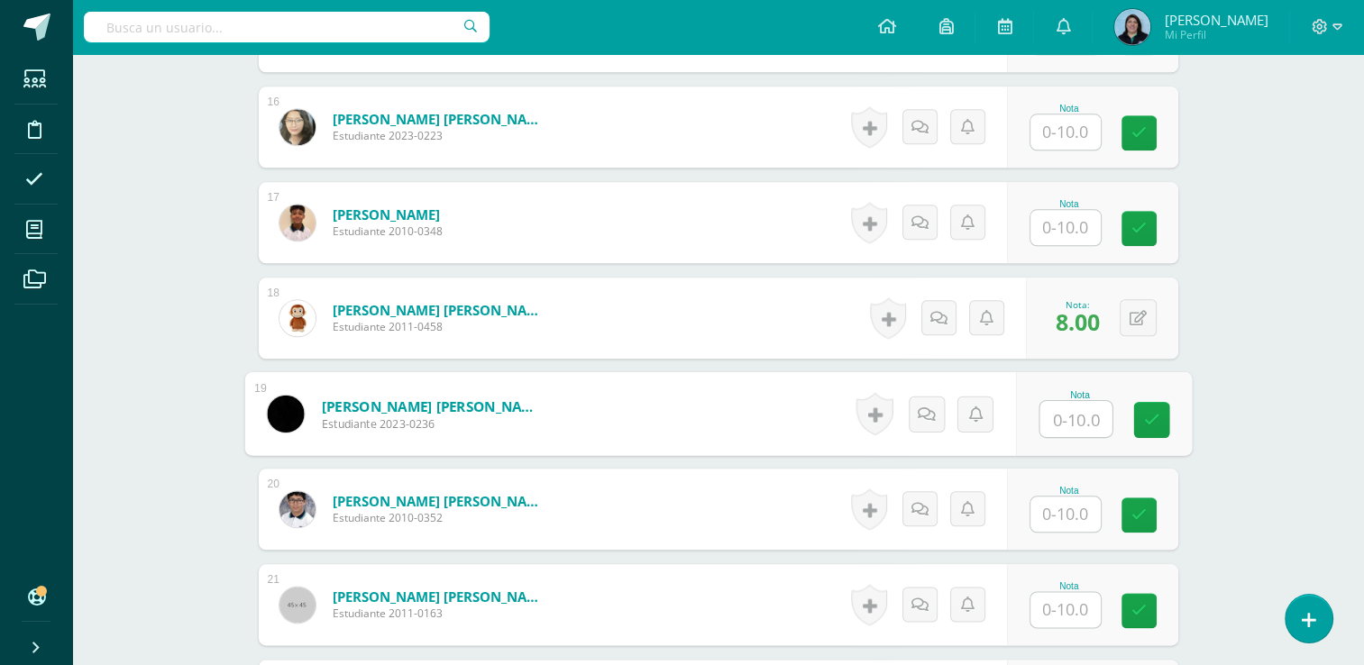
click at [1079, 218] on input "text" at bounding box center [1066, 227] width 70 height 35
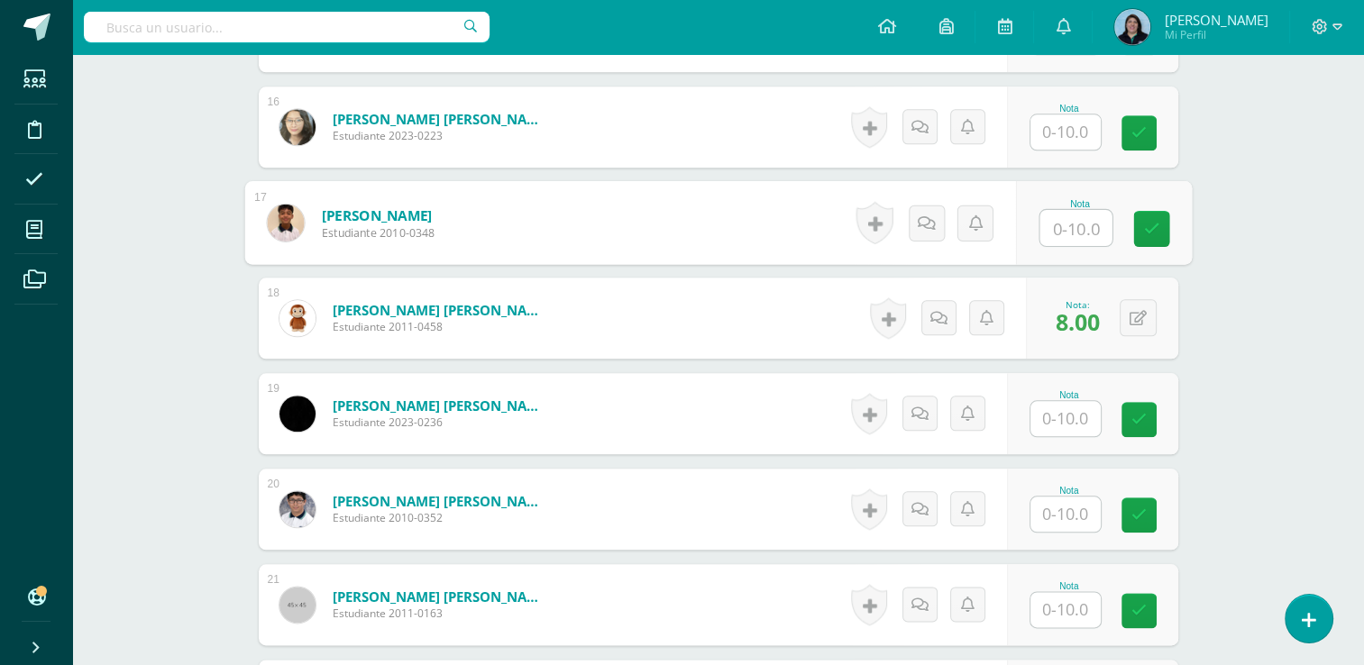
type input "8"
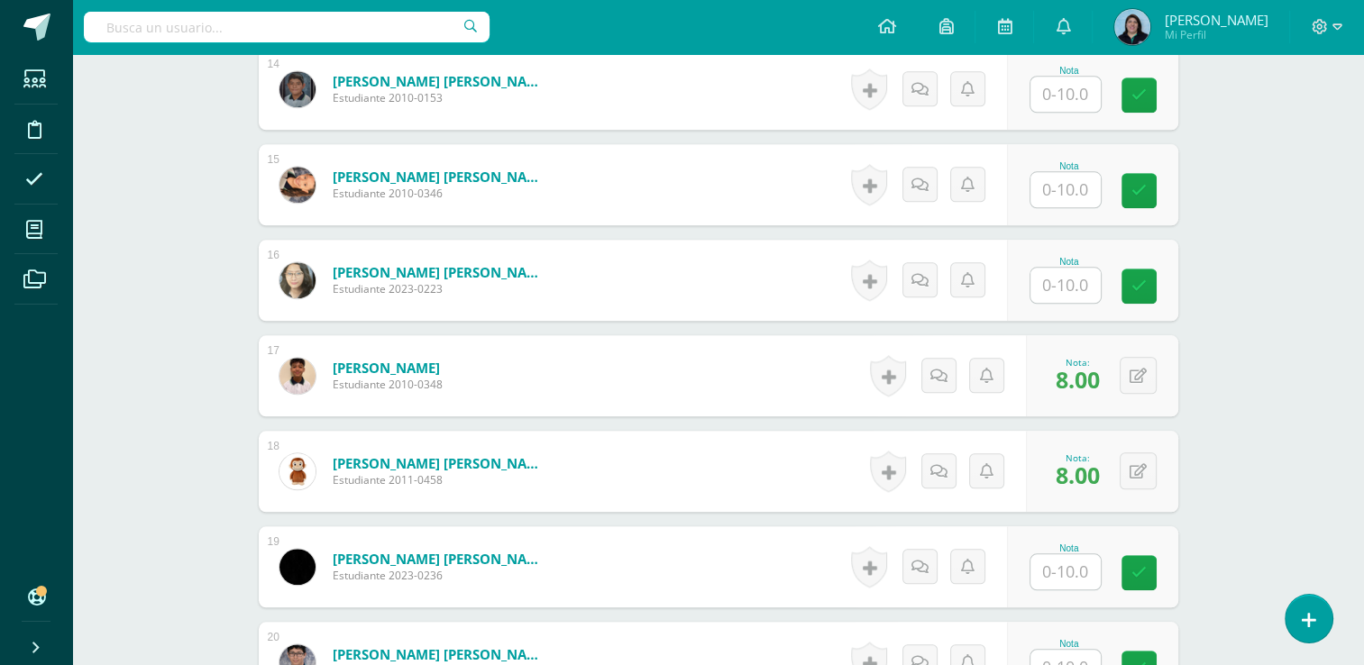
scroll to position [1793, 0]
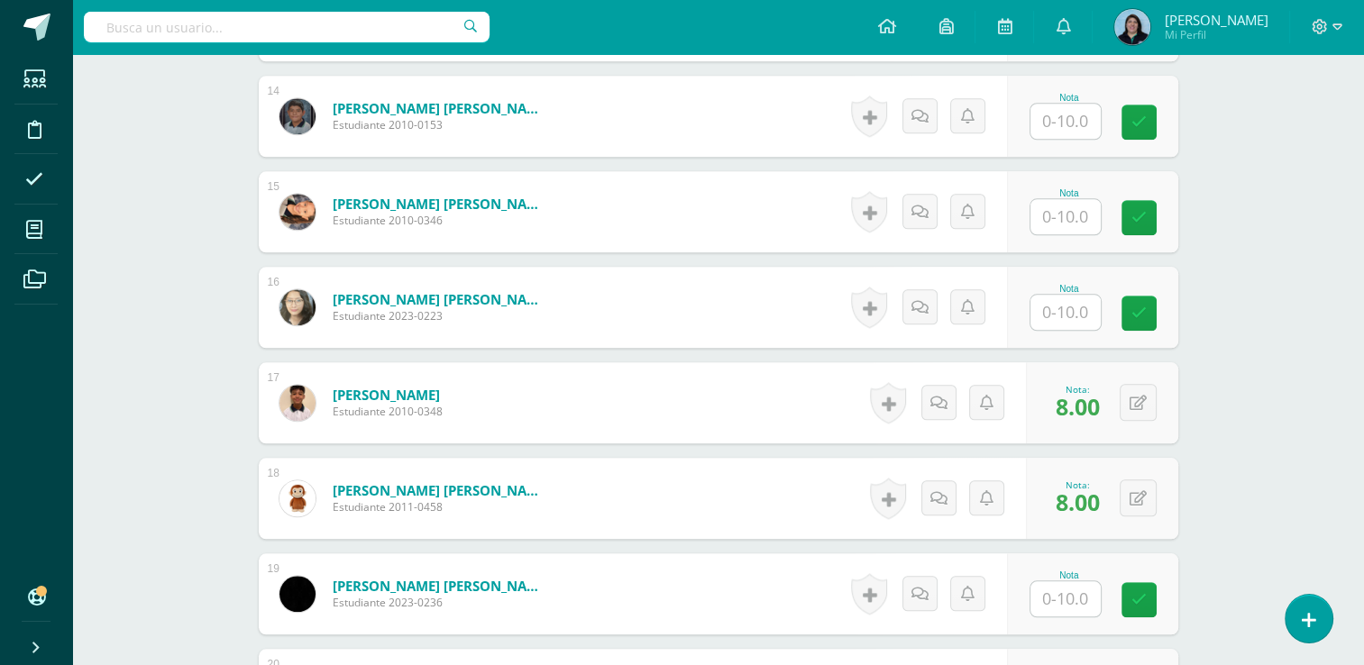
click at [1069, 201] on input "text" at bounding box center [1066, 216] width 70 height 35
type input "8"
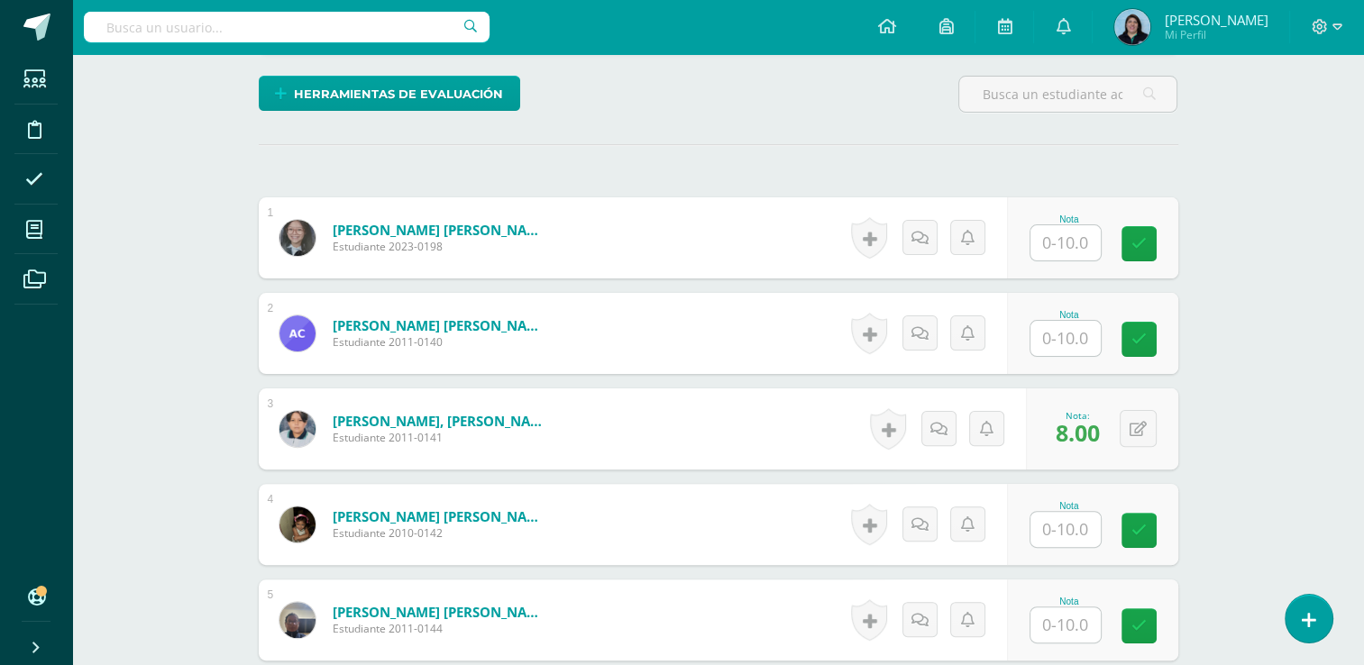
scroll to position [351, 0]
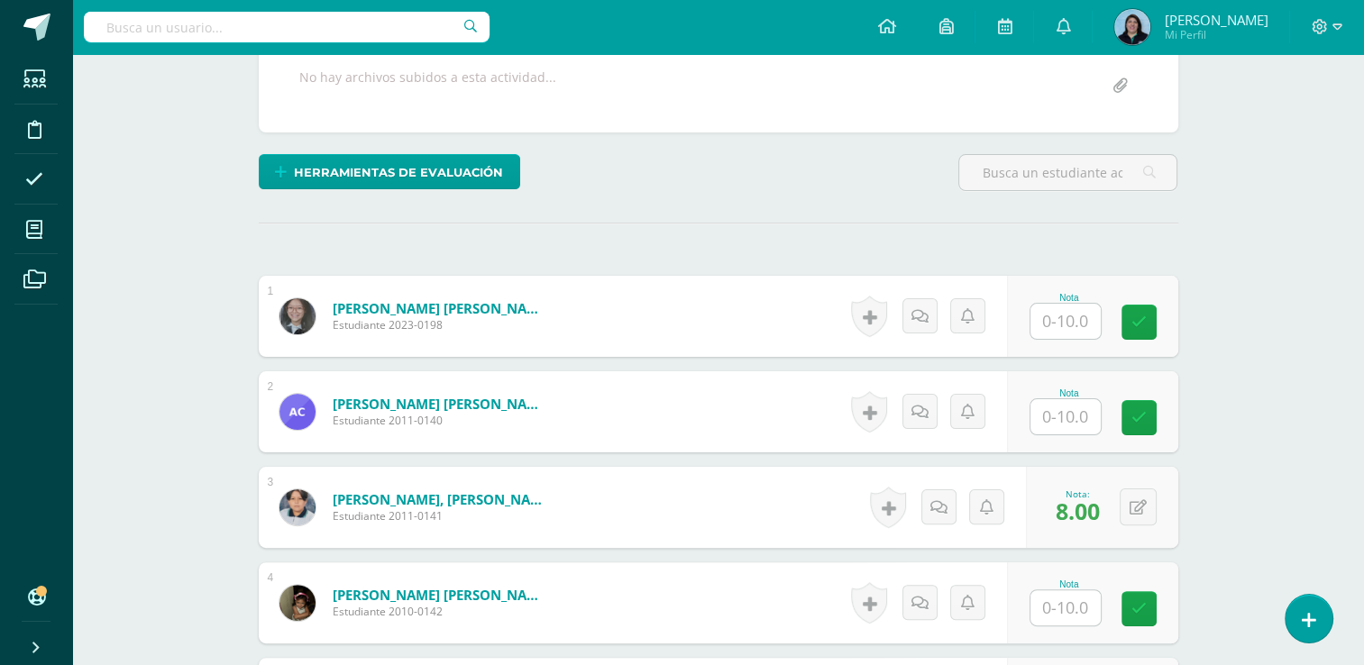
click at [1089, 313] on input "text" at bounding box center [1066, 321] width 70 height 35
type input "8"
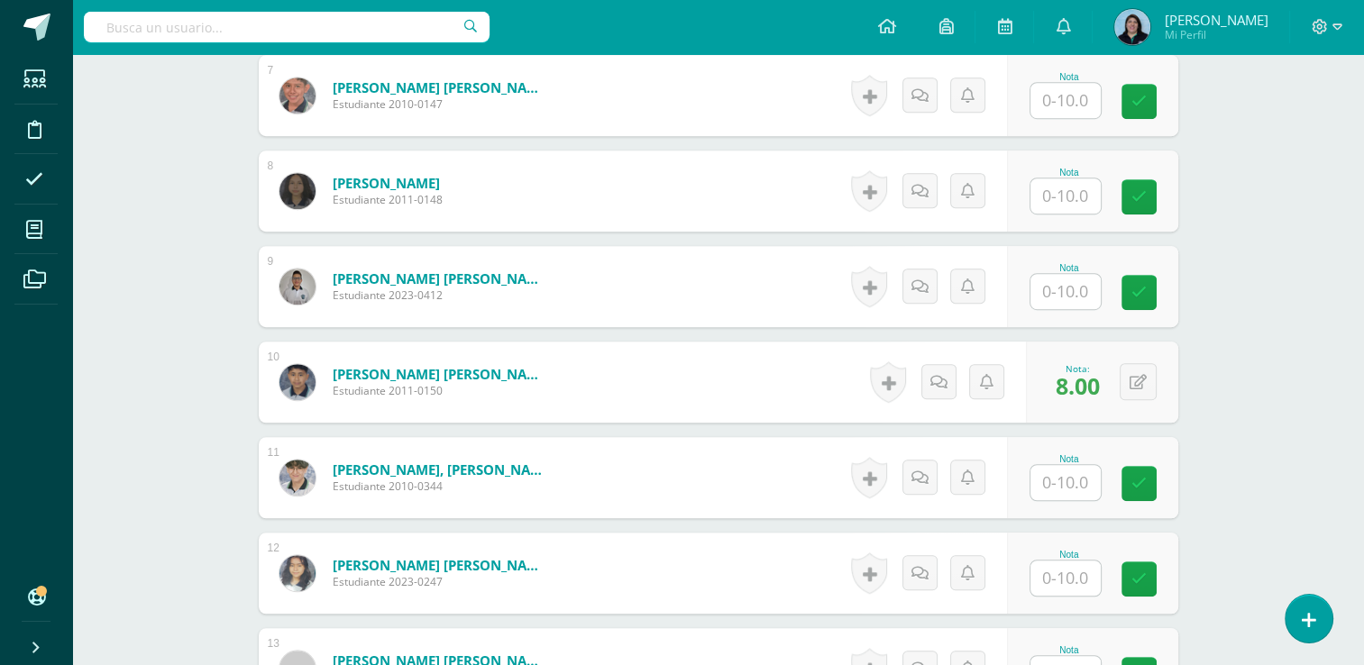
scroll to position [1252, 0]
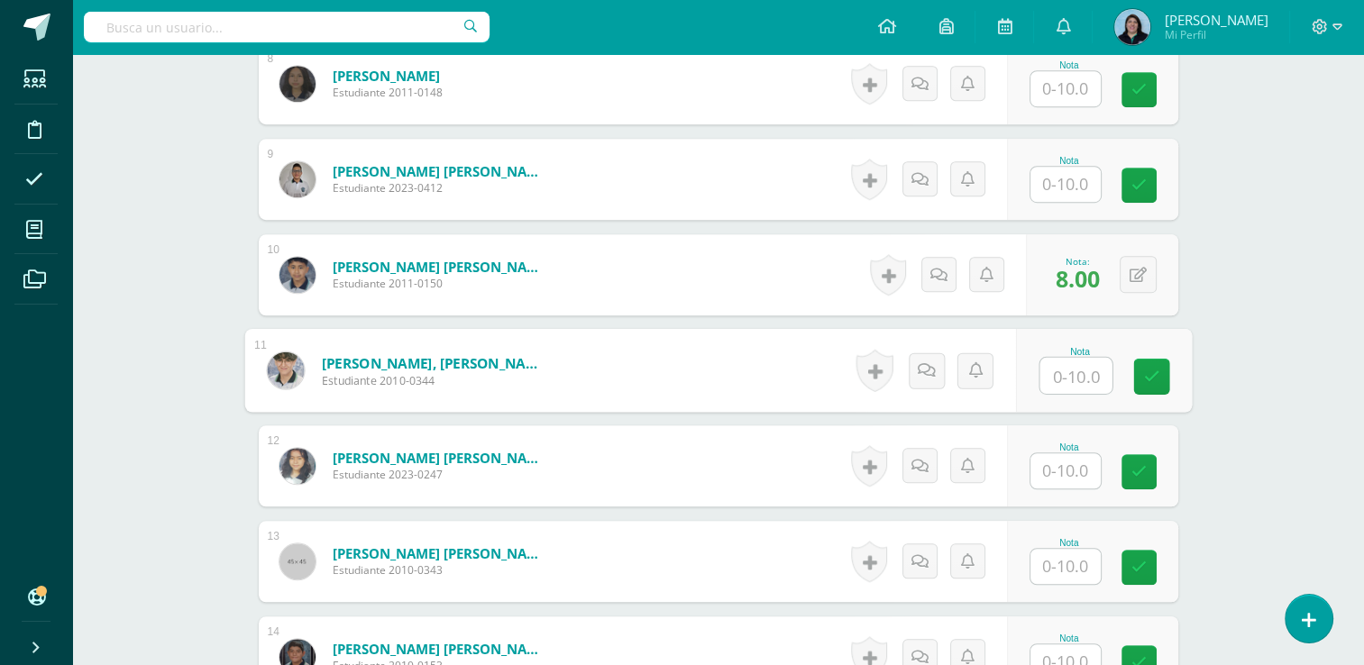
click at [1074, 374] on input "text" at bounding box center [1076, 376] width 72 height 36
type input "8"
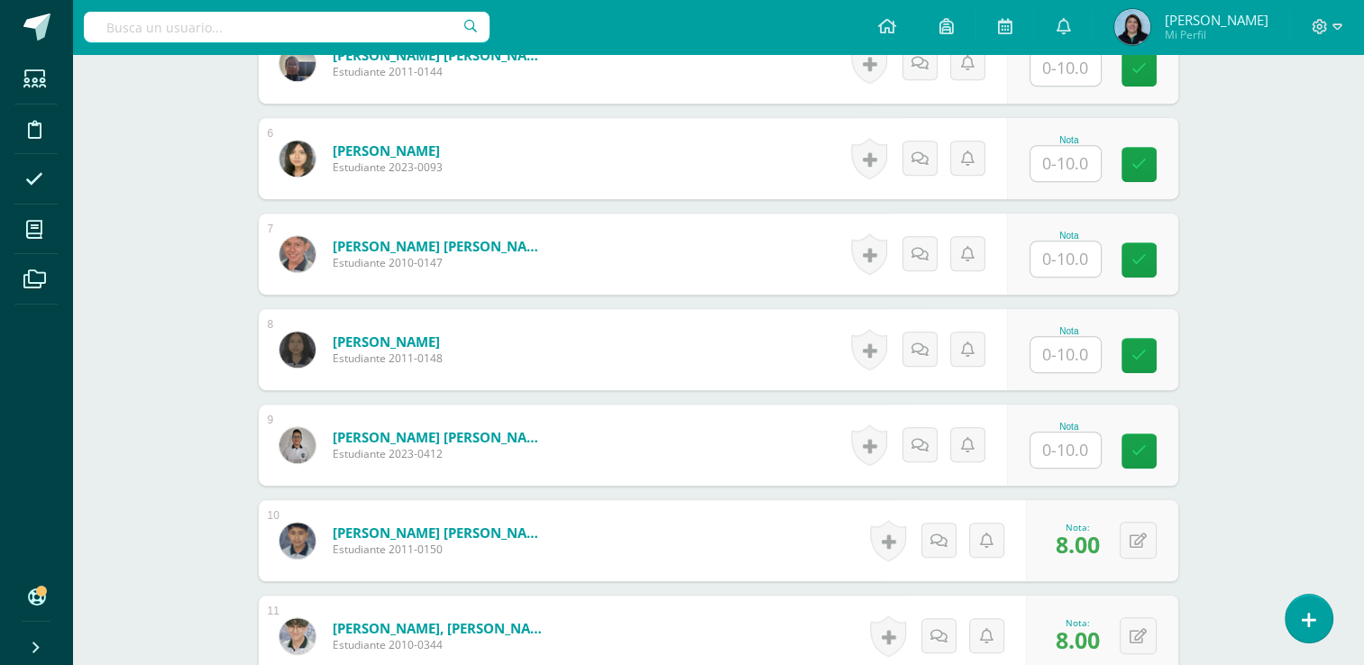
scroll to position [982, 0]
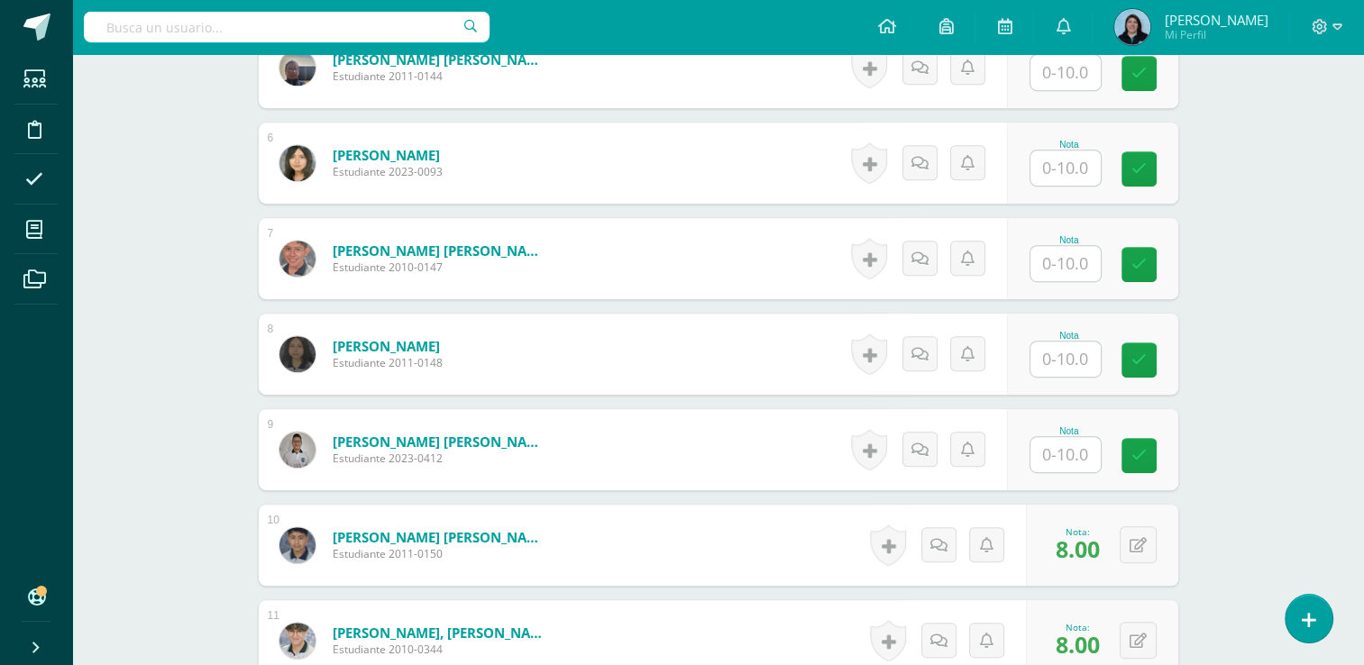
click at [1071, 378] on div "Nota" at bounding box center [1092, 354] width 171 height 81
click at [1070, 359] on input "text" at bounding box center [1076, 360] width 72 height 36
type input "8"
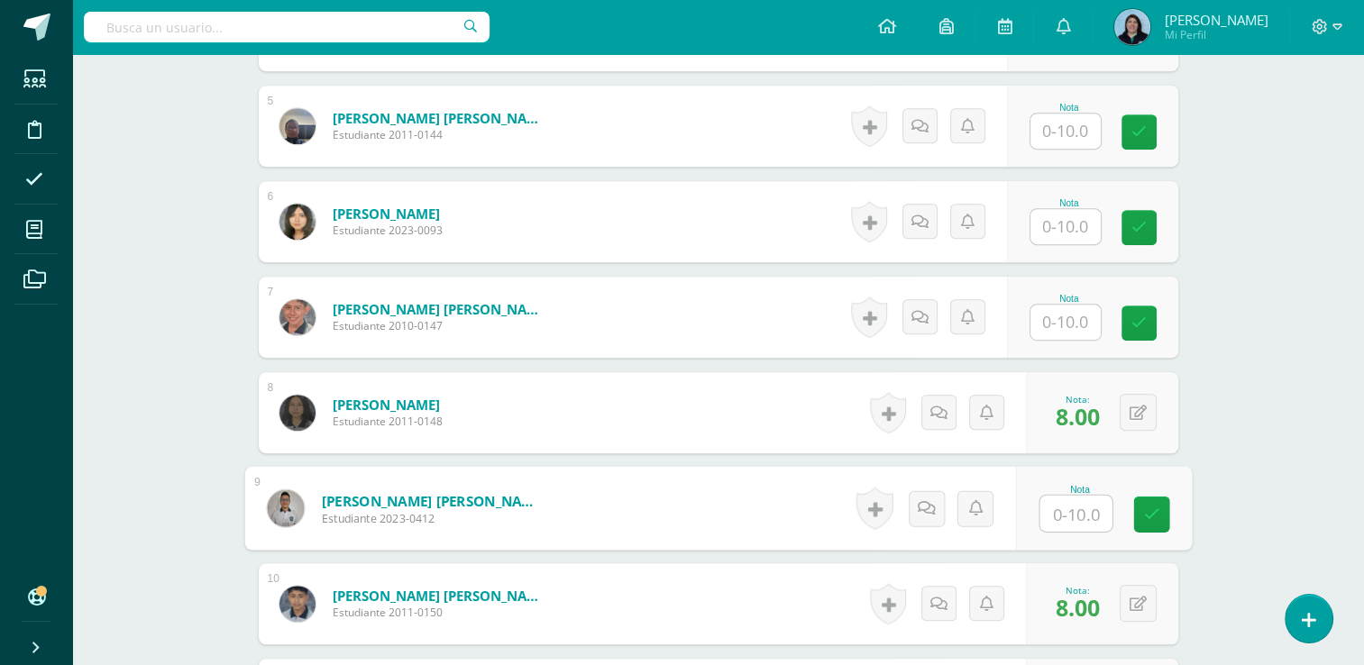
scroll to position [892, 0]
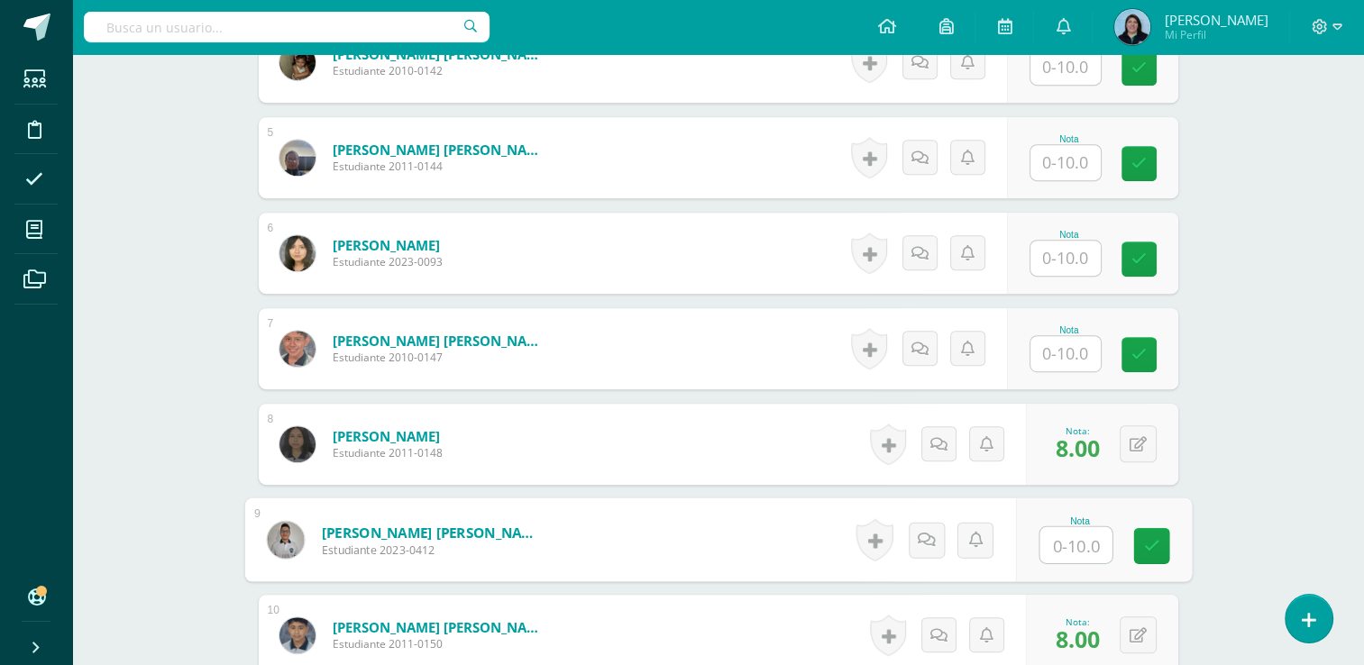
click at [1074, 160] on input "text" at bounding box center [1066, 162] width 70 height 35
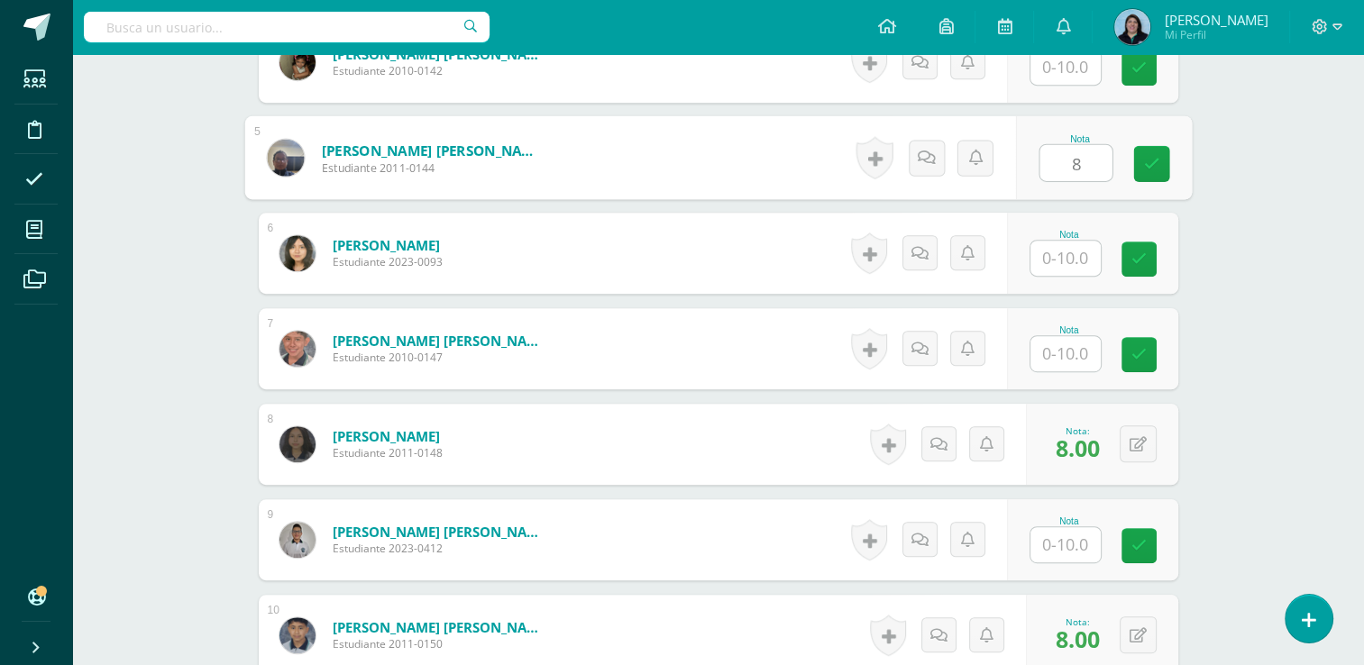
type input "8"
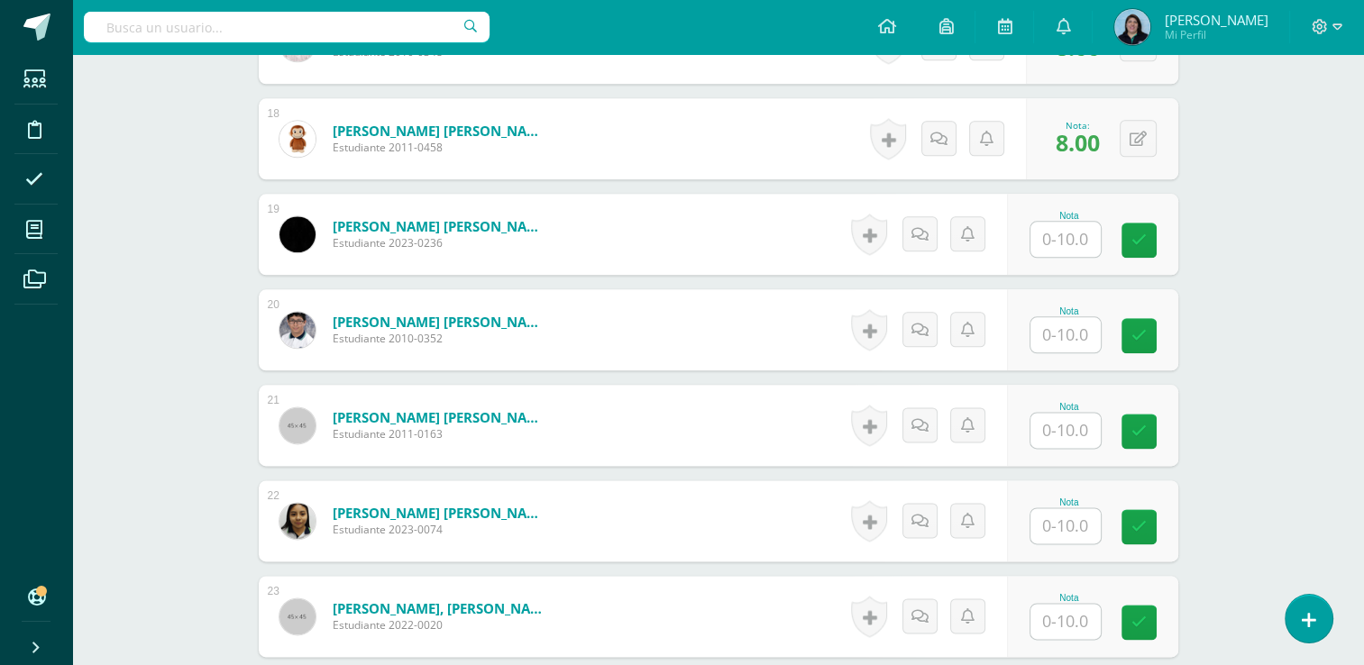
scroll to position [2154, 0]
click at [1056, 328] on input "text" at bounding box center [1066, 333] width 70 height 35
type input "10"
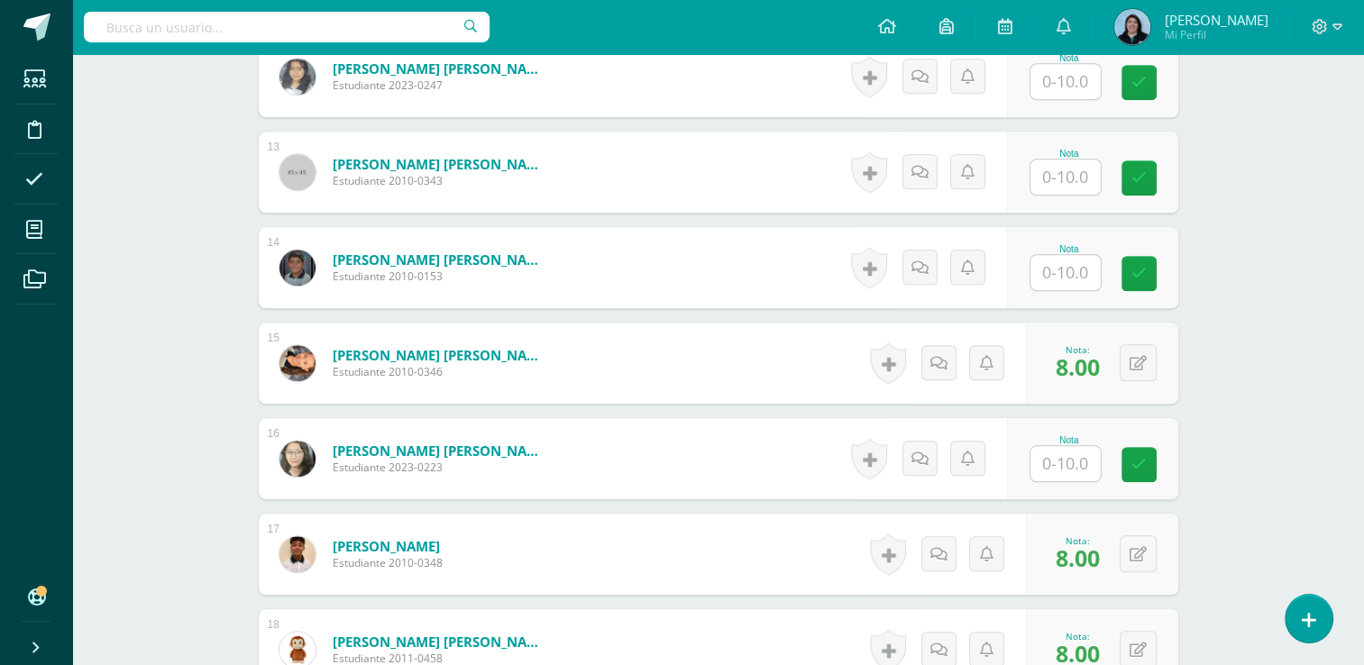
scroll to position [1613, 0]
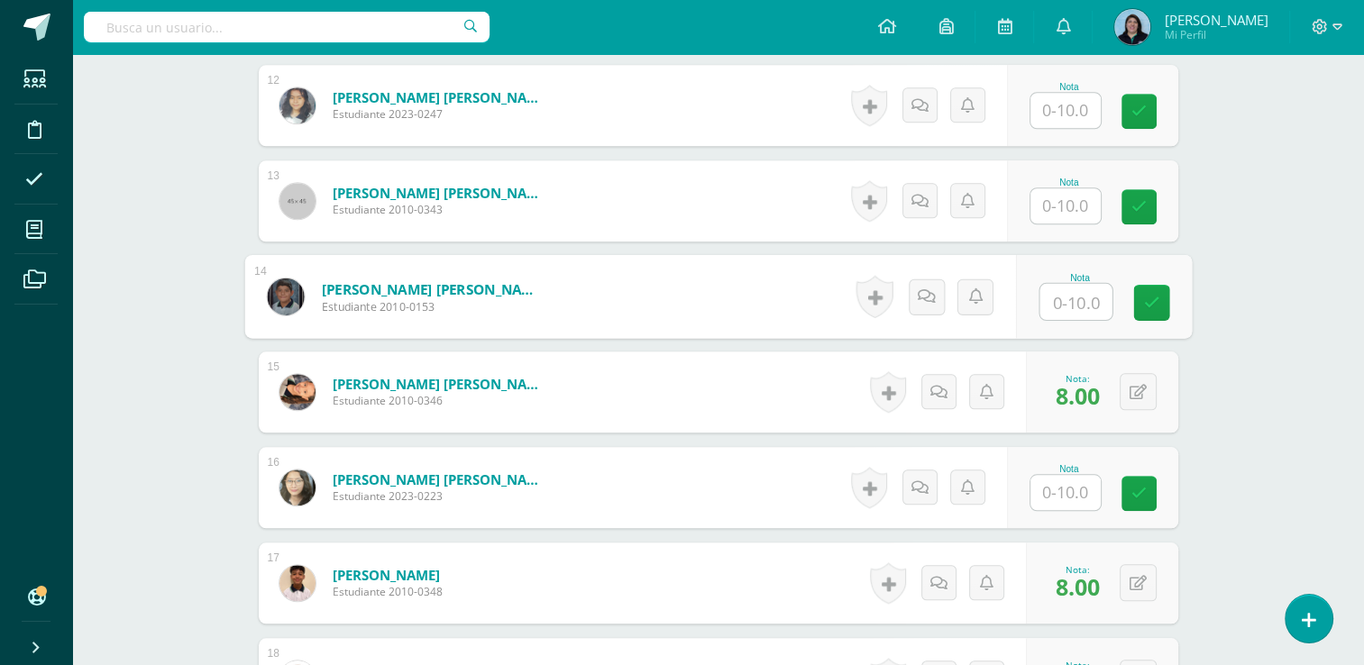
drag, startPoint x: 1063, startPoint y: 303, endPoint x: 1377, endPoint y: 225, distance: 323.2
click at [1061, 303] on input "text" at bounding box center [1076, 302] width 72 height 36
type input "10"
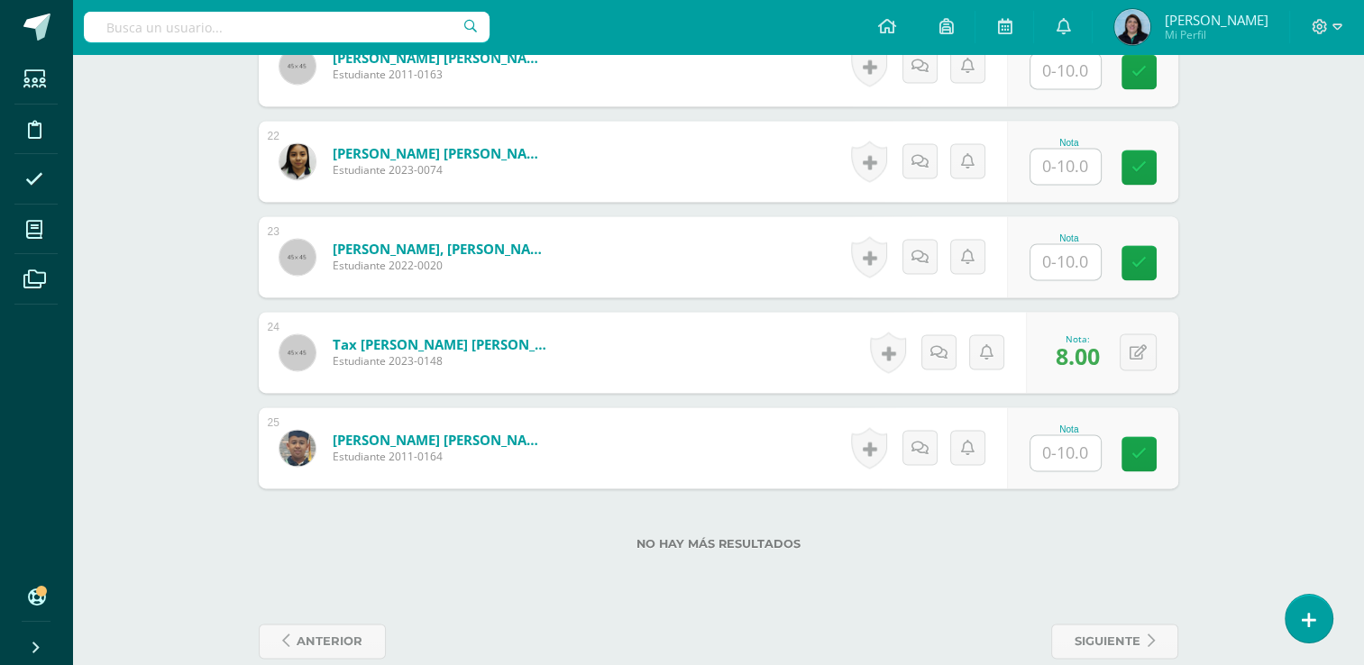
scroll to position [2515, 0]
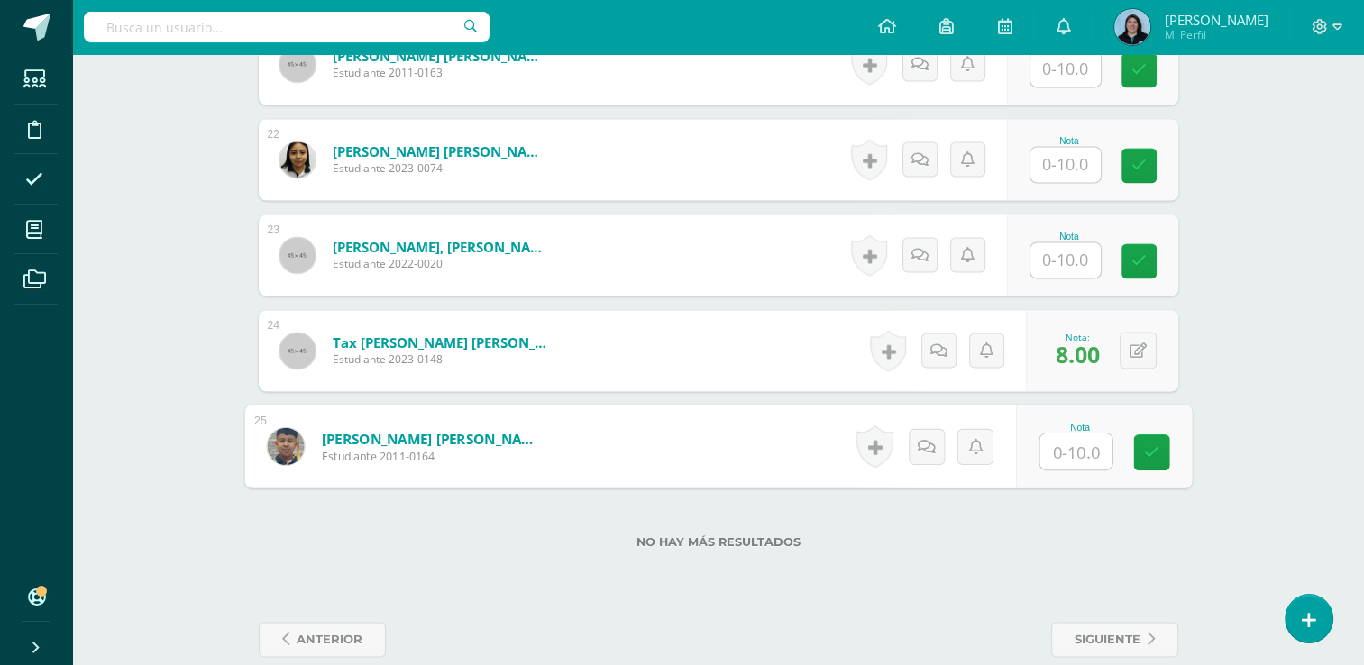
click at [1057, 449] on input "text" at bounding box center [1076, 452] width 72 height 36
type input "10"
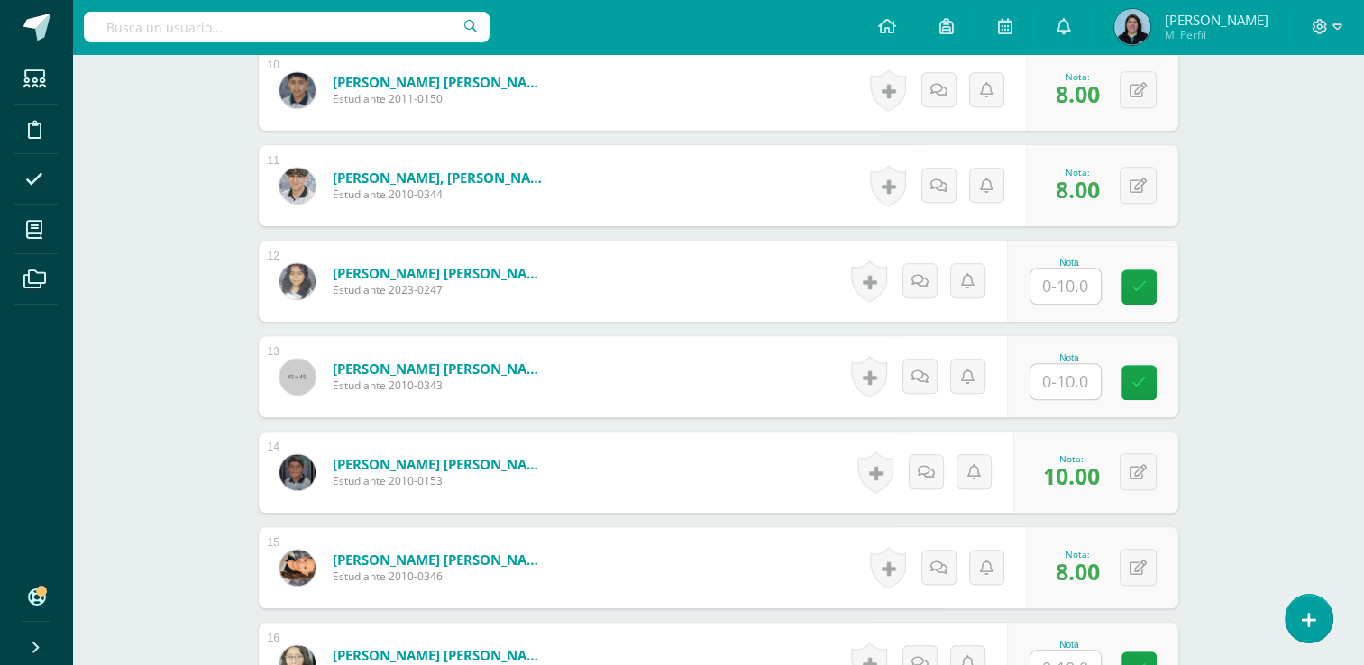
scroll to position [1433, 0]
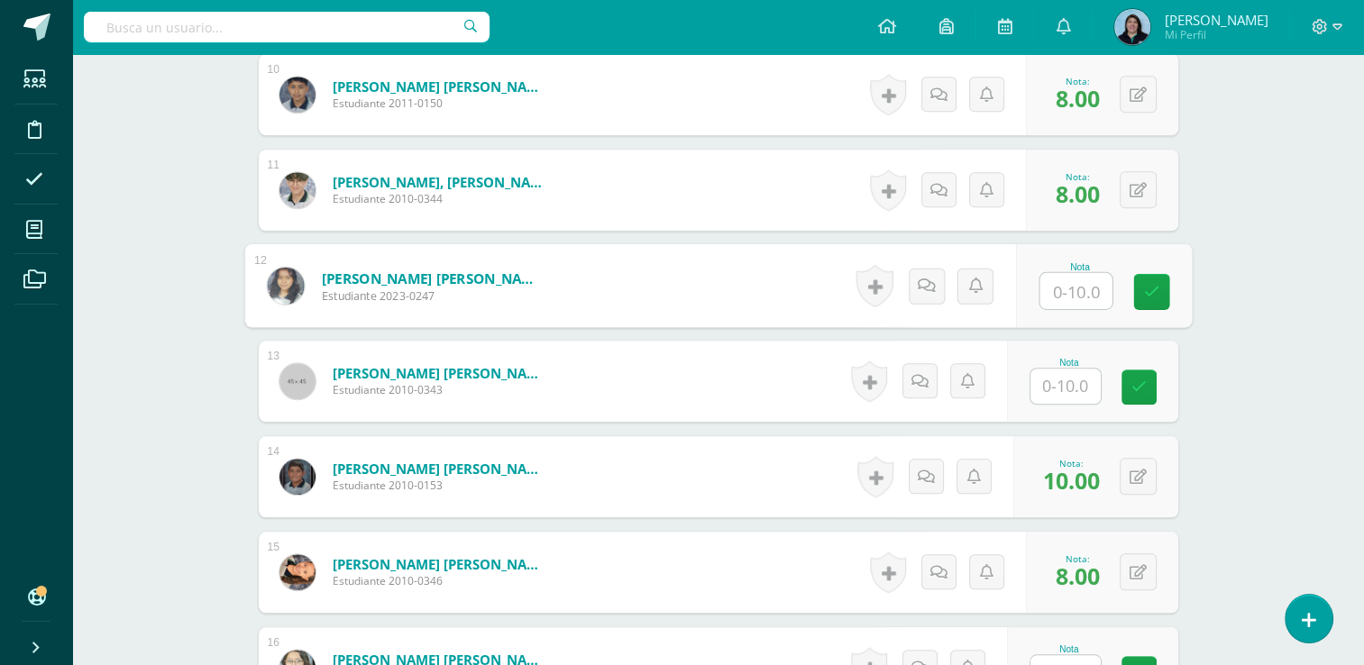
click at [1053, 287] on input "text" at bounding box center [1076, 291] width 72 height 36
type input "10"
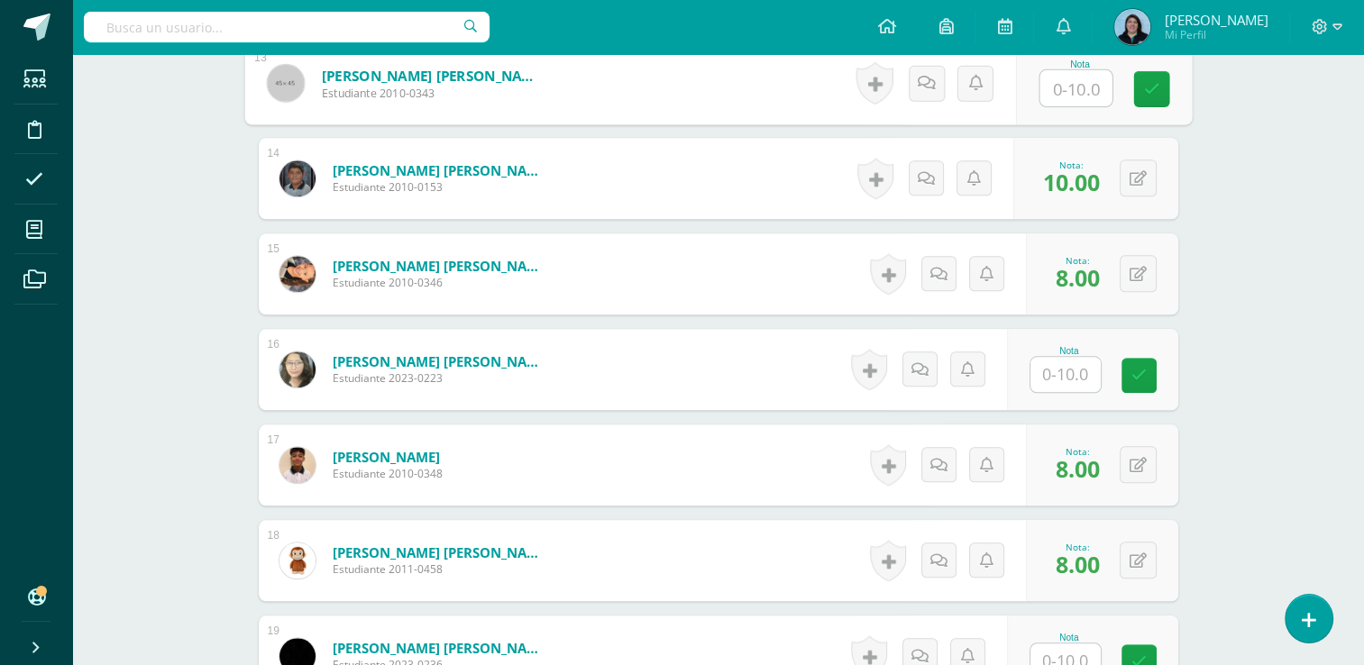
scroll to position [2064, 0]
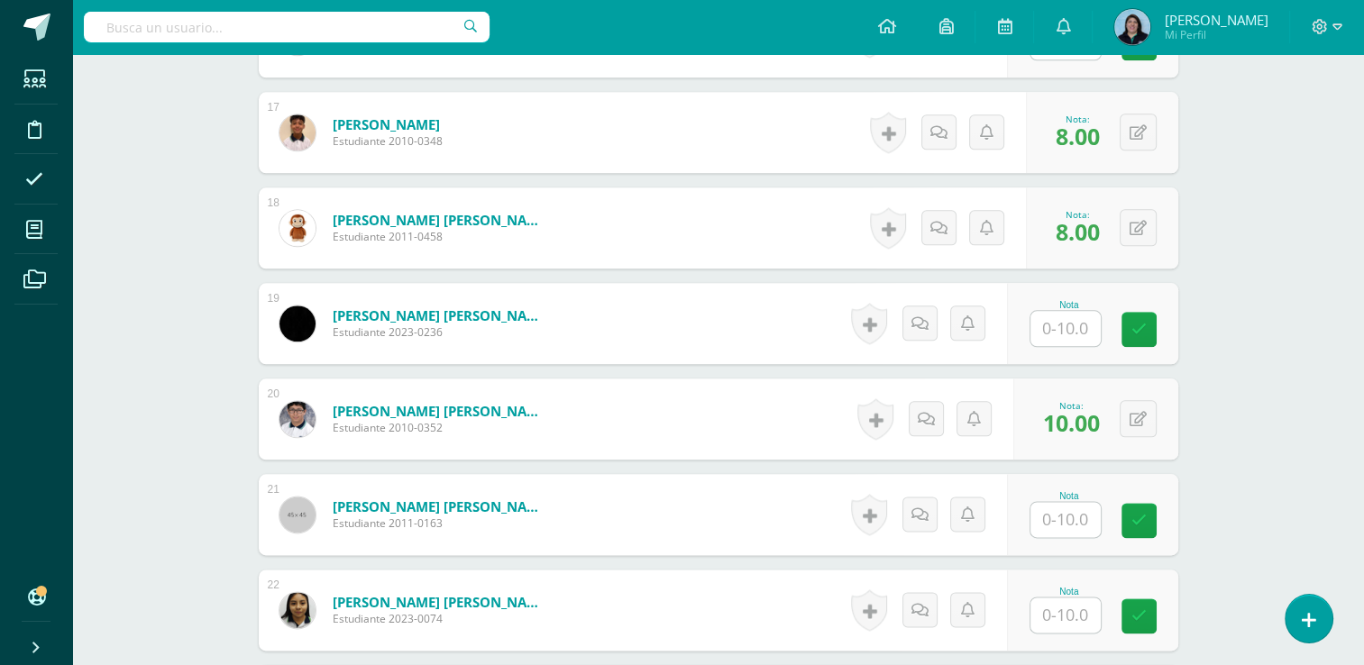
drag, startPoint x: 1067, startPoint y: 518, endPoint x: 1158, endPoint y: 446, distance: 115.6
click at [1067, 516] on input "text" at bounding box center [1066, 519] width 70 height 35
type input "10"
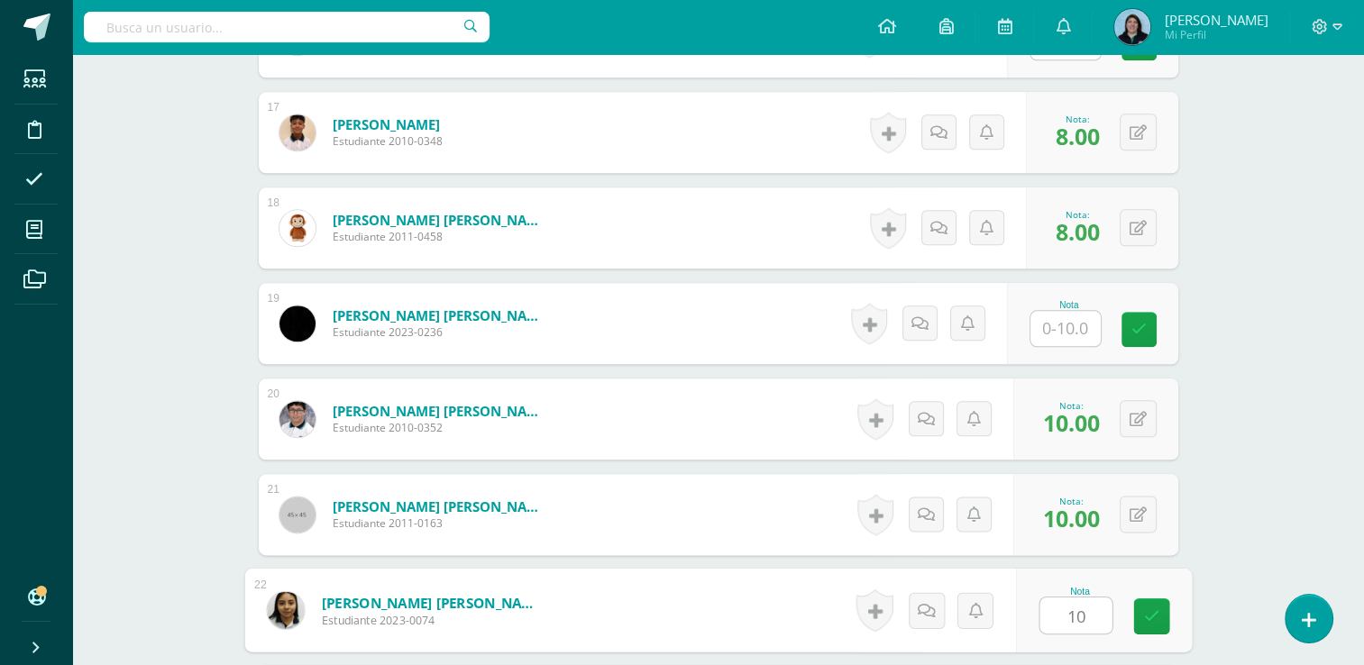
type input "10"
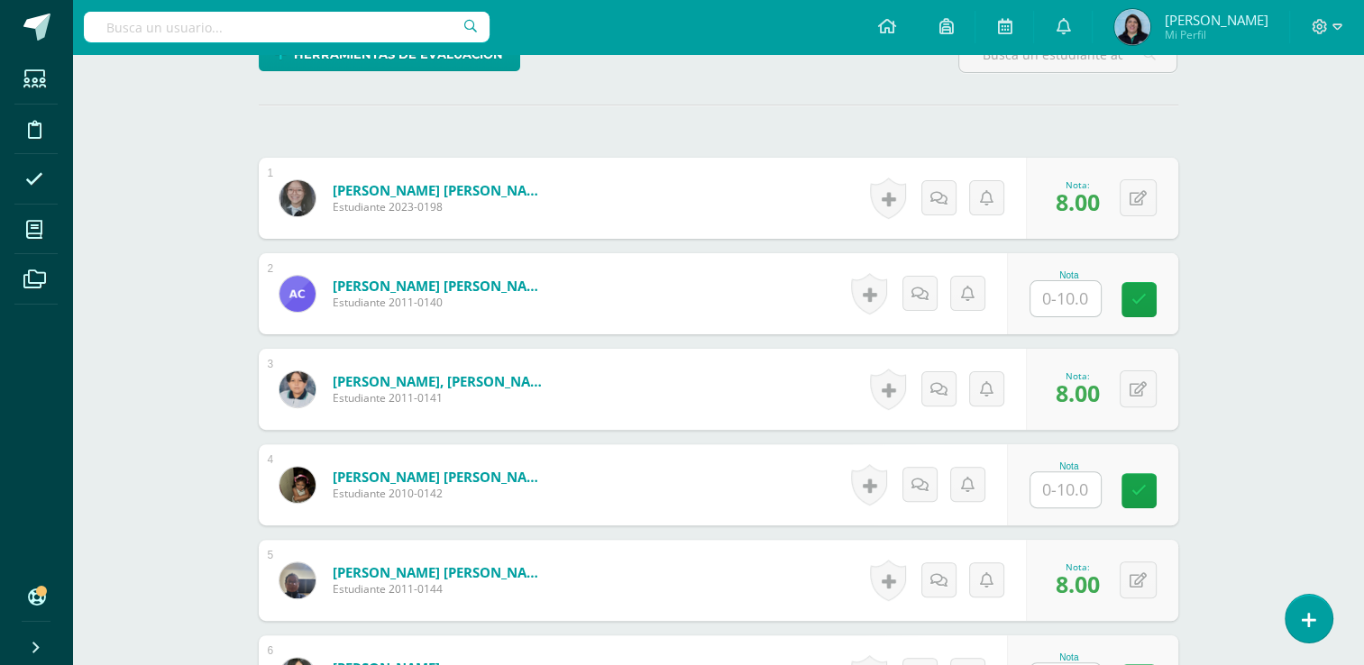
scroll to position [456, 0]
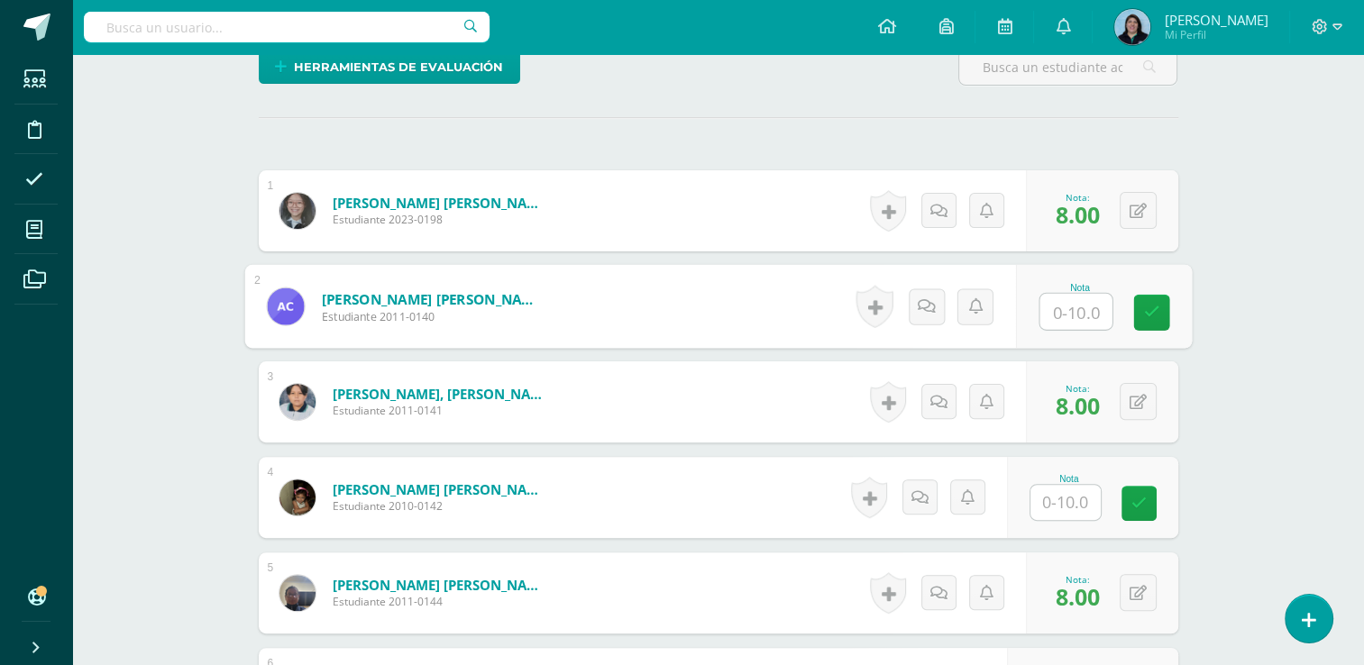
click at [1060, 304] on input "text" at bounding box center [1076, 312] width 72 height 36
type input "10"
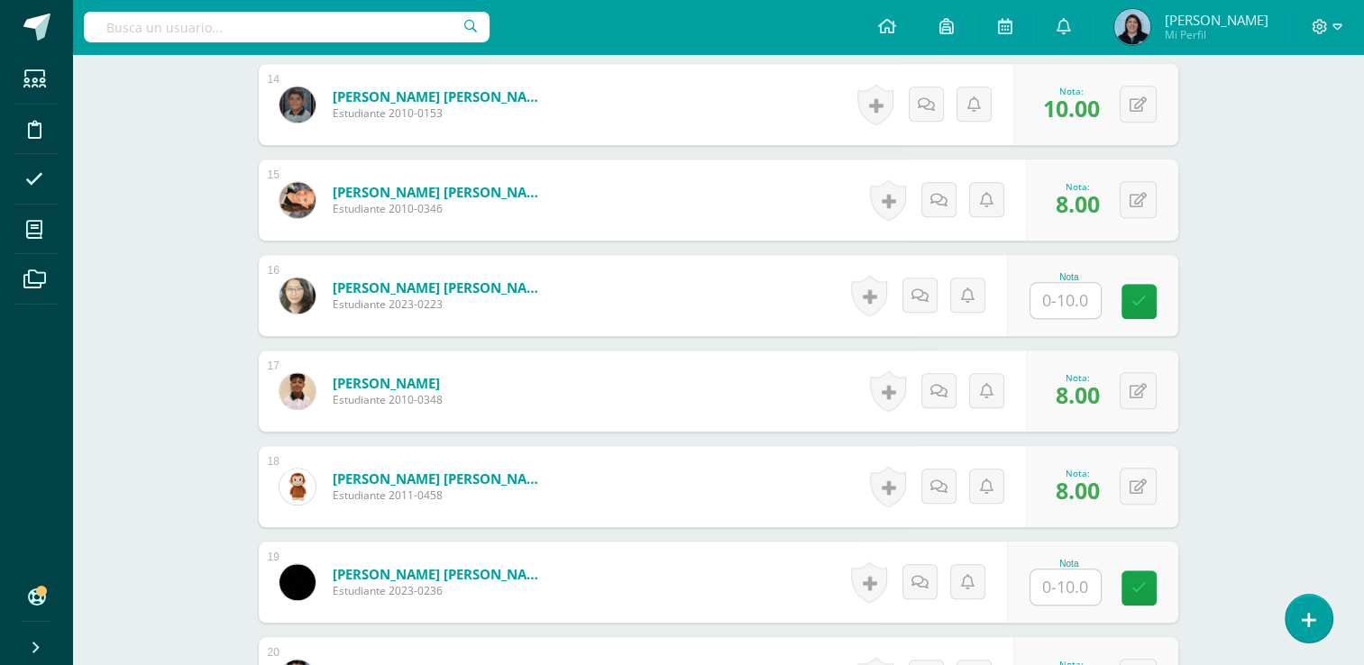
scroll to position [1809, 0]
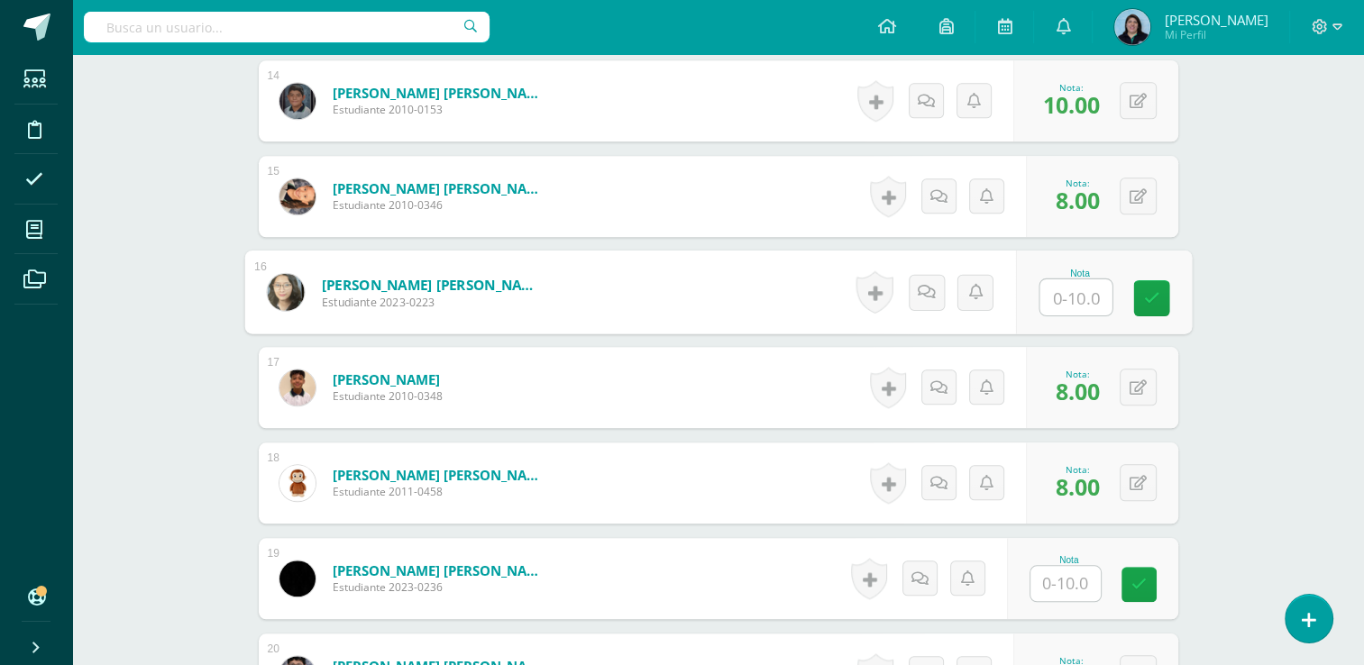
click at [1071, 289] on input "text" at bounding box center [1076, 298] width 72 height 36
type input "10"
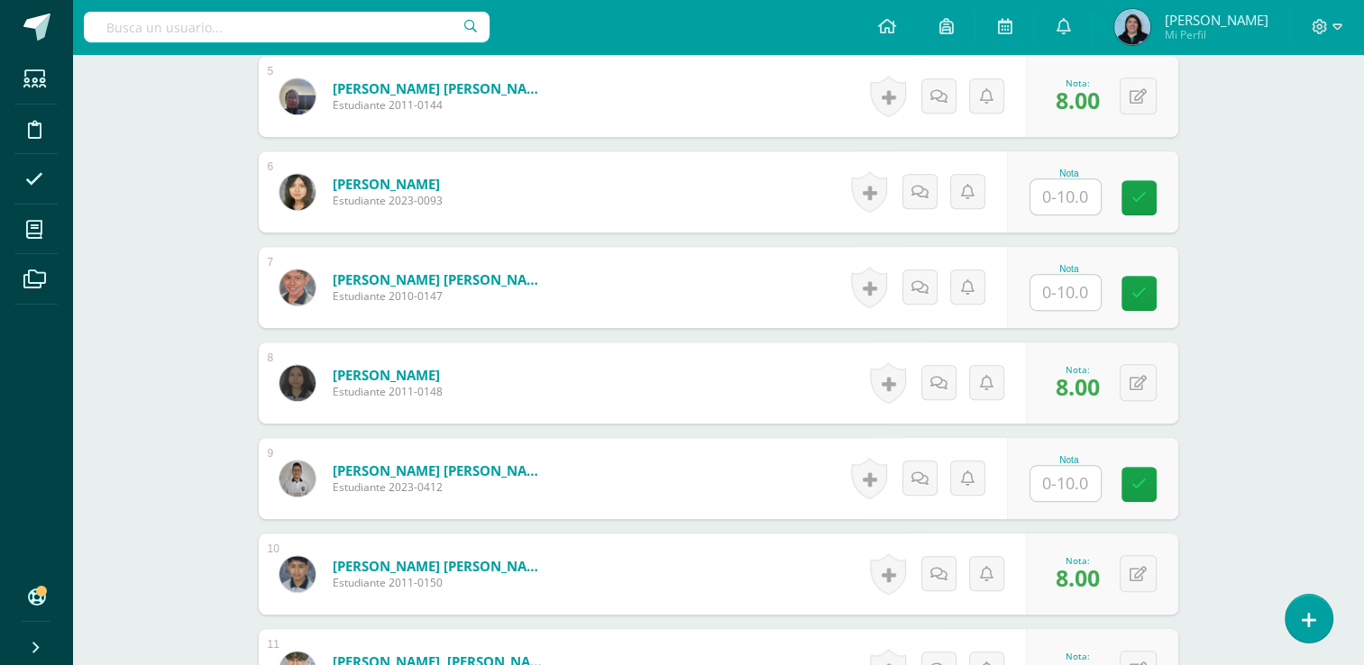
scroll to position [727, 0]
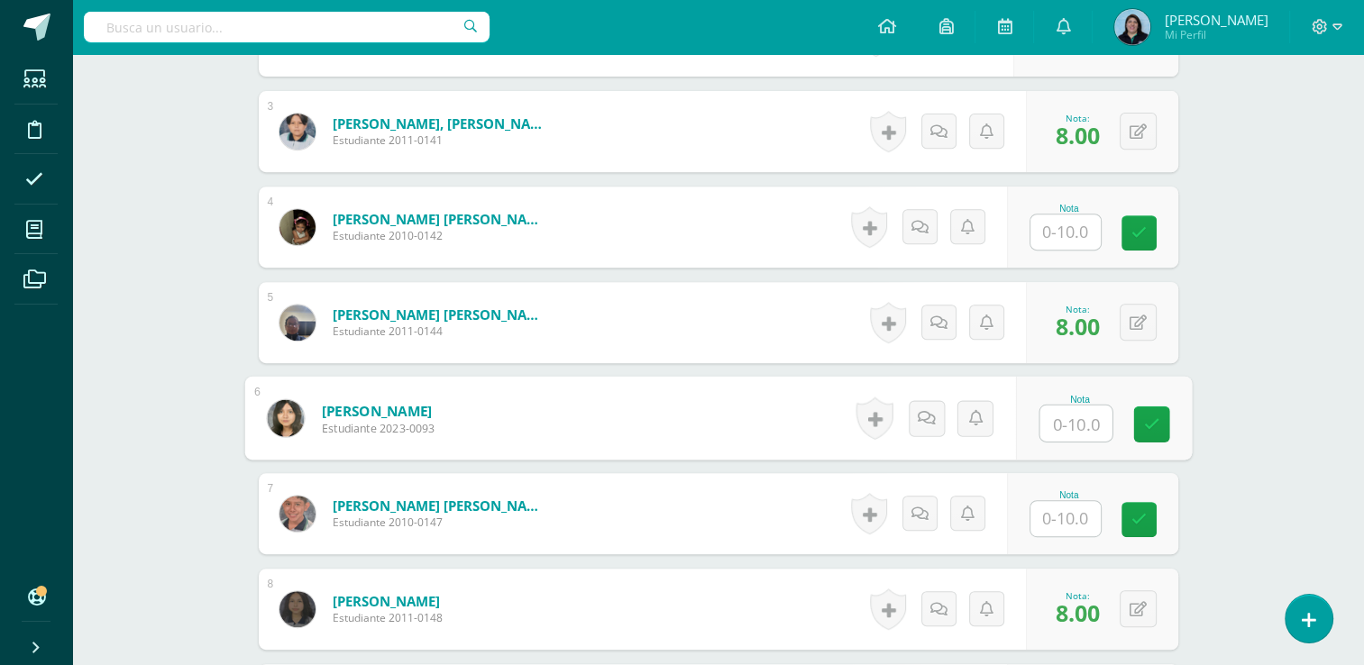
drag, startPoint x: 1068, startPoint y: 423, endPoint x: 1132, endPoint y: 407, distance: 66.0
click at [1068, 420] on input "text" at bounding box center [1076, 424] width 72 height 36
type input "10"
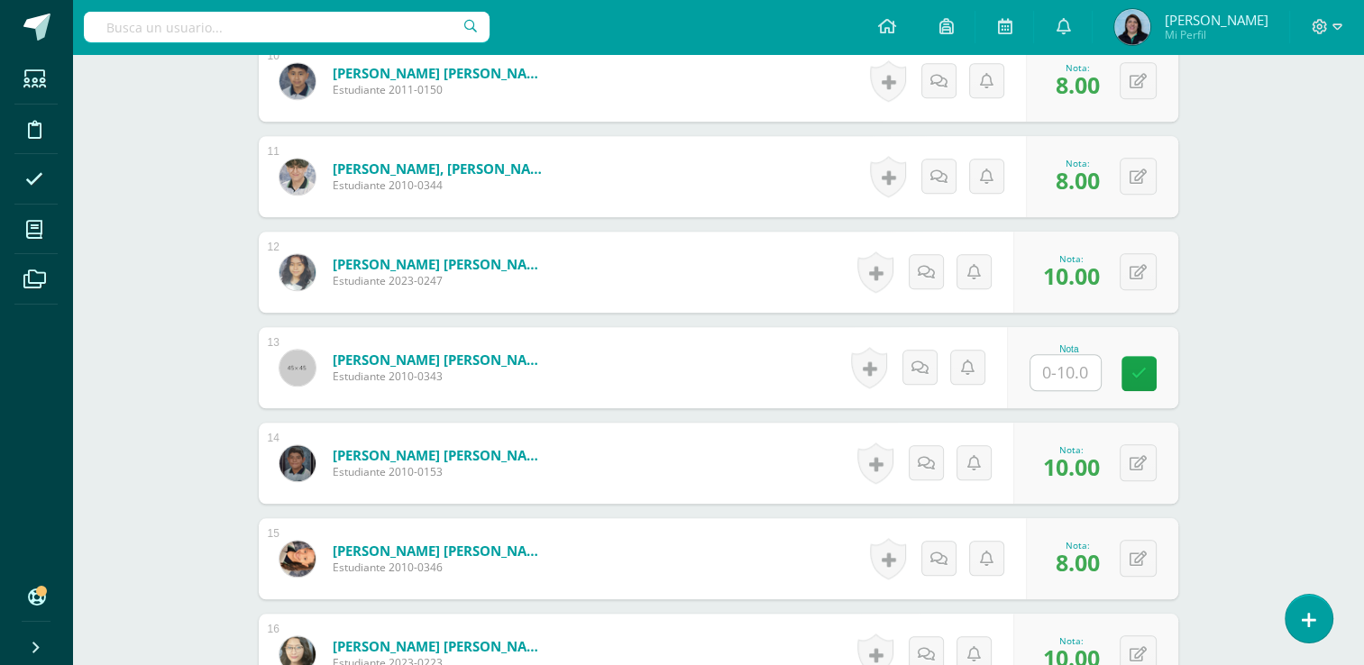
scroll to position [1448, 0]
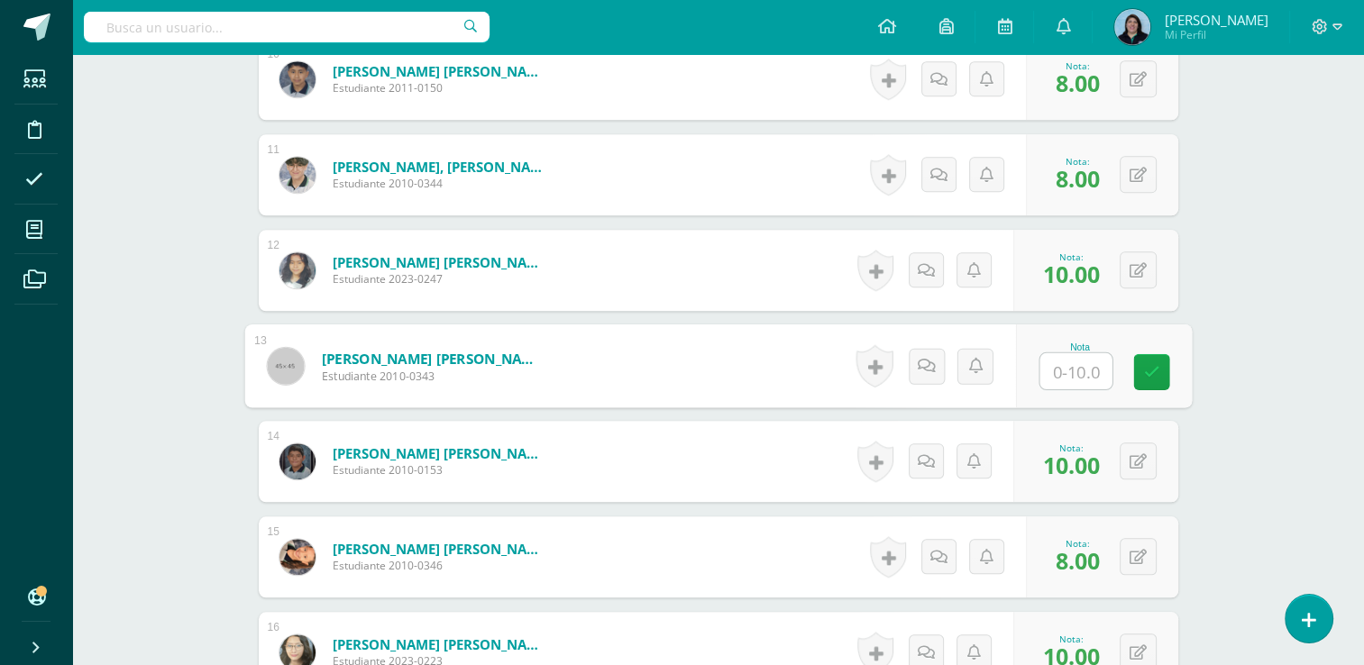
click at [1066, 375] on input "text" at bounding box center [1076, 371] width 72 height 36
type input "10"
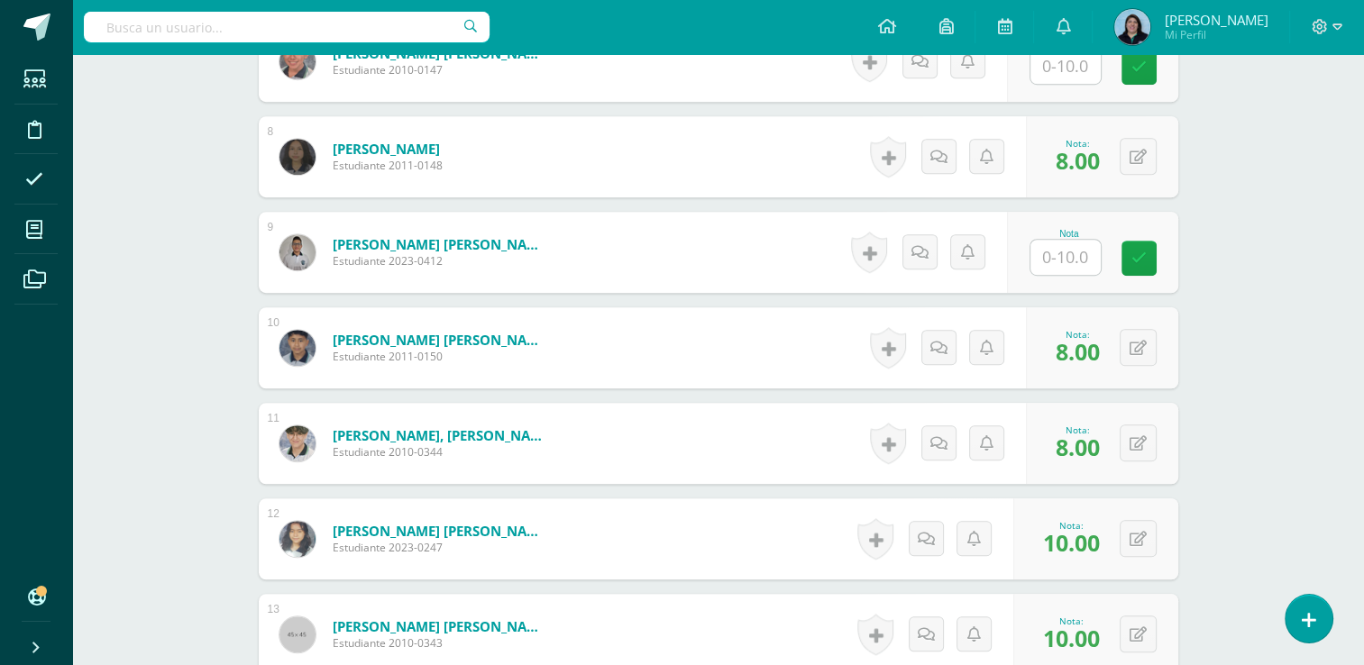
scroll to position [1178, 0]
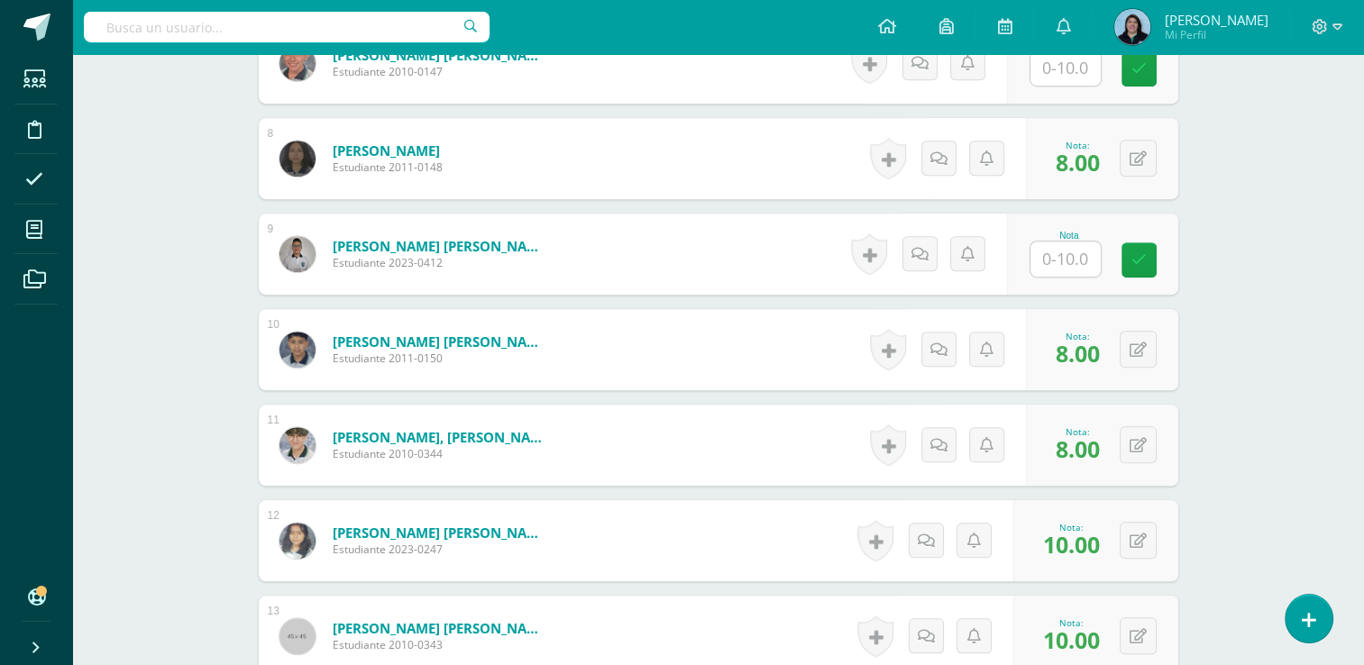
click at [1064, 256] on input "text" at bounding box center [1066, 259] width 70 height 35
type input "10"
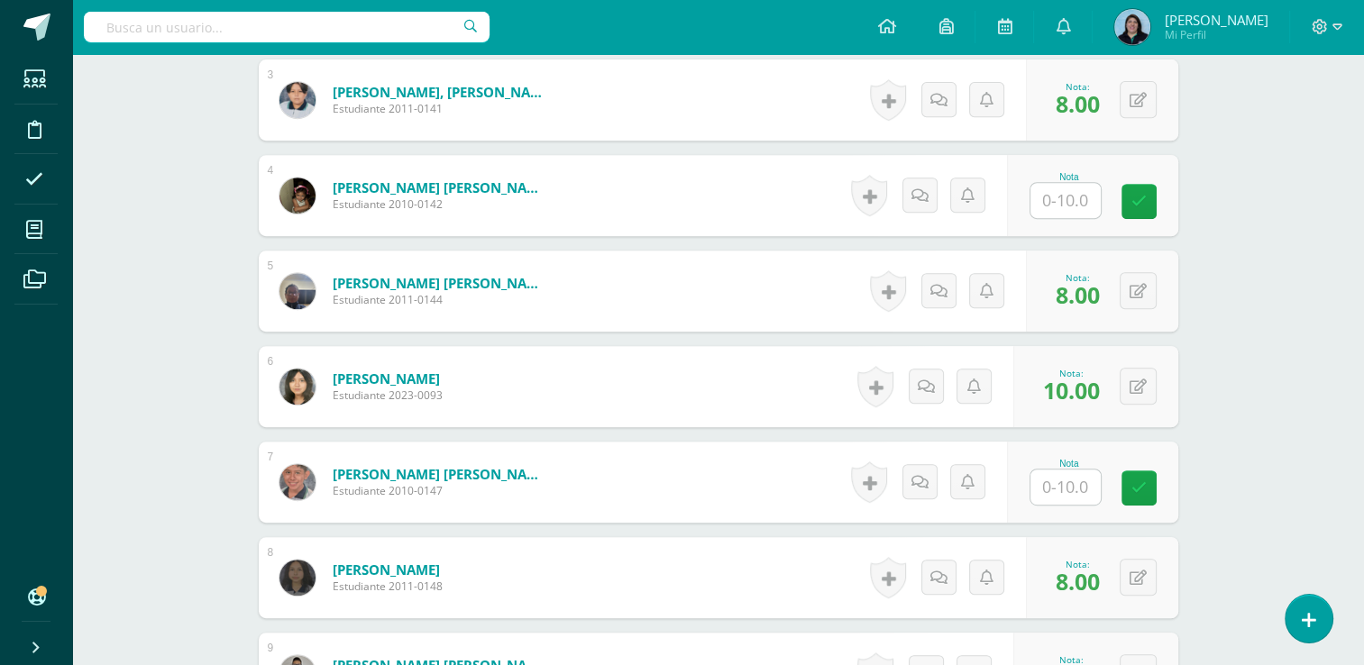
scroll to position [727, 0]
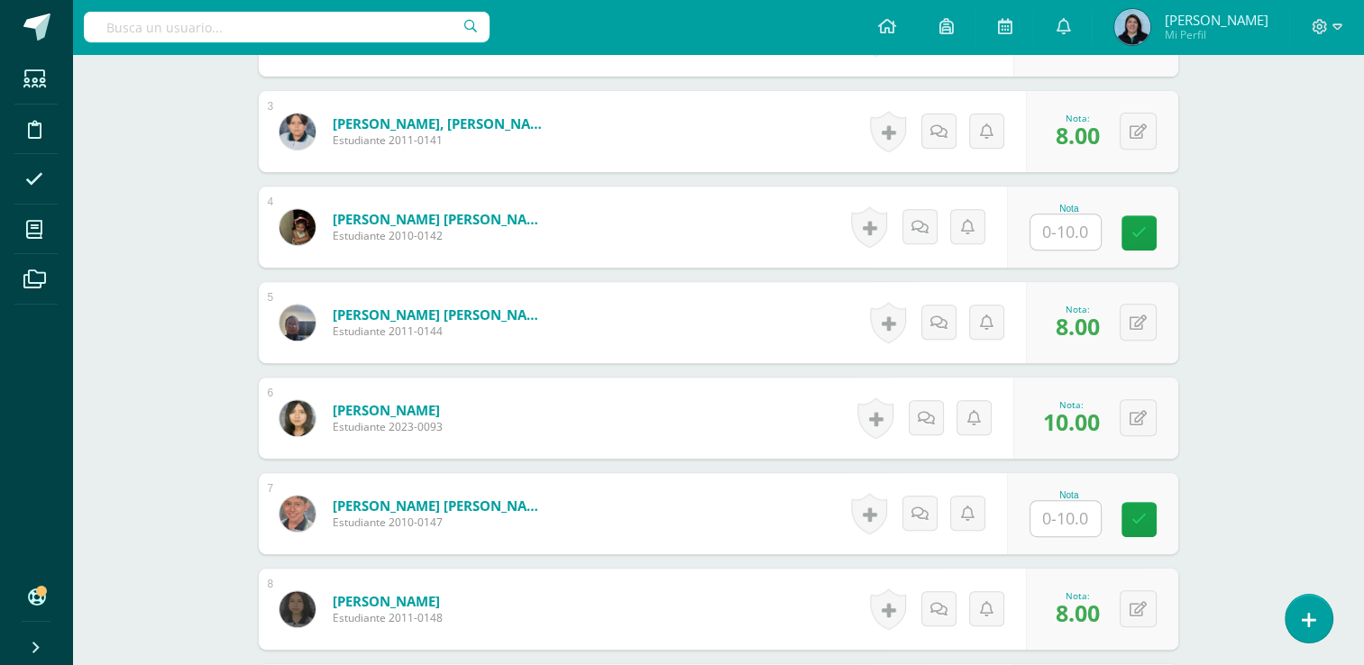
click at [1071, 232] on input "text" at bounding box center [1066, 232] width 70 height 35
type input "10"
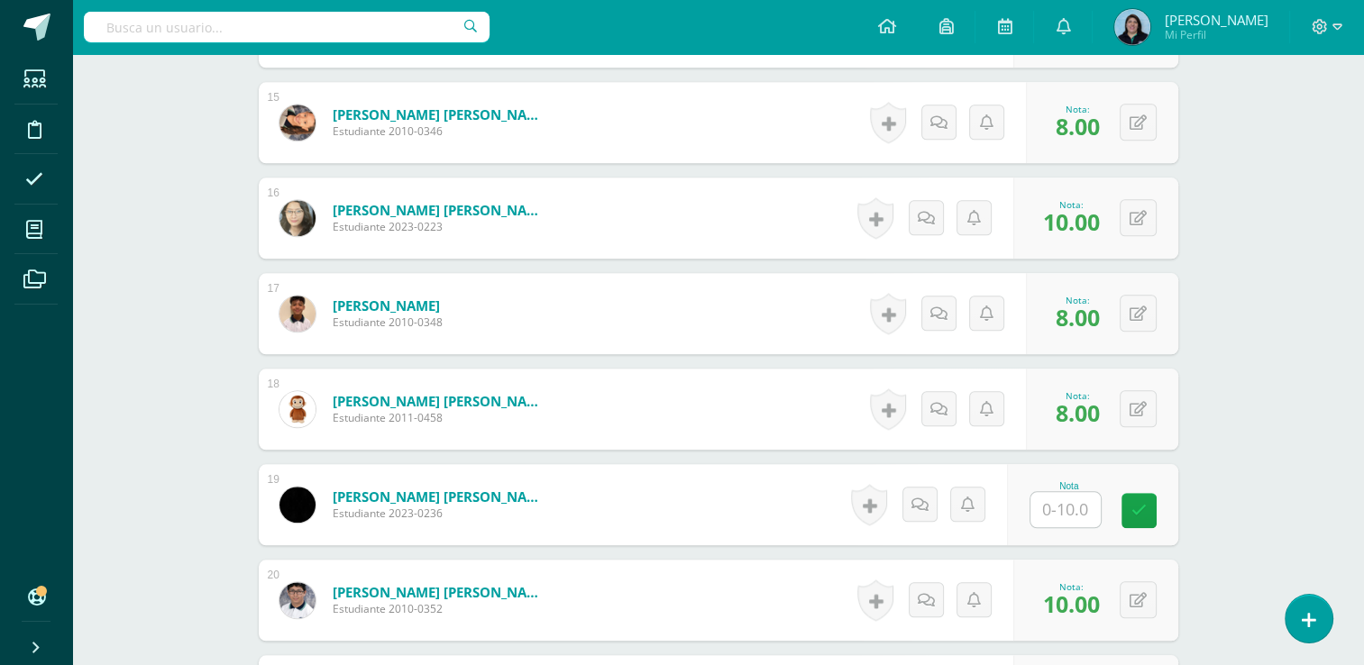
scroll to position [1989, 0]
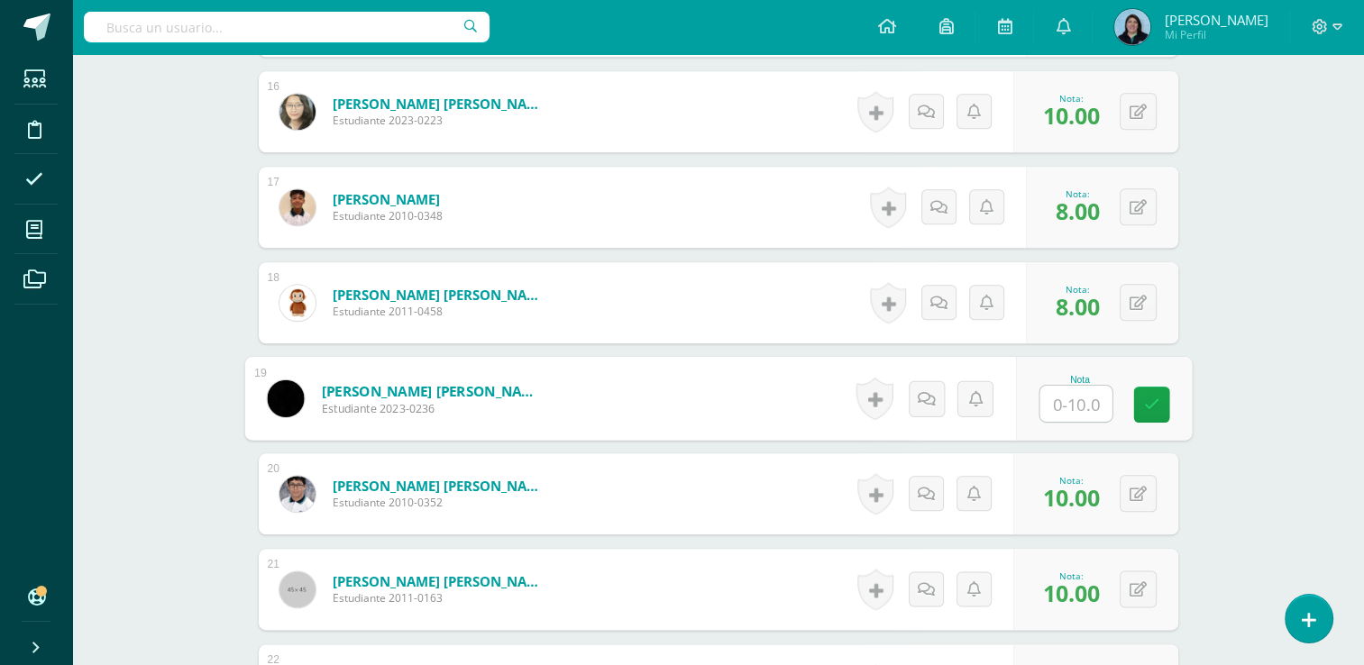
click at [1067, 396] on input "text" at bounding box center [1076, 404] width 72 height 36
type input "10"
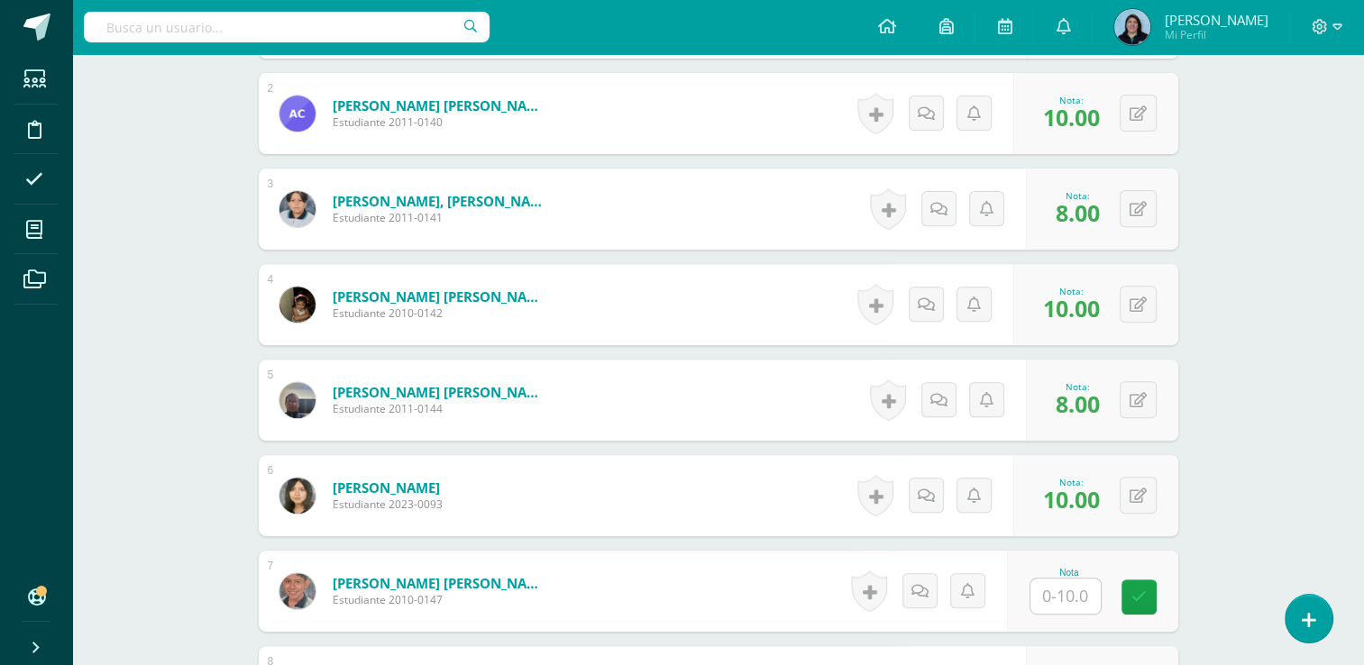
scroll to position [727, 0]
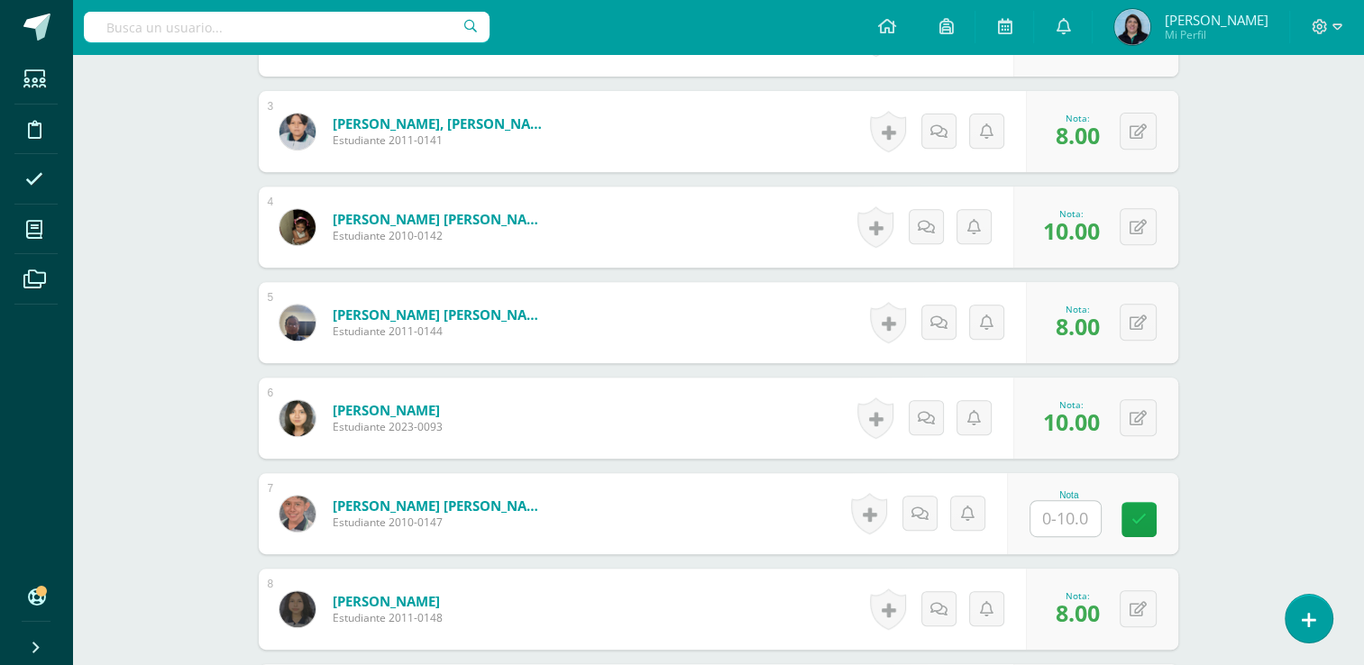
drag, startPoint x: 1075, startPoint y: 514, endPoint x: 1212, endPoint y: 485, distance: 140.1
click at [1075, 514] on input "text" at bounding box center [1066, 518] width 70 height 35
type input "10"
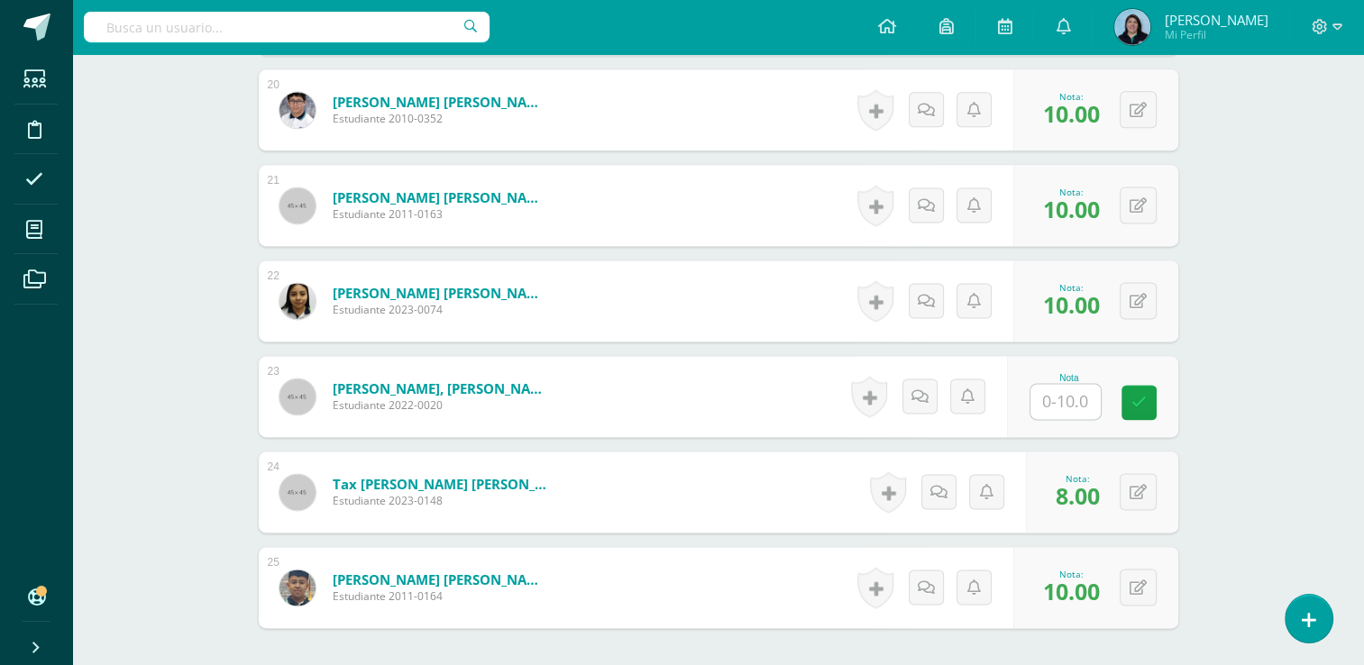
scroll to position [2260, 0]
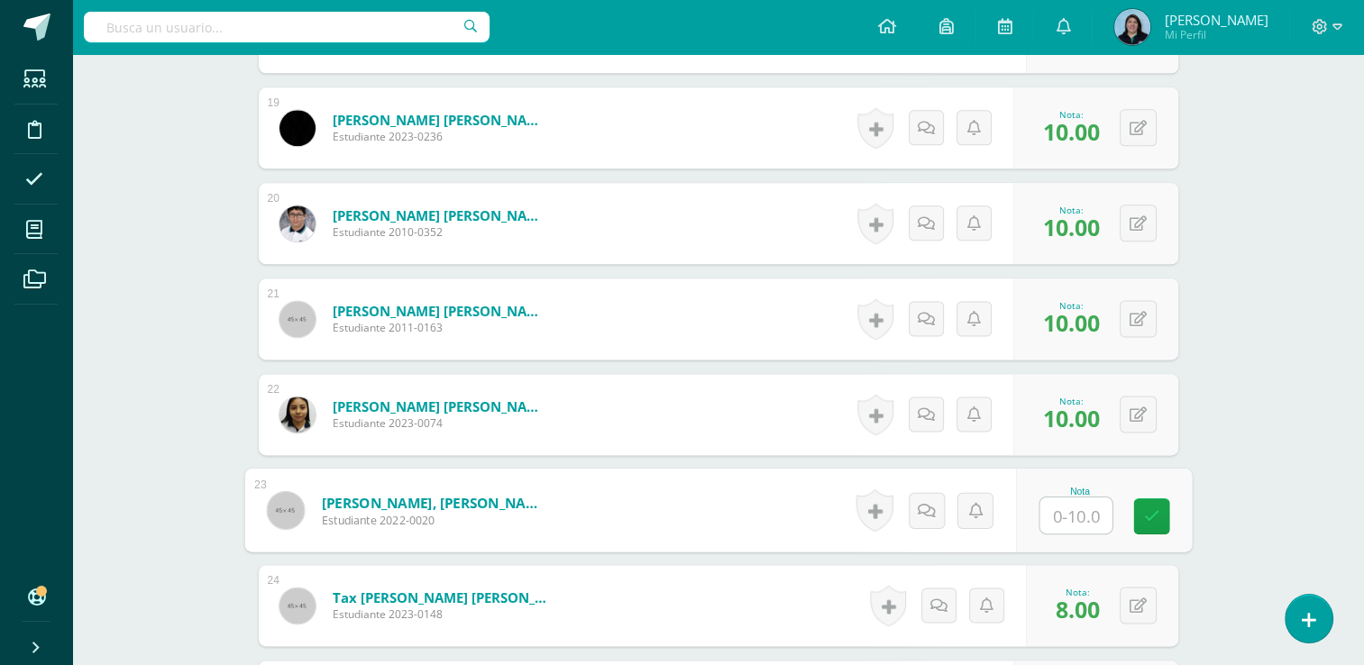
click at [1077, 510] on input "text" at bounding box center [1076, 516] width 72 height 36
type input "10"
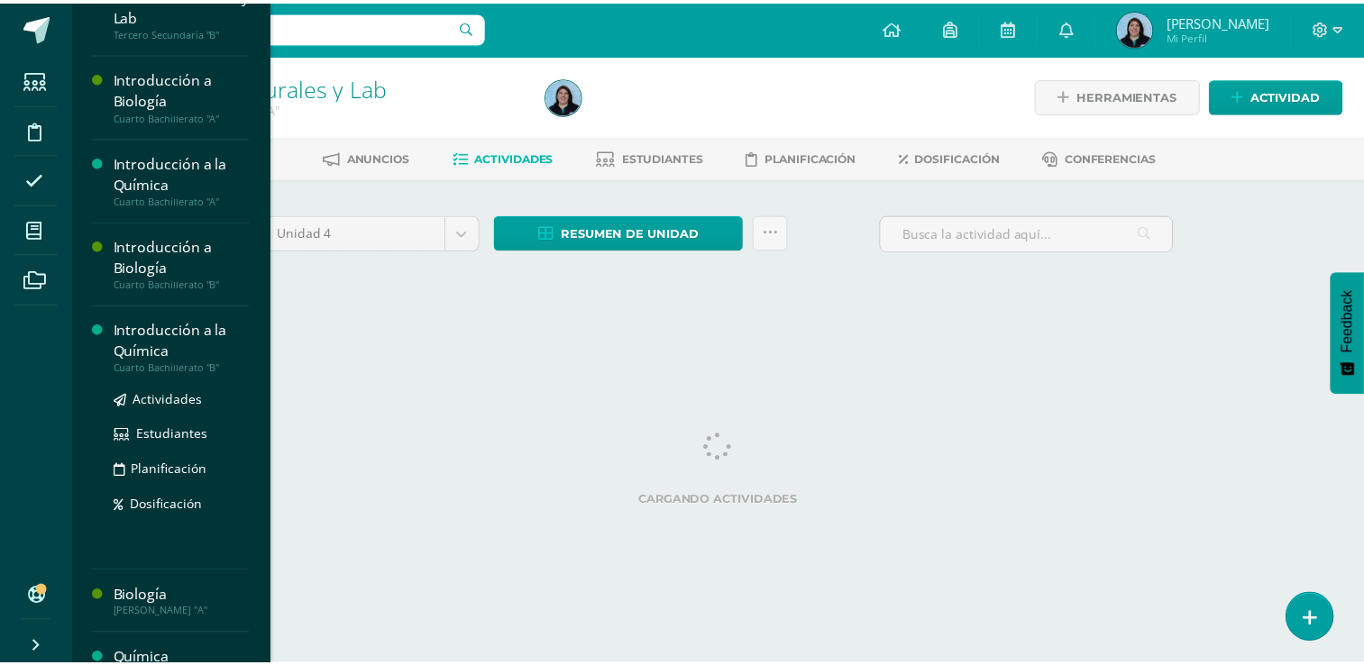
scroll to position [451, 0]
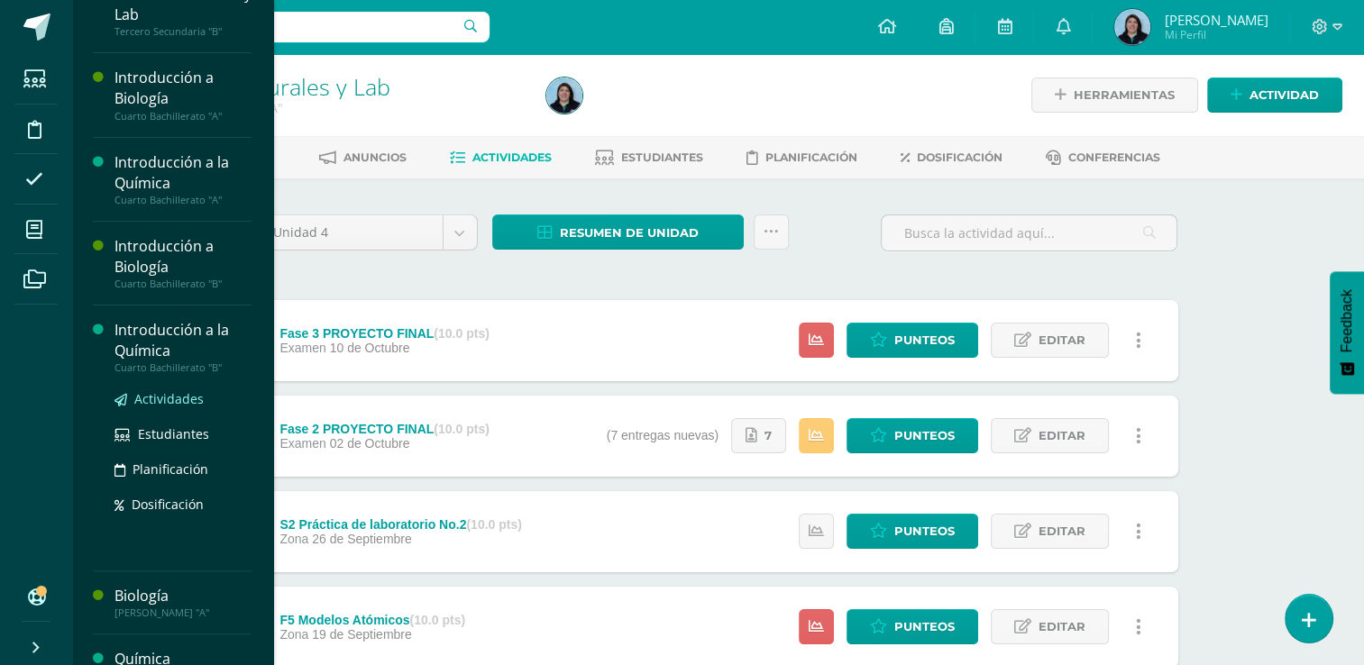
click at [165, 399] on span "Actividades" at bounding box center [168, 398] width 69 height 17
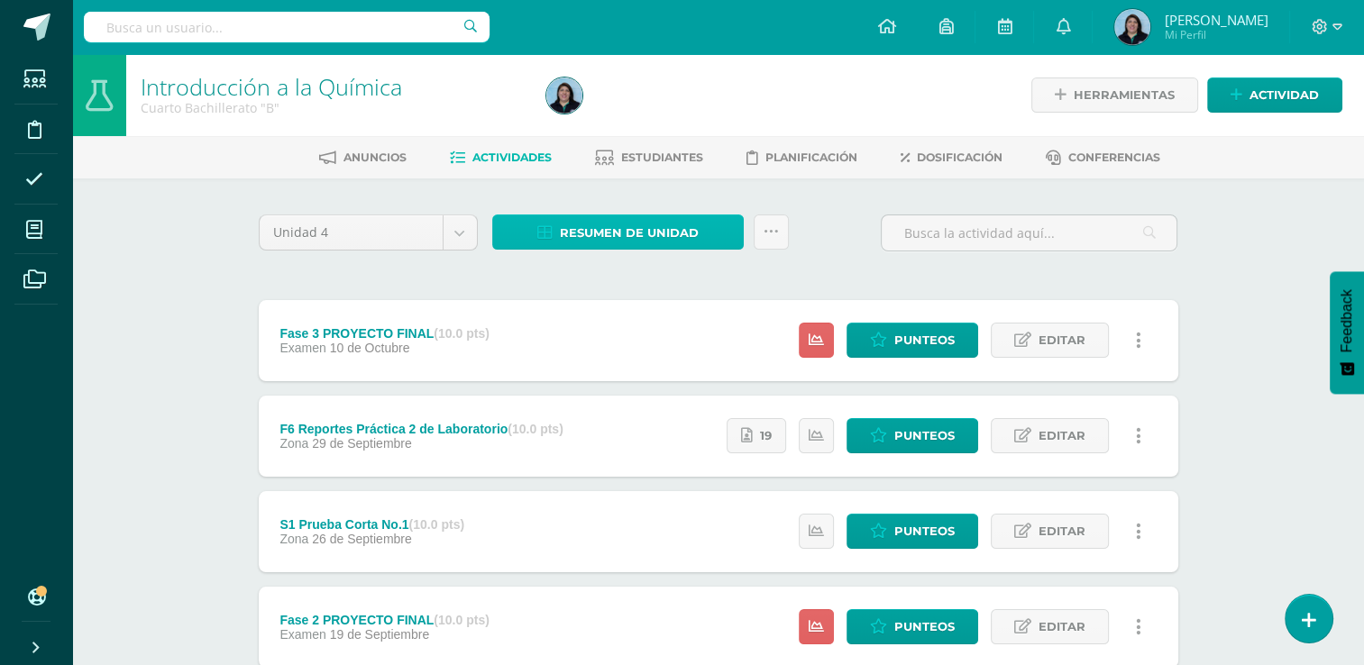
click at [657, 240] on span "Resumen de unidad" at bounding box center [629, 232] width 139 height 33
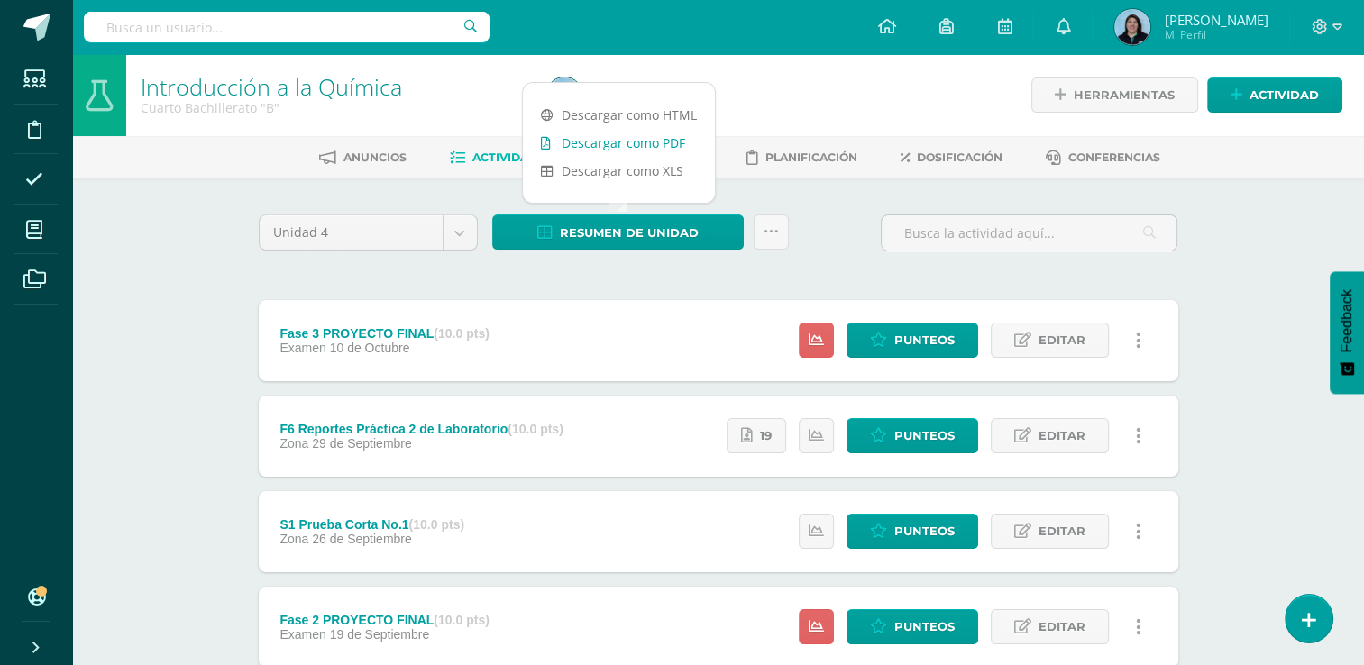
click at [651, 146] on link "Descargar como PDF" at bounding box center [619, 143] width 192 height 28
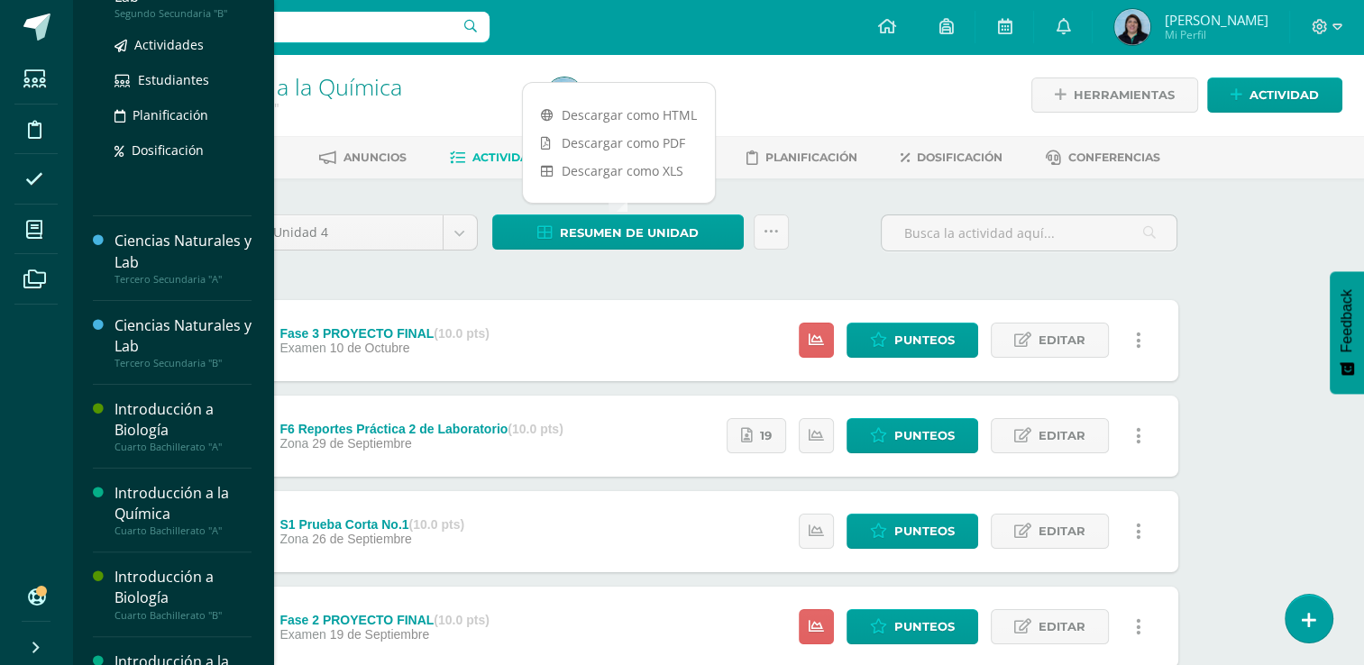
scroll to position [361, 0]
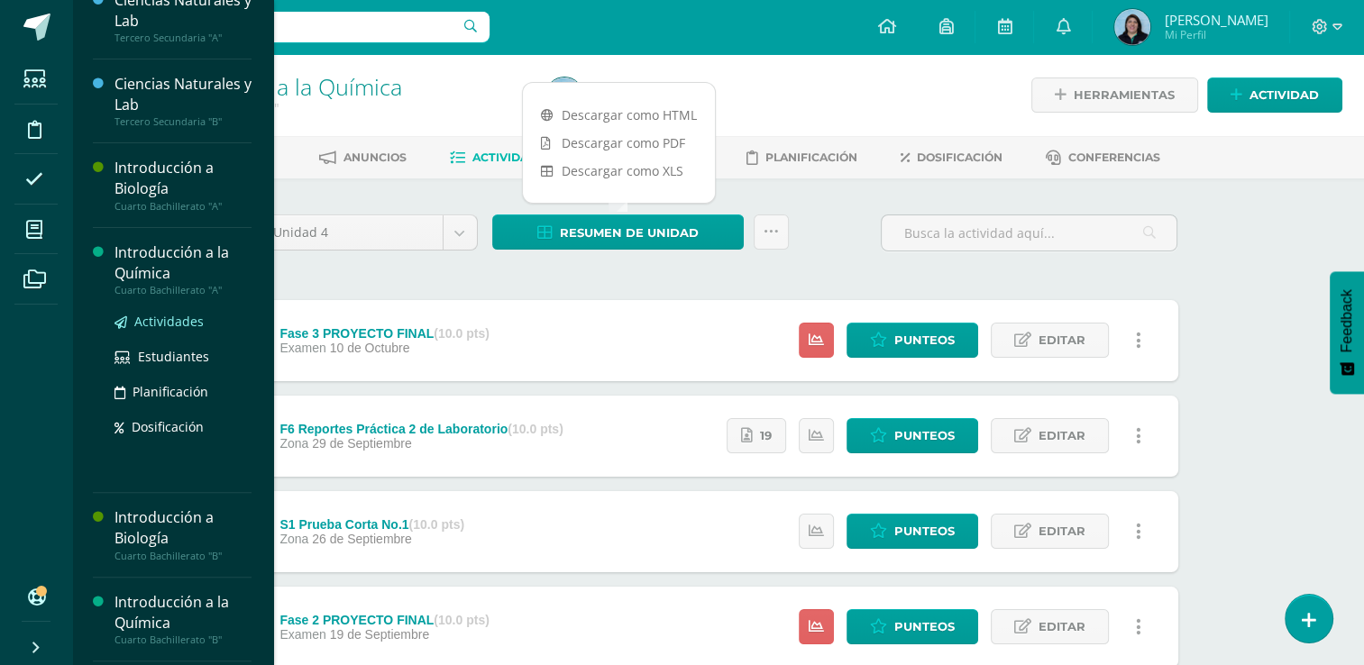
click at [162, 323] on span "Actividades" at bounding box center [168, 321] width 69 height 17
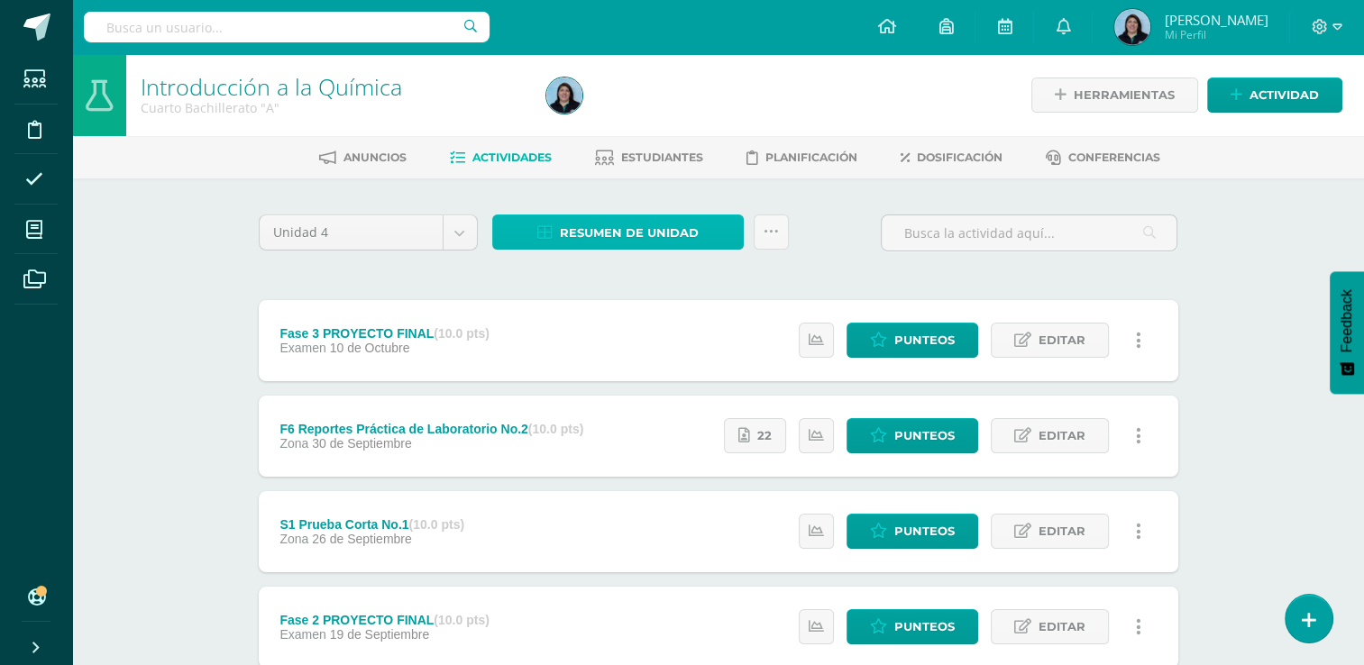
click at [647, 240] on span "Resumen de unidad" at bounding box center [629, 232] width 139 height 33
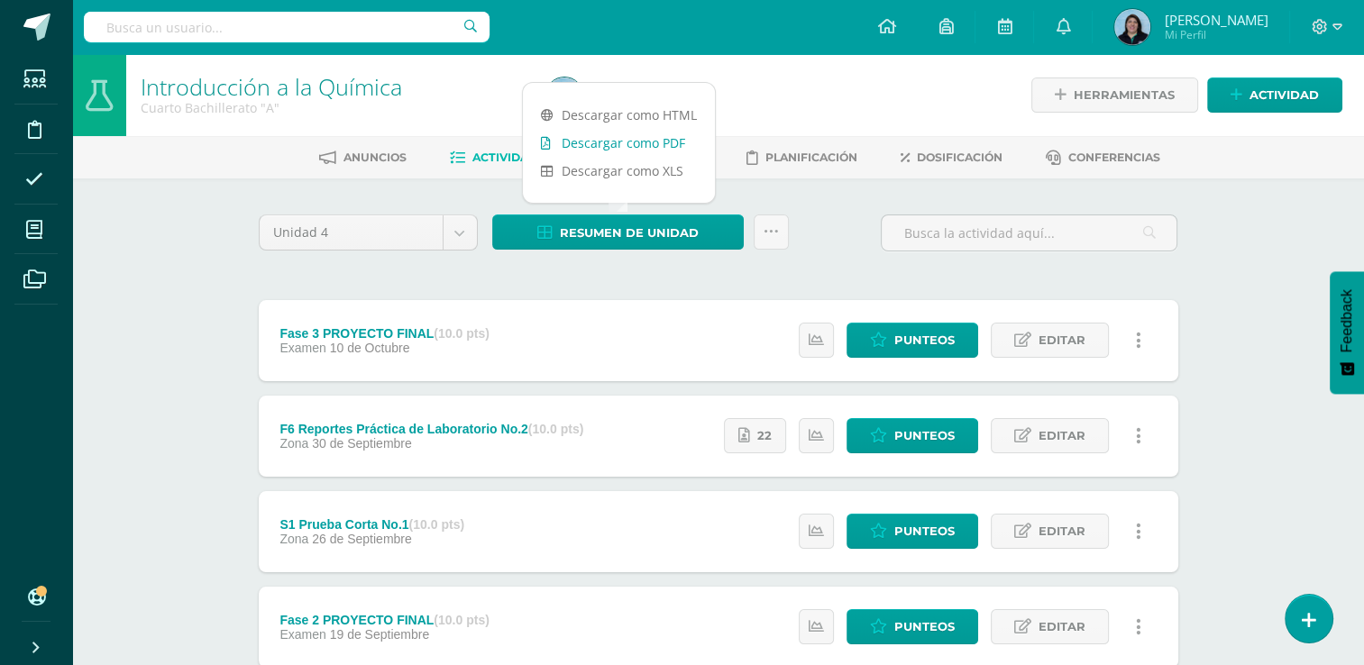
click at [641, 147] on link "Descargar como PDF" at bounding box center [619, 143] width 192 height 28
